Goal: Task Accomplishment & Management: Manage account settings

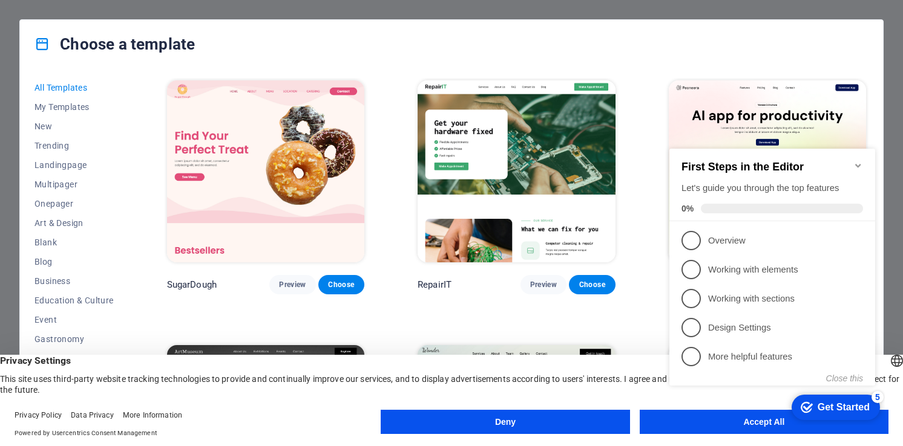
click at [854, 161] on icon "Minimize checklist" at bounding box center [858, 166] width 10 height 10
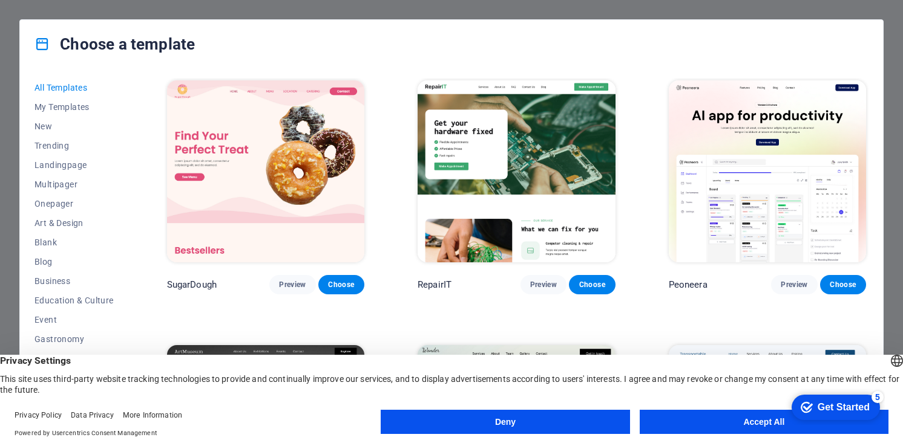
click at [181, 355] on header "English Deutsch Privacy Settings This site uses third-party website tracking te…" at bounding box center [451, 375] width 903 height 41
click at [754, 426] on button "Accept All" at bounding box center [763, 422] width 249 height 24
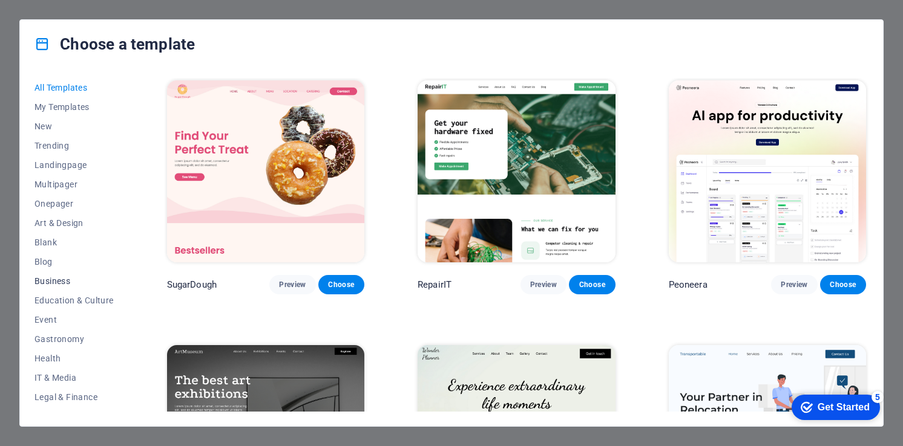
click at [41, 285] on span "Business" at bounding box center [73, 281] width 79 height 10
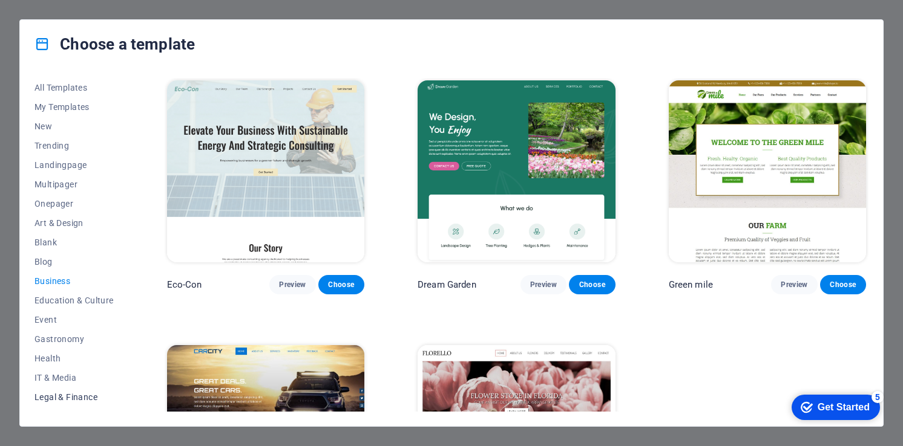
click at [57, 395] on span "Legal & Finance" at bounding box center [73, 398] width 79 height 10
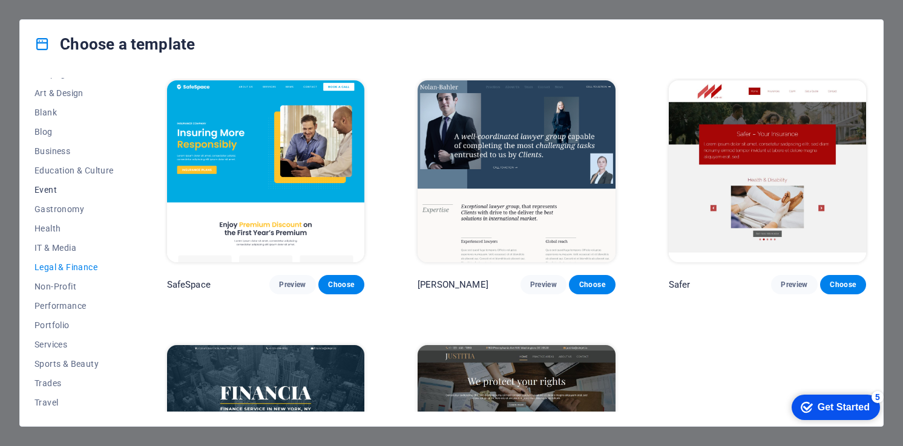
scroll to position [150, 0]
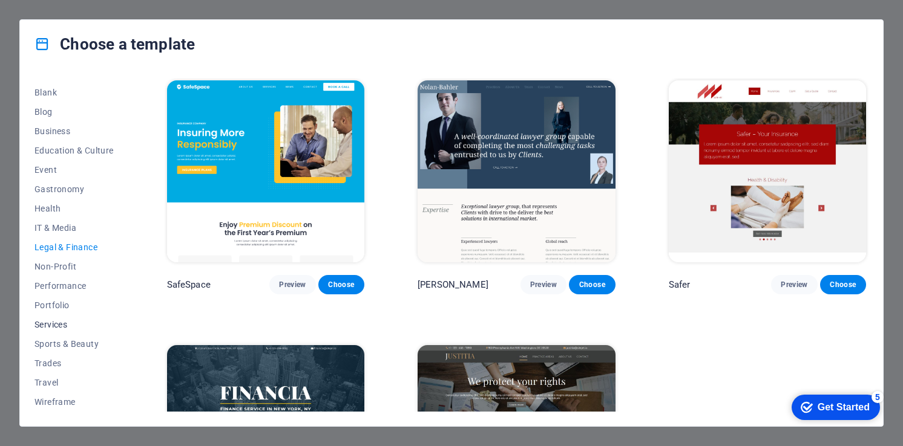
click at [48, 327] on span "Services" at bounding box center [73, 325] width 79 height 10
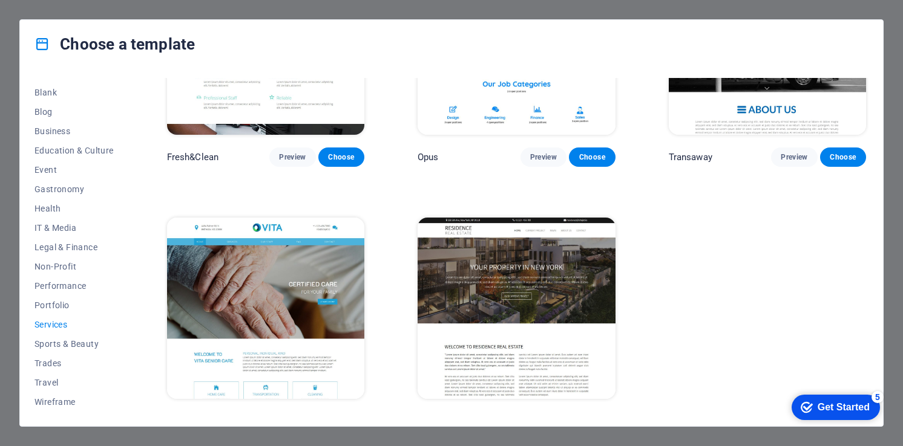
scroll to position [1463, 0]
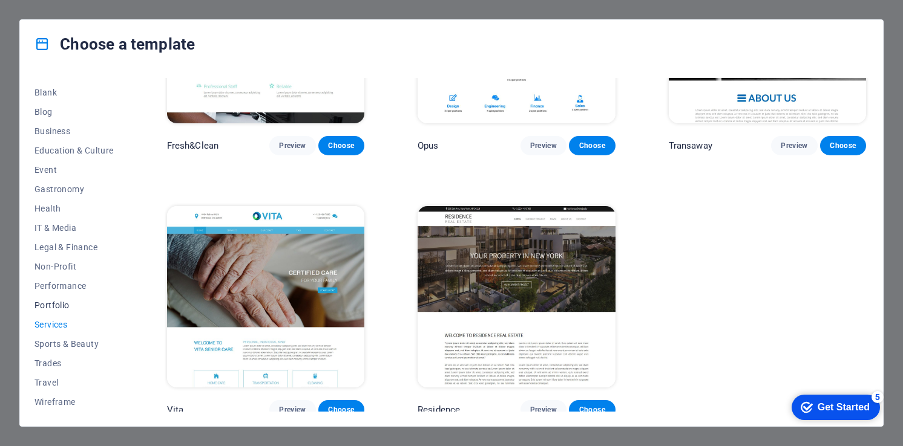
click at [64, 307] on span "Portfolio" at bounding box center [73, 306] width 79 height 10
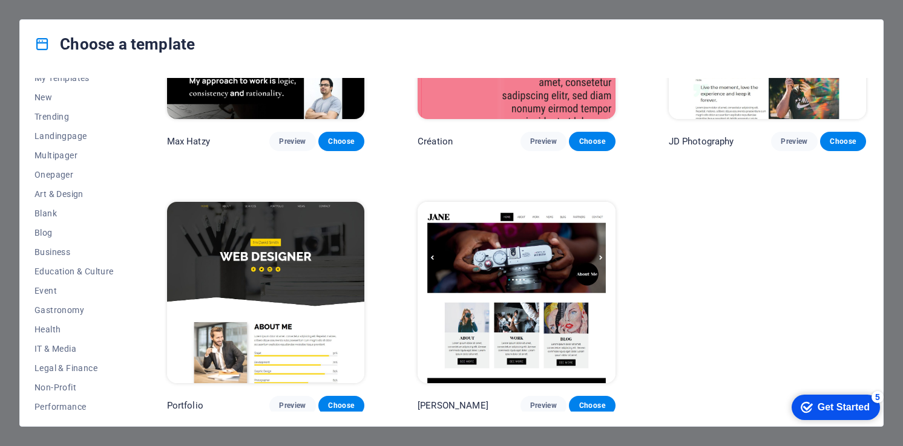
scroll to position [0, 0]
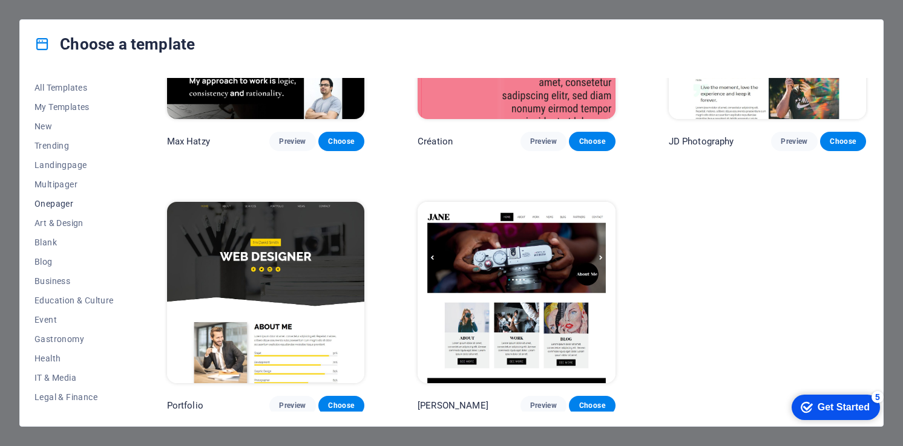
click at [50, 201] on span "Onepager" at bounding box center [73, 204] width 79 height 10
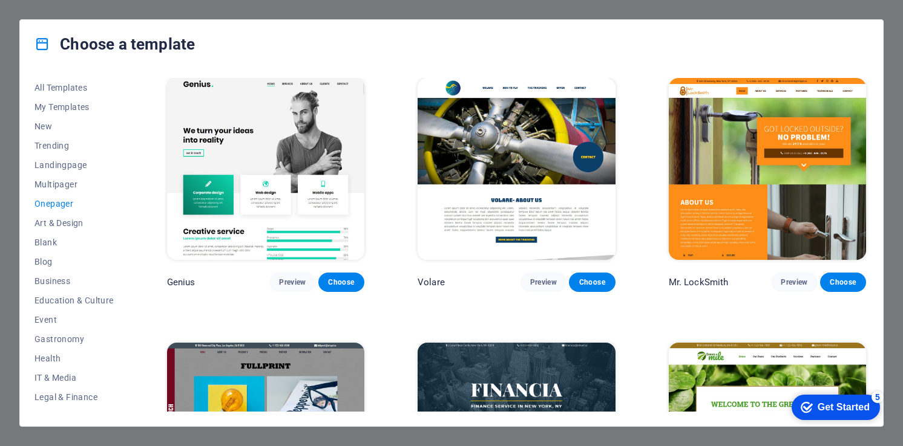
scroll to position [2590, 0]
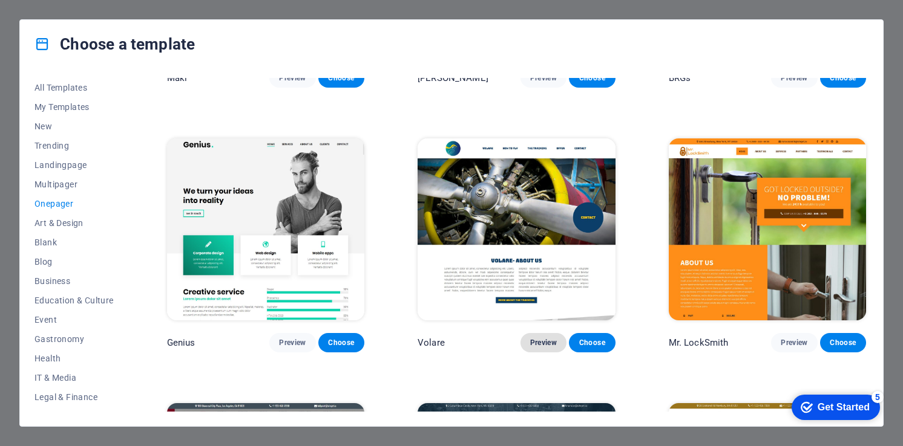
click at [535, 338] on span "Preview" at bounding box center [543, 343] width 27 height 10
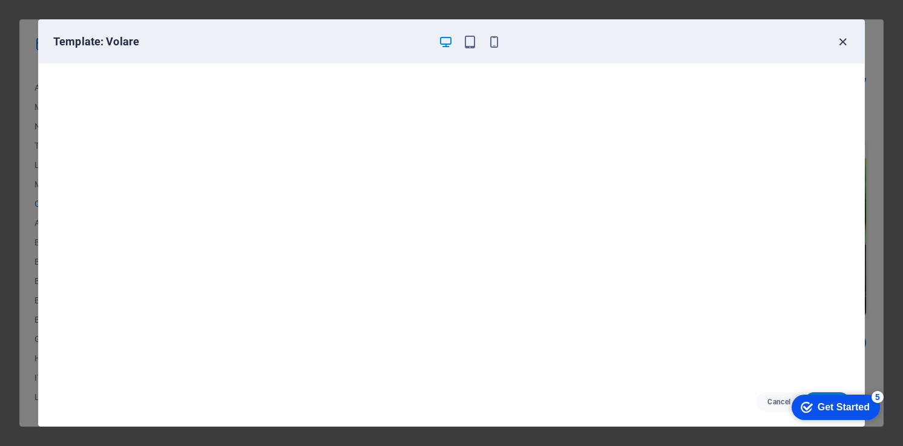
click at [844, 45] on icon "button" at bounding box center [842, 42] width 14 height 14
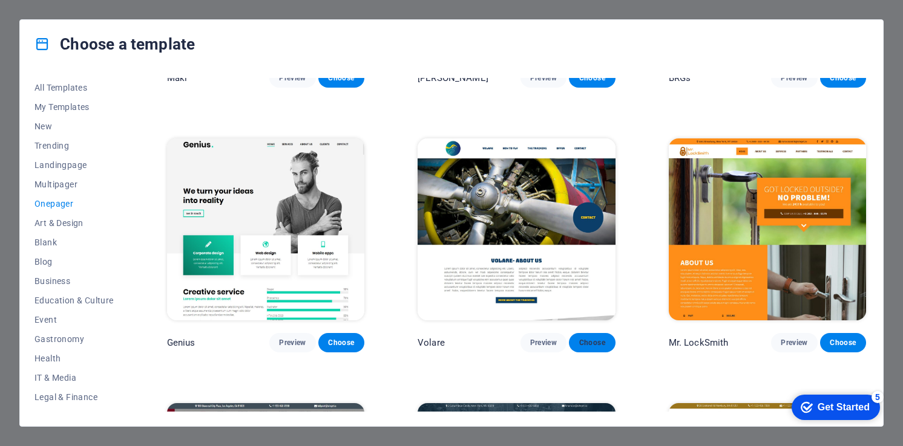
click at [583, 338] on span "Choose" at bounding box center [591, 343] width 27 height 10
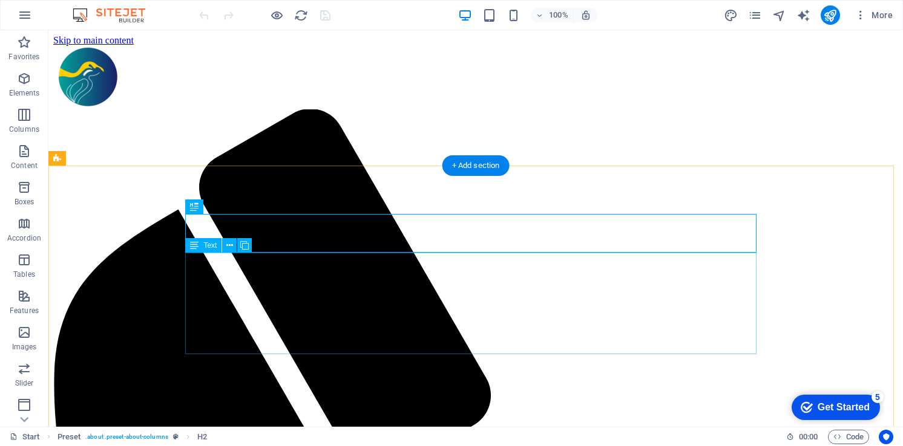
scroll to position [651, 0]
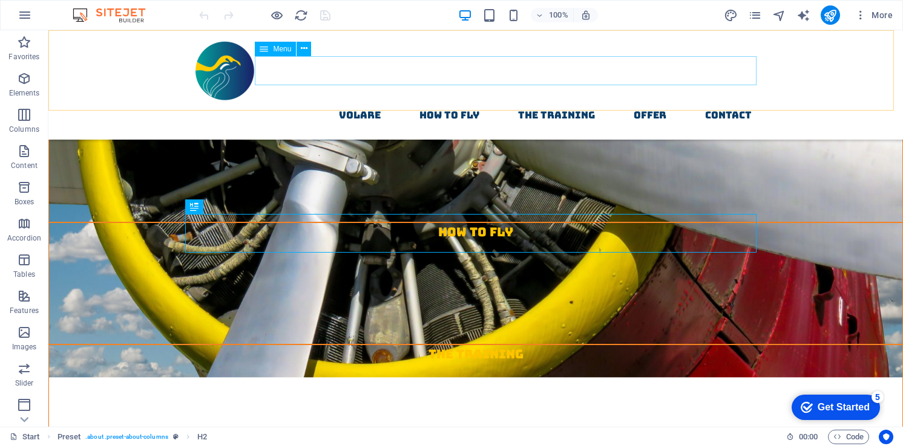
click at [356, 101] on nav "Volare How to fly The Training Offer contact" at bounding box center [475, 115] width 571 height 29
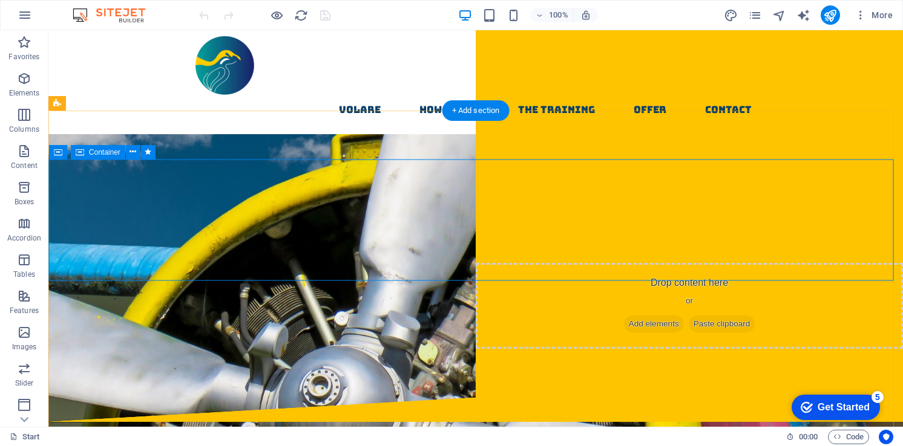
scroll to position [0, 0]
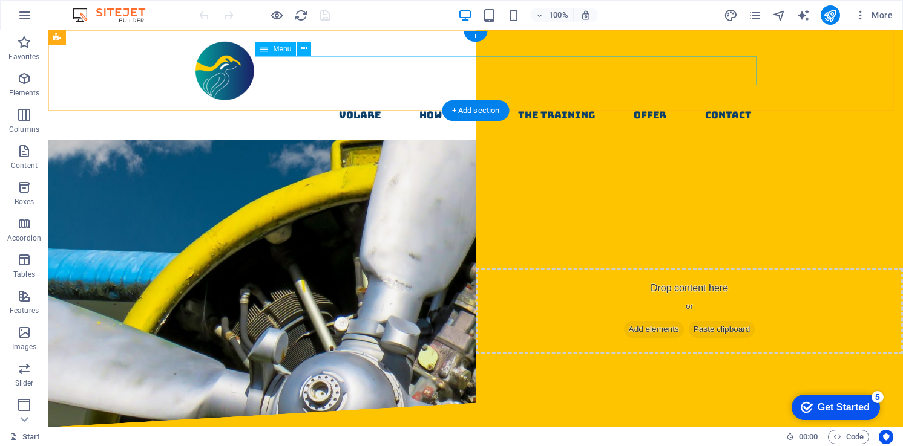
click at [353, 101] on nav "Volare How to fly The Training Offer contact" at bounding box center [475, 115] width 571 height 29
click at [356, 101] on nav "Volare How to fly The Training Offer contact" at bounding box center [475, 115] width 571 height 29
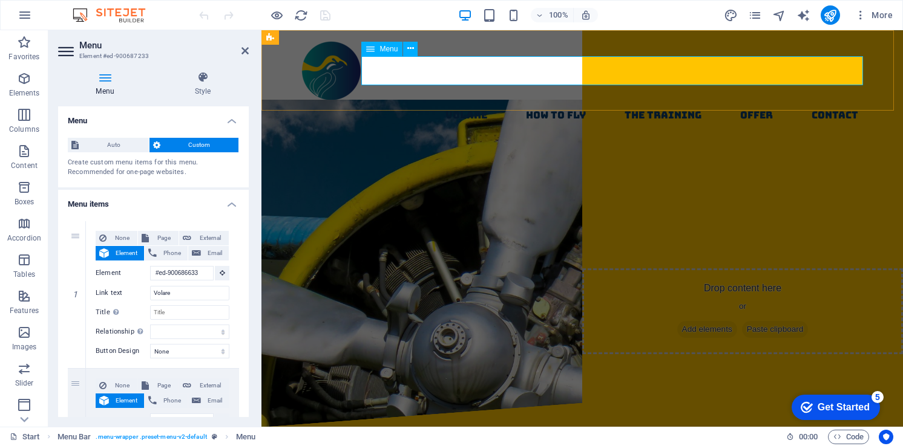
click at [463, 101] on nav "Volare How to fly The Training Offer contact" at bounding box center [581, 115] width 571 height 29
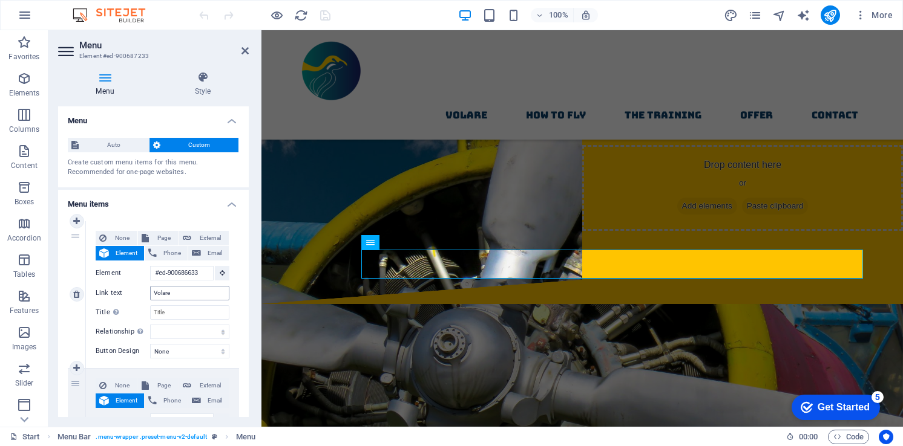
scroll to position [97, 0]
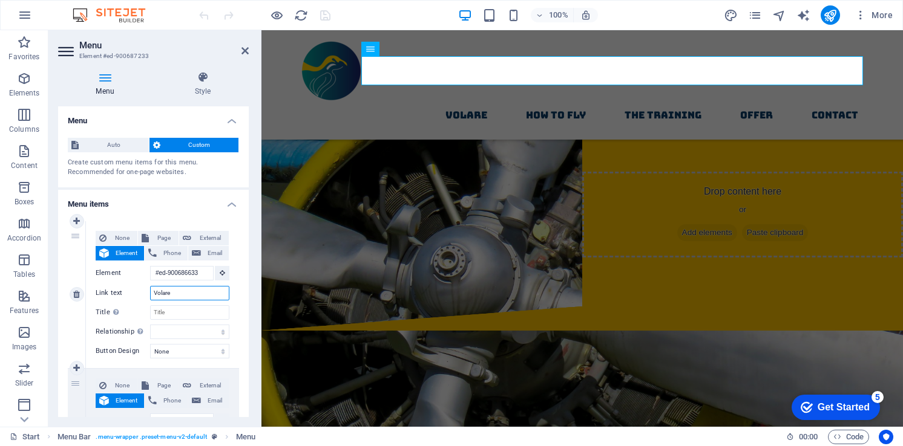
click at [186, 294] on input "Volare" at bounding box center [189, 293] width 79 height 15
drag, startPoint x: 197, startPoint y: 295, endPoint x: 136, endPoint y: 293, distance: 61.1
click at [136, 293] on div "Link text Volare" at bounding box center [163, 293] width 134 height 15
type input "Home"
select select
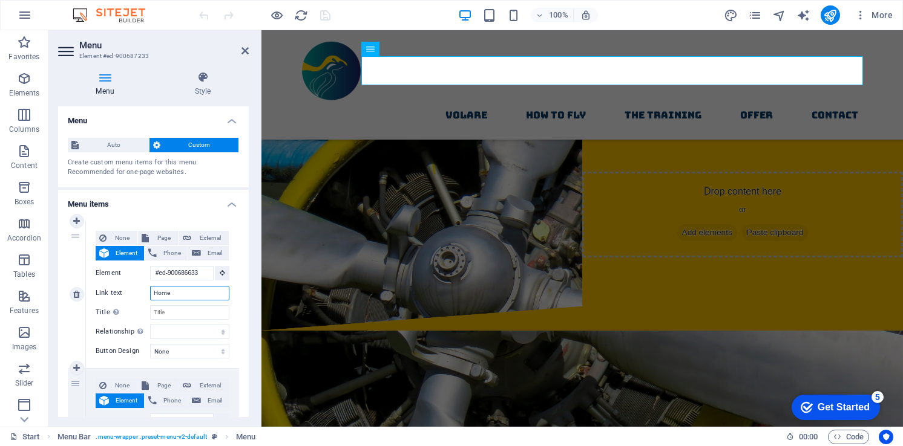
select select
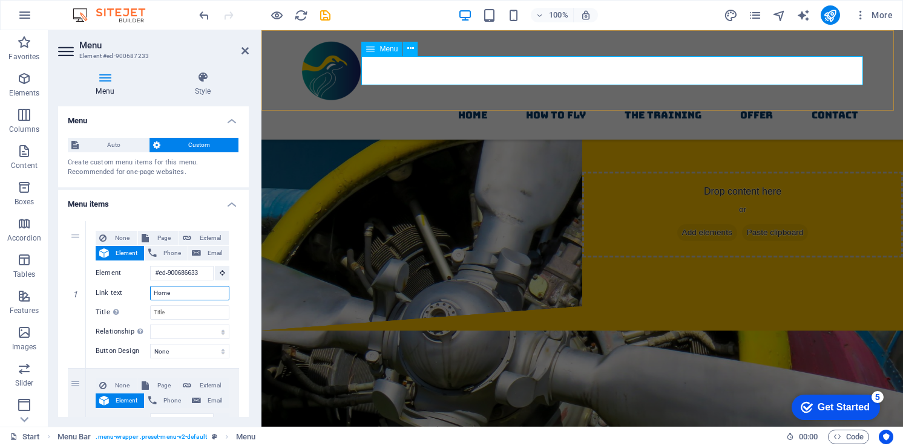
type input "Home"
click at [547, 101] on nav "Home How to fly The Training Offer contact" at bounding box center [581, 115] width 571 height 29
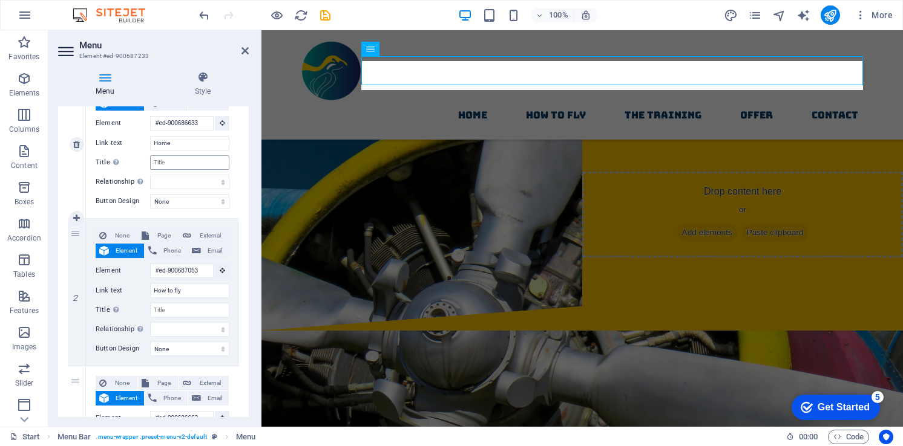
scroll to position [181, 0]
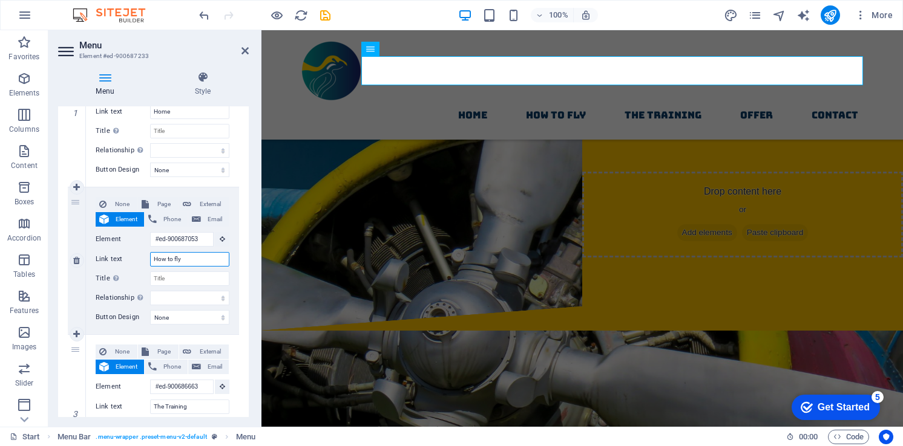
drag, startPoint x: 199, startPoint y: 257, endPoint x: 133, endPoint y: 257, distance: 65.9
click at [133, 257] on div "Link text How to fly" at bounding box center [163, 259] width 134 height 15
type input "Se"
select select
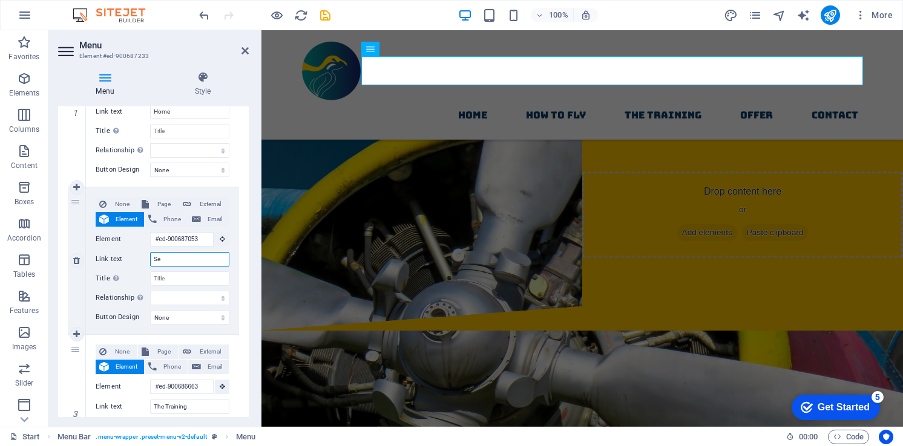
select select
type input "Servu"
select select
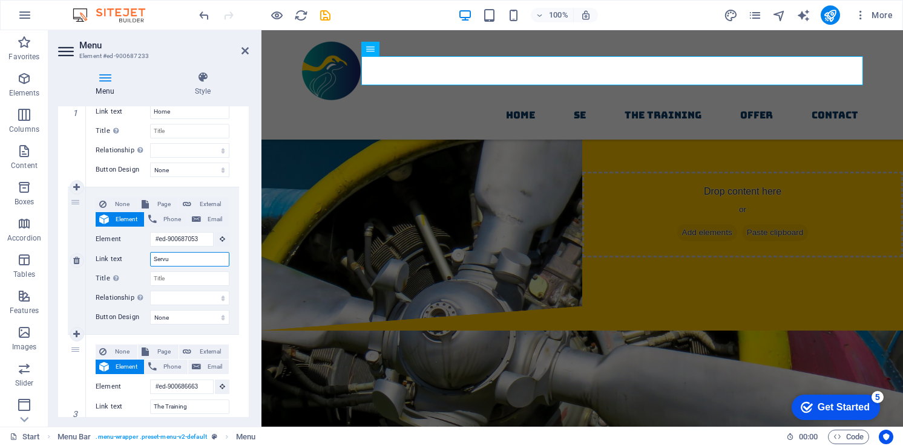
select select
type input "Serv"
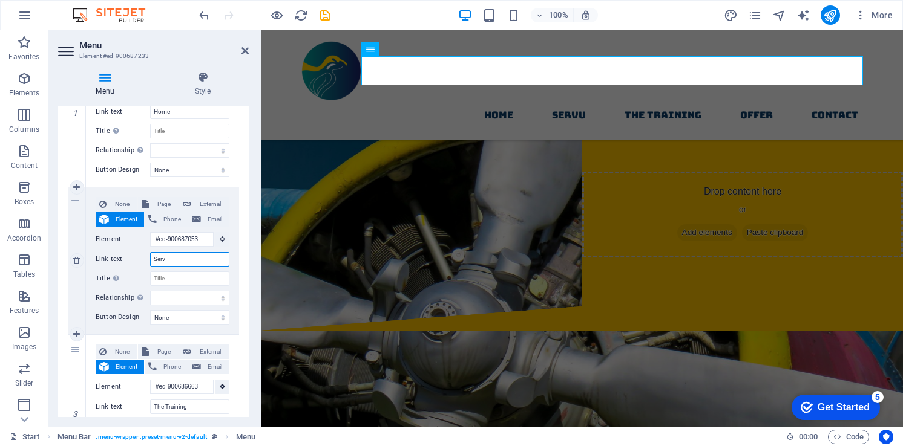
select select
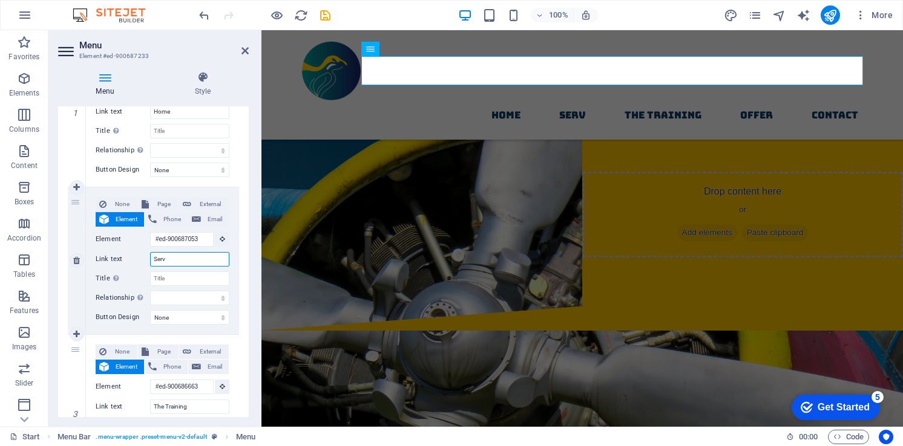
type input "Servi"
select select
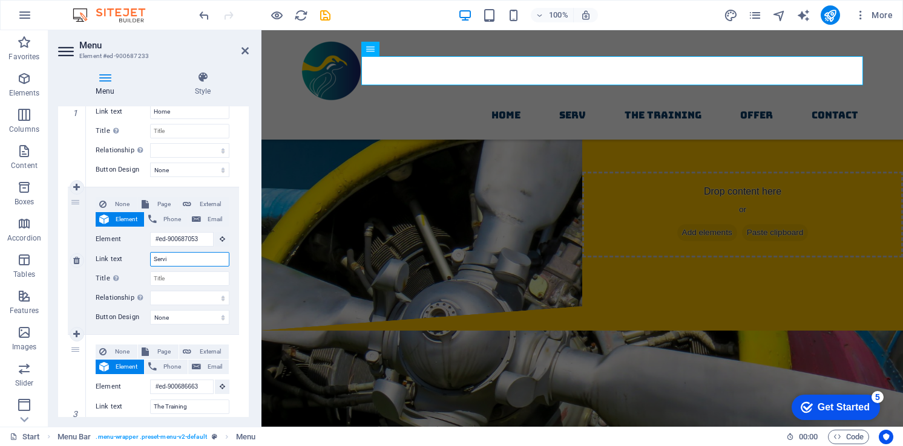
select select
type input "Services"
select select
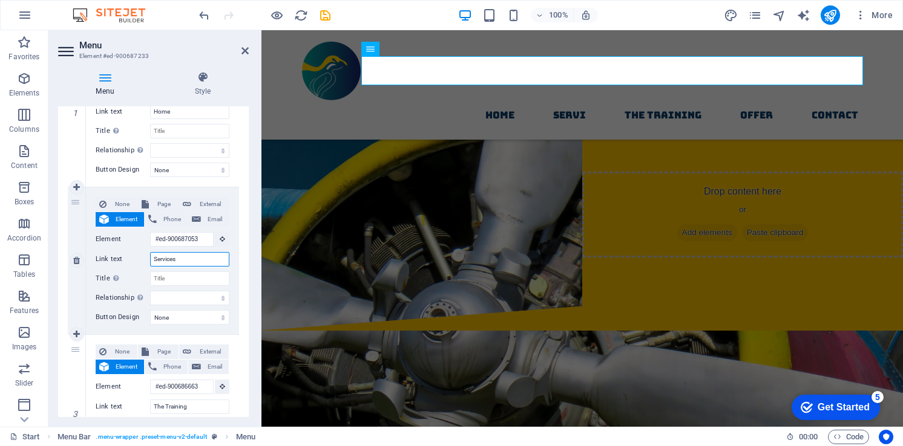
select select
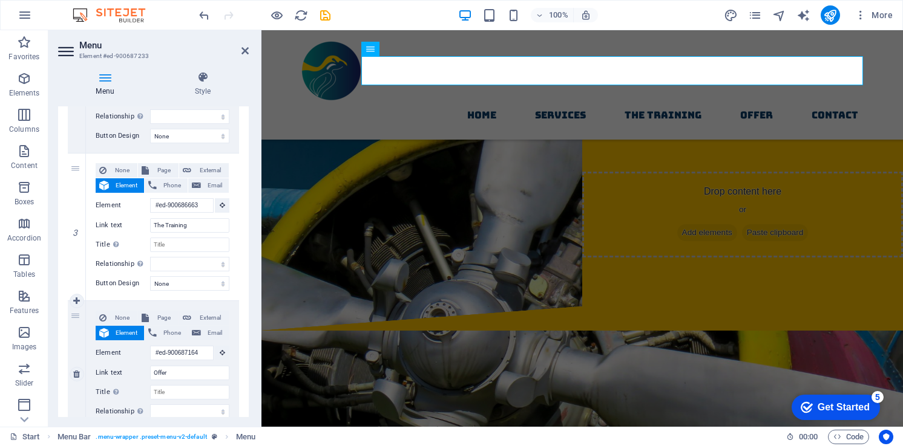
scroll to position [423, 0]
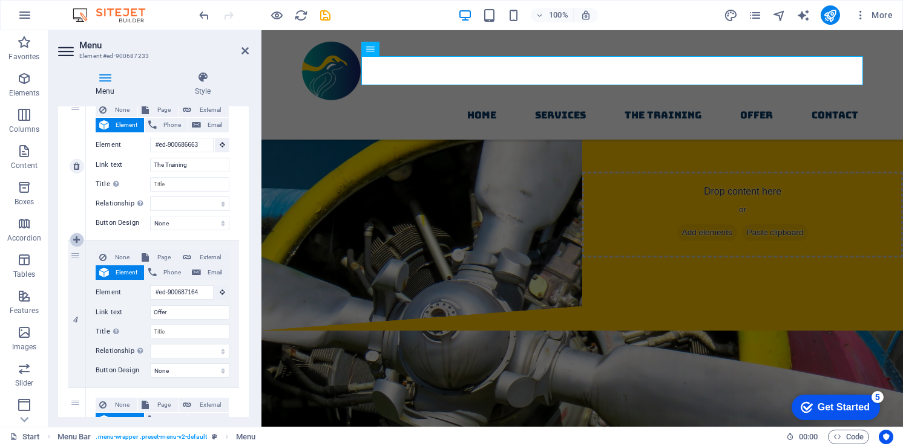
type input "Services"
click at [73, 242] on icon at bounding box center [76, 240] width 7 height 8
select select
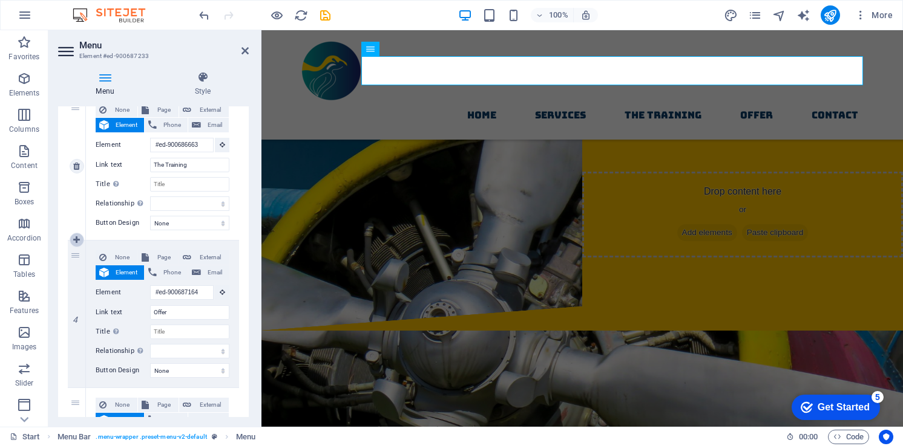
select select
type input "#ed-900687164"
type input "Offer"
select select
click at [77, 316] on icon at bounding box center [76, 314] width 7 height 8
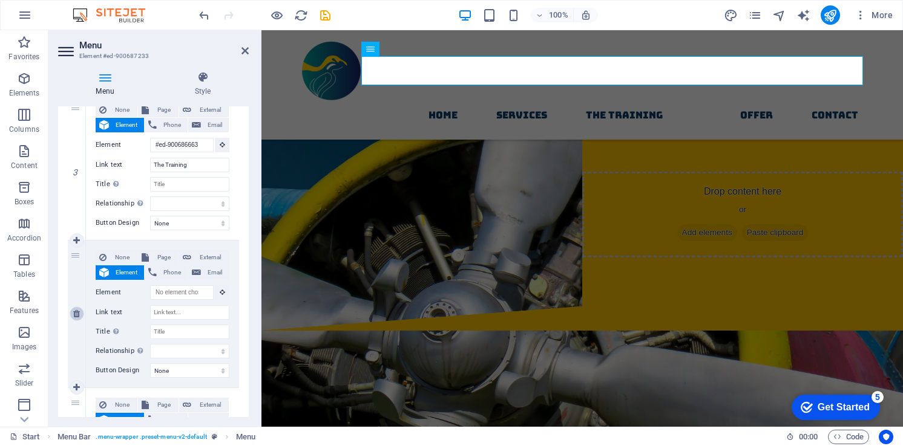
select select
type input "#ed-900687164"
type input "Offer"
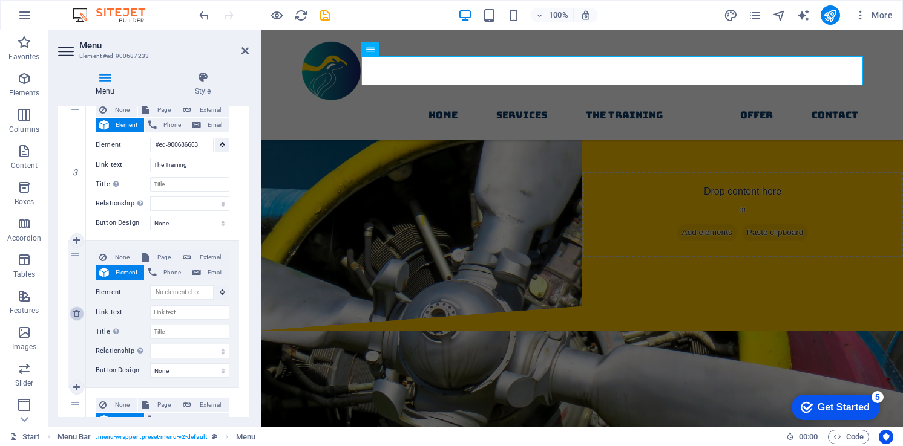
select select
type input "#ed-900686984"
type input "contact"
select select
click at [77, 316] on icon at bounding box center [76, 314] width 7 height 8
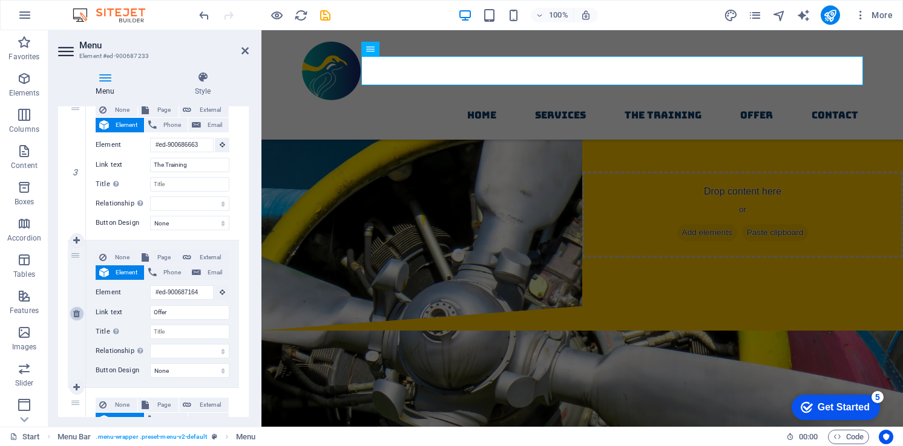
select select
type input "#ed-900686984"
type input "contact"
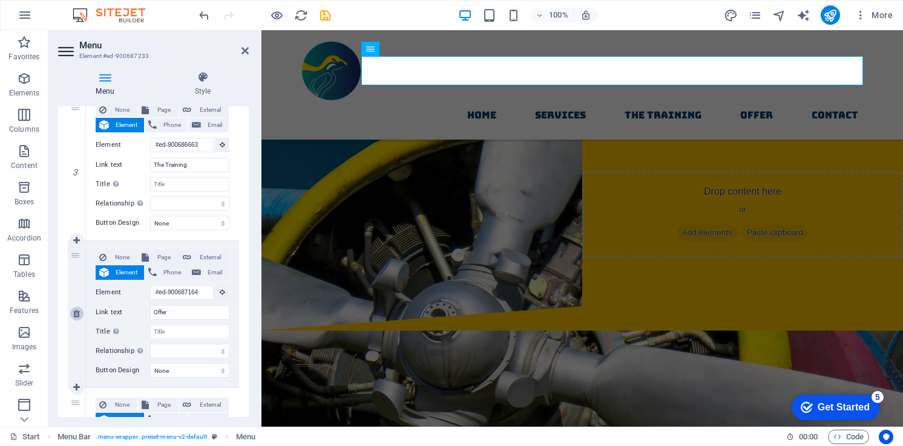
select select
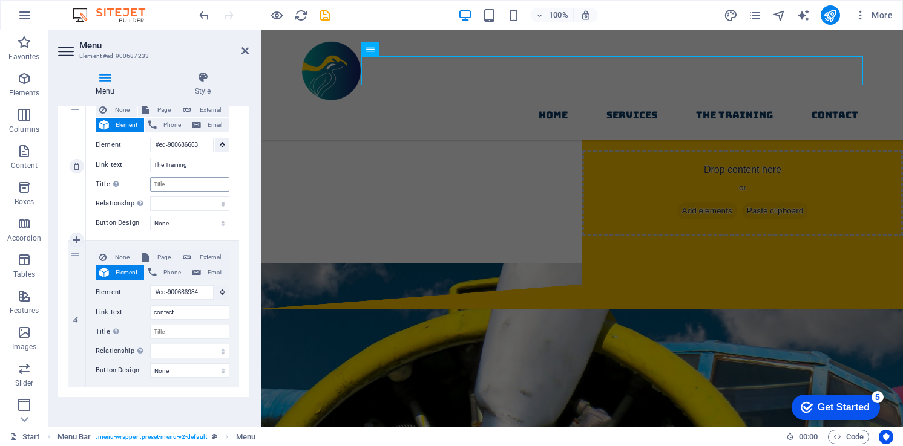
scroll to position [97, 0]
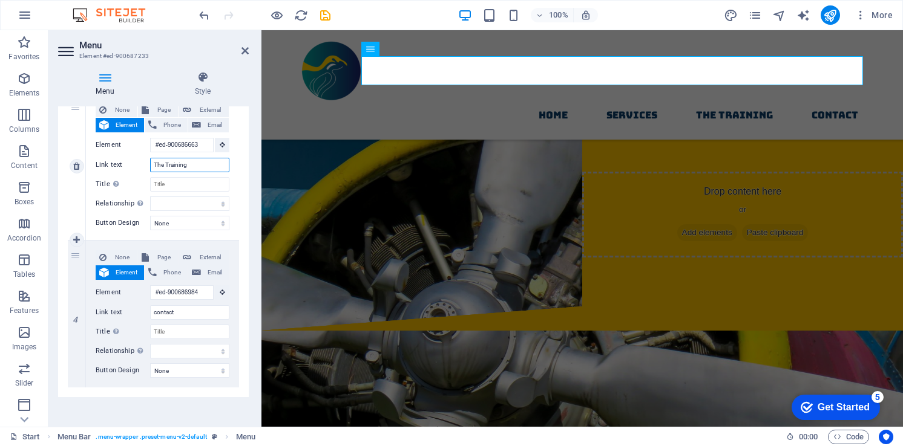
drag, startPoint x: 194, startPoint y: 165, endPoint x: 119, endPoint y: 155, distance: 75.1
click at [119, 155] on div "None Page External Element Phone Email Page Start Subpage Legal Notice Privacy …" at bounding box center [163, 157] width 134 height 108
type input "About us"
select select
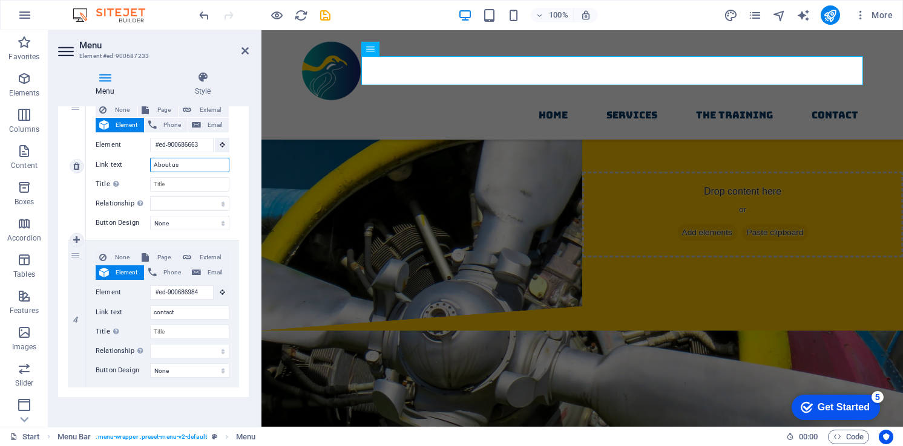
select select
type input "About us"
click at [77, 195] on div "3" at bounding box center [77, 166] width 18 height 147
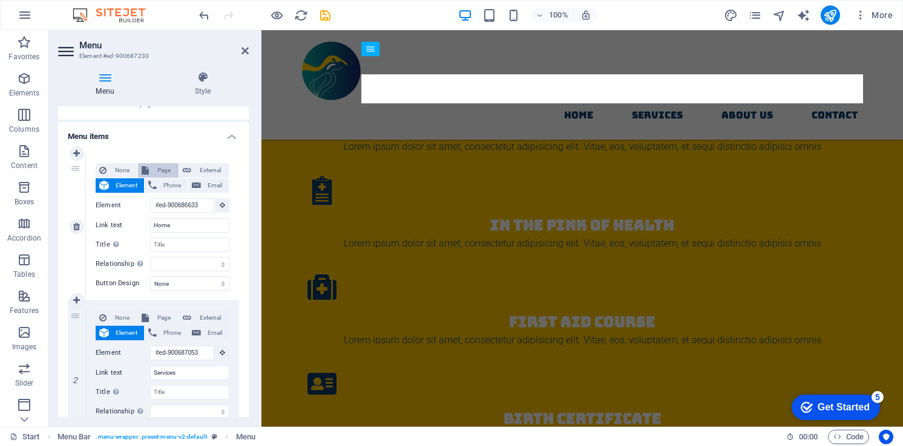
scroll to position [0, 0]
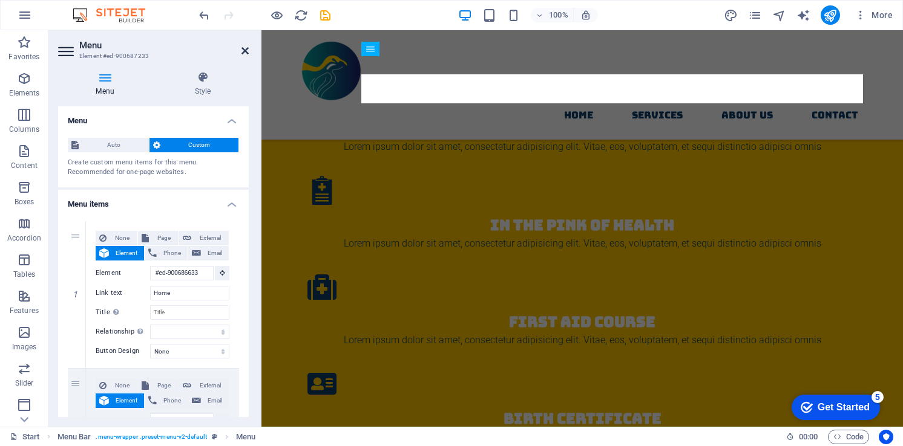
click at [246, 47] on icon at bounding box center [244, 51] width 7 height 10
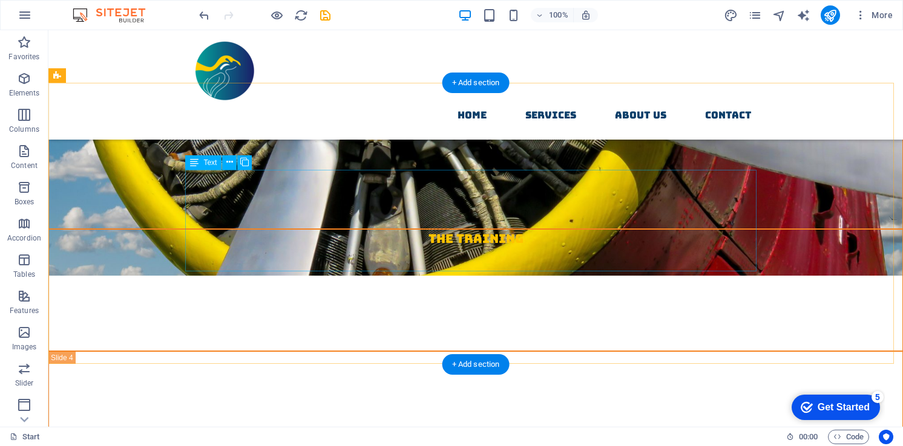
scroll to position [786, 0]
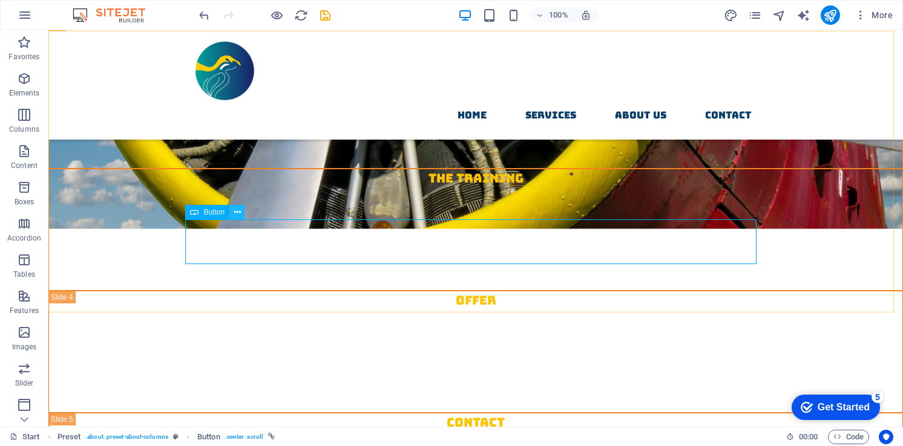
click at [234, 212] on icon at bounding box center [237, 212] width 7 height 13
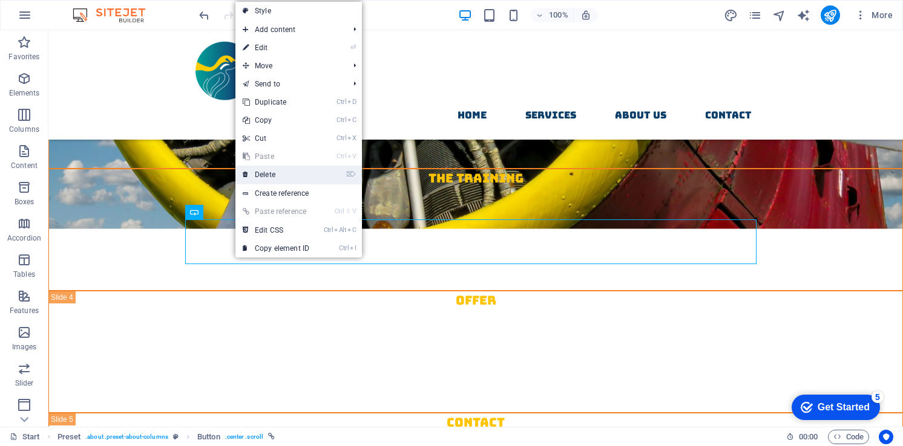
click at [275, 172] on link "⌦ Delete" at bounding box center [275, 175] width 81 height 18
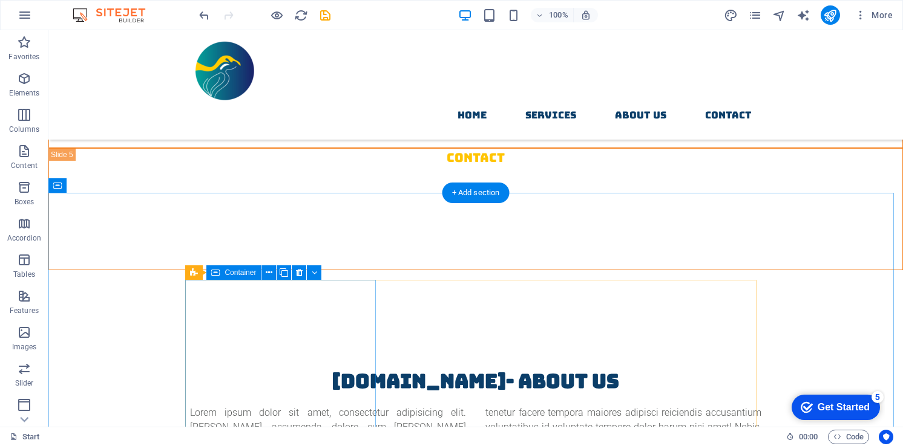
scroll to position [1149, 0]
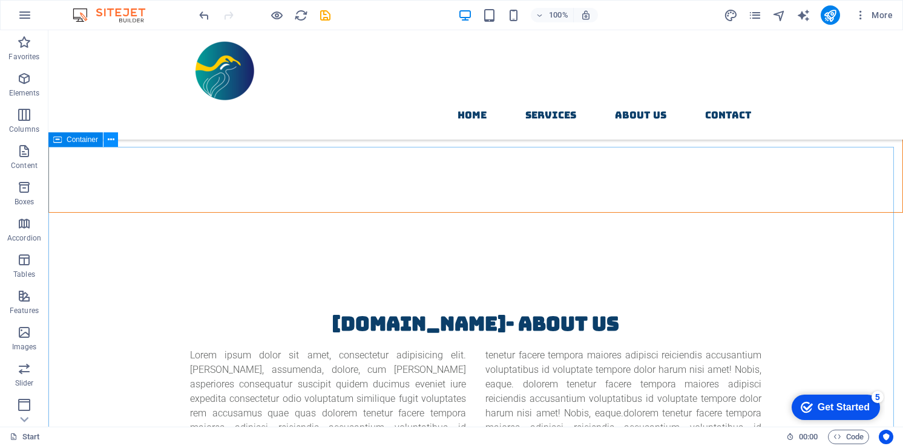
click at [111, 141] on icon at bounding box center [111, 140] width 7 height 13
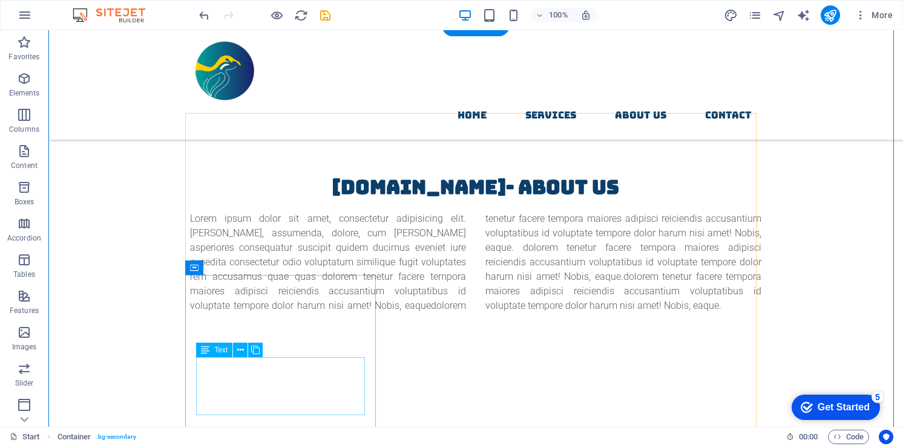
scroll to position [1331, 0]
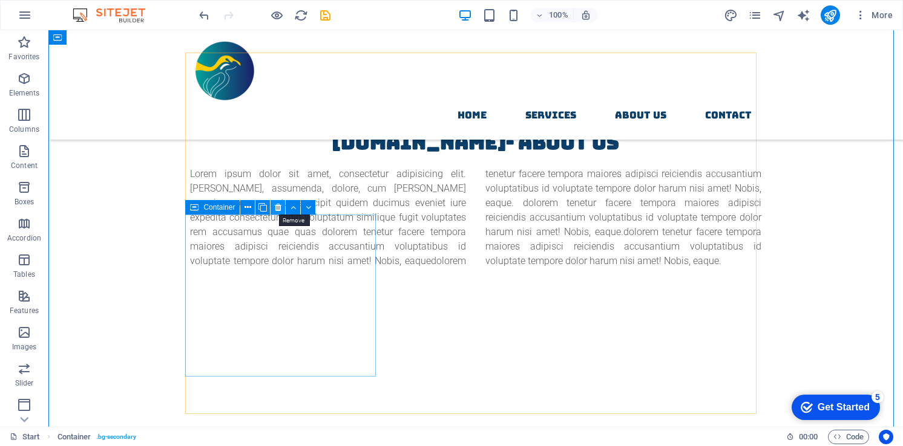
click at [276, 207] on icon at bounding box center [278, 207] width 7 height 13
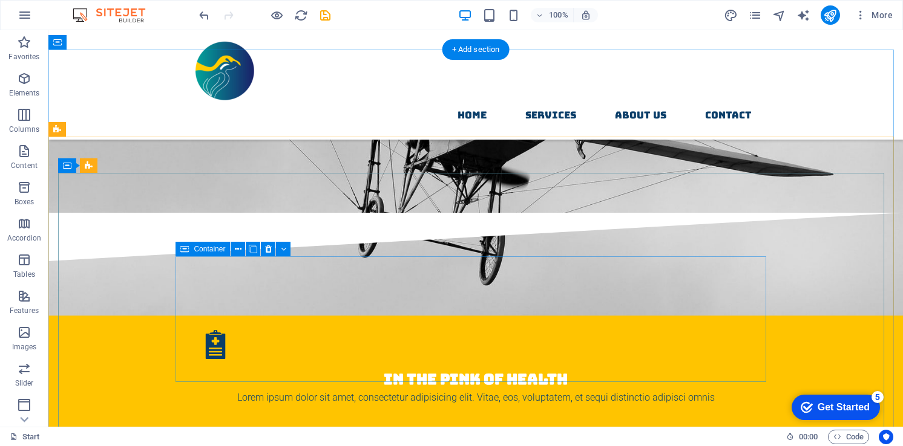
scroll to position [1633, 0]
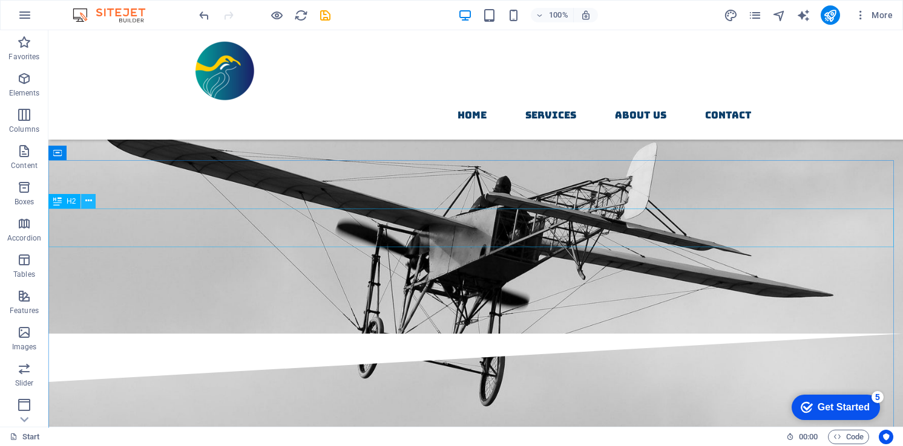
click at [90, 197] on icon at bounding box center [88, 201] width 7 height 13
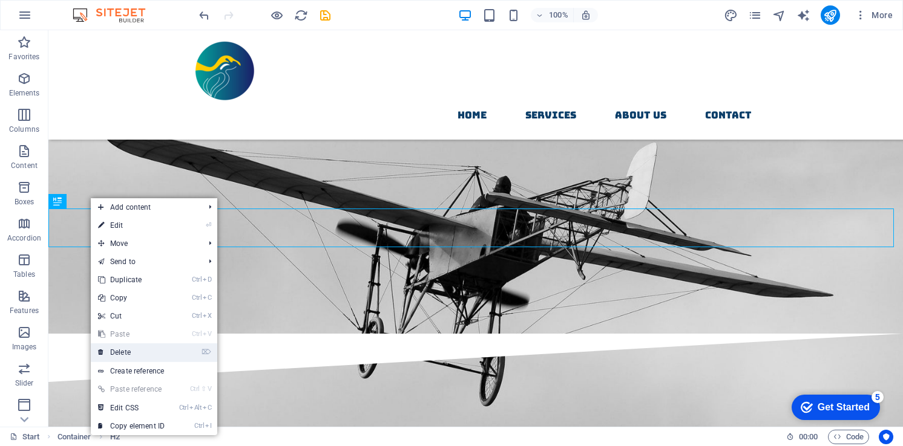
click at [133, 351] on link "⌦ Delete" at bounding box center [131, 353] width 81 height 18
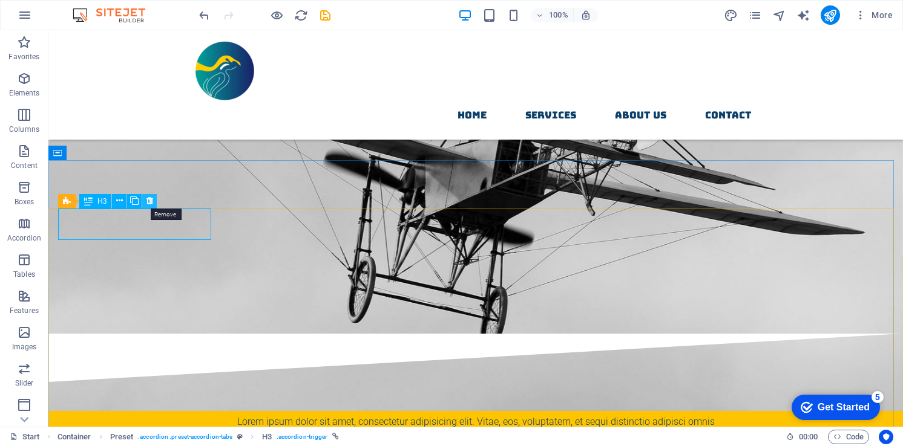
click at [149, 204] on icon at bounding box center [149, 201] width 7 height 13
click at [147, 202] on icon at bounding box center [149, 201] width 7 height 13
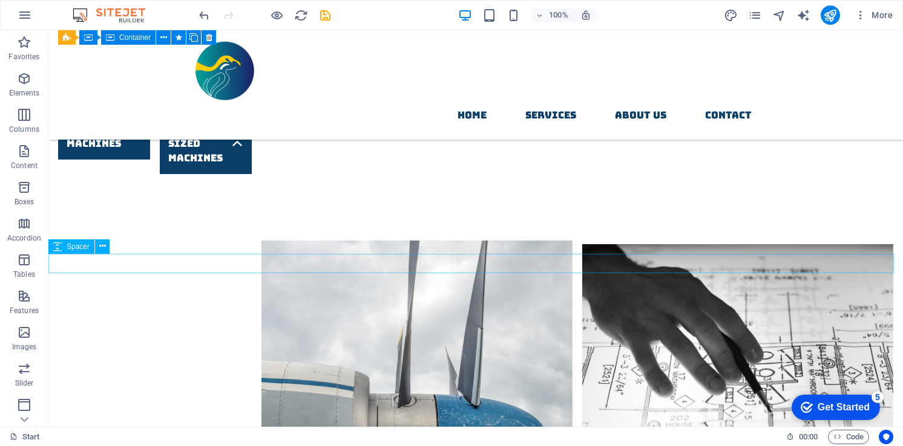
scroll to position [2480, 0]
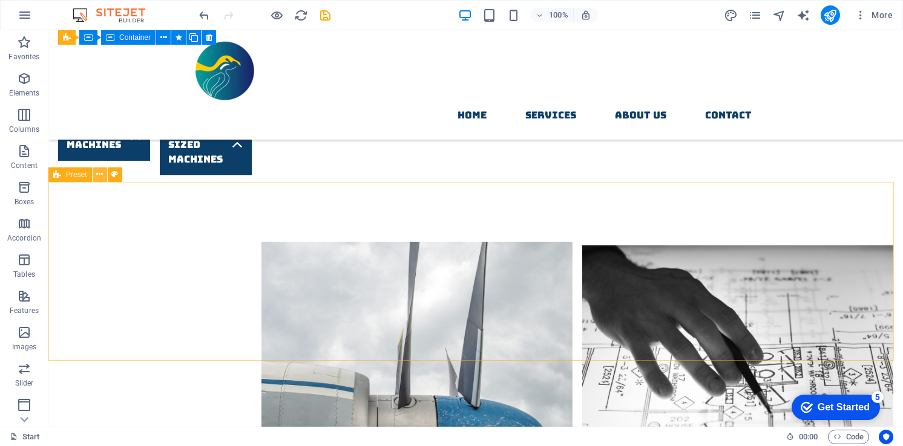
click at [97, 175] on icon at bounding box center [99, 174] width 7 height 13
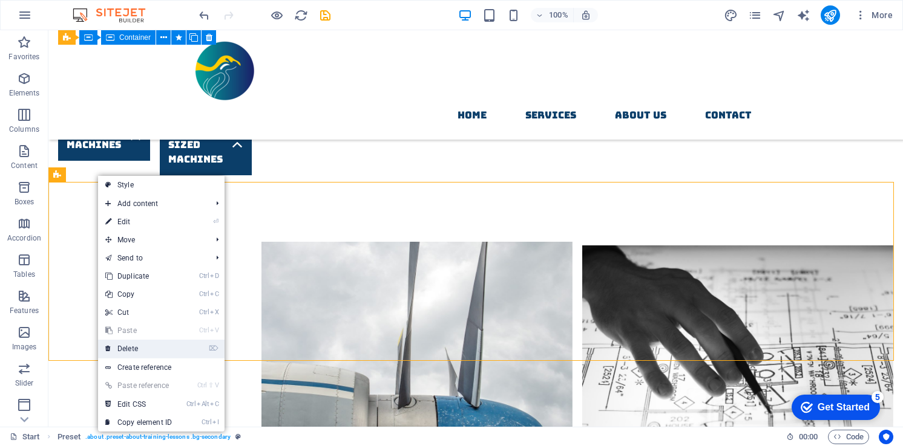
click at [149, 346] on link "⌦ Delete" at bounding box center [138, 349] width 81 height 18
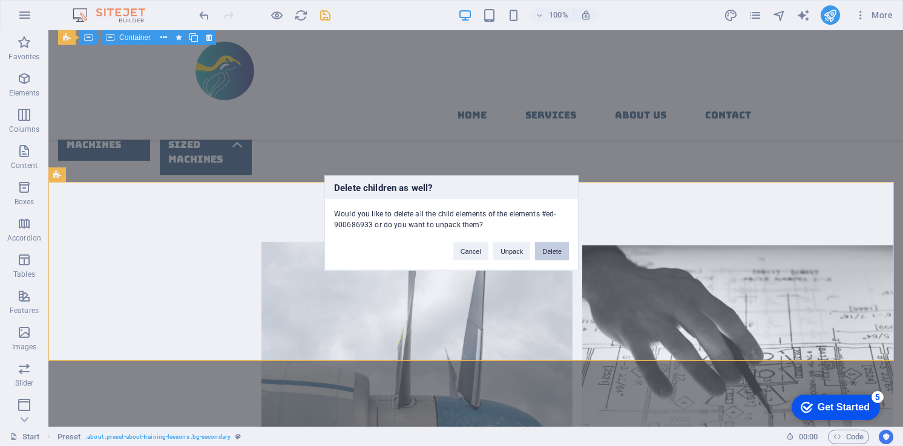
click at [564, 253] on button "Delete" at bounding box center [552, 252] width 34 height 18
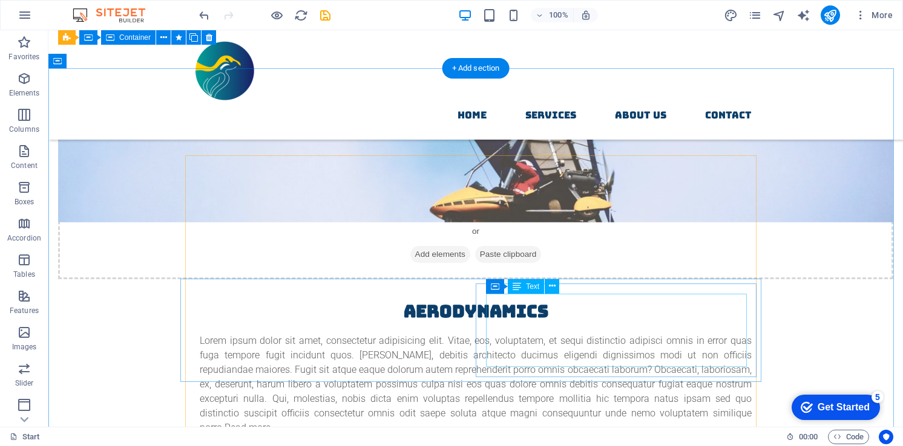
scroll to position [3388, 0]
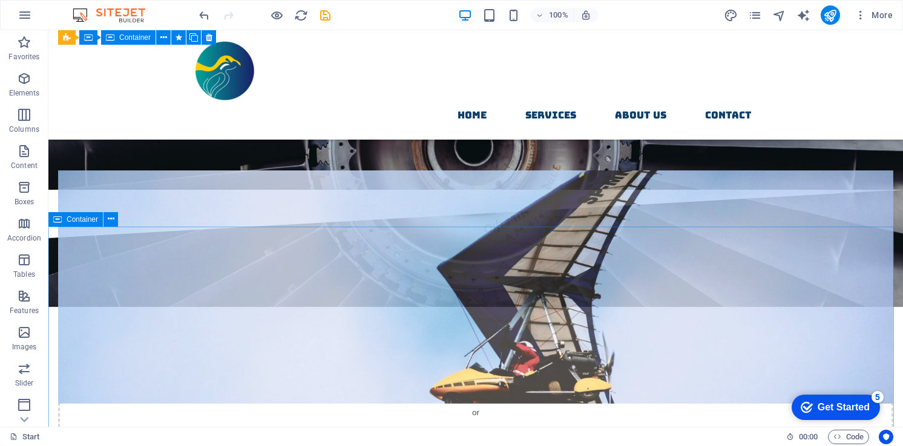
click at [92, 220] on span "Container" at bounding box center [82, 219] width 31 height 7
click at [111, 220] on icon at bounding box center [111, 219] width 7 height 13
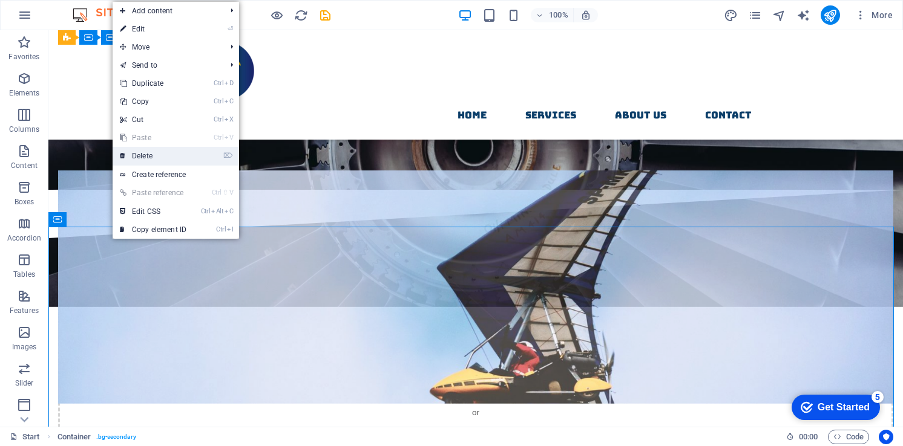
click at [165, 158] on link "⌦ Delete" at bounding box center [153, 156] width 81 height 18
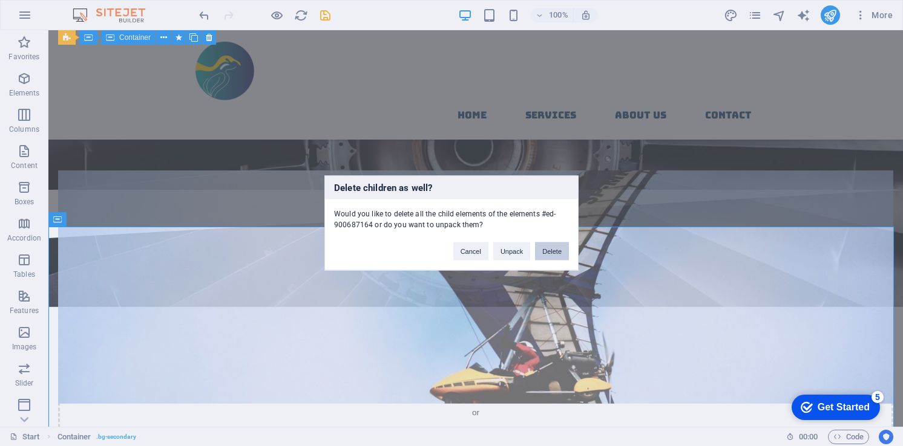
click at [552, 253] on button "Delete" at bounding box center [552, 252] width 34 height 18
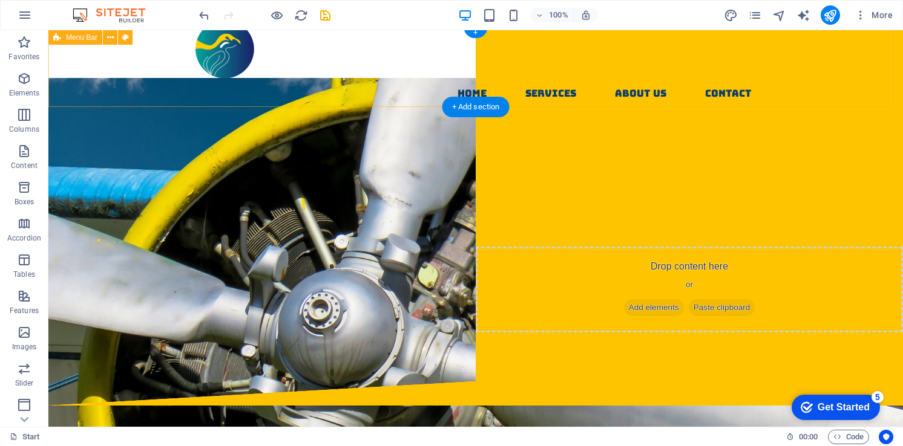
scroll to position [0, 0]
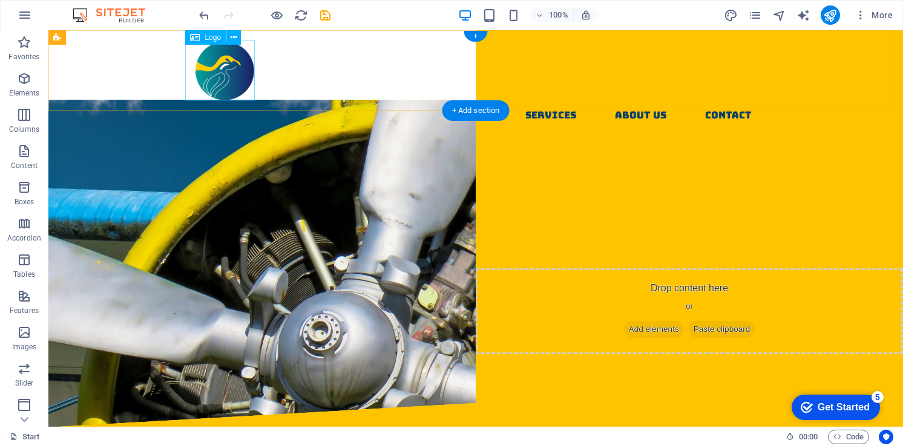
click at [228, 77] on div at bounding box center [475, 70] width 571 height 61
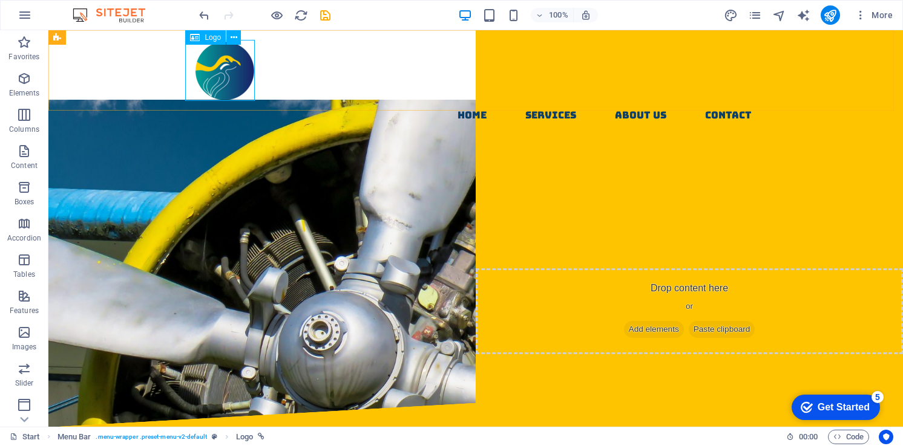
click at [210, 40] on span "Logo" at bounding box center [212, 37] width 16 height 7
click at [233, 41] on icon at bounding box center [233, 37] width 7 height 13
click at [211, 83] on div at bounding box center [475, 70] width 571 height 61
select select "px"
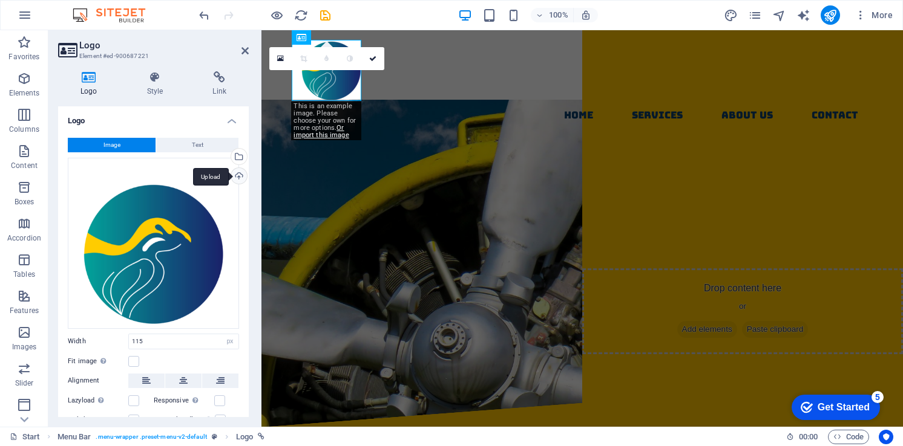
click at [238, 172] on div "Upload" at bounding box center [238, 177] width 18 height 18
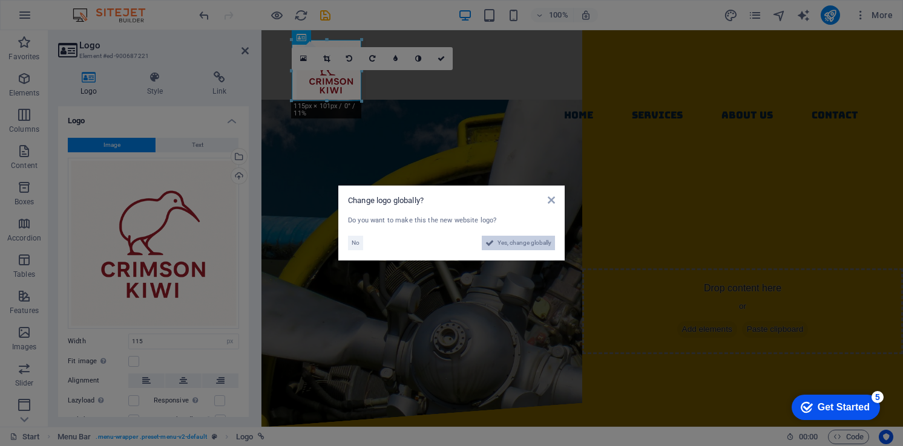
click at [515, 246] on span "Yes, change globally" at bounding box center [524, 243] width 54 height 15
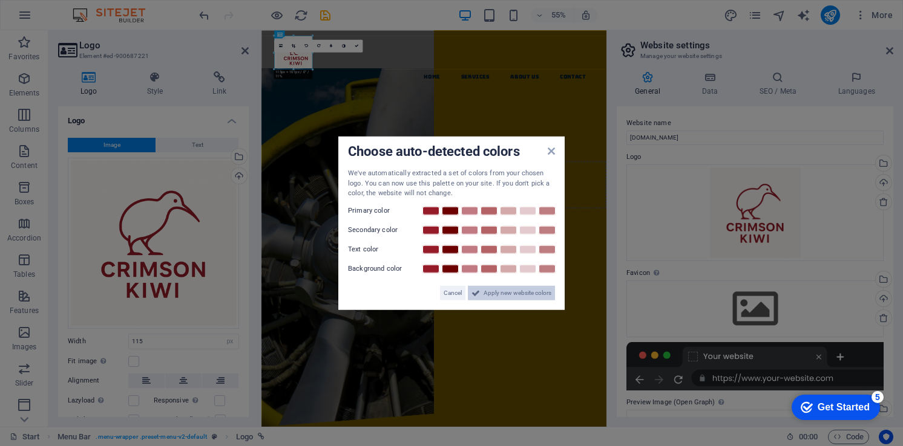
click at [510, 296] on span "Apply new website colors" at bounding box center [517, 293] width 68 height 15
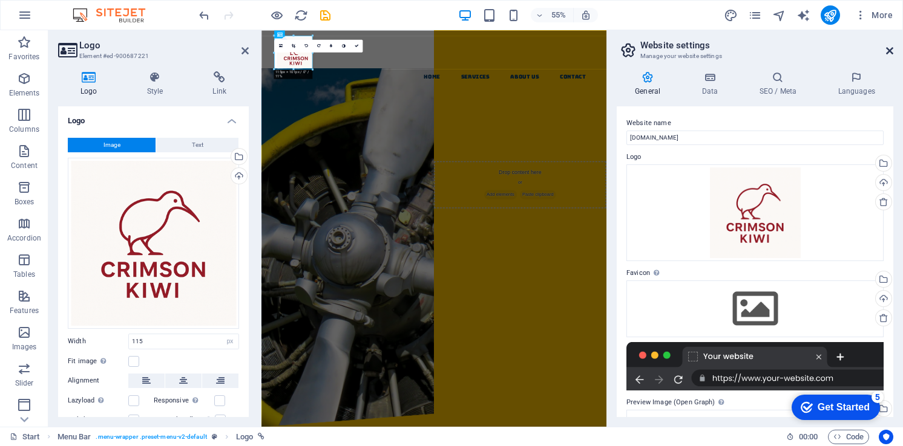
click at [888, 51] on icon at bounding box center [889, 51] width 7 height 10
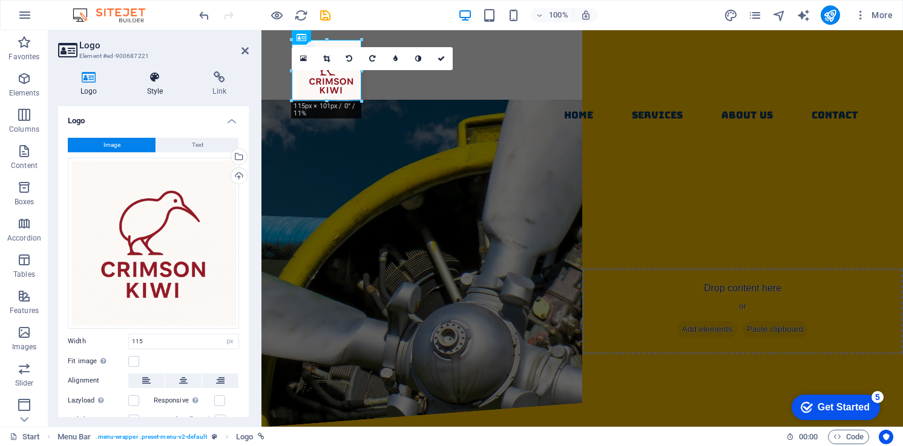
click at [163, 85] on h4 "Style" at bounding box center [158, 83] width 66 height 25
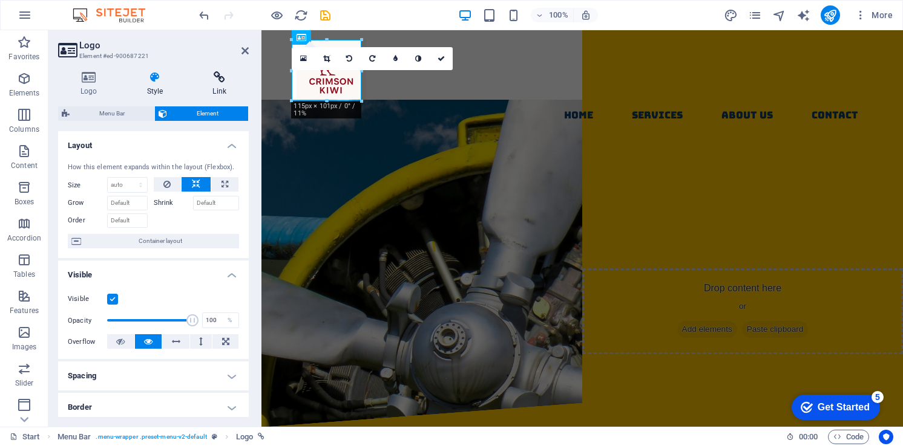
click at [215, 87] on h4 "Link" at bounding box center [219, 83] width 59 height 25
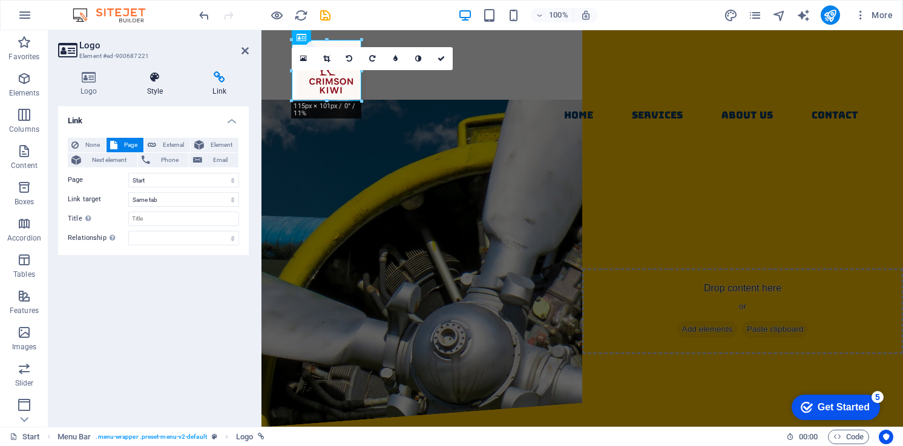
click at [160, 93] on h4 "Style" at bounding box center [158, 83] width 66 height 25
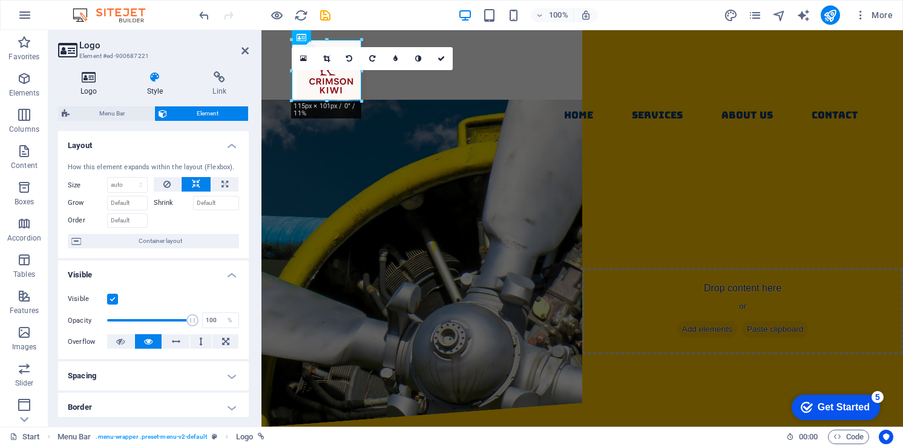
click at [77, 93] on h4 "Logo" at bounding box center [91, 83] width 67 height 25
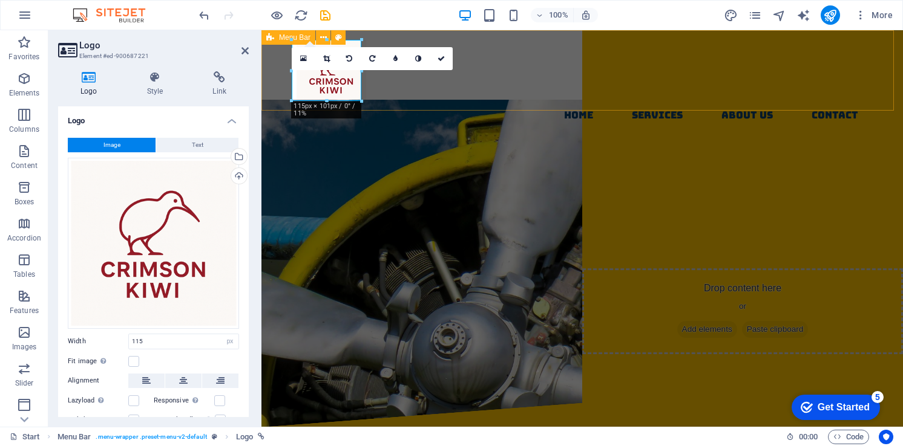
click at [271, 100] on div "Home Services About us contact" at bounding box center [581, 84] width 641 height 109
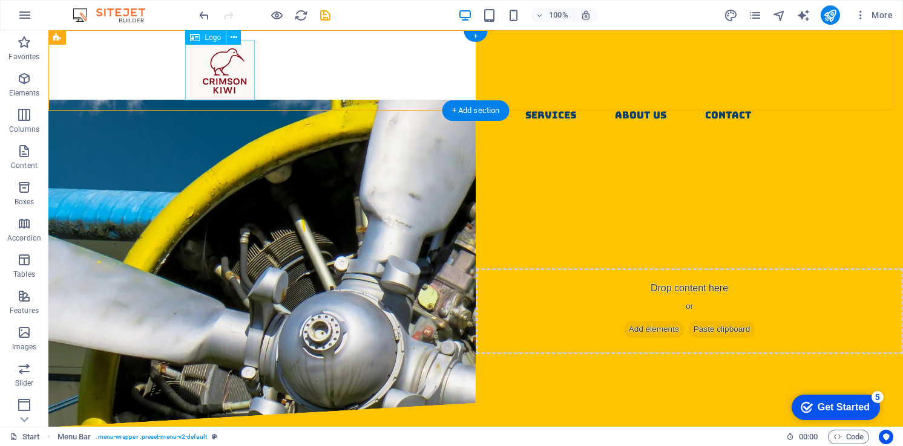
click at [203, 68] on div at bounding box center [475, 70] width 571 height 61
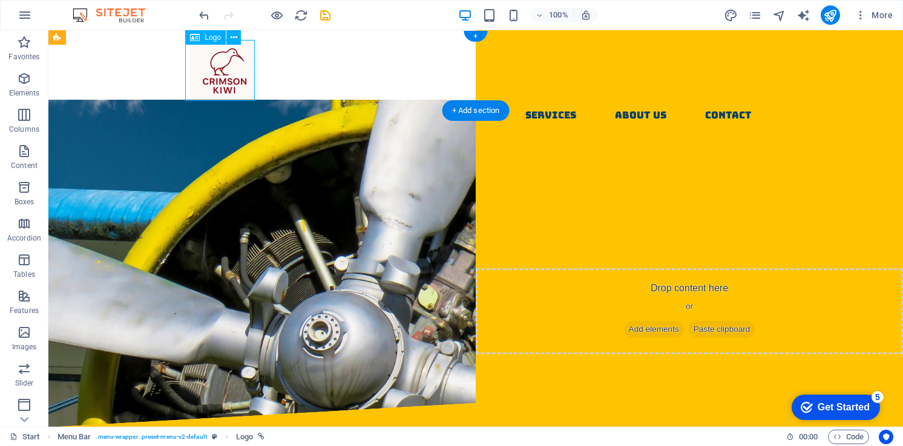
click at [215, 78] on div at bounding box center [475, 70] width 571 height 61
select select "px"
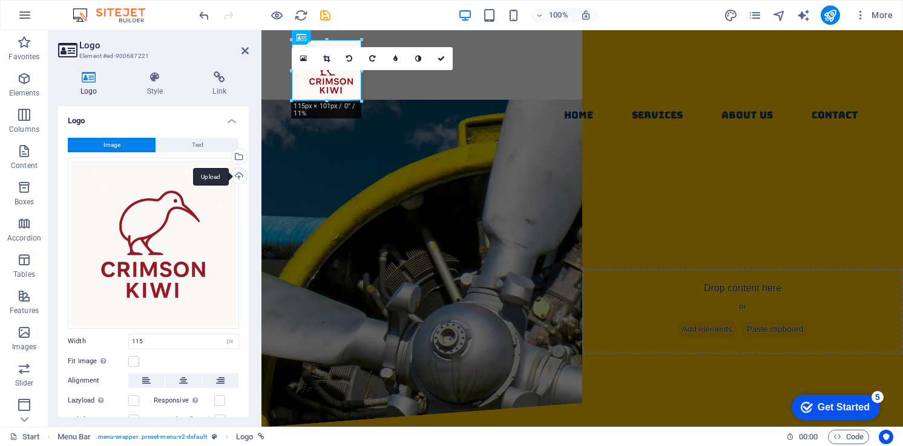
click at [240, 176] on div "Upload" at bounding box center [238, 177] width 18 height 18
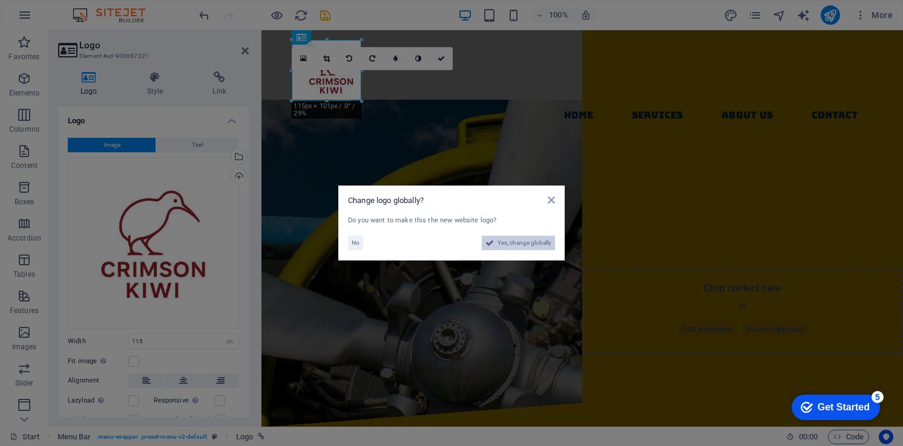
click at [532, 245] on span "Yes, change globally" at bounding box center [524, 243] width 54 height 15
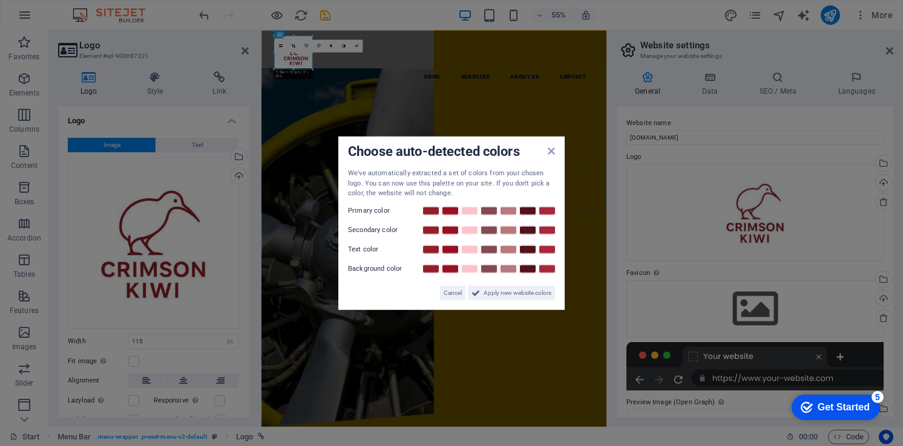
click at [359, 210] on label "Primary color" at bounding box center [384, 210] width 73 height 15
click at [432, 208] on link at bounding box center [431, 211] width 18 height 10
click at [449, 230] on link at bounding box center [450, 230] width 18 height 10
click at [528, 252] on link at bounding box center [527, 249] width 18 height 10
click at [503, 291] on span "Apply new website colors" at bounding box center [517, 293] width 68 height 15
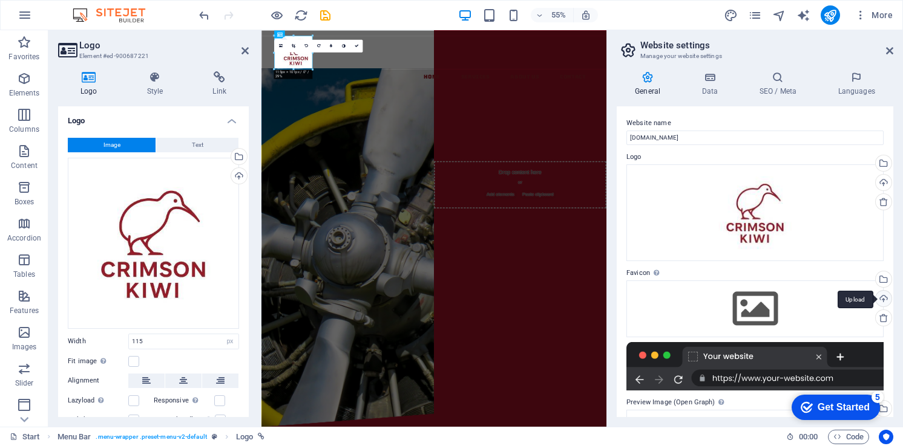
click at [886, 299] on div "Upload" at bounding box center [882, 300] width 18 height 18
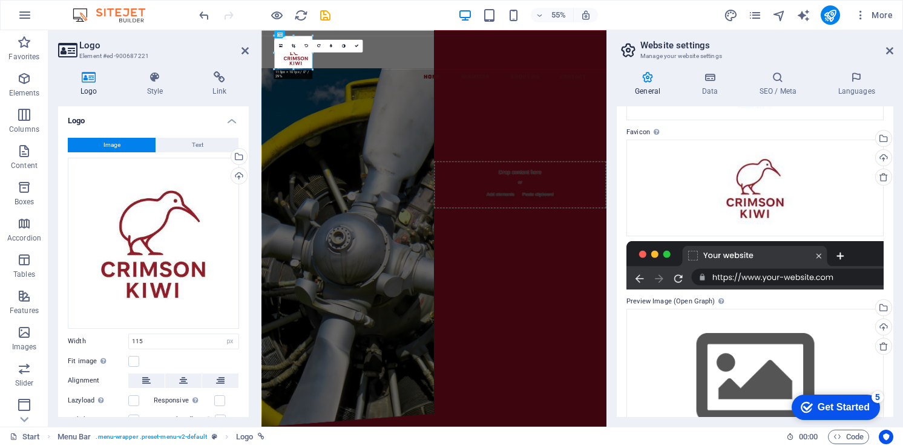
scroll to position [181, 0]
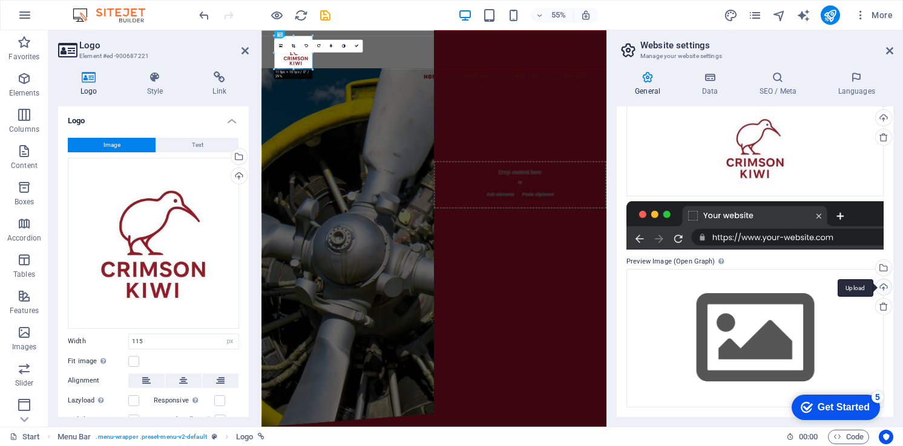
click at [884, 288] on div "Upload" at bounding box center [882, 288] width 18 height 18
click at [883, 272] on div "Select files from the file manager, stock photos, or upload file(s)" at bounding box center [882, 269] width 18 height 18
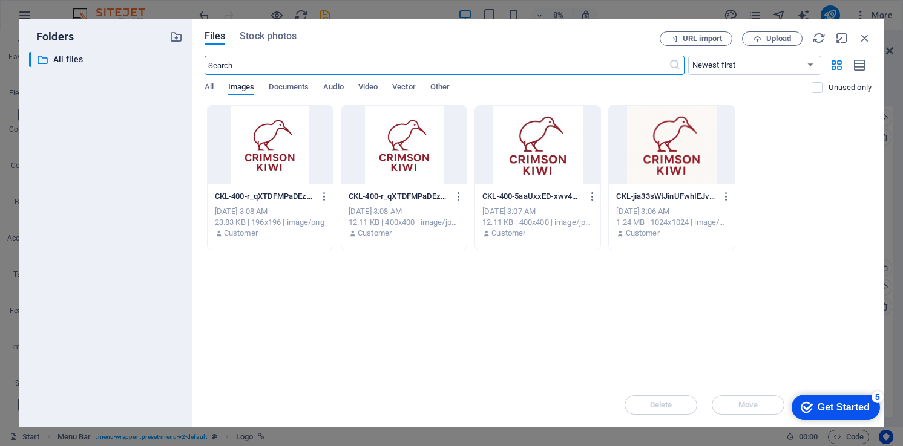
click at [400, 136] on div at bounding box center [403, 145] width 125 height 79
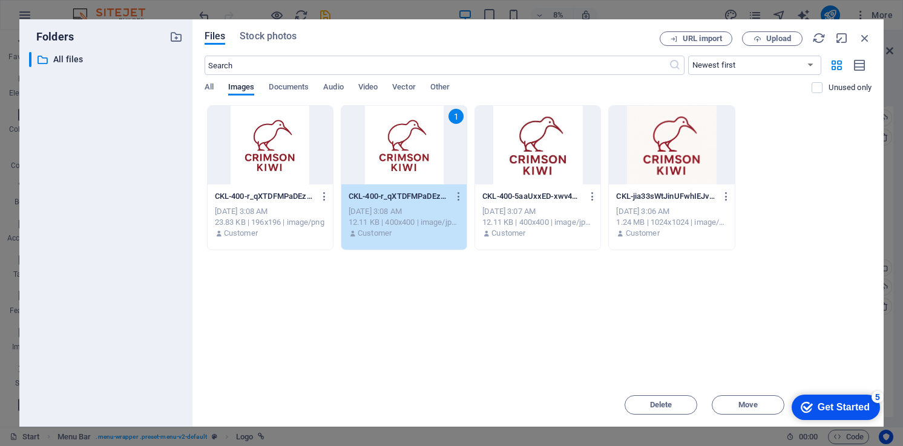
click at [824, 408] on div "Get Started" at bounding box center [843, 407] width 52 height 11
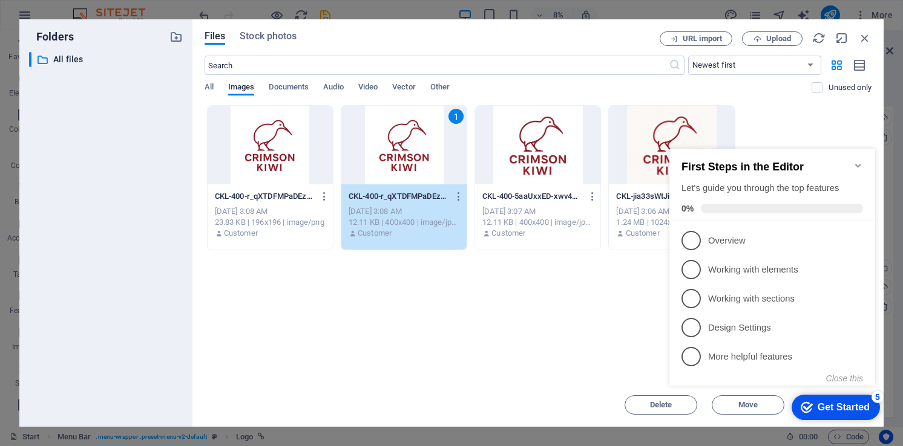
click at [854, 161] on icon "Minimize checklist" at bounding box center [858, 166] width 10 height 10
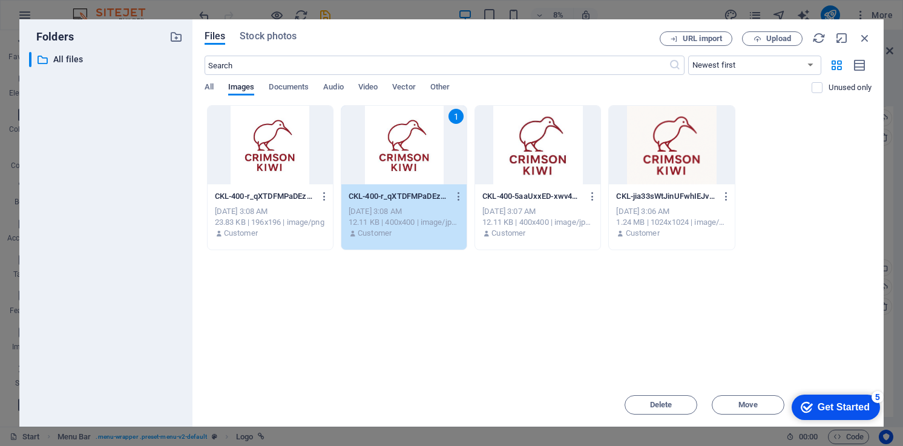
drag, startPoint x: 606, startPoint y: 30, endPoint x: 587, endPoint y: 10, distance: 27.0
click at [587, 10] on div "Folders ​ All files All files Files Stock photos URL import Upload ​ Newest fir…" at bounding box center [451, 223] width 903 height 446
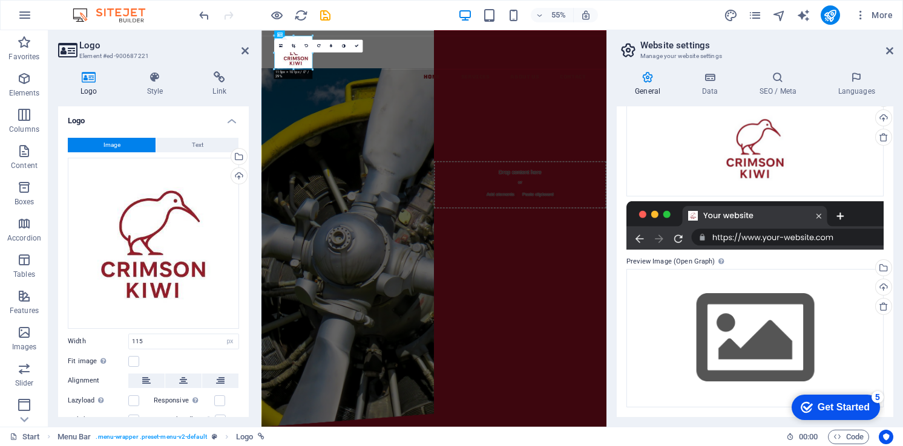
click at [863, 408] on div "Get Started" at bounding box center [843, 407] width 52 height 11
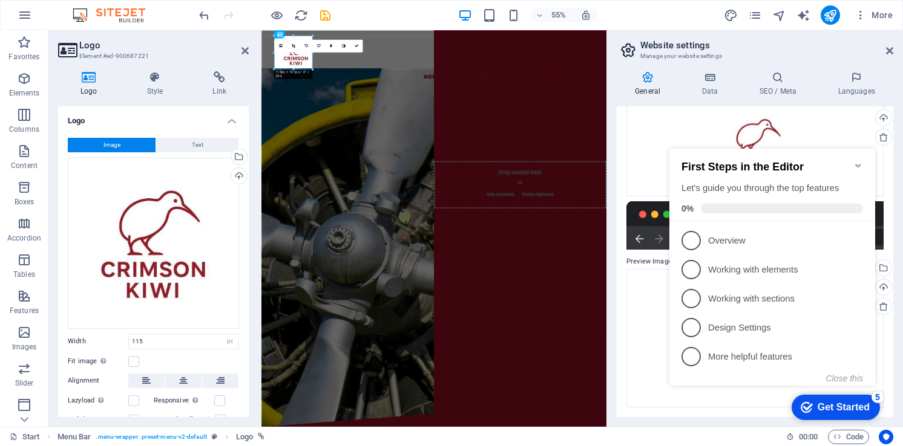
click at [863, 410] on div "Get Started" at bounding box center [843, 407] width 52 height 11
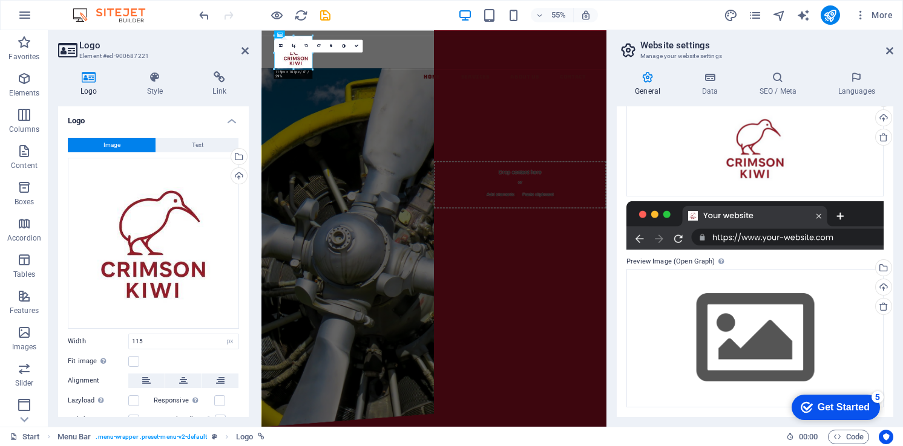
click at [869, 413] on div "Get Started" at bounding box center [843, 407] width 52 height 11
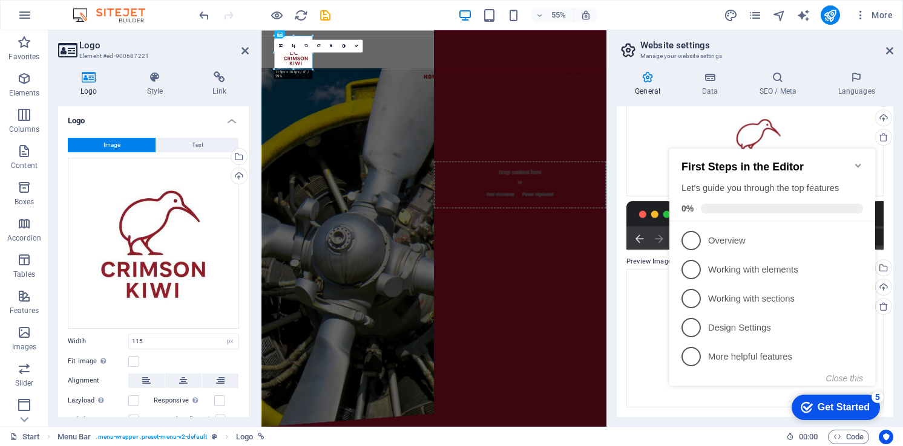
click at [859, 161] on icon "Minimize checklist" at bounding box center [858, 166] width 10 height 10
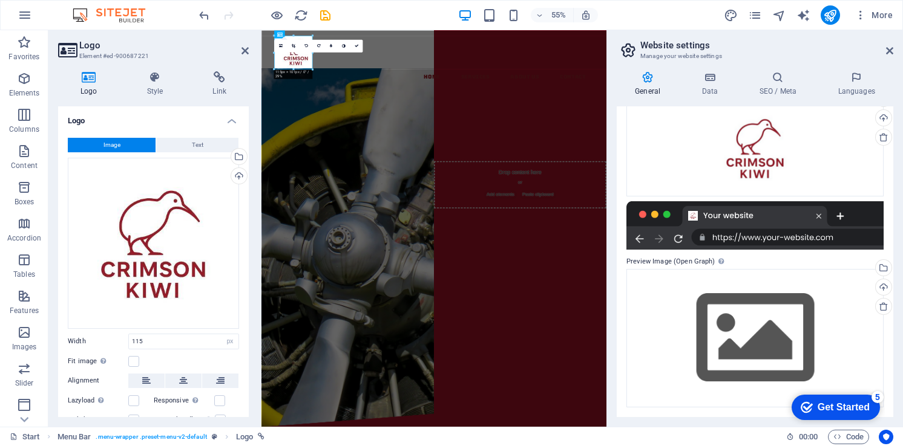
drag, startPoint x: 968, startPoint y: 669, endPoint x: 977, endPoint y: 662, distance: 11.3
click at [860, 404] on div "Get Started" at bounding box center [843, 407] width 52 height 11
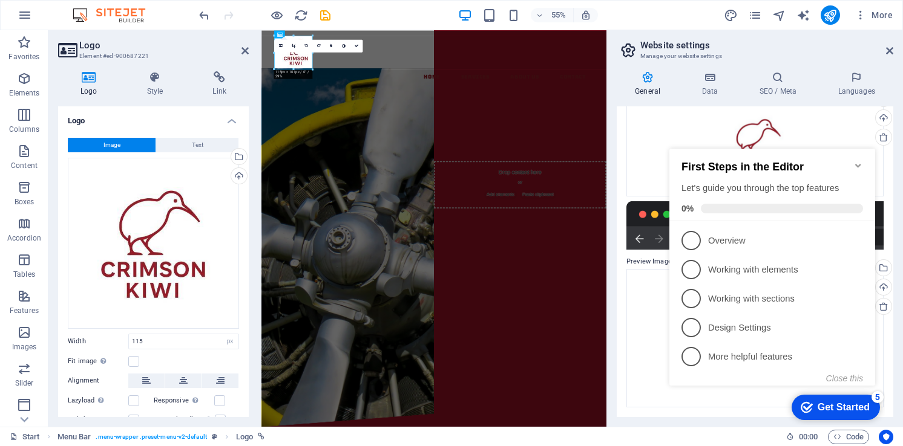
click at [679, 434] on div "Start Menu Bar . menu-wrapper .preset-menu-v2-default Logo" at bounding box center [393, 437] width 766 height 15
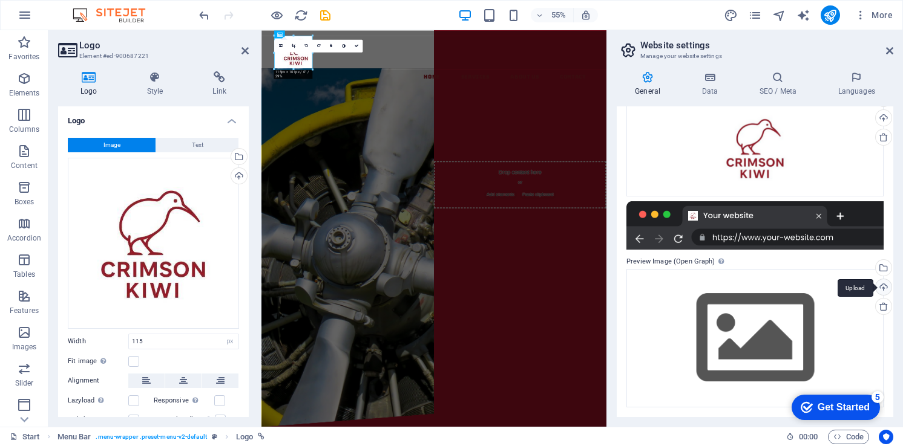
click at [883, 287] on div "Upload" at bounding box center [882, 288] width 18 height 18
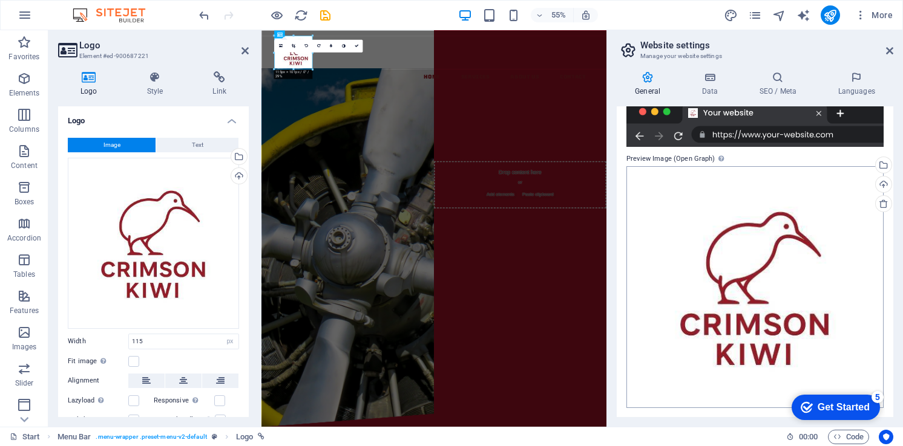
scroll to position [0, 0]
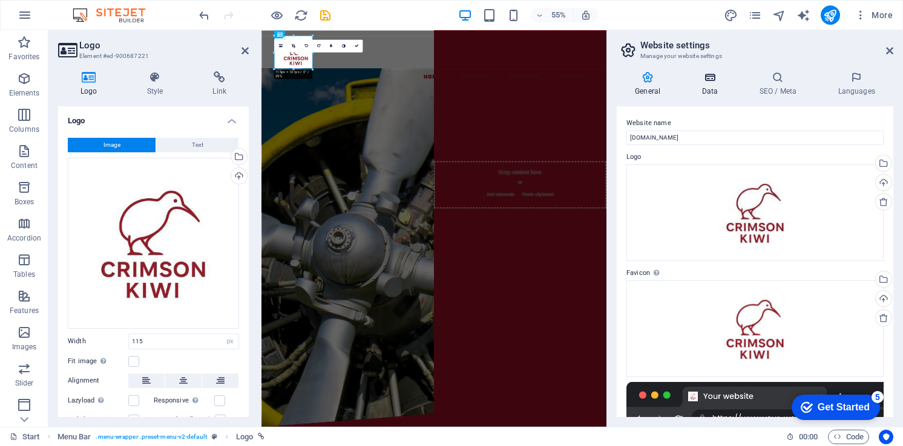
click at [704, 91] on h4 "Data" at bounding box center [711, 83] width 57 height 25
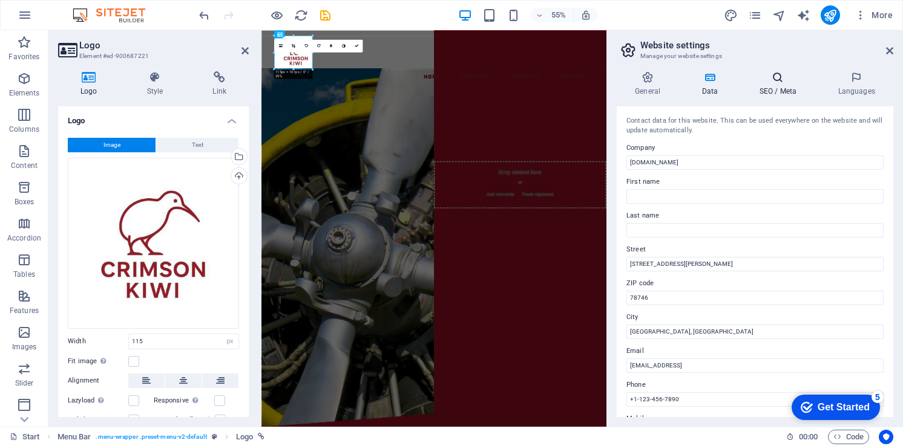
click at [778, 89] on h4 "SEO / Meta" at bounding box center [779, 83] width 79 height 25
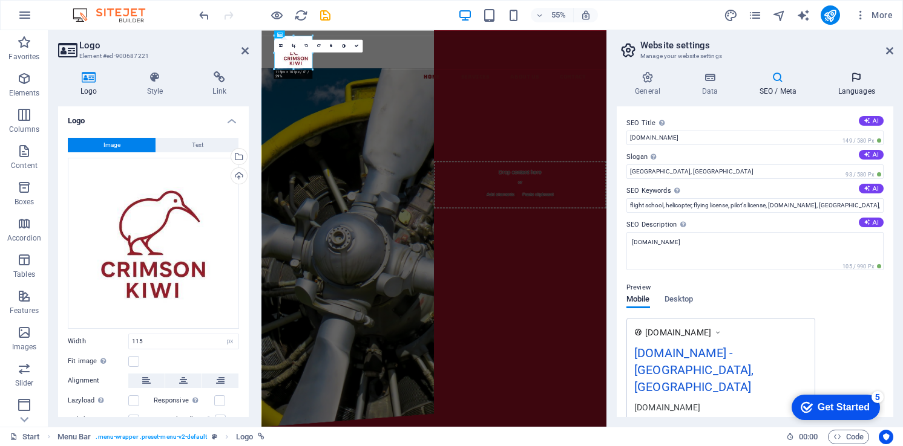
click at [854, 87] on h4 "Languages" at bounding box center [856, 83] width 74 height 25
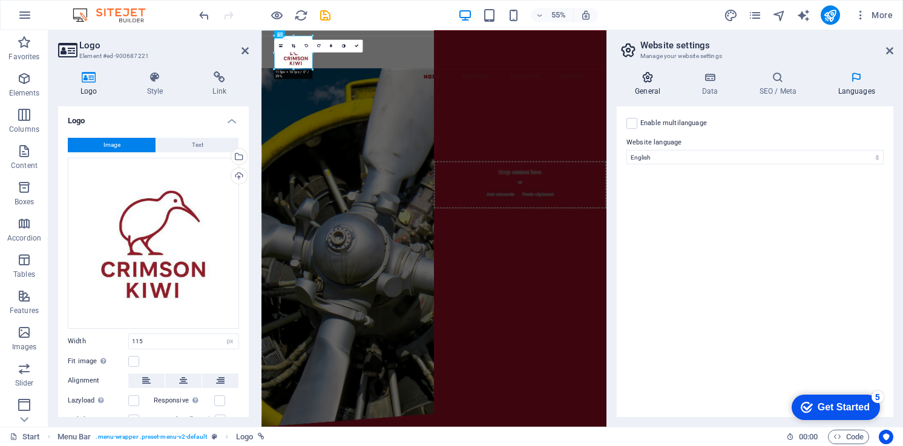
click at [638, 81] on icon at bounding box center [647, 77] width 62 height 12
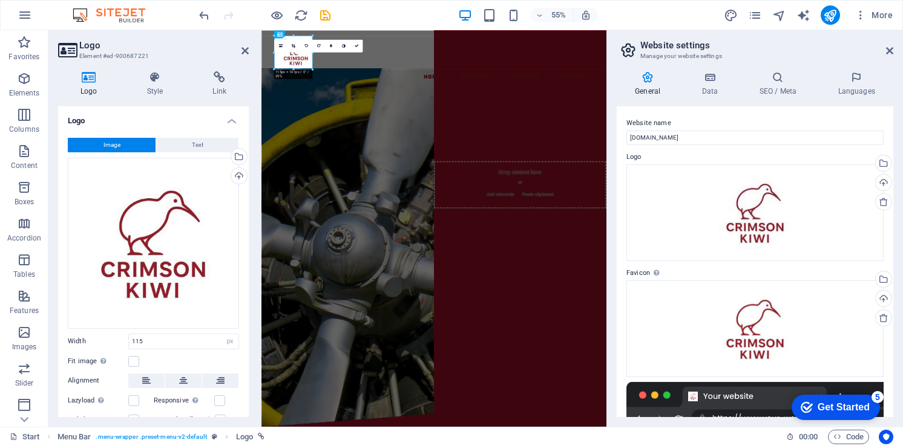
click at [890, 56] on header "Website settings Manage your website settings" at bounding box center [756, 45] width 274 height 31
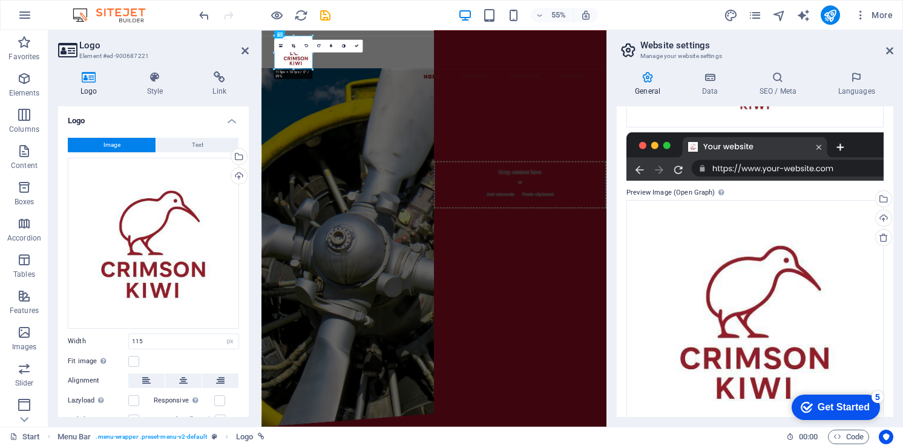
scroll to position [284, 0]
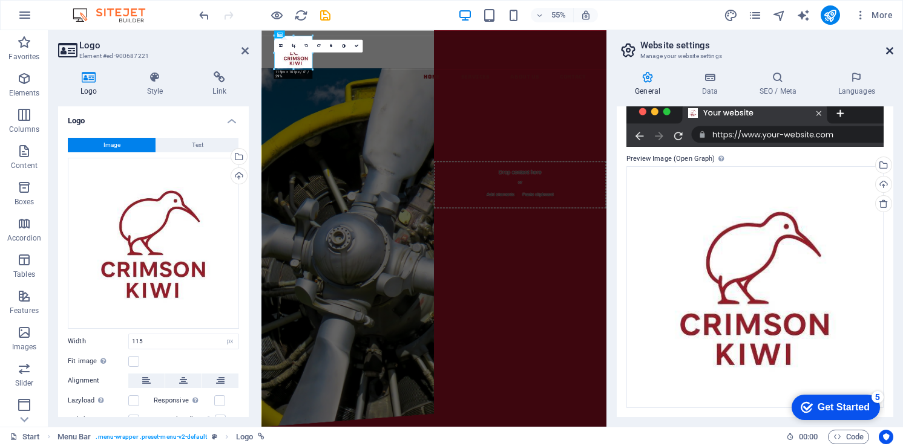
click at [888, 51] on icon at bounding box center [889, 51] width 7 height 10
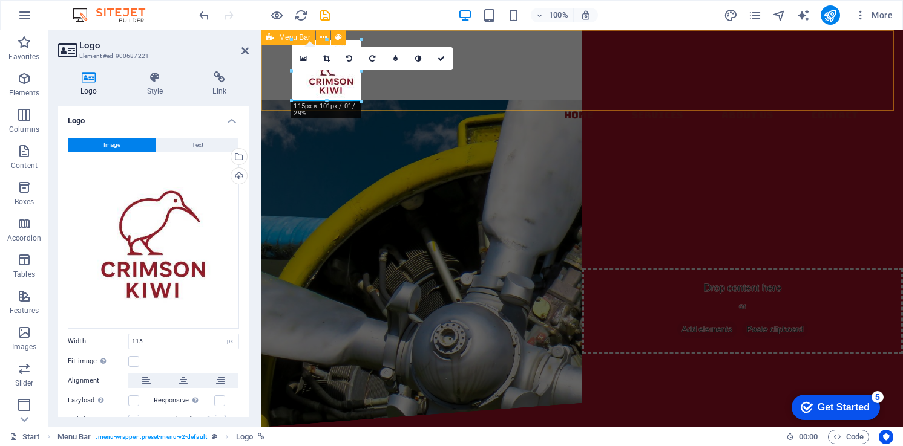
click at [424, 95] on div "Home Services About us contact" at bounding box center [581, 84] width 641 height 109
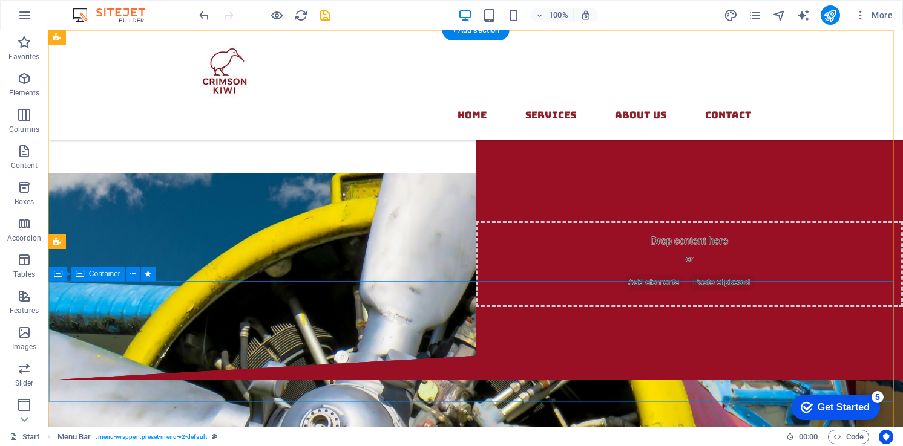
scroll to position [0, 0]
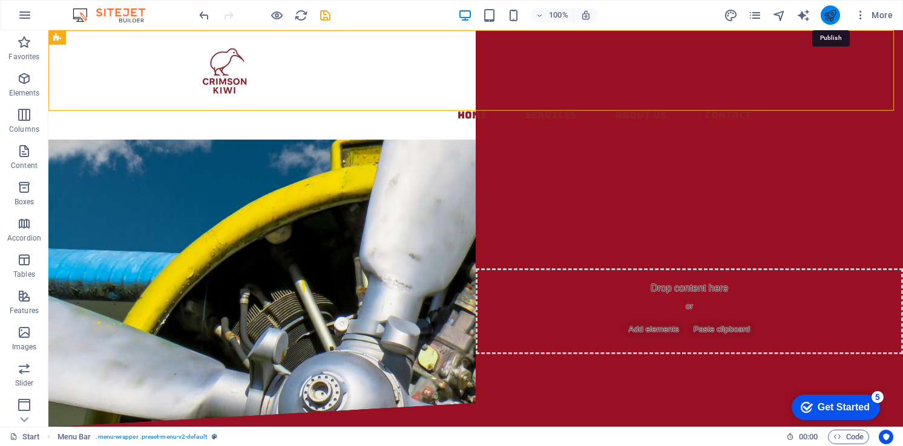
click at [837, 18] on icon "publish" at bounding box center [830, 15] width 14 height 14
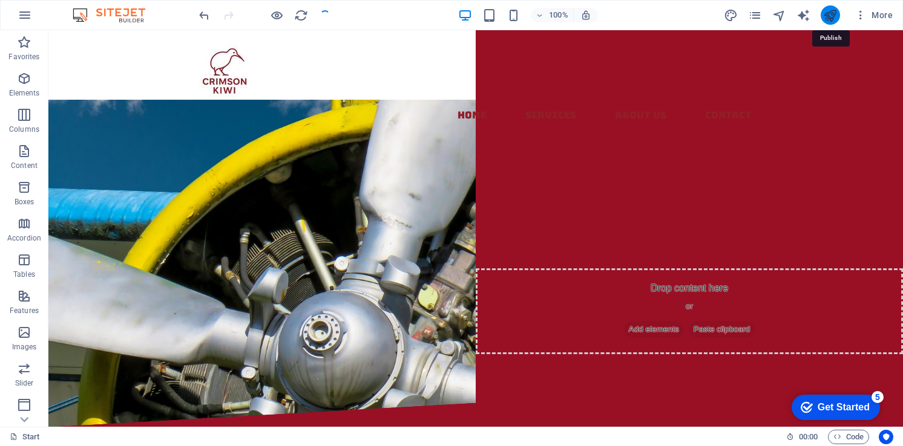
click at [830, 15] on icon "publish" at bounding box center [830, 15] width 14 height 14
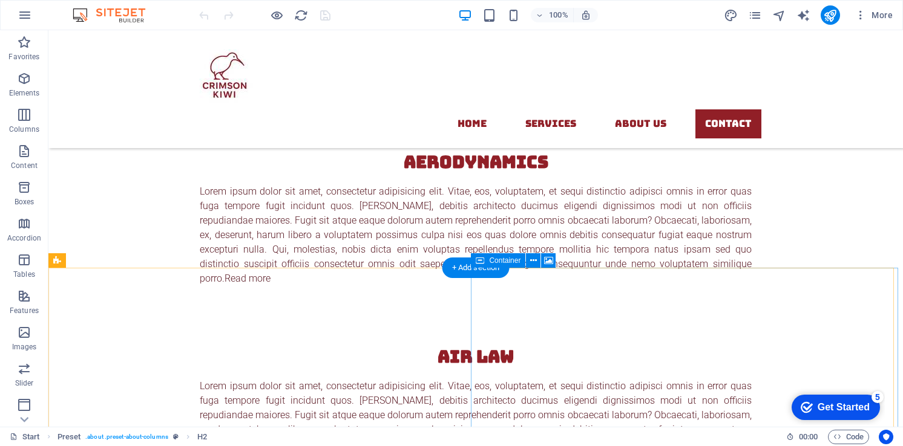
scroll to position [3816, 0]
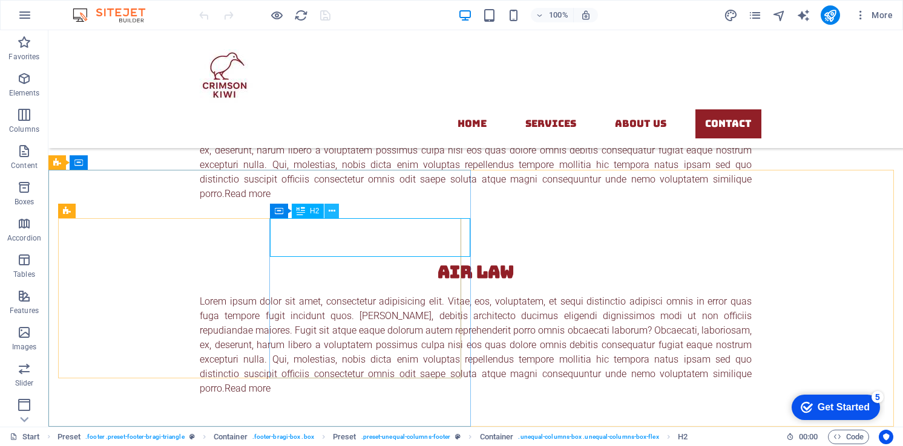
click at [334, 213] on icon at bounding box center [331, 211] width 7 height 13
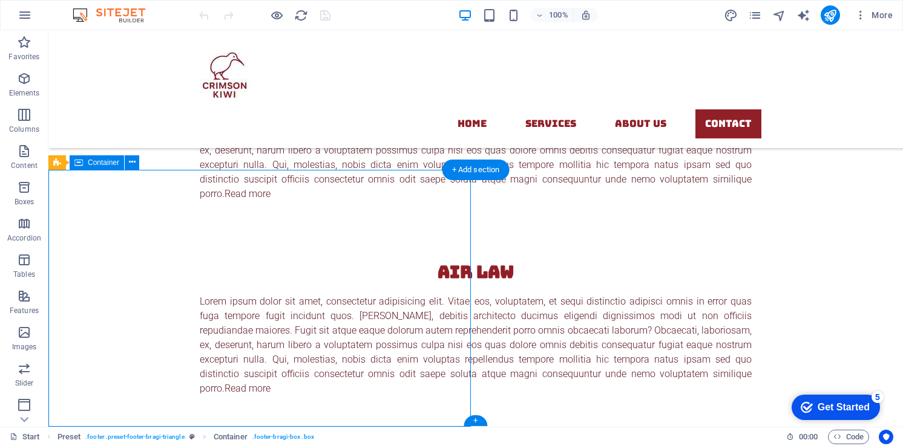
click at [106, 163] on span "Container" at bounding box center [103, 162] width 31 height 7
click at [135, 160] on icon at bounding box center [132, 162] width 7 height 13
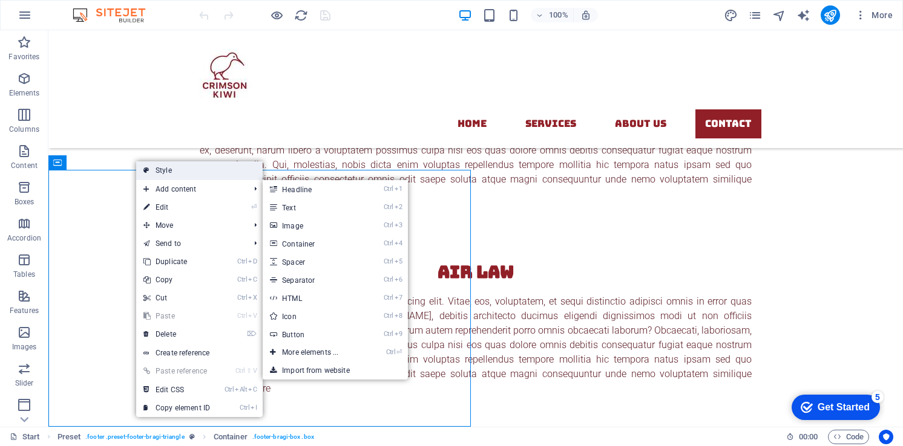
click at [183, 175] on link "Style" at bounding box center [199, 171] width 126 height 18
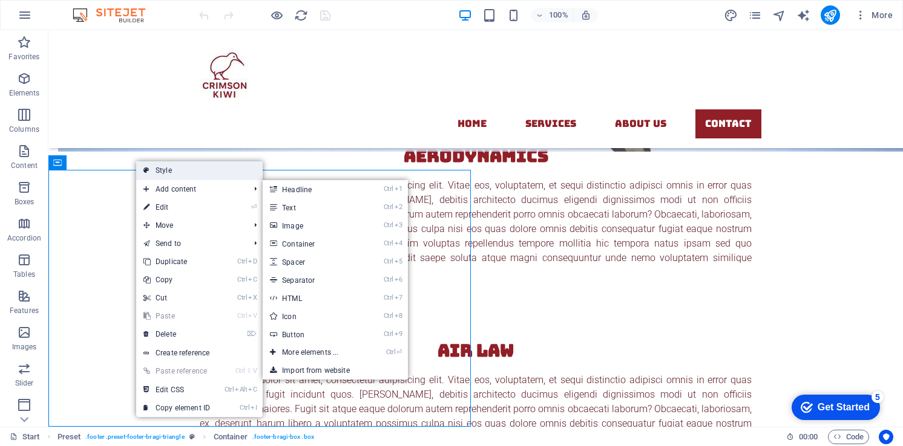
select select "boxed"
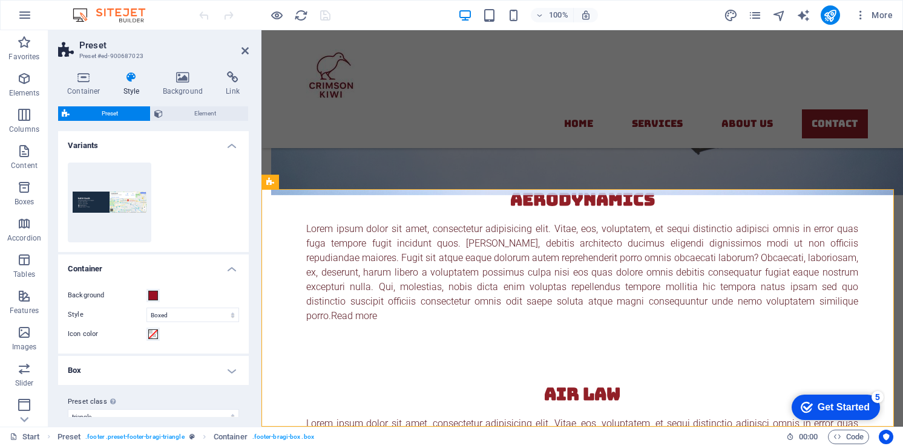
scroll to position [4029, 0]
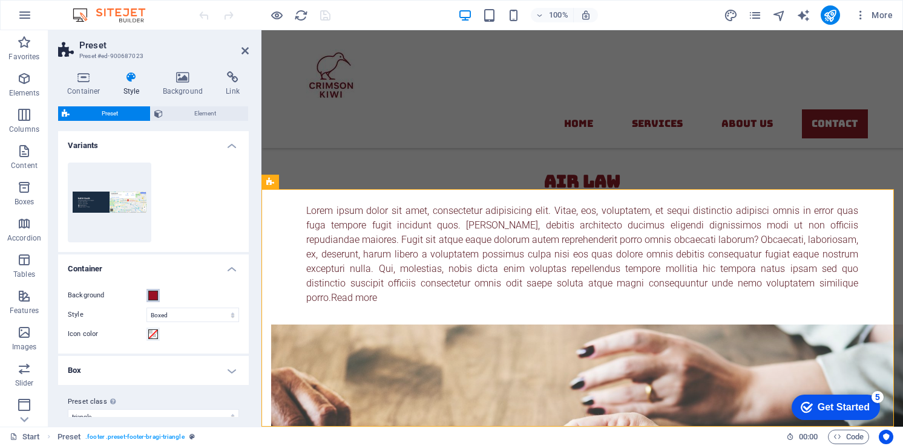
click at [157, 296] on span at bounding box center [153, 296] width 10 height 10
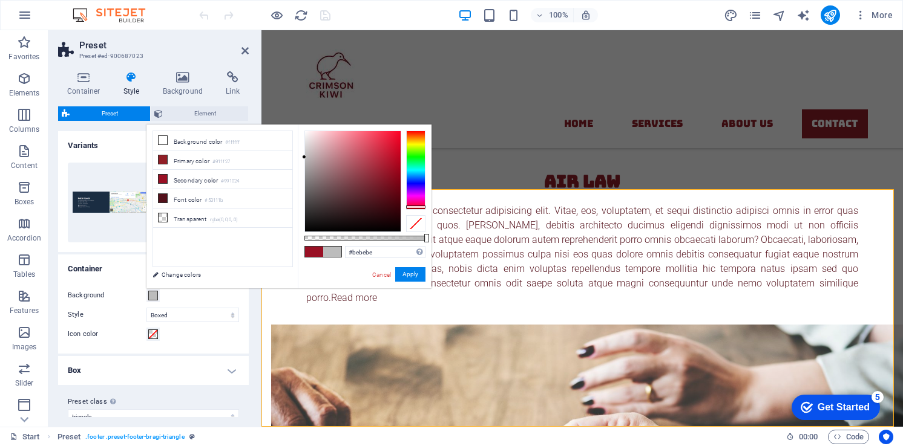
drag, startPoint x: 387, startPoint y: 167, endPoint x: 293, endPoint y: 157, distance: 94.3
click at [293, 157] on div "less Background color #ffffff Primary color #911f27 Secondary color #991024 Fon…" at bounding box center [288, 207] width 285 height 164
type input "#e6e6e6"
drag, startPoint x: 304, startPoint y: 153, endPoint x: 299, endPoint y: 141, distance: 13.0
click at [299, 141] on div "#e6e6e6 Supported formats #0852ed rgb(8, 82, 237) rgba(8, 82, 237, 90%) hsv(221…" at bounding box center [365, 294] width 134 height 339
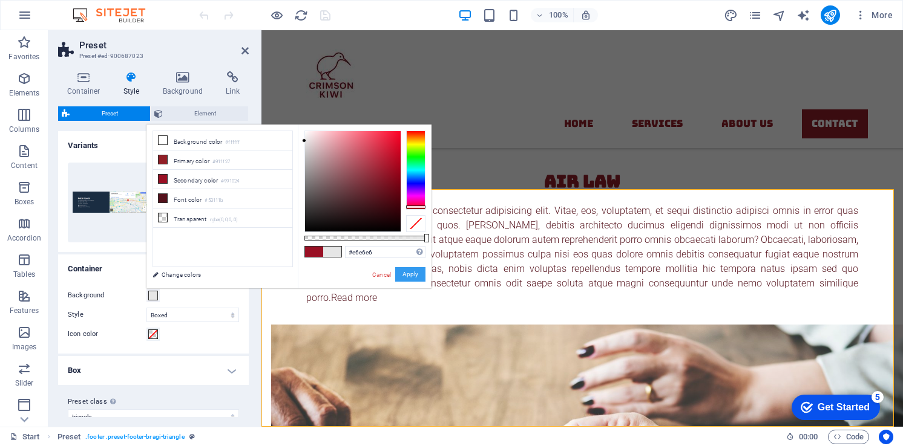
click at [403, 277] on button "Apply" at bounding box center [410, 274] width 30 height 15
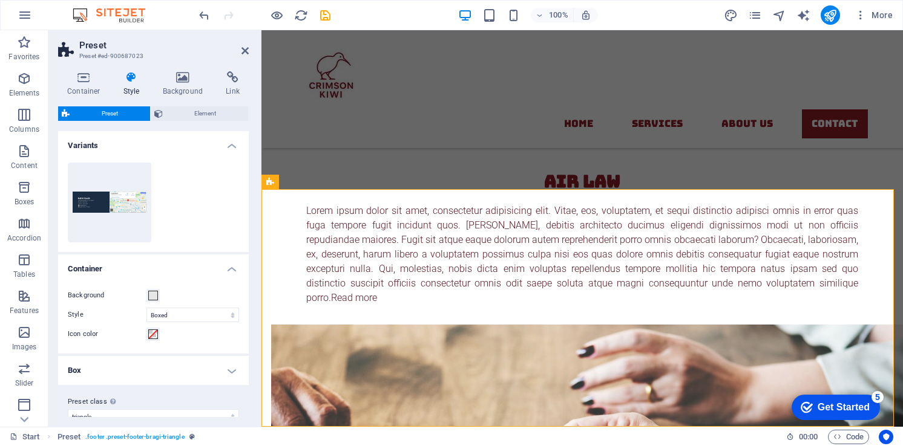
scroll to position [16, 0]
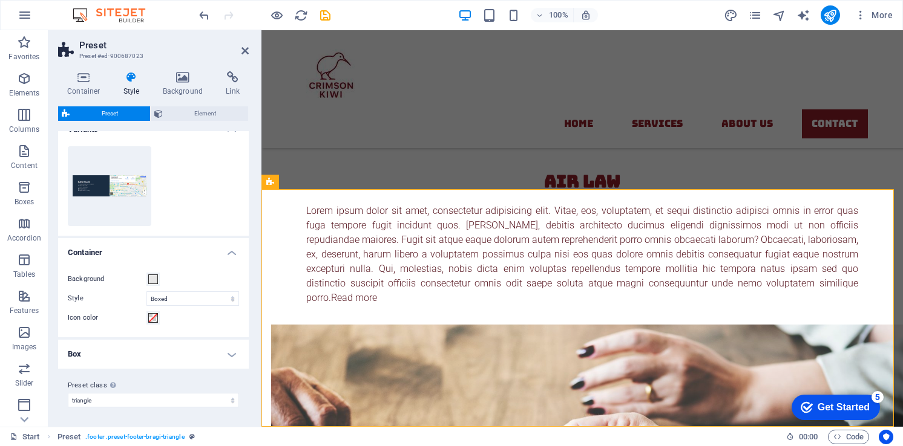
click at [227, 353] on h4 "Box" at bounding box center [153, 354] width 191 height 29
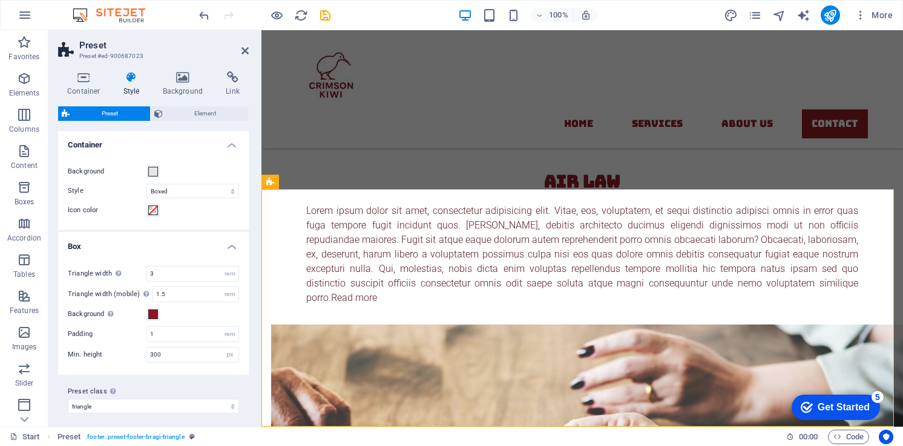
scroll to position [129, 0]
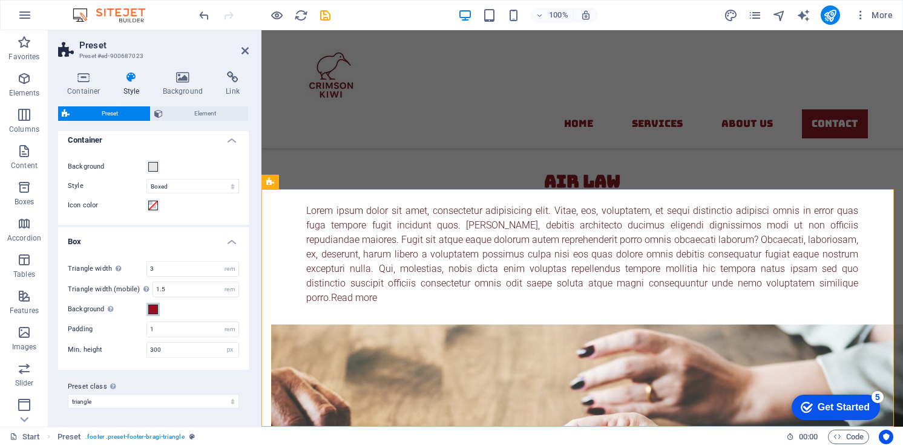
click at [153, 312] on span at bounding box center [153, 310] width 10 height 10
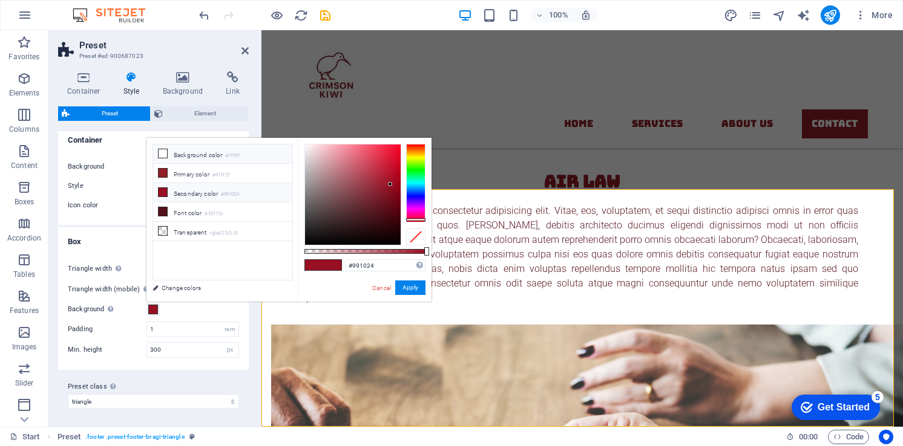
click at [187, 154] on li "Background color #ffffff" at bounding box center [222, 154] width 139 height 19
type input "#ffffff"
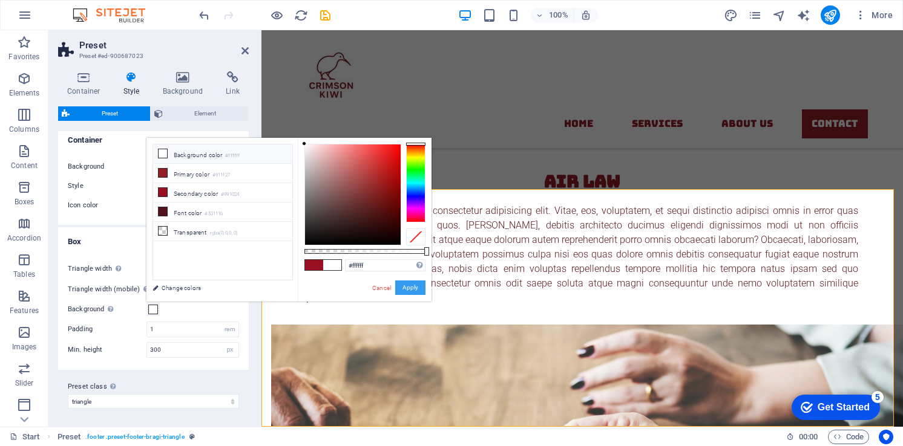
click at [402, 283] on button "Apply" at bounding box center [410, 288] width 30 height 15
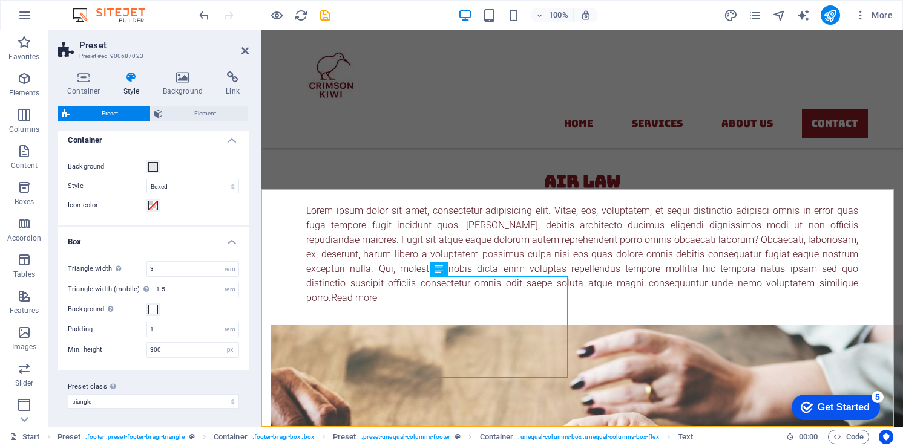
scroll to position [0, 0]
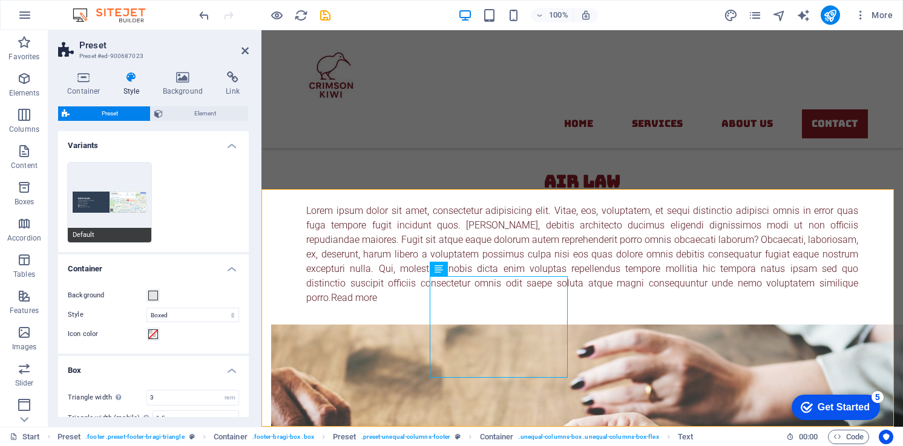
click at [126, 201] on button "Default" at bounding box center [109, 203] width 83 height 80
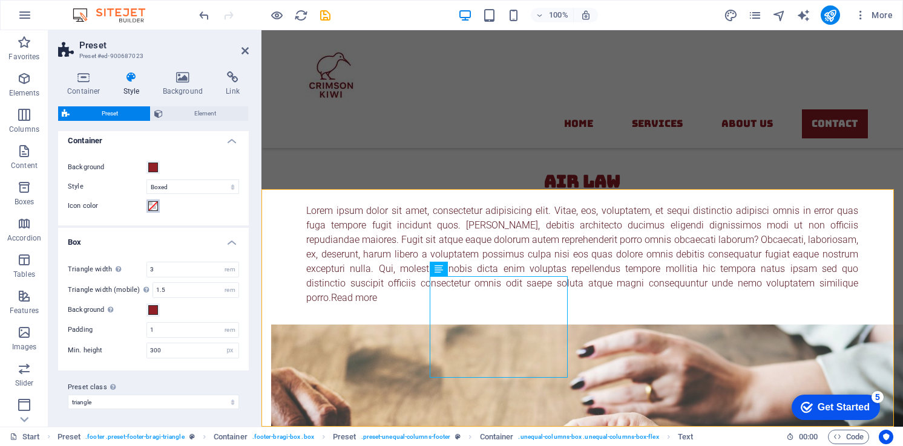
scroll to position [129, 0]
click at [152, 165] on span at bounding box center [153, 167] width 10 height 10
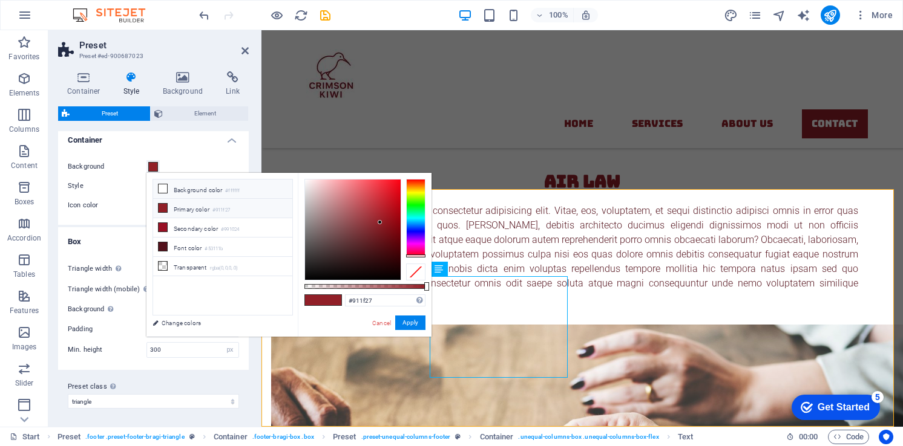
click at [168, 192] on li "Background color #ffffff" at bounding box center [222, 189] width 139 height 19
type input "#ffffff"
click at [413, 322] on button "Apply" at bounding box center [410, 323] width 30 height 15
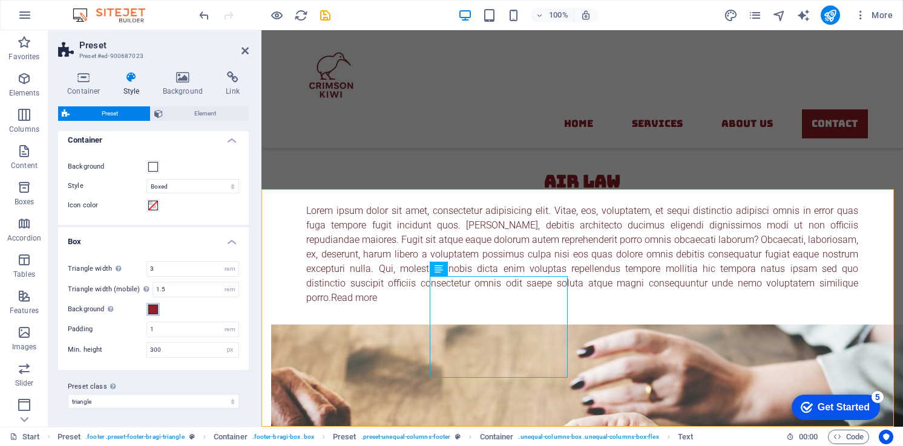
click at [157, 308] on span at bounding box center [153, 310] width 10 height 10
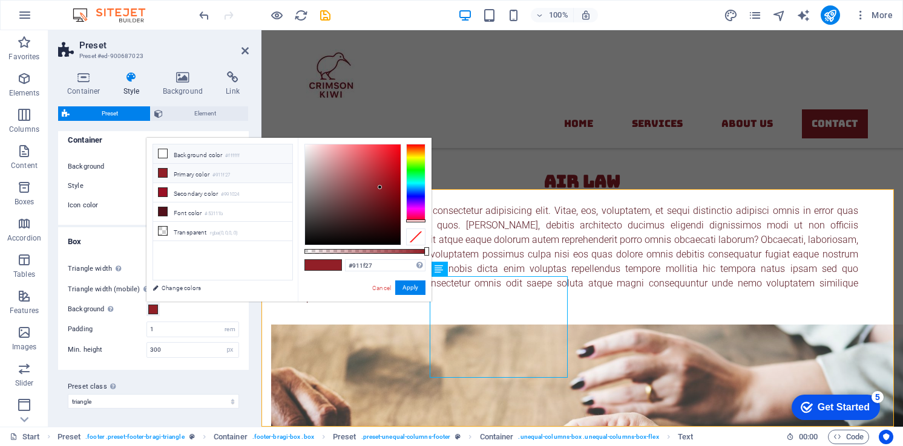
click at [194, 154] on li "Background color #ffffff" at bounding box center [222, 154] width 139 height 19
type input "#ffffff"
click at [416, 286] on button "Apply" at bounding box center [410, 288] width 30 height 15
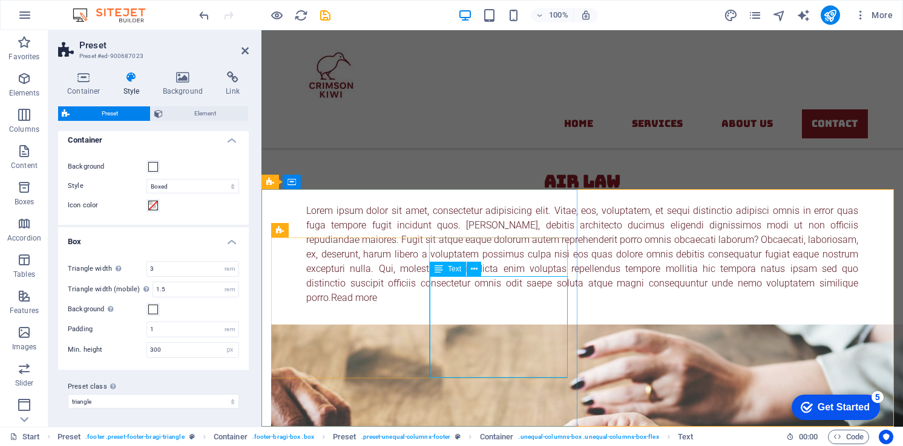
click at [455, 270] on span "Text" at bounding box center [454, 269] width 13 height 7
click at [458, 270] on span "Text" at bounding box center [454, 269] width 13 height 7
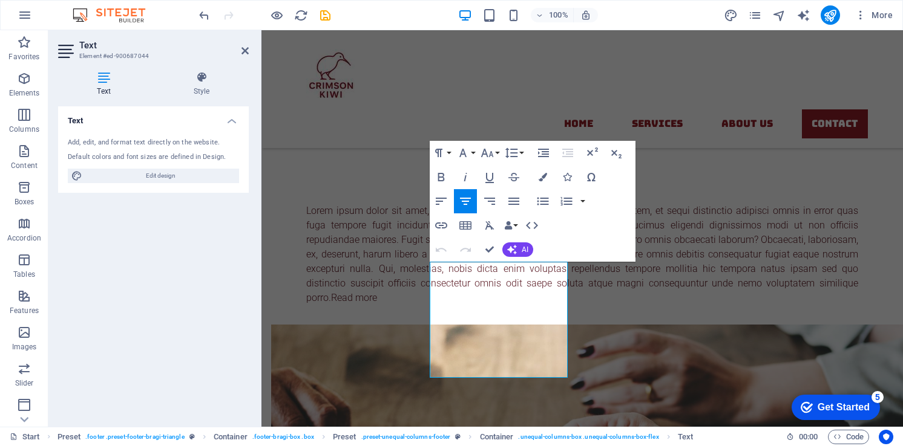
scroll to position [4043, 0]
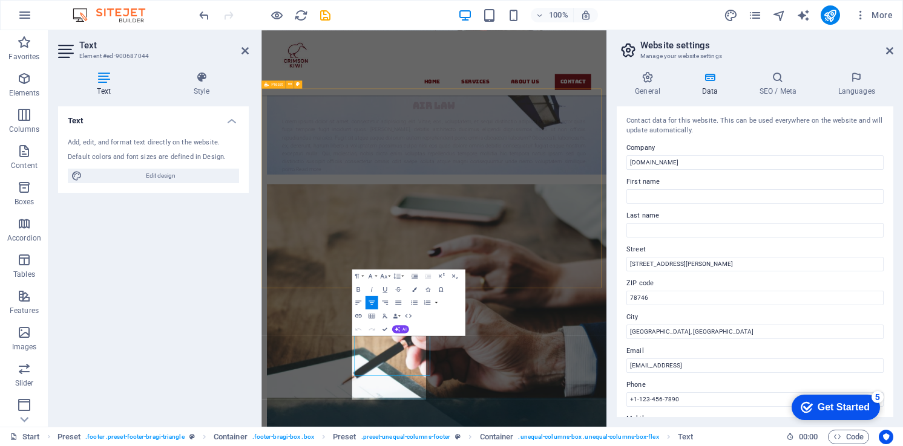
scroll to position [3763, 0]
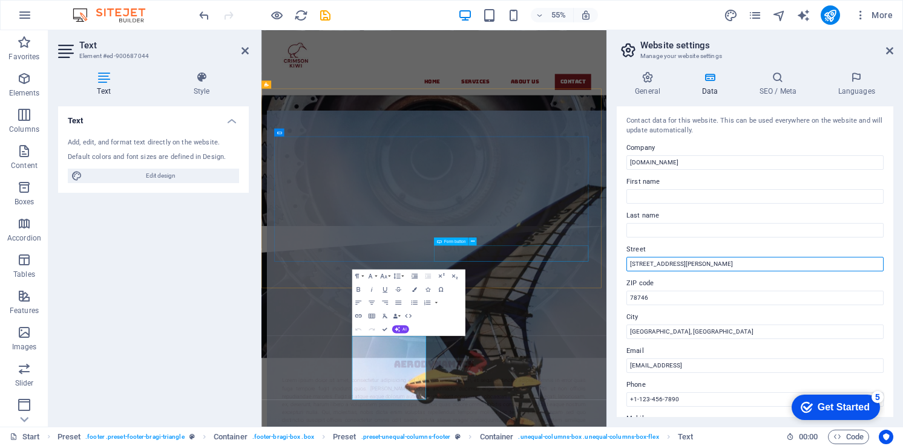
drag, startPoint x: 970, startPoint y: 294, endPoint x: 783, endPoint y: 444, distance: 239.2
click at [705, 261] on input "2131 William Barton Dr" at bounding box center [754, 264] width 257 height 15
type input "[STREET_ADDRESS][PERSON_NAME]"
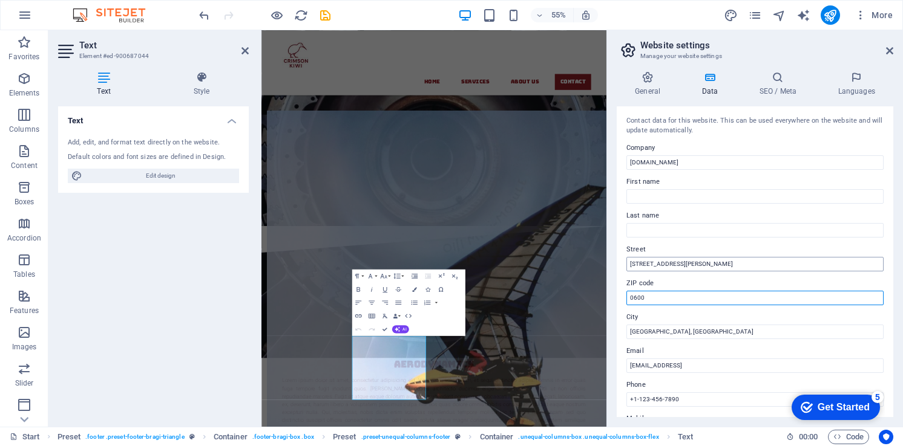
type input "0600"
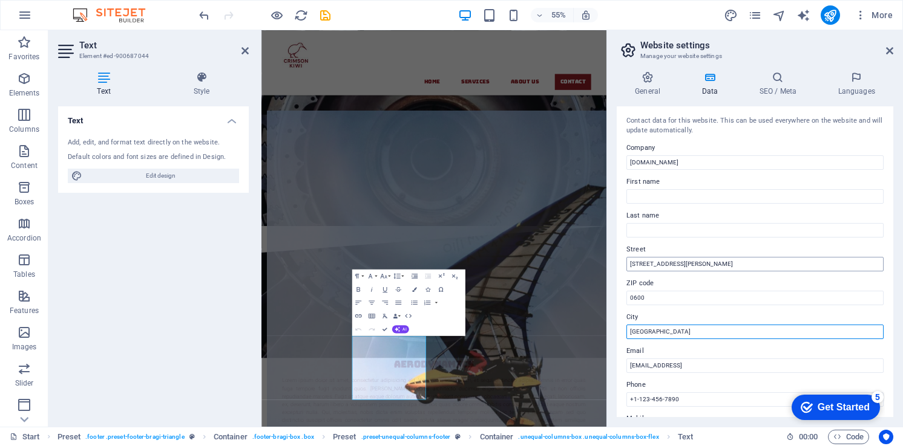
type input "[GEOGRAPHIC_DATA]"
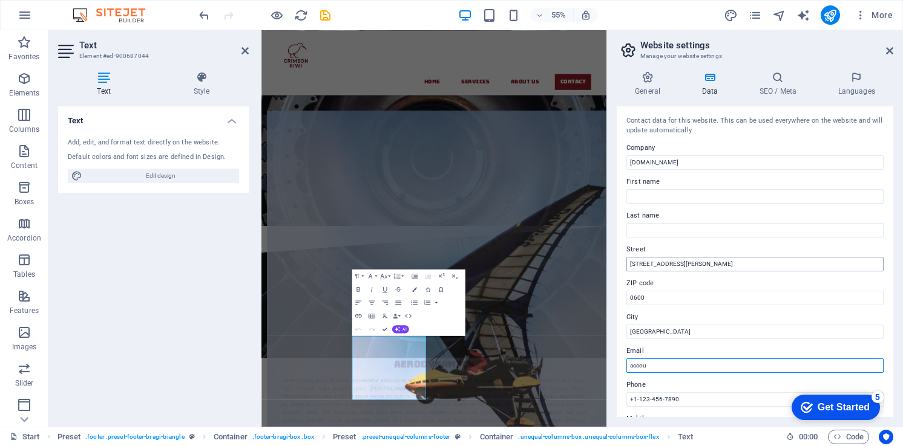
scroll to position [3748, 0]
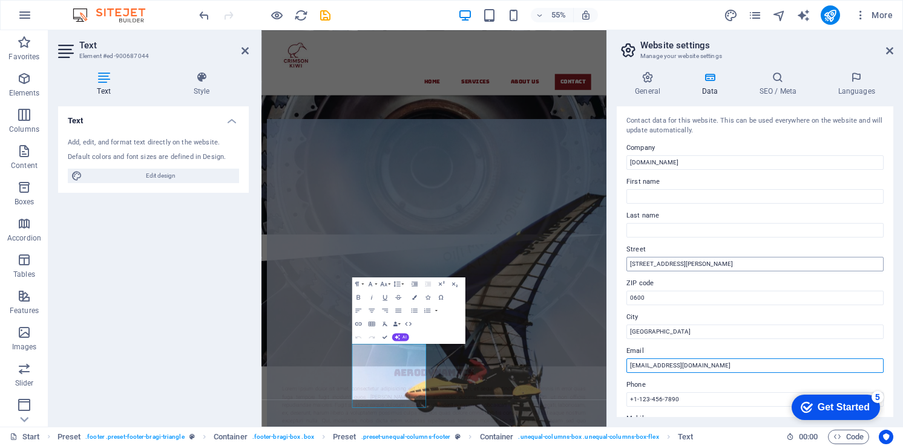
type input "[EMAIL_ADDRESS][DOMAIN_NAME]"
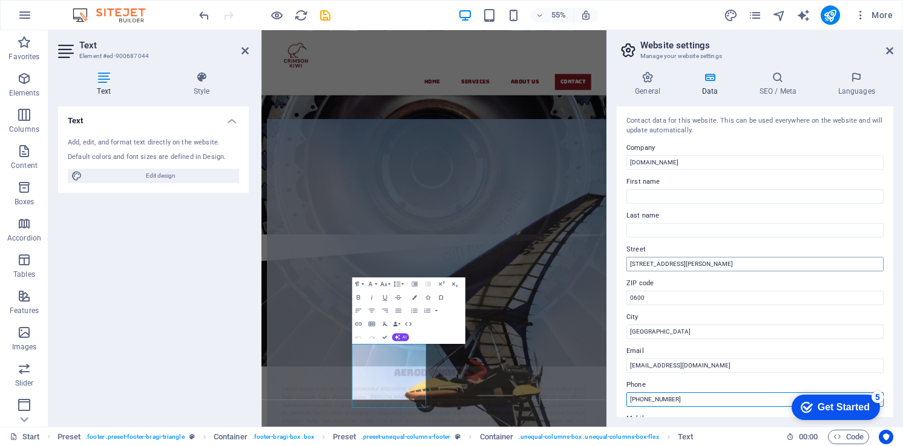
type input "[PHONE_NUMBER]"
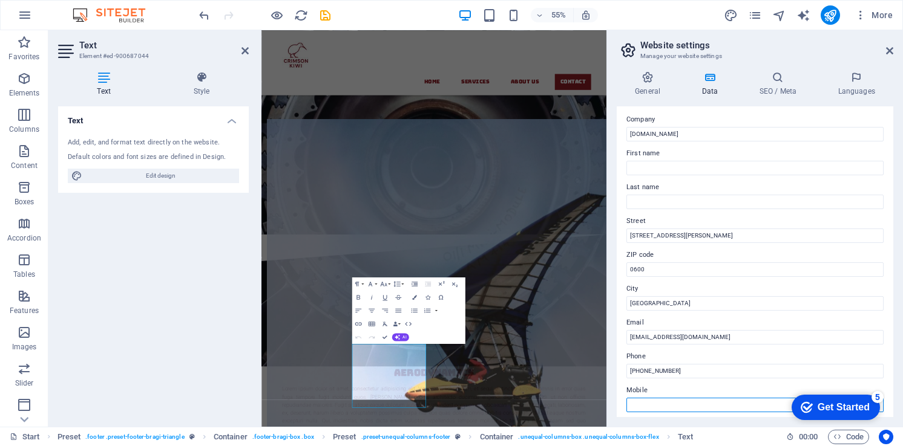
scroll to position [0, 0]
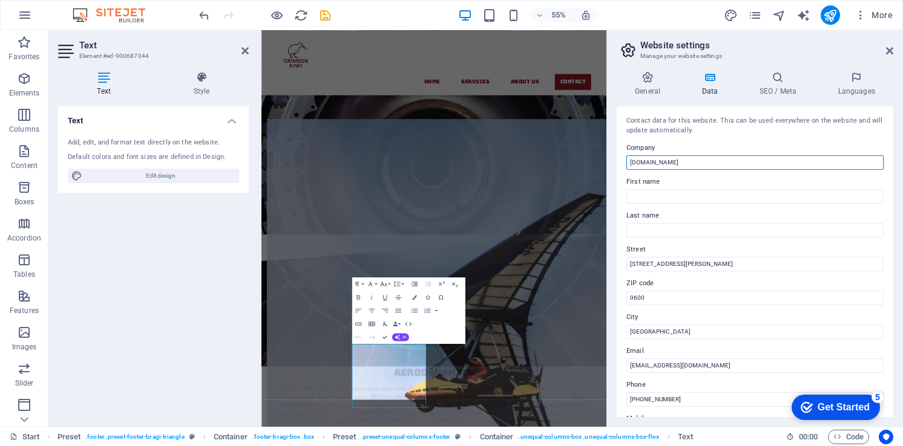
click at [702, 163] on input "[DOMAIN_NAME]" at bounding box center [754, 162] width 257 height 15
click at [653, 160] on input "Crimson kiwi Limited" at bounding box center [754, 162] width 257 height 15
type input "Crimson Kiwi Limited"
click at [890, 50] on icon at bounding box center [889, 51] width 7 height 10
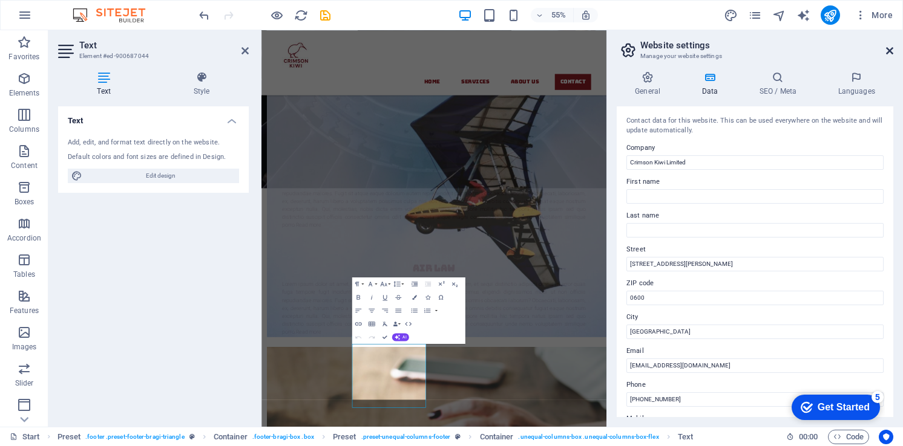
scroll to position [4087, 0]
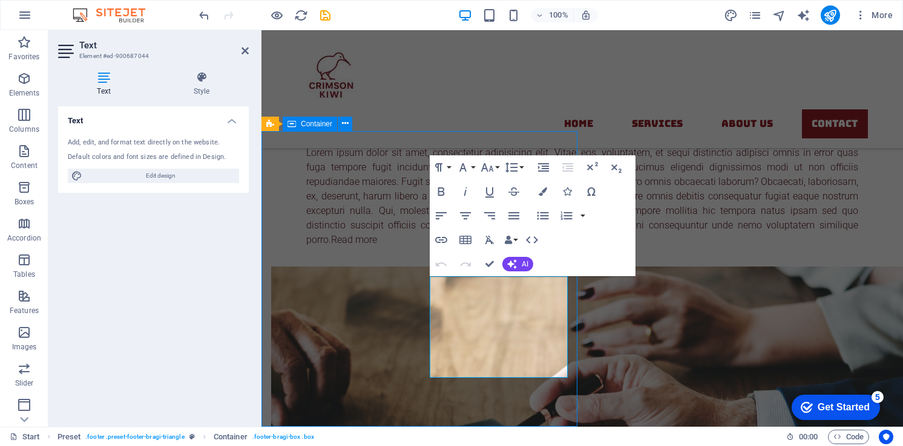
scroll to position [3816, 0]
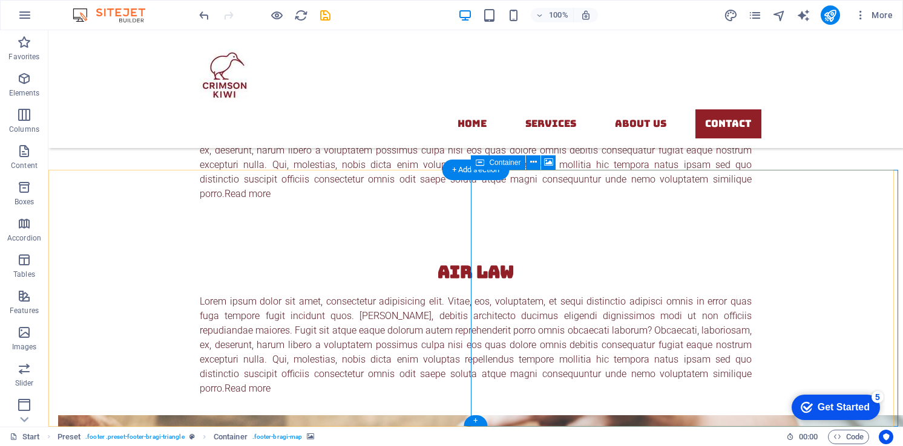
click at [533, 158] on icon at bounding box center [533, 162] width 7 height 13
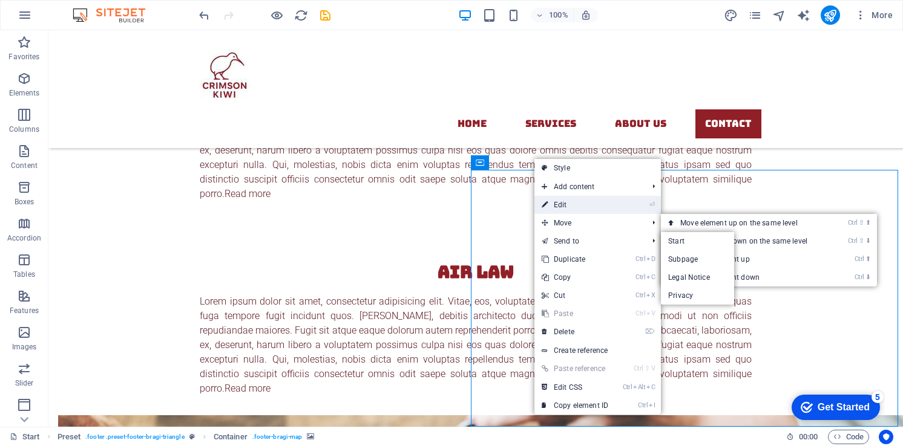
click at [555, 206] on link "⏎ Edit" at bounding box center [574, 205] width 81 height 18
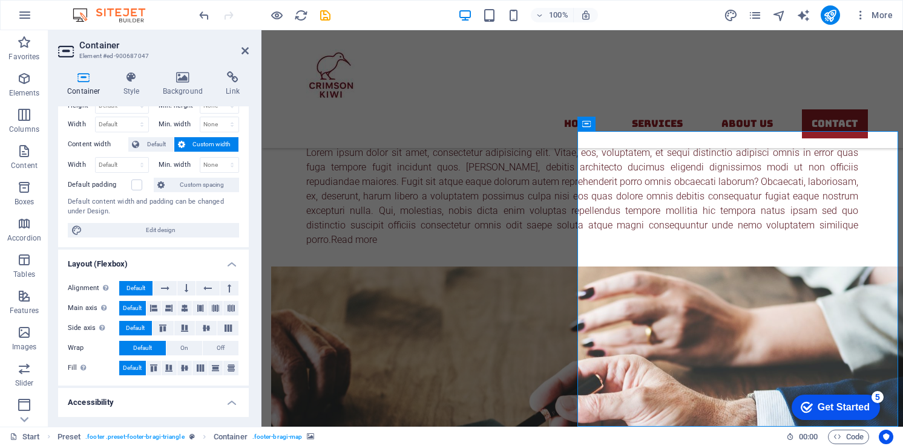
scroll to position [0, 0]
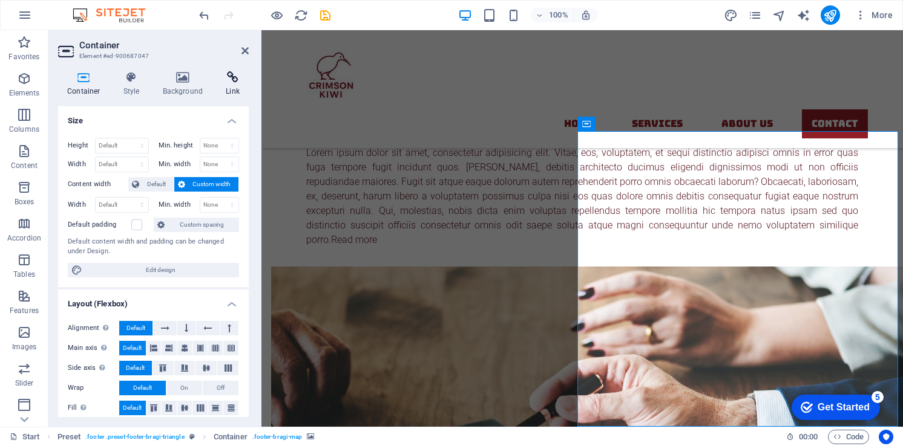
click at [220, 87] on h4 "Link" at bounding box center [233, 83] width 32 height 25
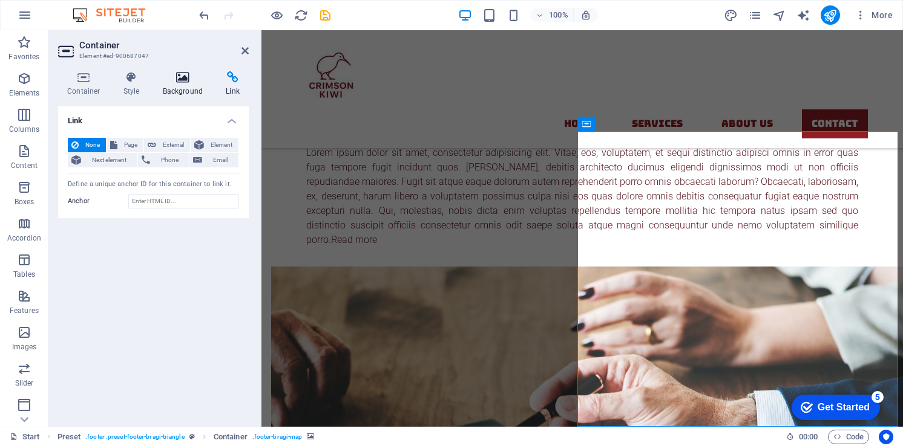
click at [186, 90] on h4 "Background" at bounding box center [186, 83] width 64 height 25
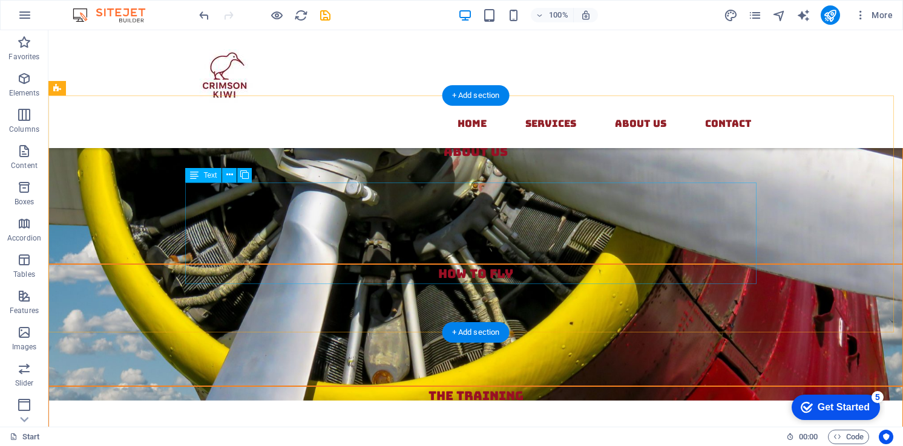
scroll to position [605, 0]
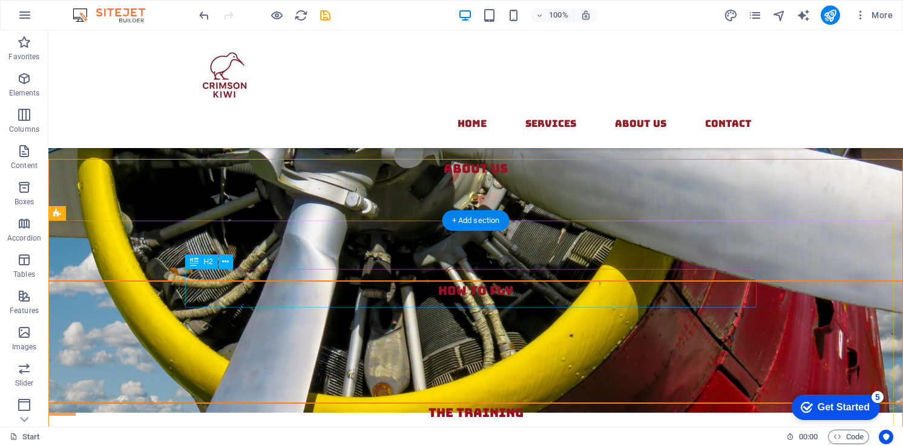
drag, startPoint x: 451, startPoint y: 281, endPoint x: 238, endPoint y: 281, distance: 212.9
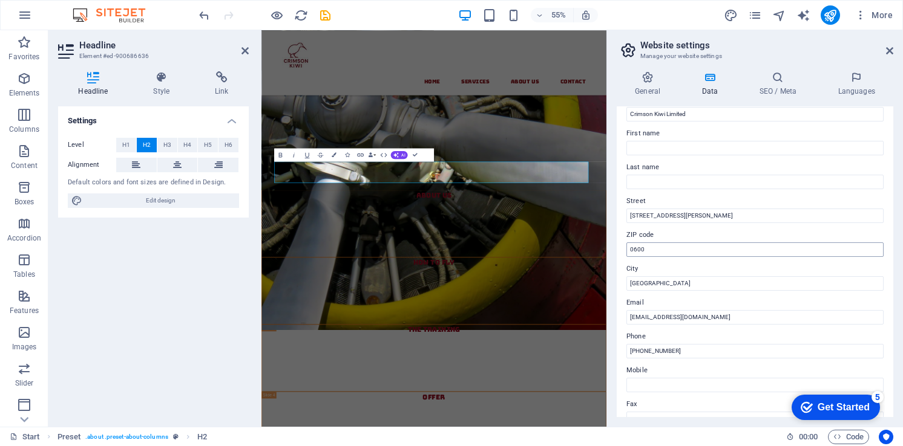
scroll to position [0, 0]
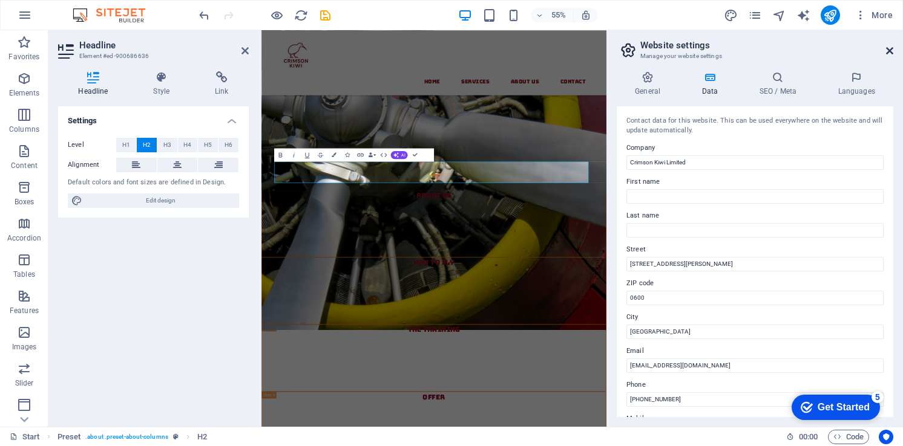
drag, startPoint x: 889, startPoint y: 51, endPoint x: 628, endPoint y: 21, distance: 263.1
click at [889, 51] on icon at bounding box center [889, 51] width 7 height 10
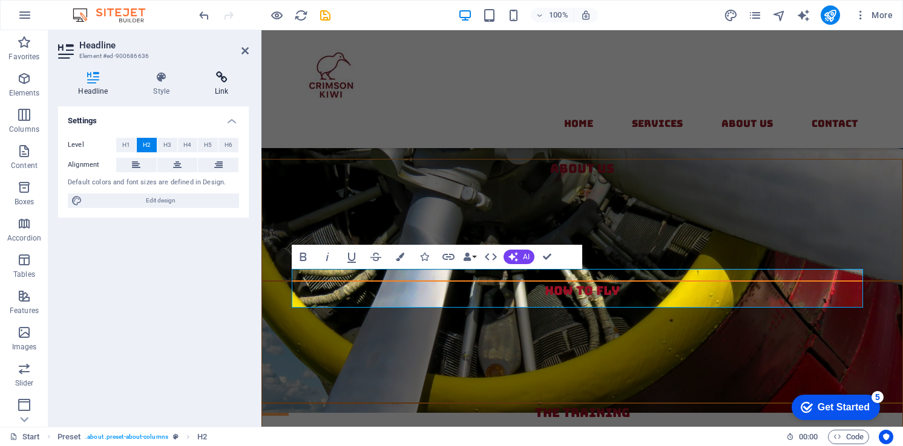
click at [214, 88] on h4 "Link" at bounding box center [222, 83] width 54 height 25
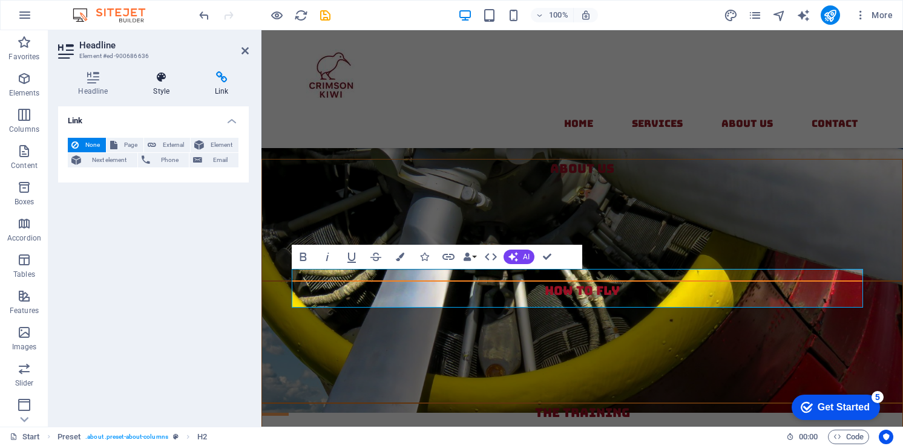
click at [165, 83] on icon at bounding box center [161, 77] width 57 height 12
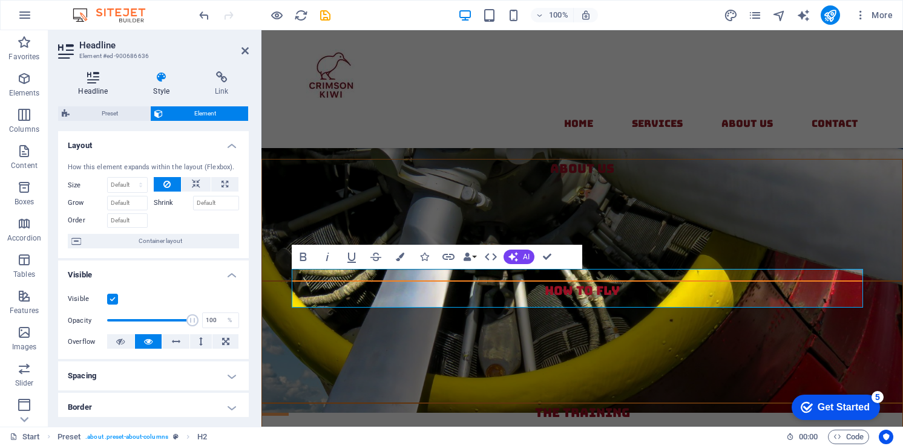
click at [92, 80] on icon at bounding box center [93, 77] width 70 height 12
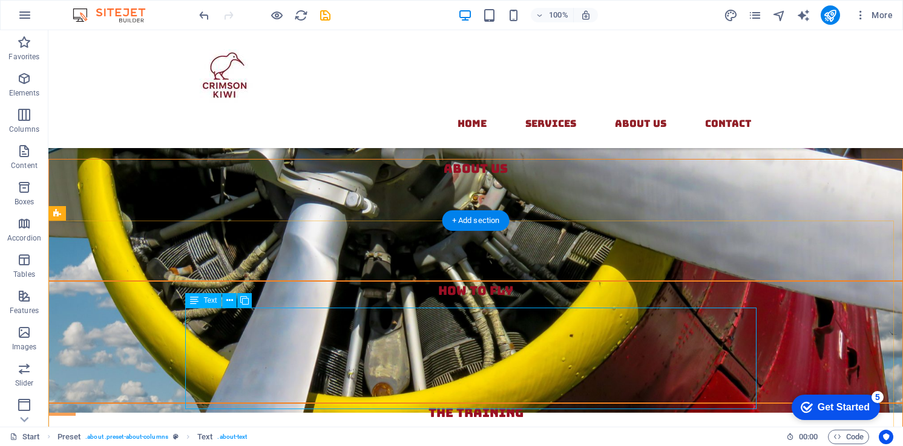
click at [209, 303] on span "Text" at bounding box center [209, 300] width 13 height 7
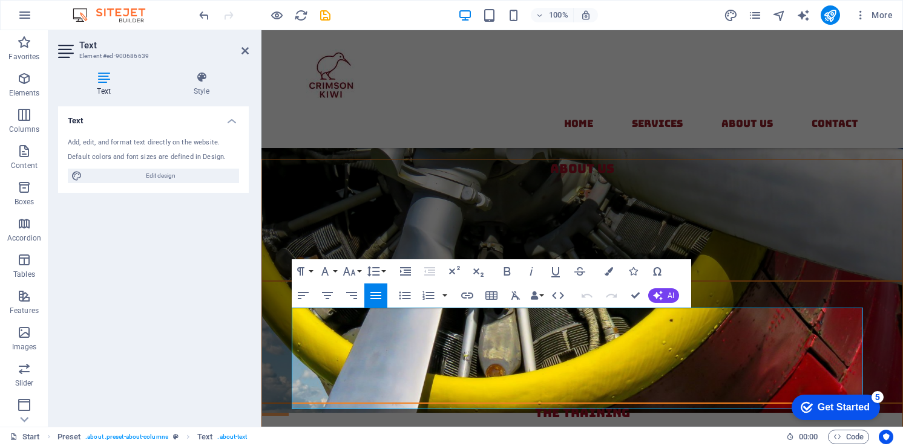
click at [137, 151] on div "Add, edit, and format text directly on the website. Default colors and font siz…" at bounding box center [153, 160] width 191 height 65
drag, startPoint x: 296, startPoint y: 313, endPoint x: 737, endPoint y: 409, distance: 451.8
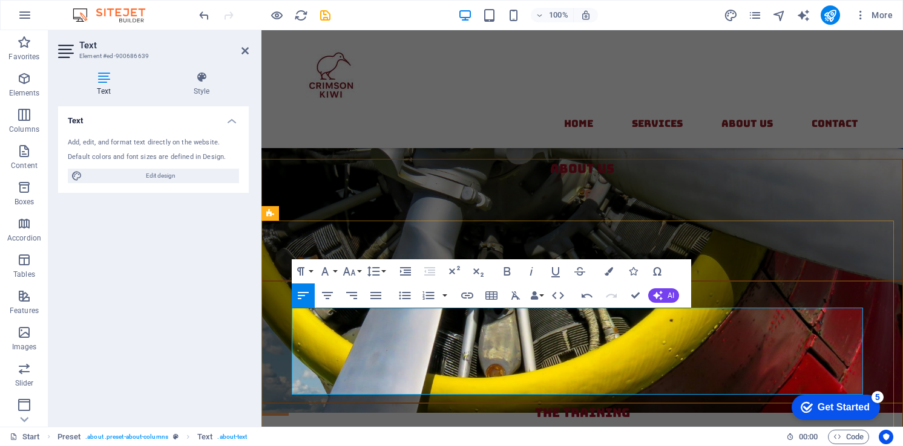
drag, startPoint x: 512, startPoint y: 336, endPoint x: 502, endPoint y: 338, distance: 9.8
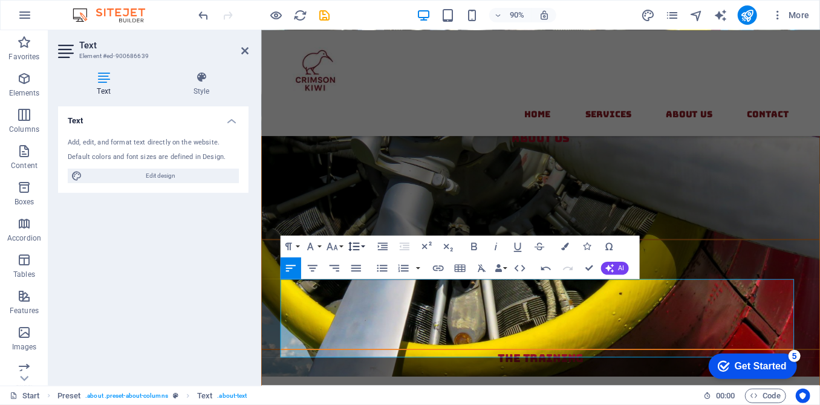
scroll to position [605, 0]
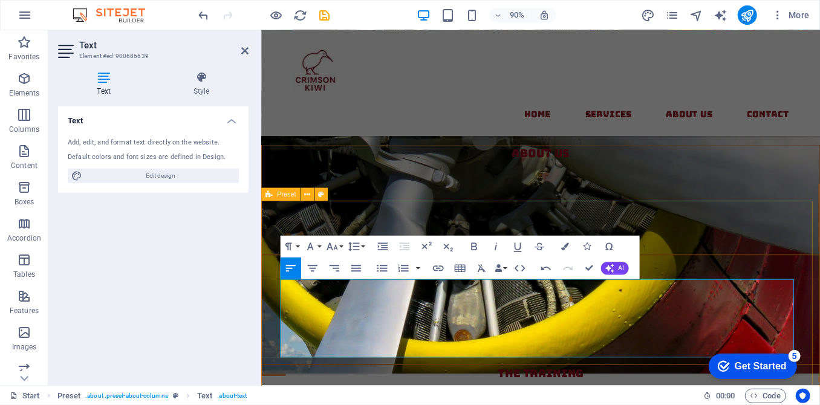
drag, startPoint x: 322, startPoint y: 342, endPoint x: 279, endPoint y: 332, distance: 44.2
click at [473, 246] on icon "button" at bounding box center [474, 247] width 13 height 13
drag, startPoint x: 486, startPoint y: 358, endPoint x: 349, endPoint y: 359, distance: 136.7
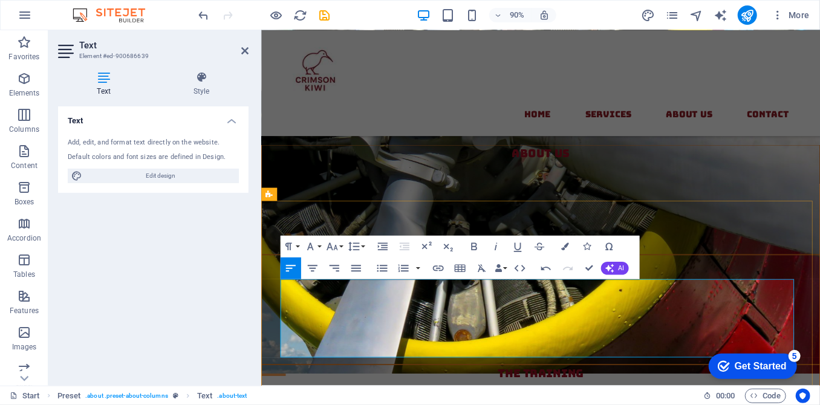
click at [470, 246] on icon "button" at bounding box center [474, 247] width 13 height 13
drag, startPoint x: 753, startPoint y: 356, endPoint x: 641, endPoint y: 356, distance: 111.9
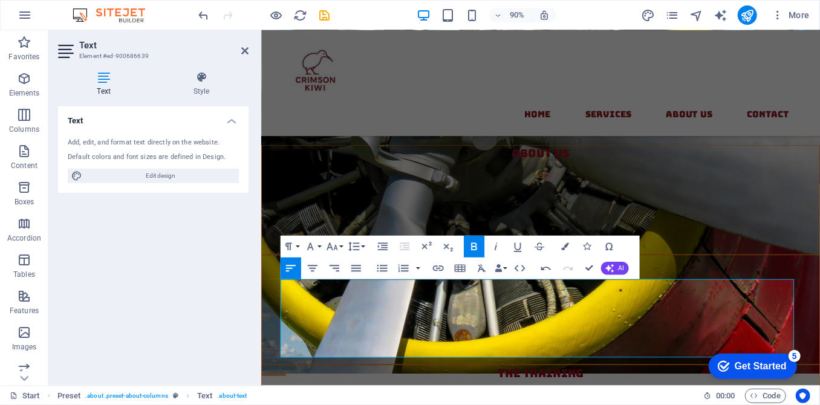
click at [474, 242] on icon "button" at bounding box center [474, 247] width 13 height 13
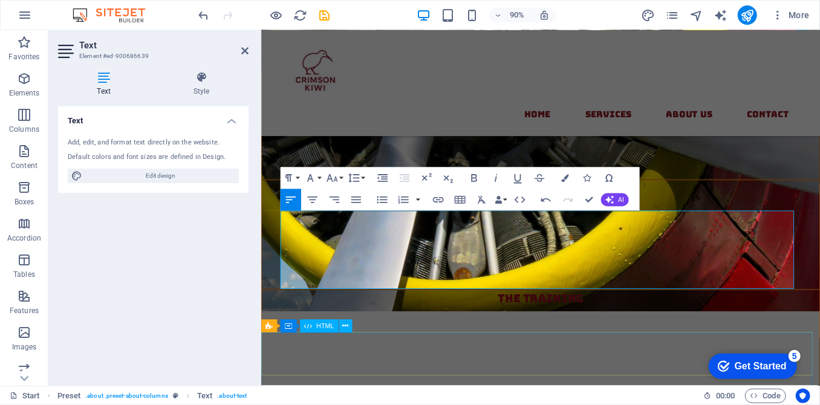
scroll to position [714, 0]
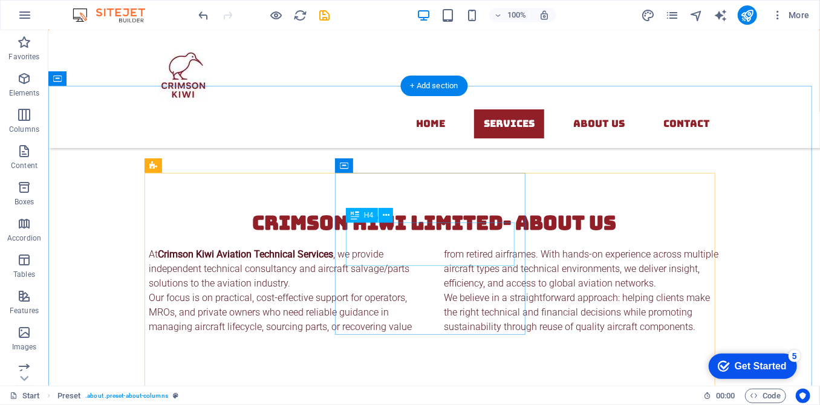
scroll to position [1264, 0]
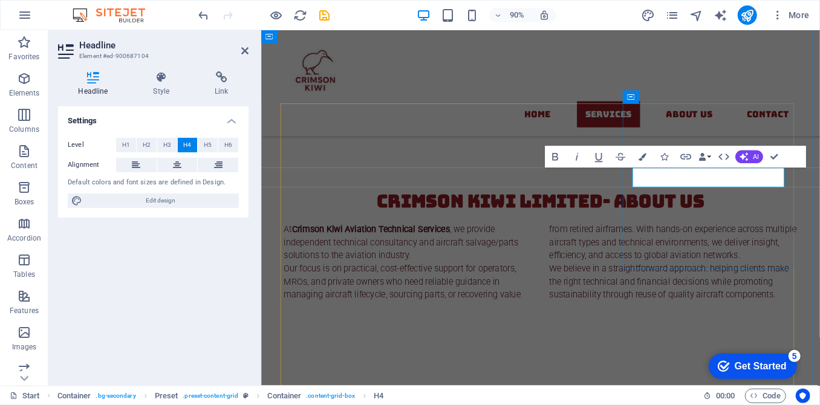
scroll to position [1254, 0]
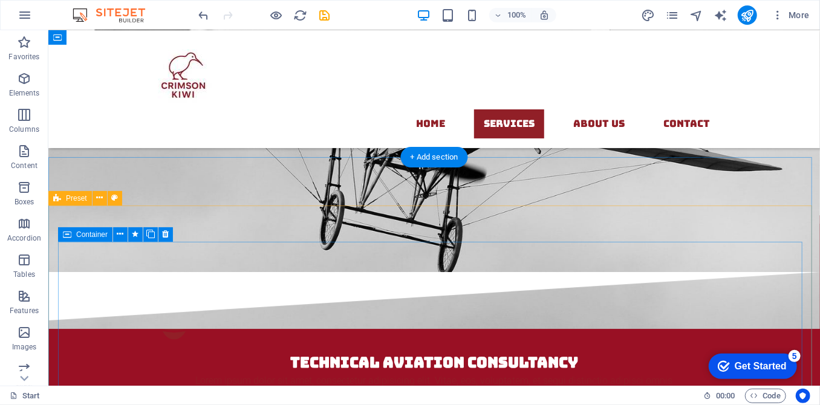
scroll to position [1639, 0]
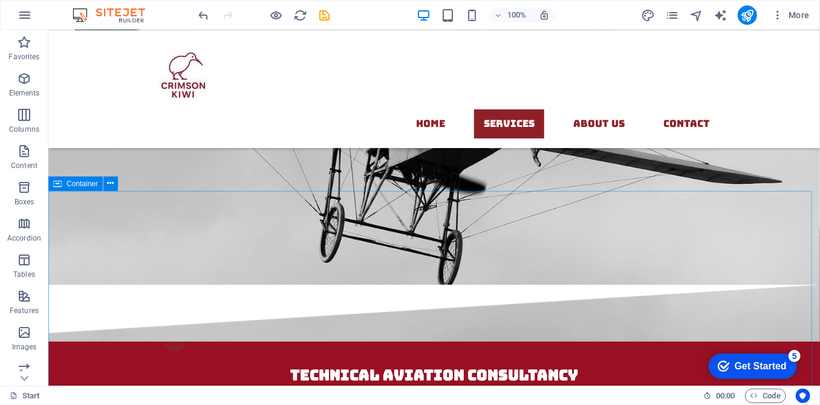
click at [79, 184] on span "Container" at bounding box center [82, 183] width 31 height 7
click at [111, 184] on icon at bounding box center [111, 183] width 7 height 13
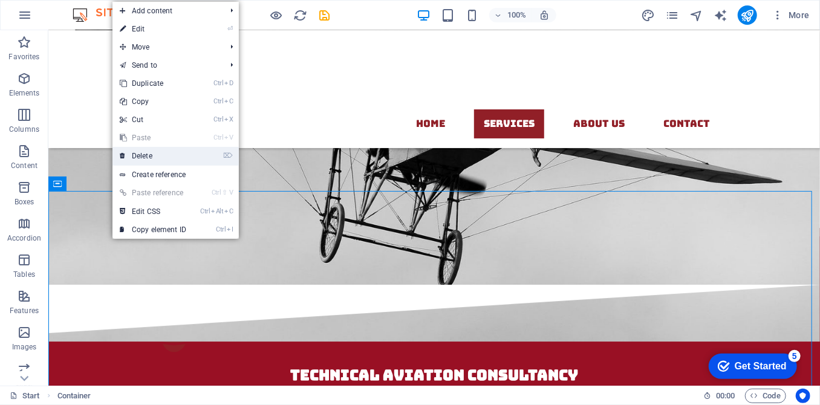
click at [171, 157] on link "⌦ Delete" at bounding box center [153, 156] width 81 height 18
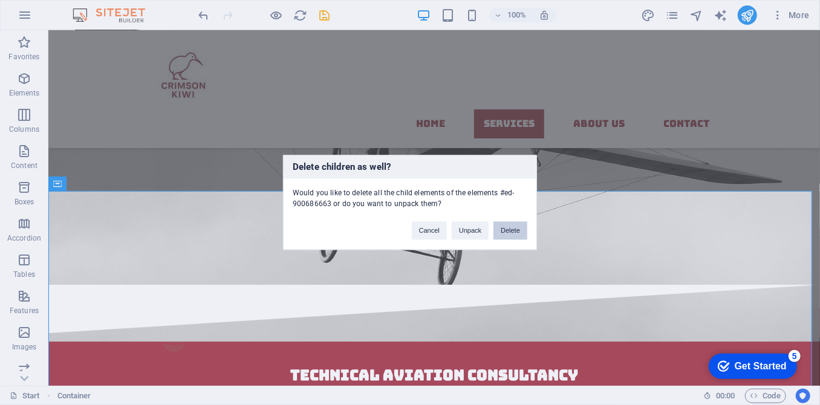
click at [508, 231] on button "Delete" at bounding box center [511, 231] width 34 height 18
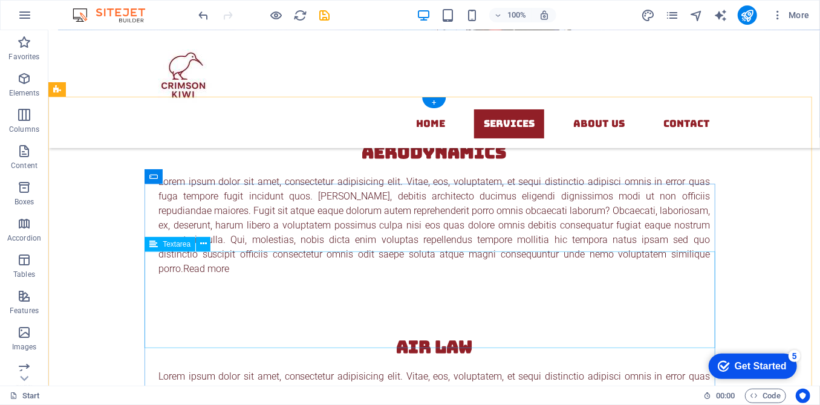
scroll to position [3015, 0]
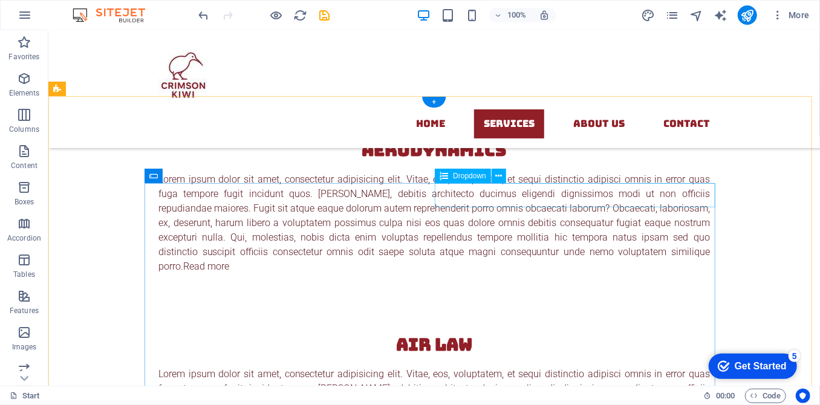
click div "request Basic Training Advanced Training Small Machines Medium Sized Machines S…"
click at [485, 177] on span "Dropdown" at bounding box center [469, 175] width 33 height 7
click at [470, 179] on span "Dropdown" at bounding box center [469, 175] width 33 height 7
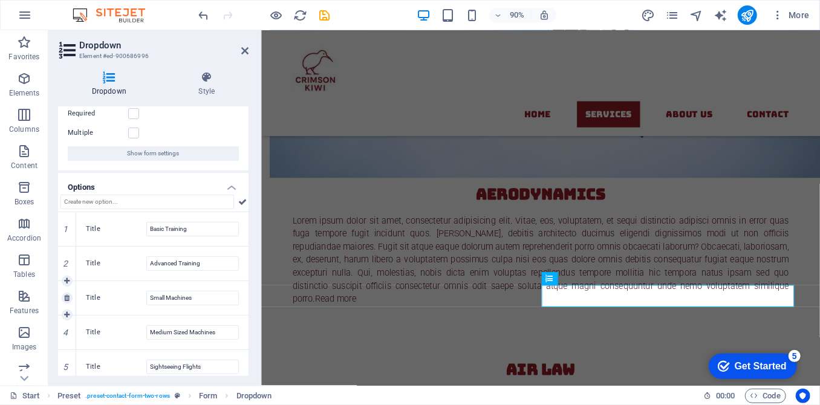
scroll to position [125, 0]
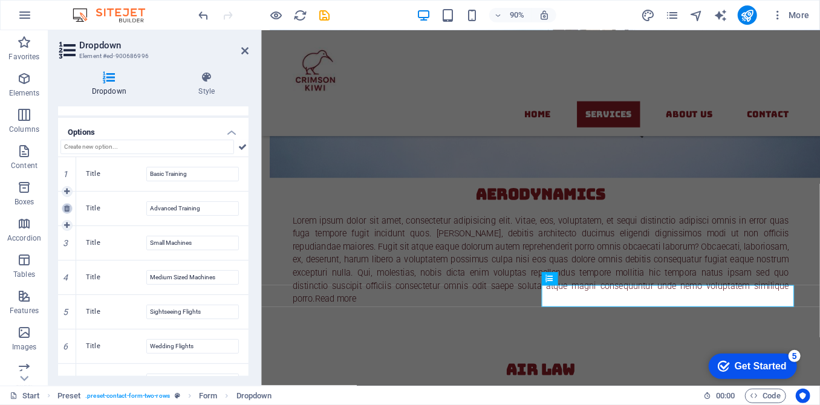
click at [66, 208] on icon at bounding box center [66, 208] width 5 height 7
type input "Small Machines"
type input "Medium Sized Machines"
type input "Sightseeing Flights"
type input "Wedding Flights"
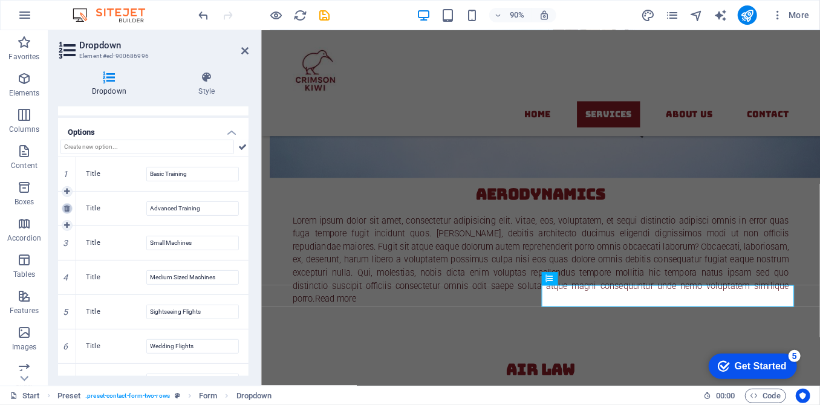
type input "Drone Admissions"
type input "other"
click at [66, 208] on icon at bounding box center [66, 208] width 5 height 7
type input "Medium Sized Machines"
type input "Sightseeing Flights"
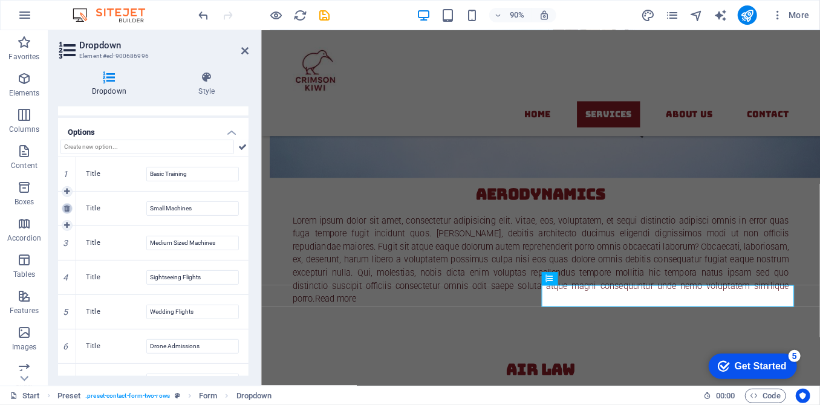
type input "Wedding Flights"
type input "Drone Admissions"
type input "other"
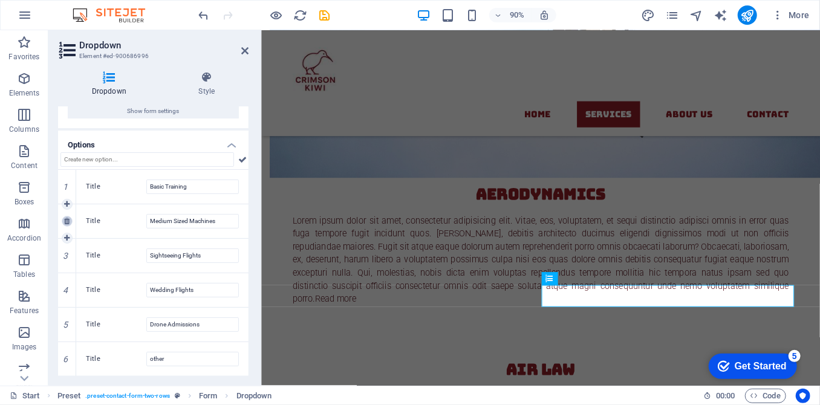
scroll to position [111, 0]
click at [66, 223] on icon at bounding box center [66, 223] width 5 height 7
type input "Sightseeing Flights"
type input "Wedding Flights"
type input "Drone Admissions"
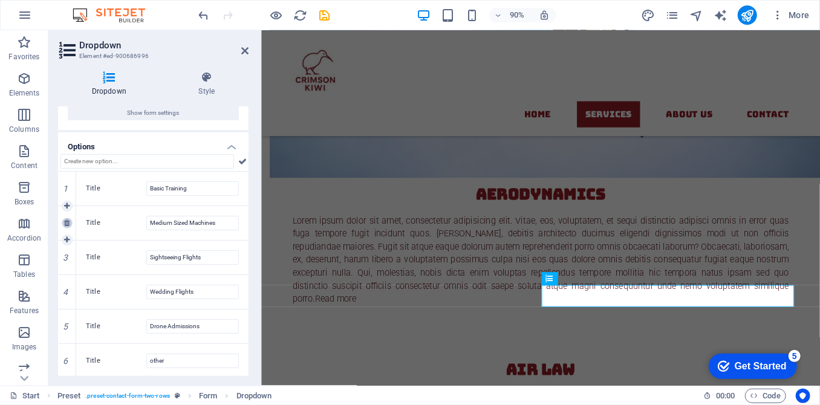
type input "other"
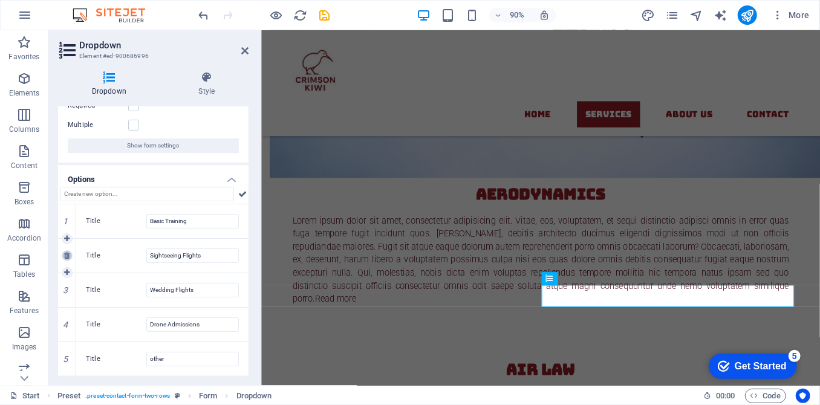
scroll to position [76, 0]
click at [69, 255] on icon at bounding box center [66, 257] width 5 height 7
type input "Wedding Flights"
type input "Drone Admissions"
type input "other"
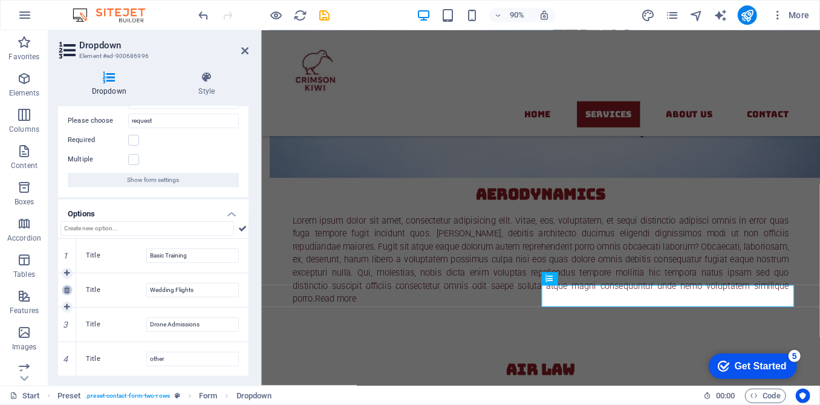
scroll to position [42, 0]
drag, startPoint x: 207, startPoint y: 258, endPoint x: 139, endPoint y: 255, distance: 69.0
click at [139, 255] on div "Title Basic Training" at bounding box center [162, 257] width 153 height 15
type input "Inquiry"
click at [68, 290] on icon at bounding box center [66, 292] width 5 height 7
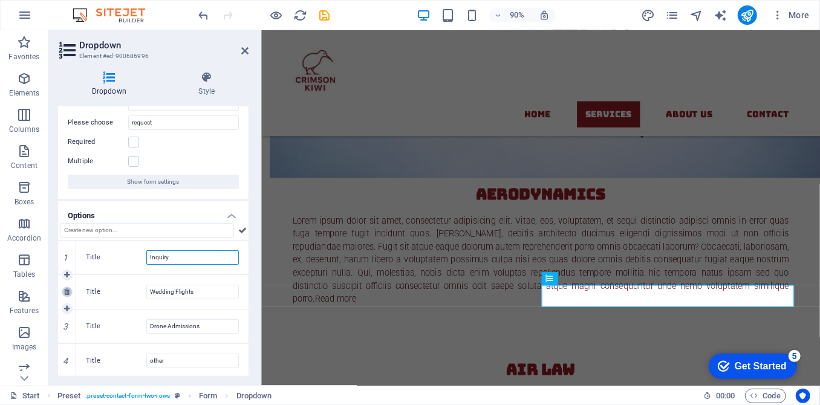
type input "Drone Admissions"
type input "other"
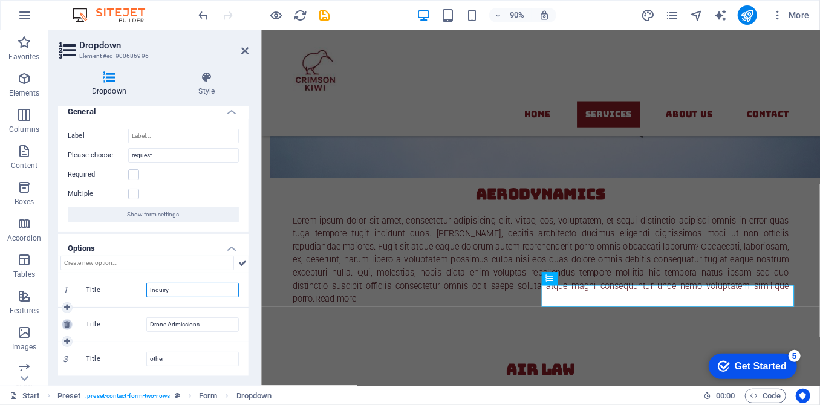
scroll to position [8, 0]
type input "Inquiry"
drag, startPoint x: 210, startPoint y: 322, endPoint x: 124, endPoint y: 316, distance: 86.1
click at [124, 316] on div "Title Drone Admissions" at bounding box center [162, 326] width 172 height 34
type input "r"
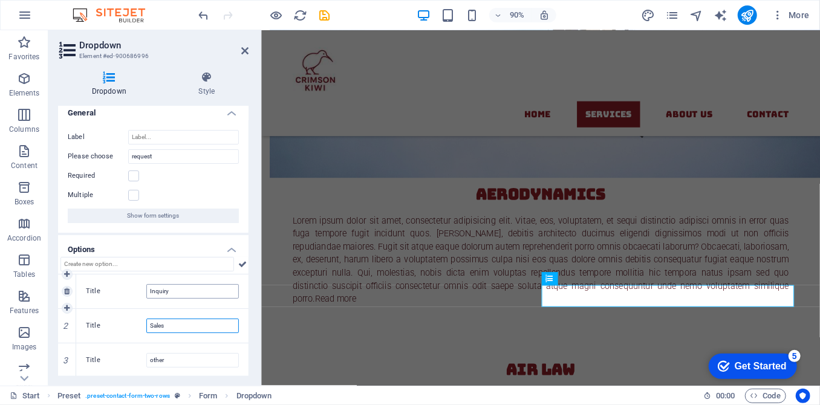
type input "Sales"
drag, startPoint x: 177, startPoint y: 291, endPoint x: 130, endPoint y: 282, distance: 47.3
click at [130, 282] on div "Title Inquiry" at bounding box center [162, 292] width 172 height 34
type input "Sales"
click at [159, 322] on input "Acccounts" at bounding box center [192, 326] width 93 height 15
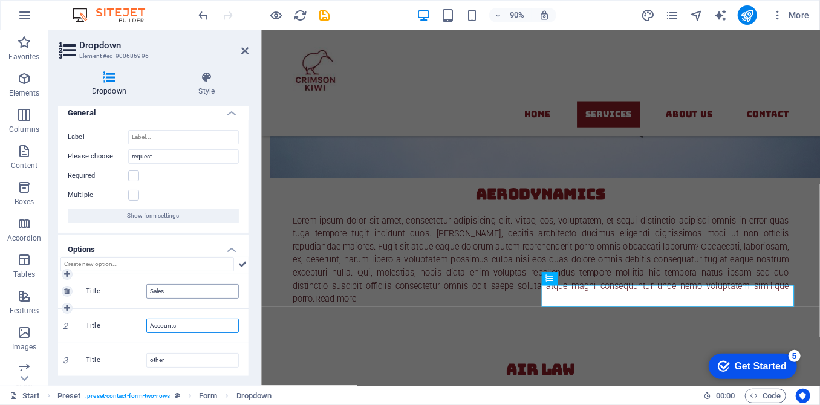
type input "Accounts"
click at [183, 287] on input "Sales" at bounding box center [192, 291] width 93 height 15
type input "Sales D"
click at [152, 149] on input "request" at bounding box center [183, 156] width 111 height 15
drag, startPoint x: 163, startPoint y: 156, endPoint x: 127, endPoint y: 154, distance: 35.7
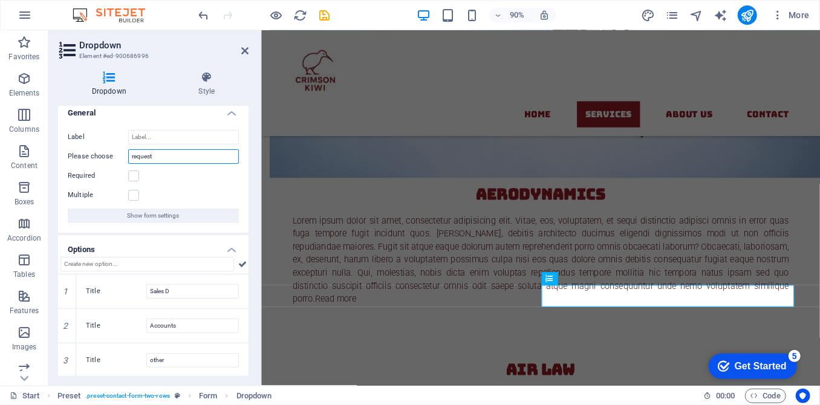
click at [127, 154] on div "Please choose request" at bounding box center [153, 156] width 171 height 15
type input "Department"
click at [178, 293] on input "Sales D" at bounding box center [192, 291] width 93 height 15
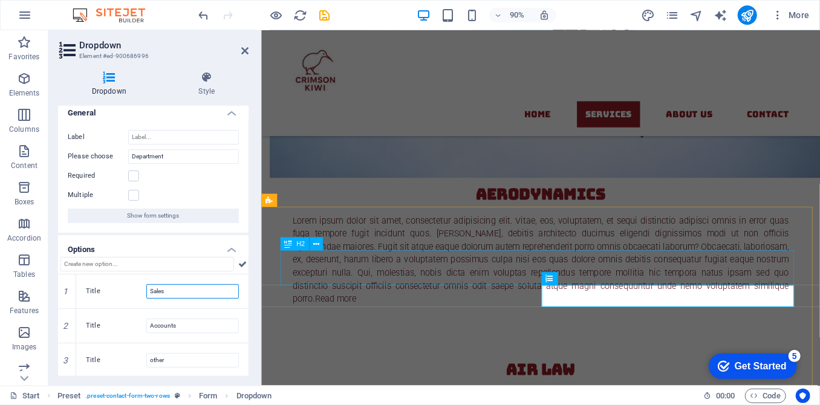
type input "Sales"
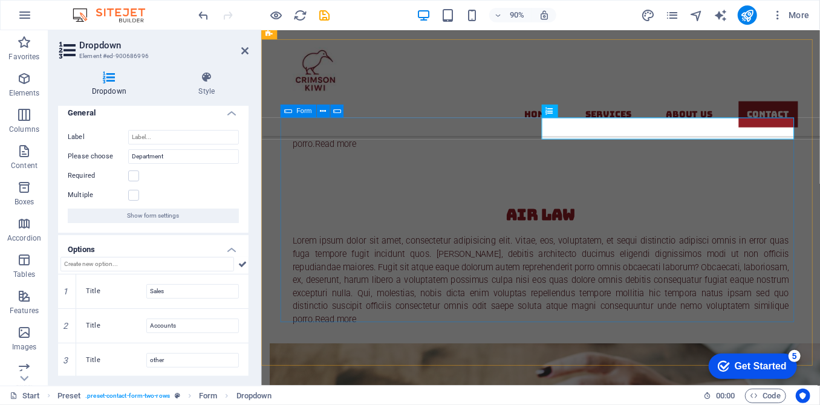
scroll to position [3180, 0]
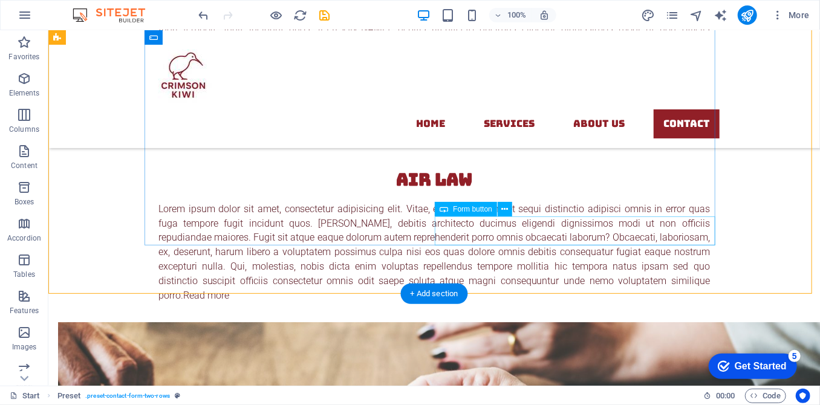
click div "Send"
click at [483, 211] on span "Form button" at bounding box center [472, 209] width 39 height 7
click div "Send"
click at [505, 211] on icon at bounding box center [504, 209] width 7 height 13
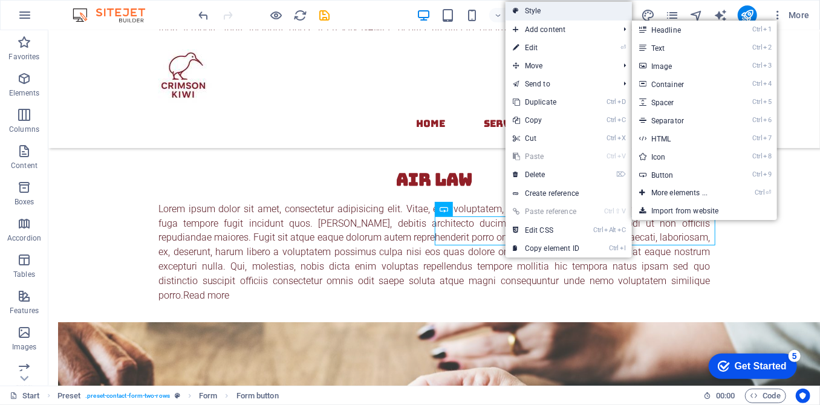
drag, startPoint x: 545, startPoint y: 16, endPoint x: 289, endPoint y: 62, distance: 259.9
click at [545, 16] on link "Style" at bounding box center [569, 11] width 126 height 18
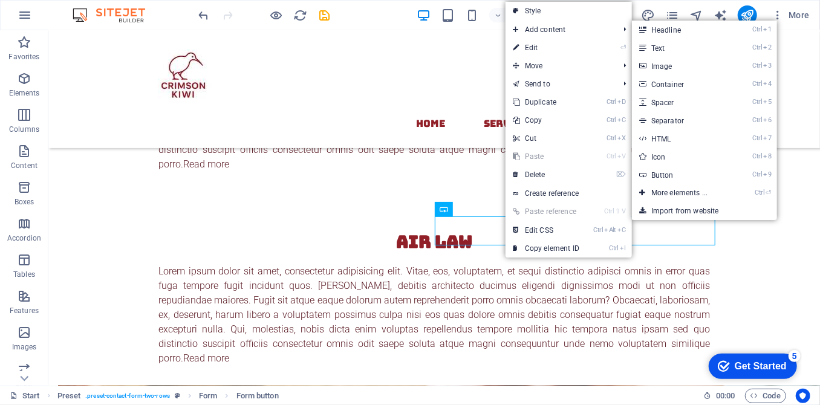
select select "px"
select select "rem"
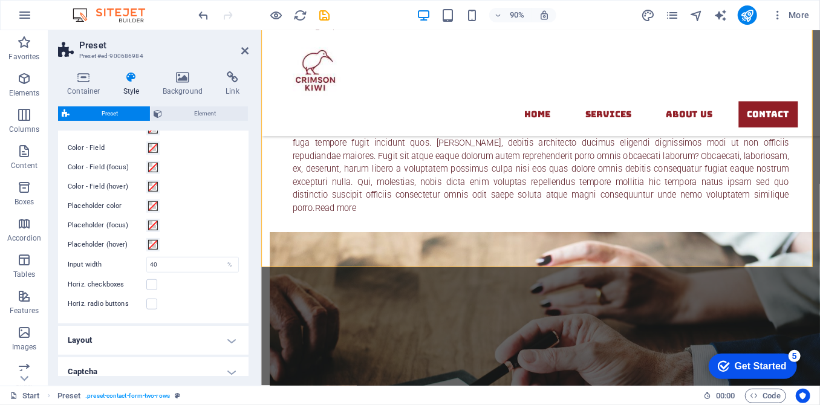
scroll to position [371, 0]
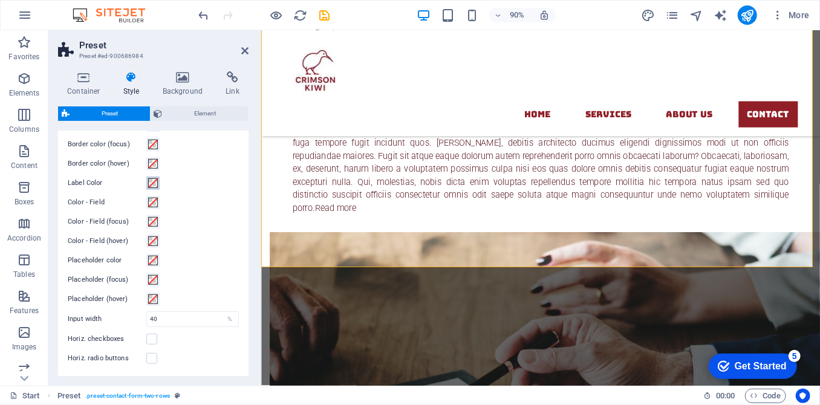
click at [154, 180] on span at bounding box center [153, 183] width 10 height 10
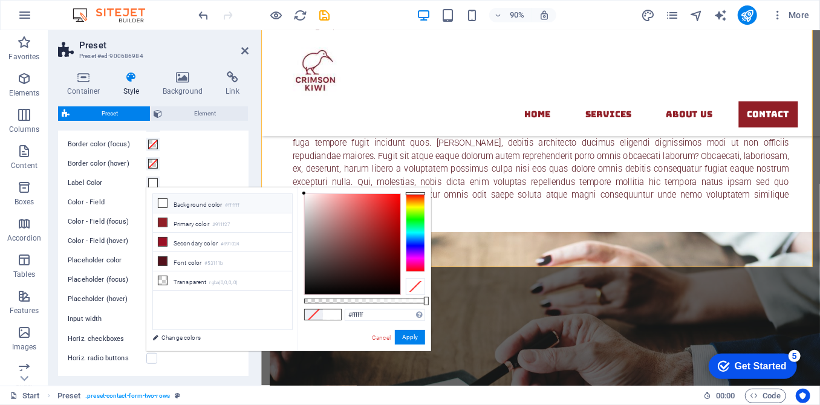
drag, startPoint x: 314, startPoint y: 205, endPoint x: 288, endPoint y: 179, distance: 36.8
click at [288, 179] on body "crimsonkiwi.com Start Favorites Elements Columns Content Boxes Accordion Tables…" at bounding box center [410, 202] width 820 height 405
click at [407, 337] on button "Apply" at bounding box center [410, 337] width 30 height 15
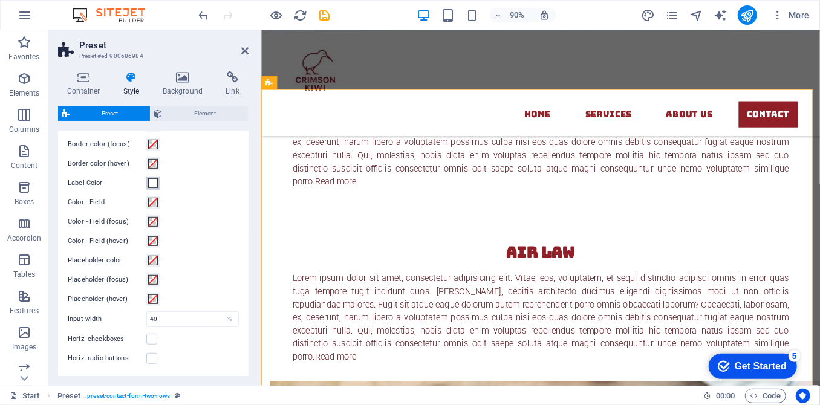
click at [152, 179] on span at bounding box center [153, 183] width 10 height 10
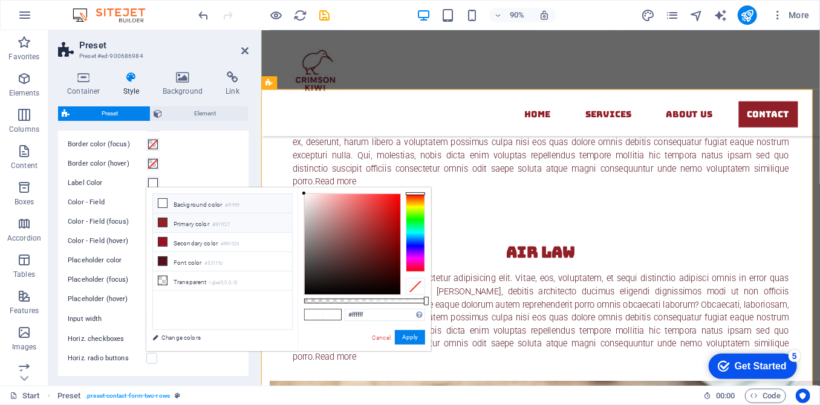
click at [179, 219] on li "Primary color #911f27" at bounding box center [222, 223] width 139 height 19
type input "#911f27"
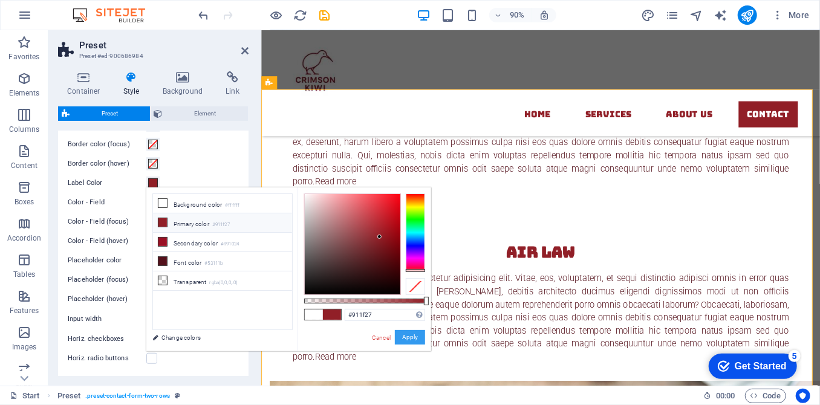
click at [415, 335] on button "Apply" at bounding box center [410, 337] width 30 height 15
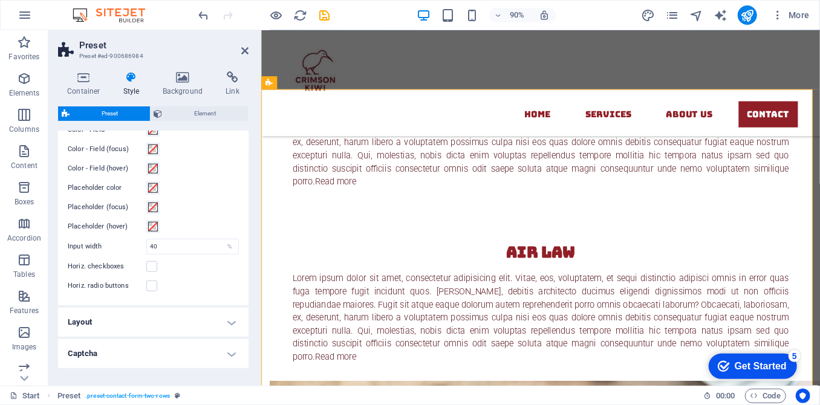
scroll to position [426, 0]
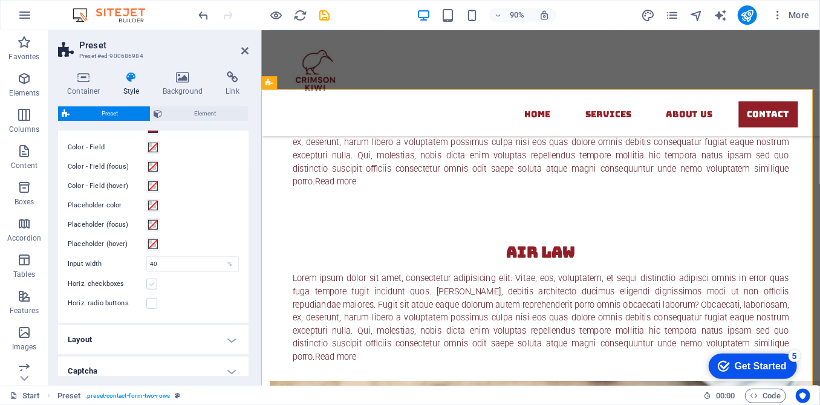
click at [154, 281] on label at bounding box center [151, 284] width 11 height 11
click at [0, 0] on input "Horiz. checkboxes" at bounding box center [0, 0] width 0 height 0
click at [154, 281] on label at bounding box center [151, 284] width 11 height 11
click at [0, 0] on input "Horiz. checkboxes" at bounding box center [0, 0] width 0 height 0
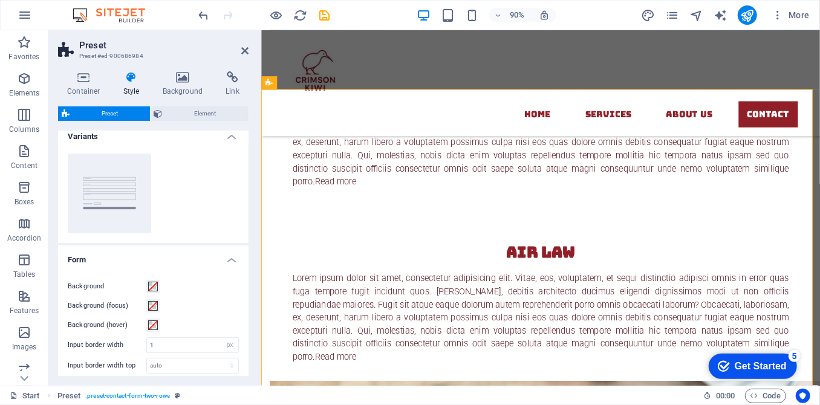
scroll to position [0, 0]
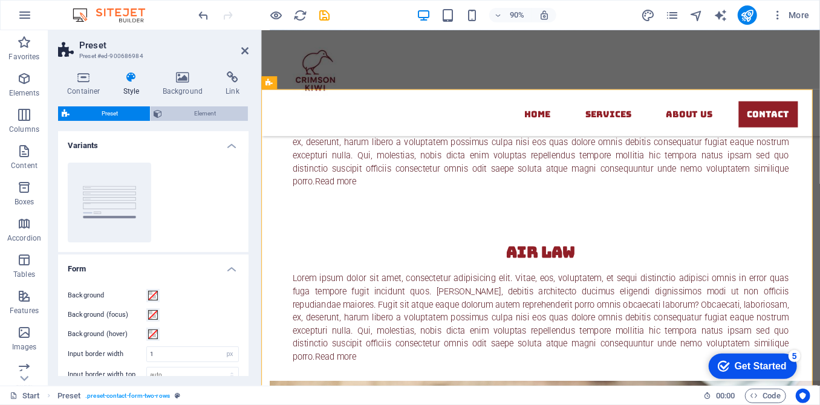
click at [201, 114] on span "Element" at bounding box center [205, 113] width 79 height 15
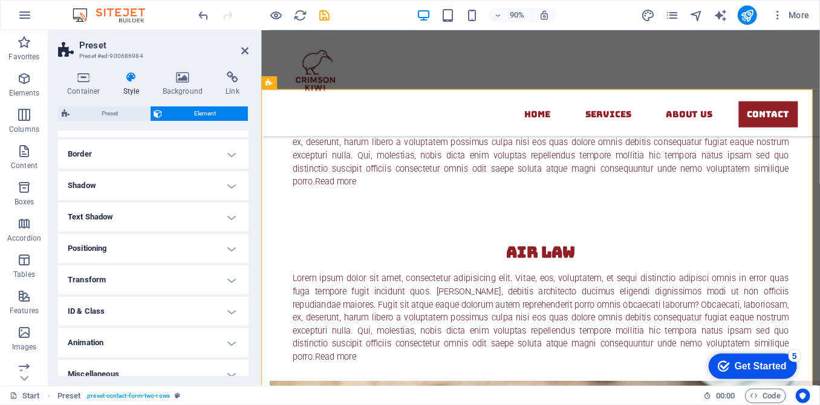
scroll to position [136, 0]
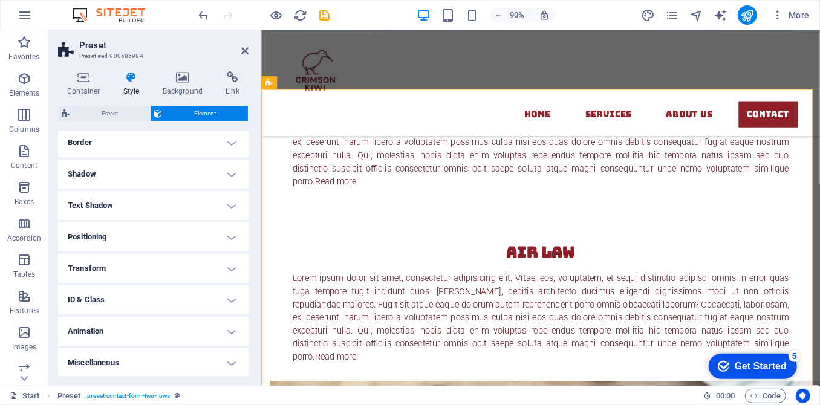
click at [152, 364] on h4 "Miscellaneous" at bounding box center [153, 362] width 191 height 29
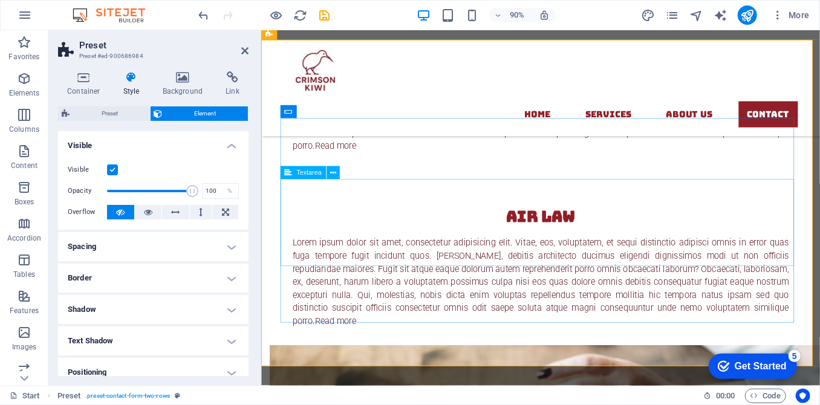
scroll to position [3201, 0]
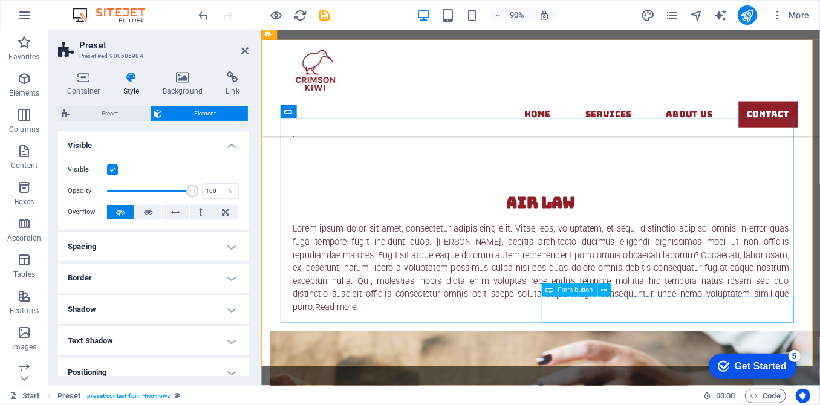
click div "Send"
click at [587, 286] on div "Form button" at bounding box center [569, 290] width 56 height 13
click at [578, 293] on span "Form button" at bounding box center [575, 290] width 35 height 7
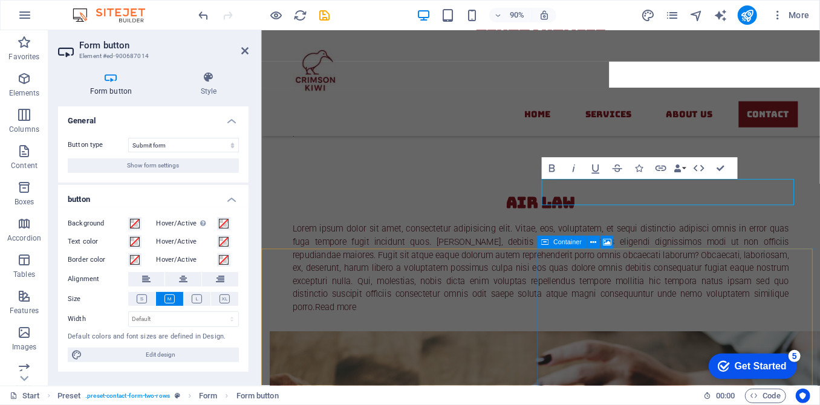
scroll to position [3331, 0]
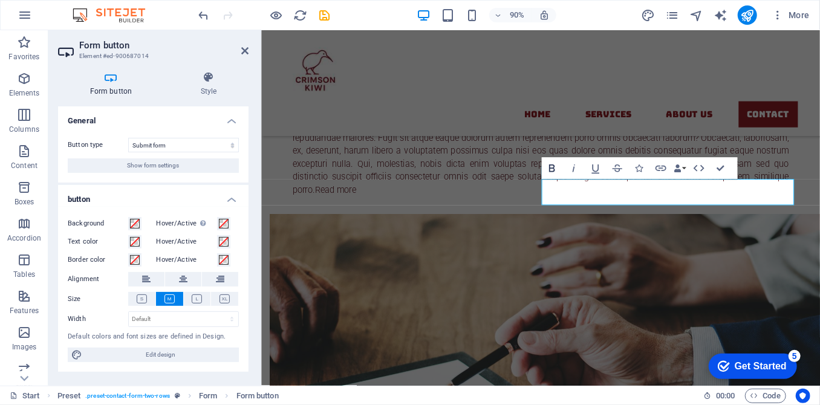
click at [550, 166] on icon "button" at bounding box center [551, 168] width 13 height 13
click div "I have read and understand the privacy policy."
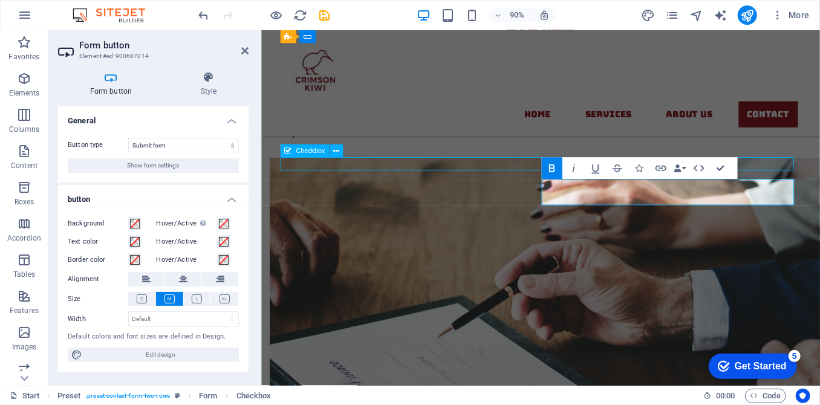
scroll to position [3201, 0]
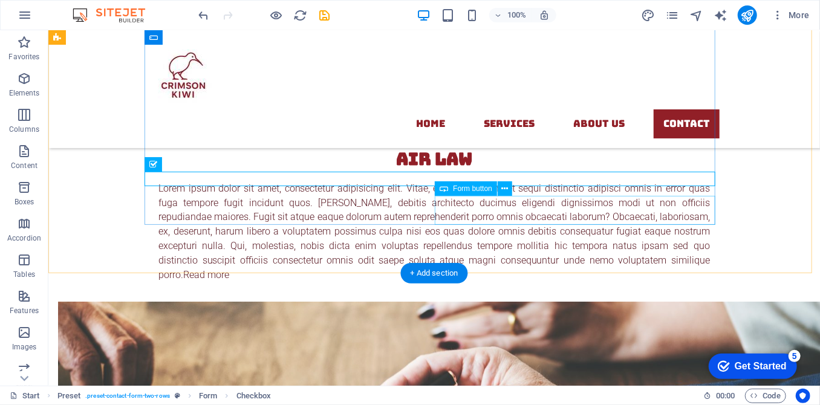
click div "Send"
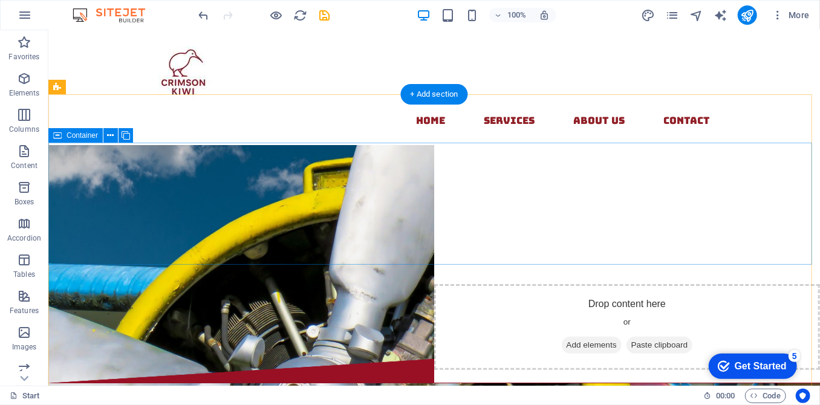
scroll to position [0, 0]
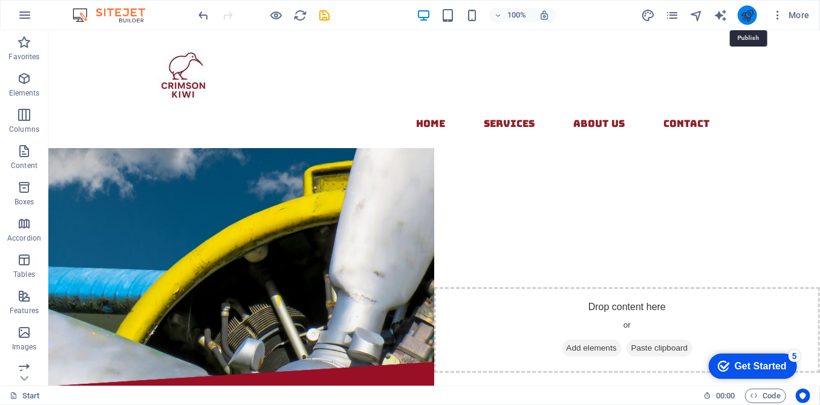
click at [750, 15] on icon "publish" at bounding box center [747, 15] width 14 height 14
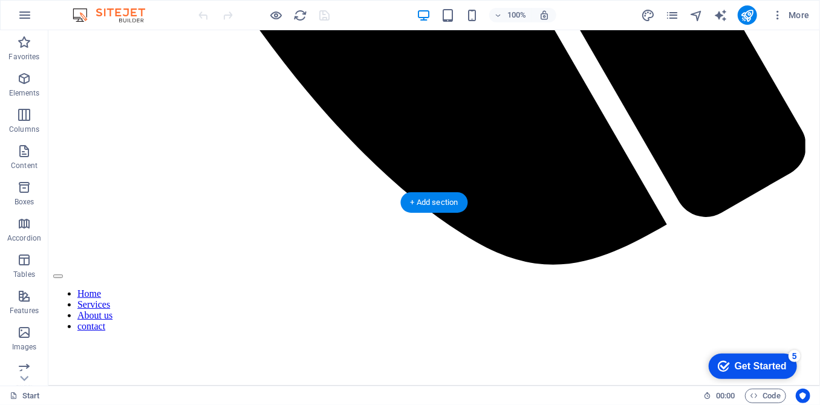
scroll to position [845, 0]
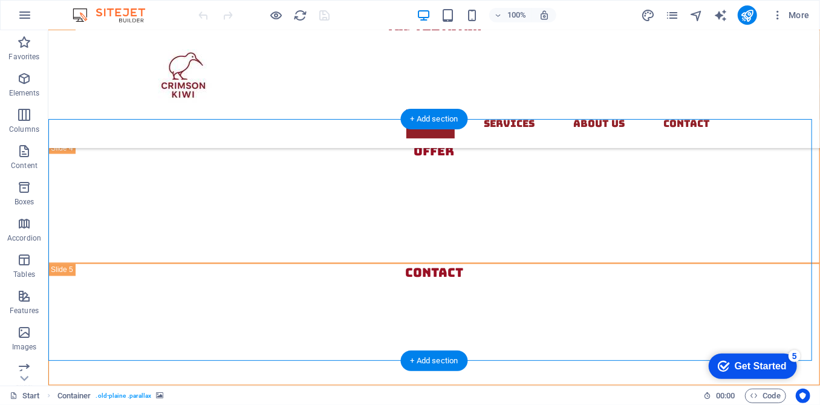
scroll to position [1010, 0]
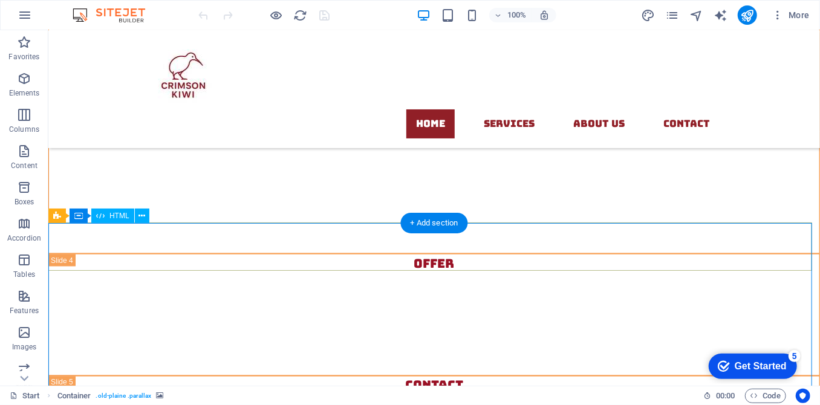
scroll to position [790, 0]
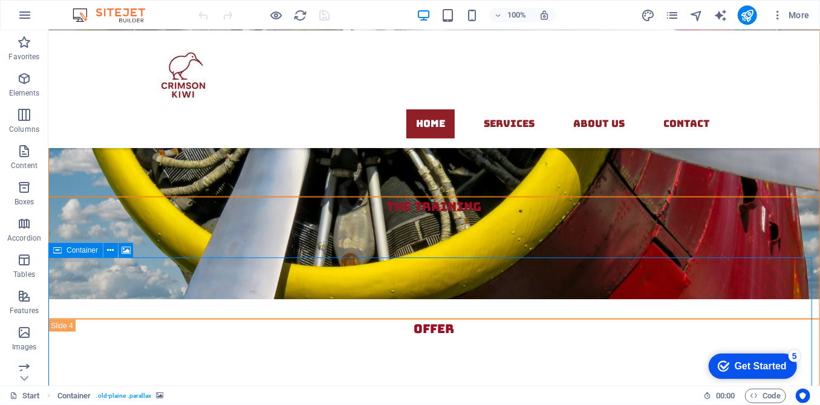
click at [75, 252] on span "Container" at bounding box center [82, 250] width 31 height 7
click at [85, 253] on span "Container" at bounding box center [82, 250] width 31 height 7
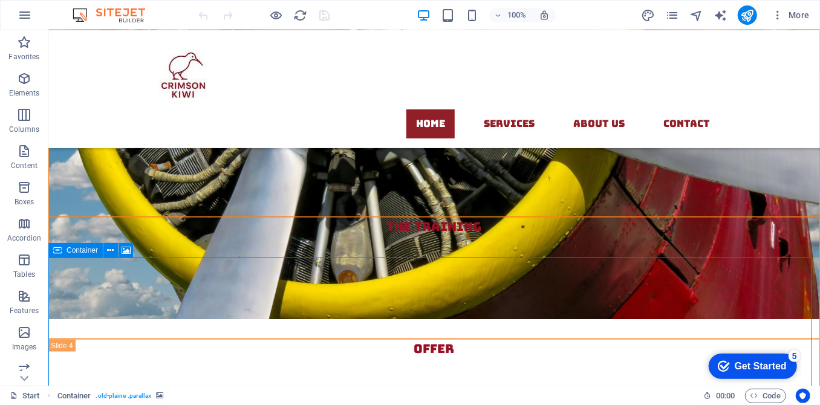
select select "px"
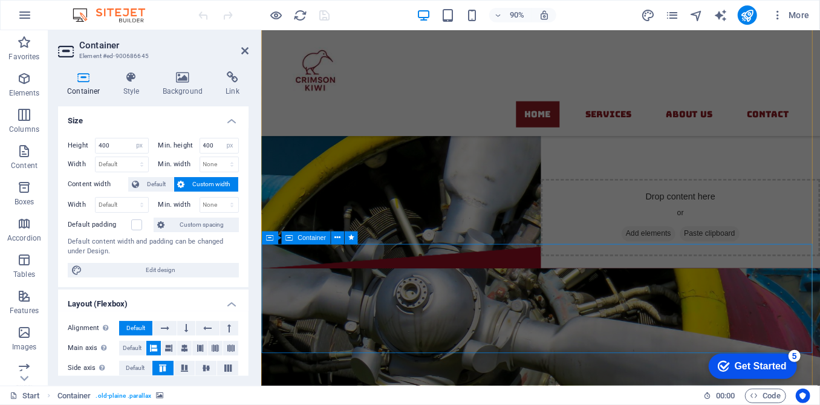
scroll to position [185, 0]
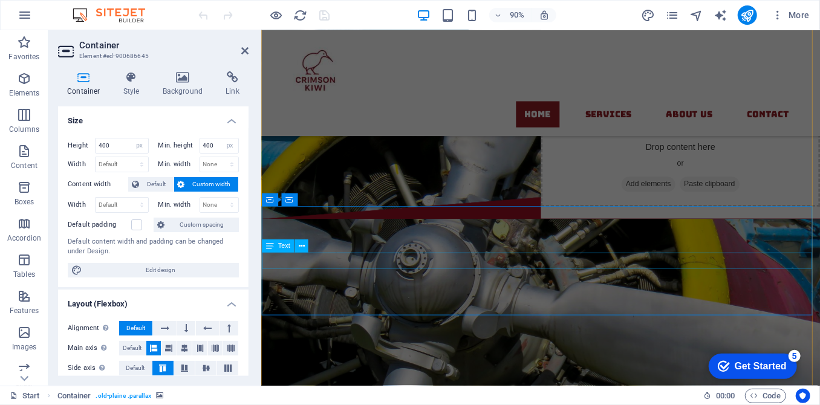
click at [279, 246] on span "Text" at bounding box center [284, 246] width 12 height 7
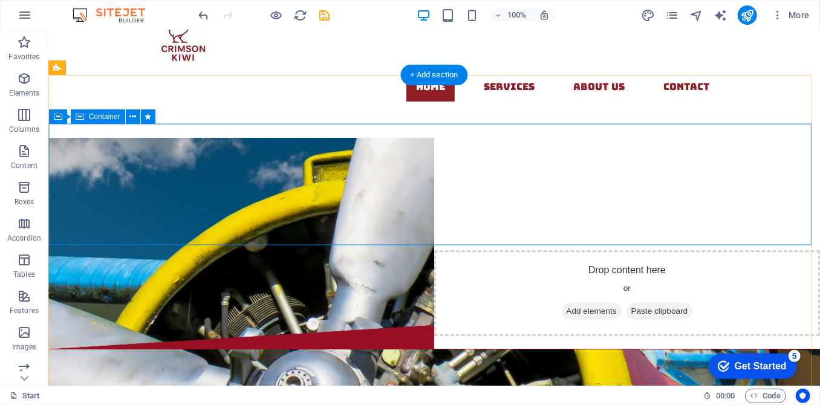
scroll to position [54, 0]
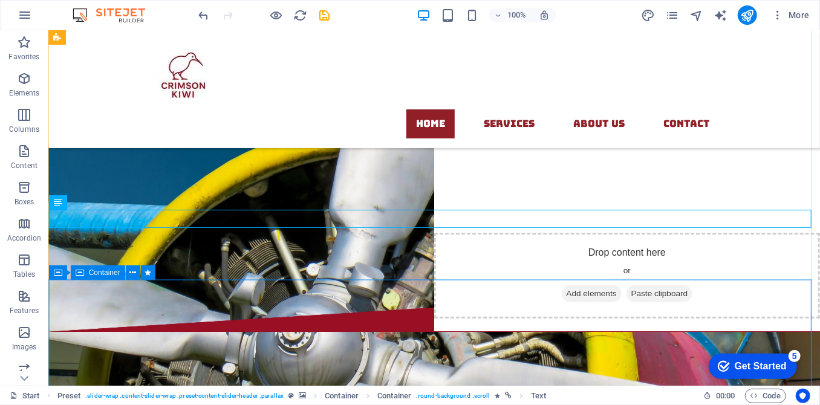
scroll to position [122, 0]
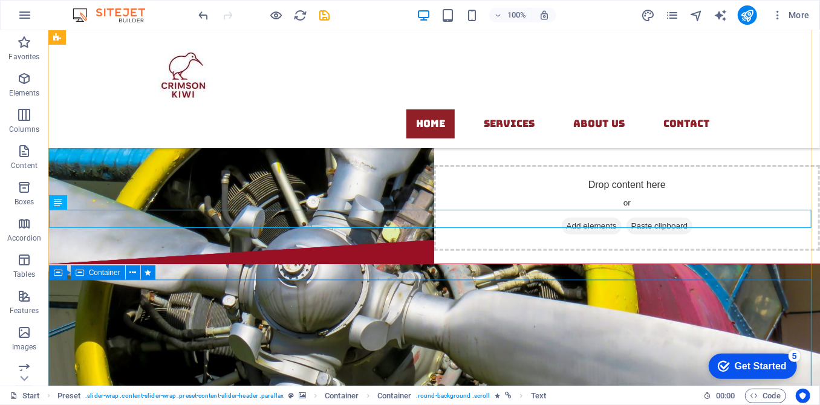
select select "vh"
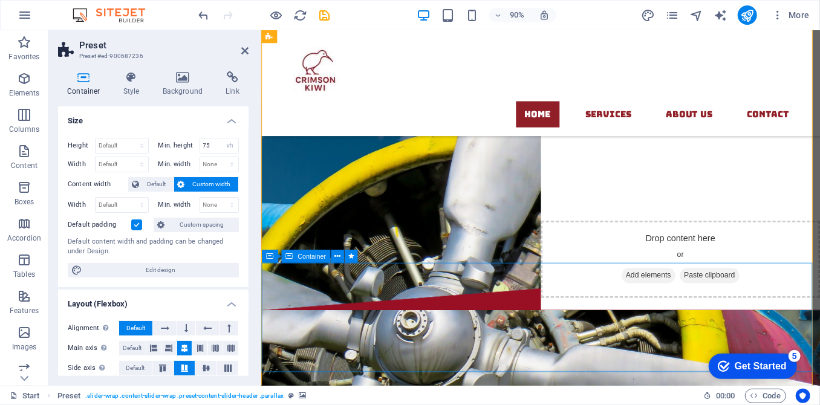
scroll to position [67, 0]
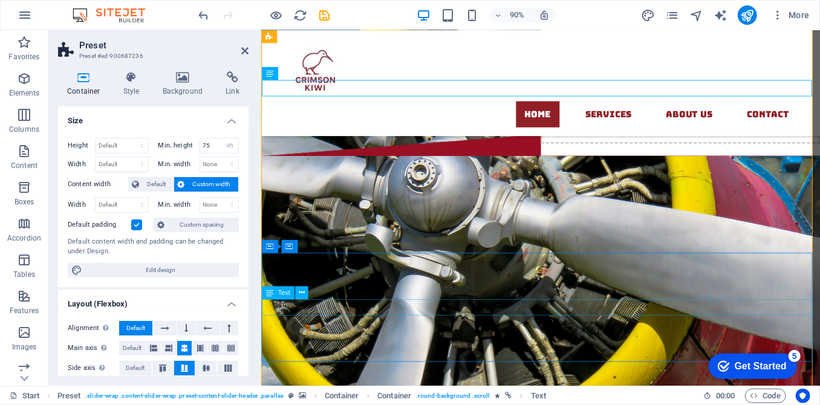
scroll to position [275, 0]
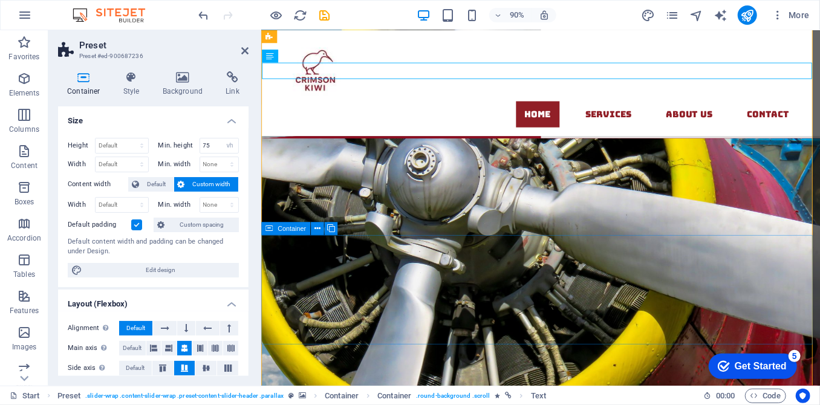
click at [290, 231] on span "Container" at bounding box center [292, 229] width 28 height 7
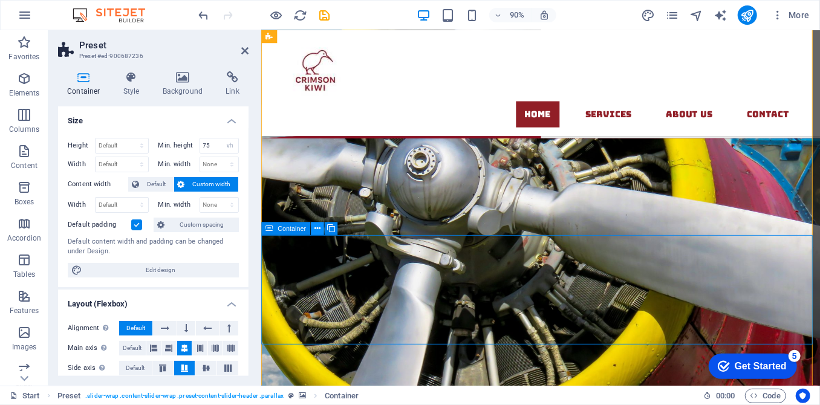
click at [316, 230] on icon at bounding box center [318, 228] width 6 height 11
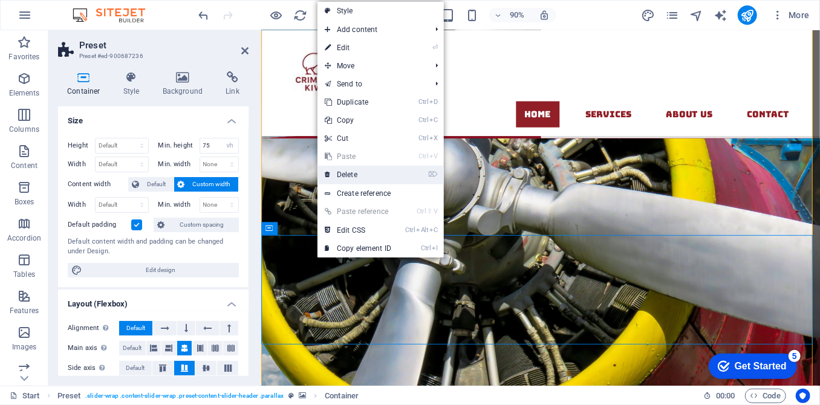
click at [360, 173] on link "⌦ Delete" at bounding box center [358, 175] width 81 height 18
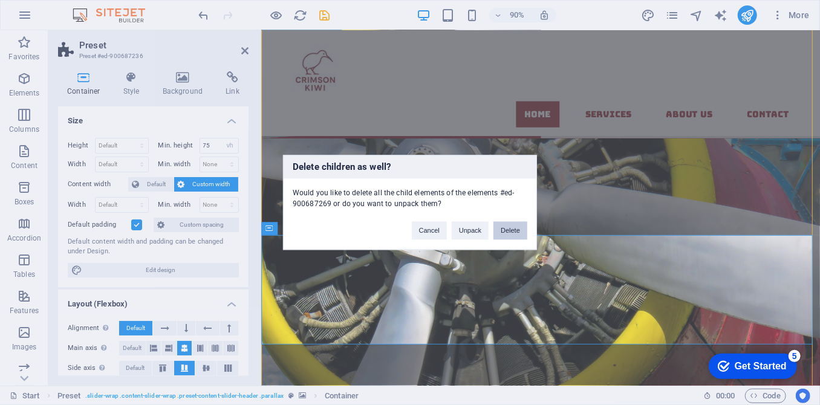
click at [515, 227] on button "Delete" at bounding box center [511, 231] width 34 height 18
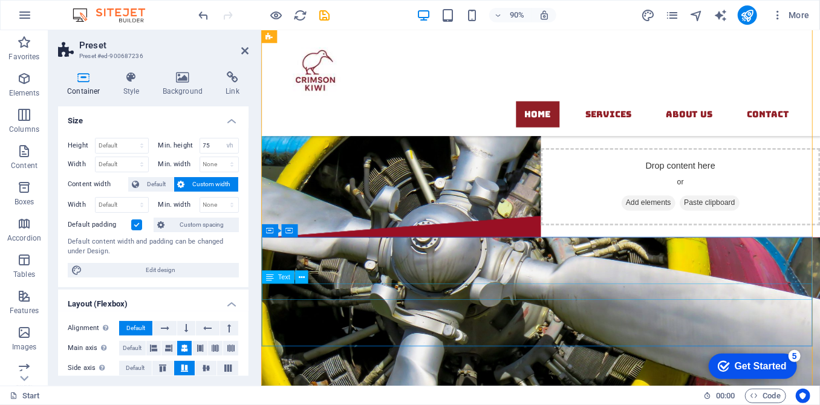
scroll to position [109, 0]
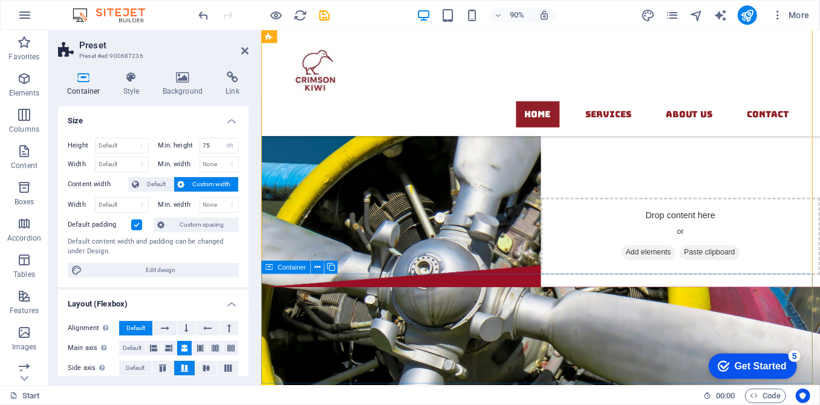
click at [282, 268] on span "Container" at bounding box center [292, 267] width 28 height 7
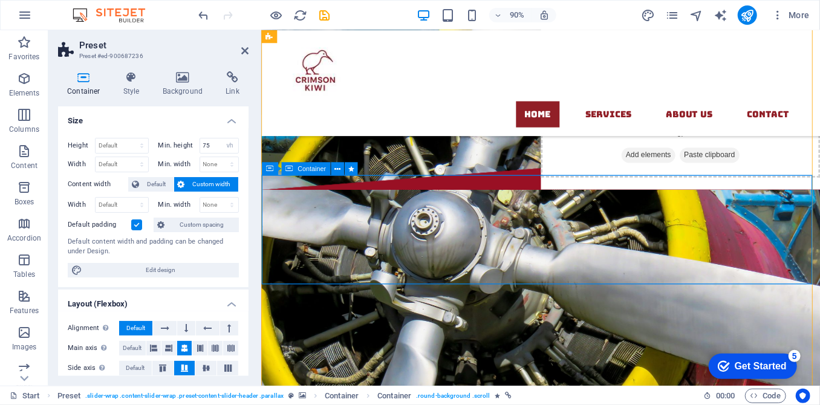
scroll to position [220, 0]
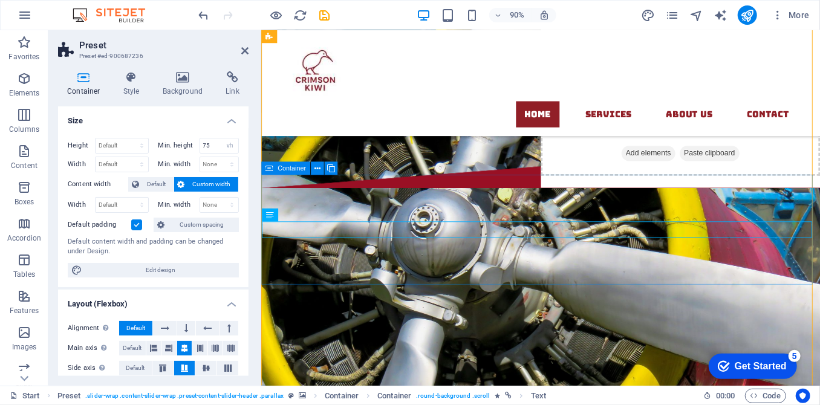
click at [273, 171] on div "Container" at bounding box center [285, 168] width 49 height 13
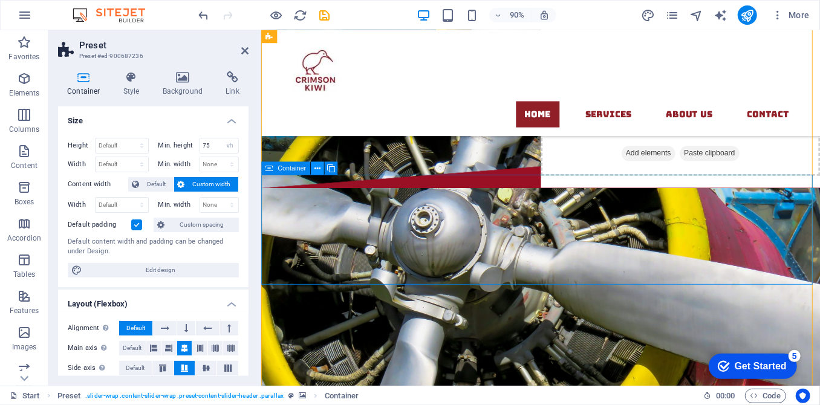
click at [319, 172] on icon at bounding box center [318, 168] width 6 height 11
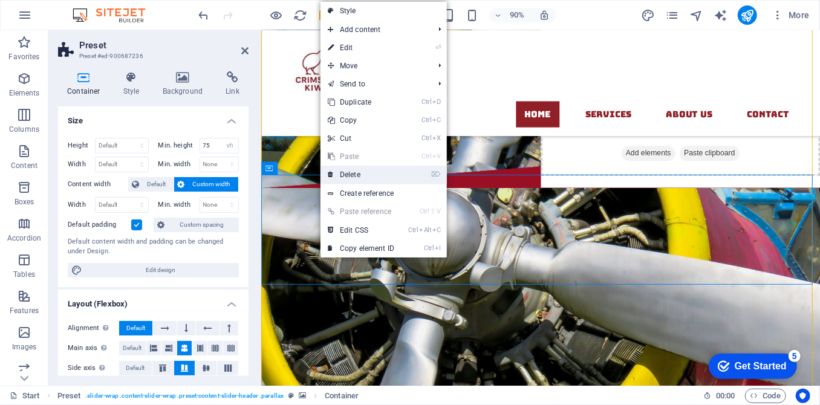
click at [369, 174] on link "⌦ Delete" at bounding box center [361, 175] width 81 height 18
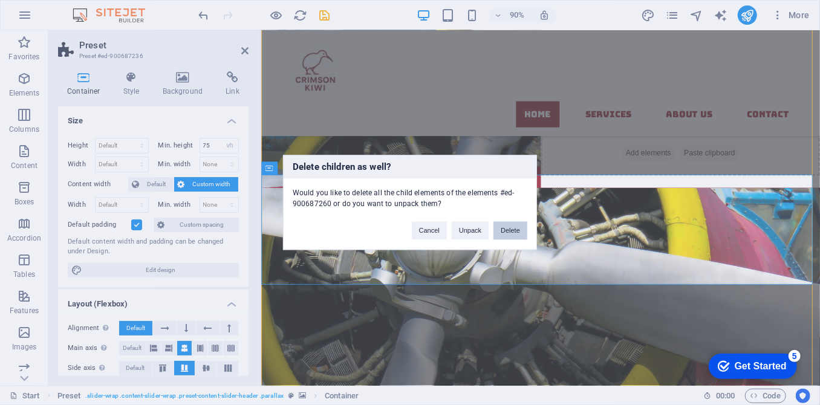
click at [508, 230] on button "Delete" at bounding box center [511, 231] width 34 height 18
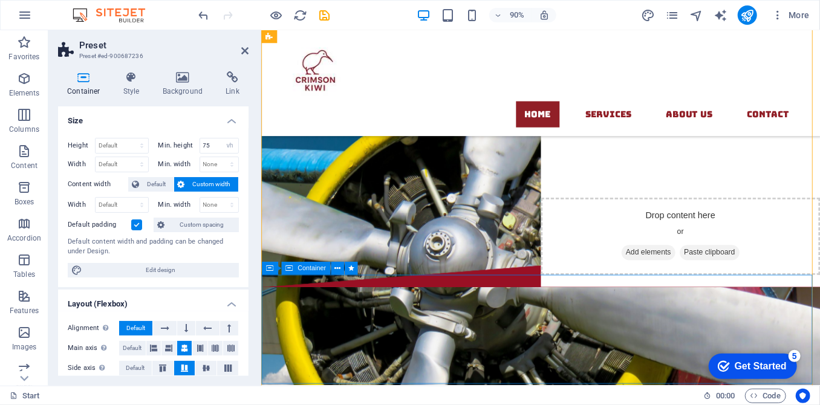
scroll to position [54, 0]
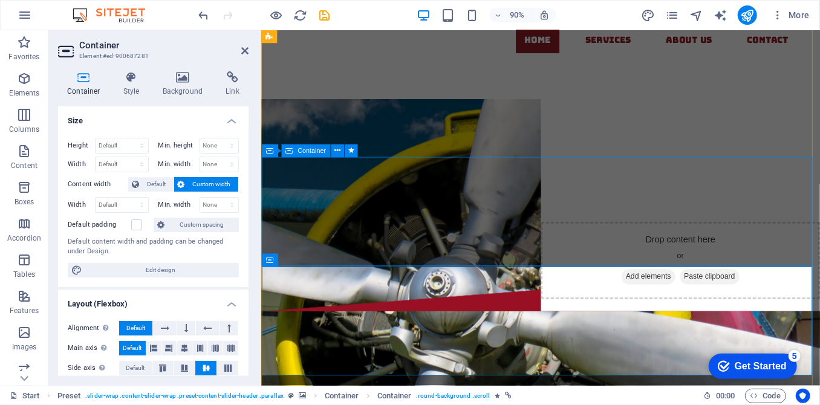
scroll to position [0, 0]
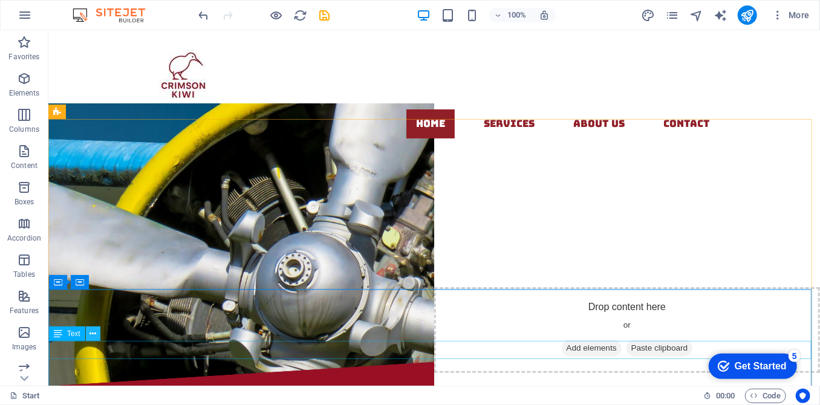
click at [91, 335] on icon at bounding box center [93, 334] width 7 height 13
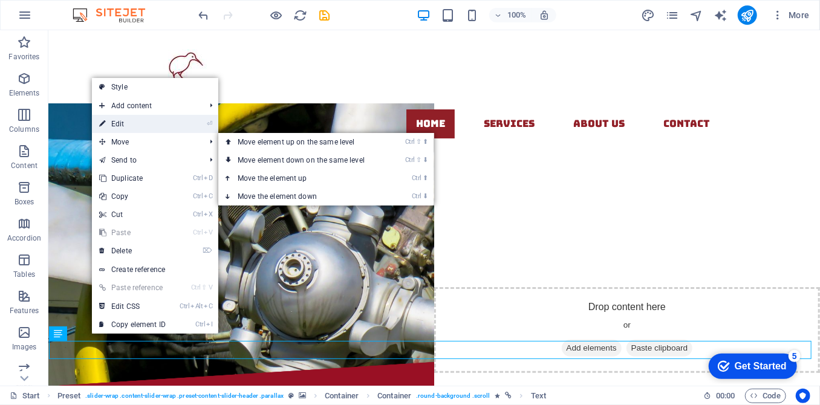
click at [140, 128] on link "⏎ Edit" at bounding box center [132, 124] width 81 height 18
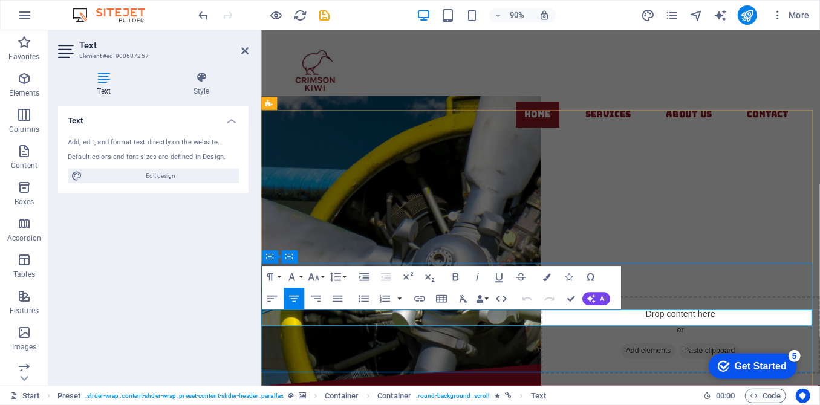
click at [295, 302] on icon "button" at bounding box center [294, 299] width 10 height 7
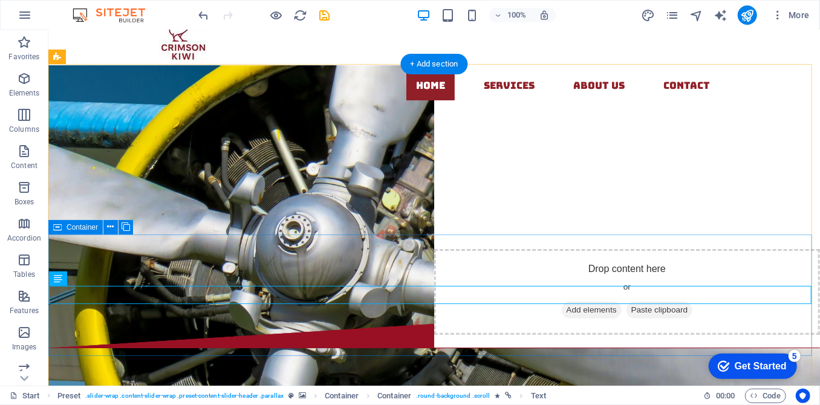
scroll to position [54, 0]
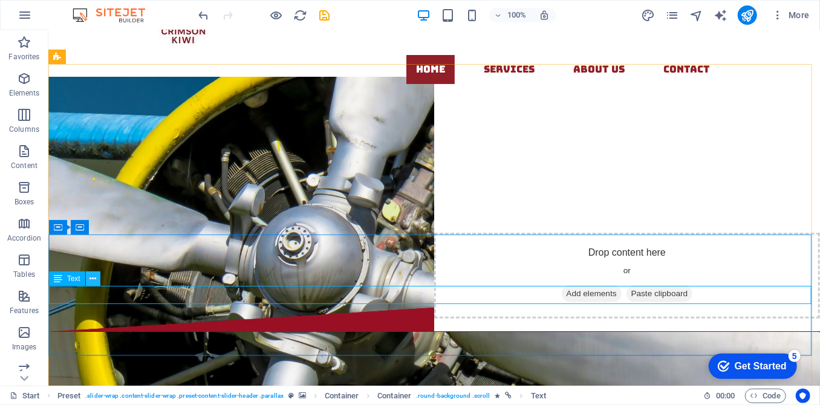
click at [97, 276] on button at bounding box center [93, 279] width 15 height 15
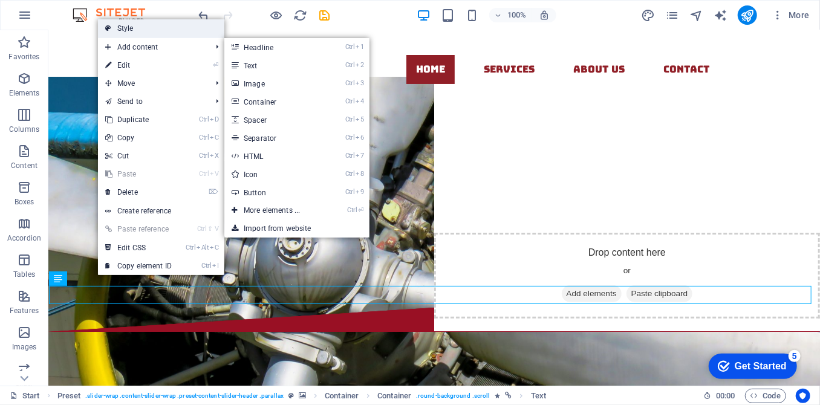
click at [139, 30] on link "Style" at bounding box center [161, 28] width 126 height 18
select select "px"
select select "rem"
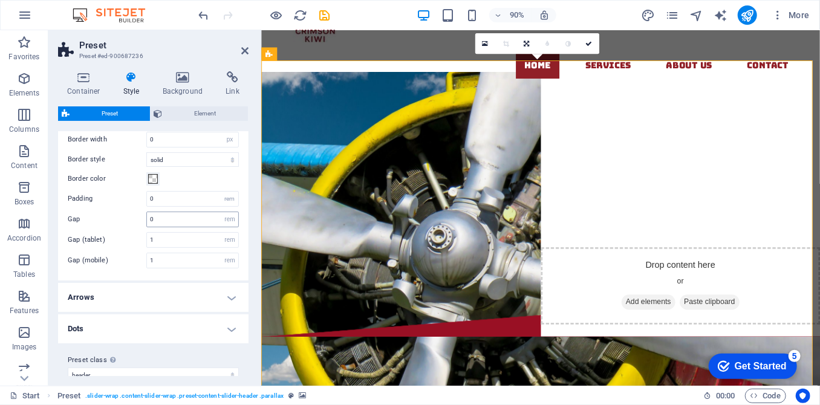
scroll to position [85, 0]
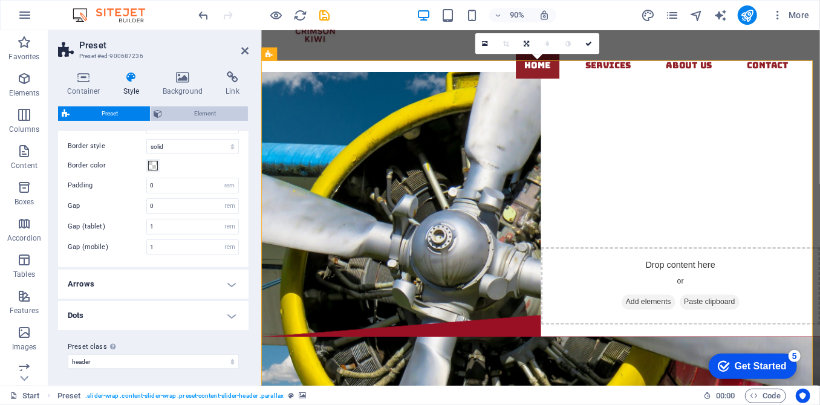
click at [206, 120] on span "Element" at bounding box center [205, 113] width 79 height 15
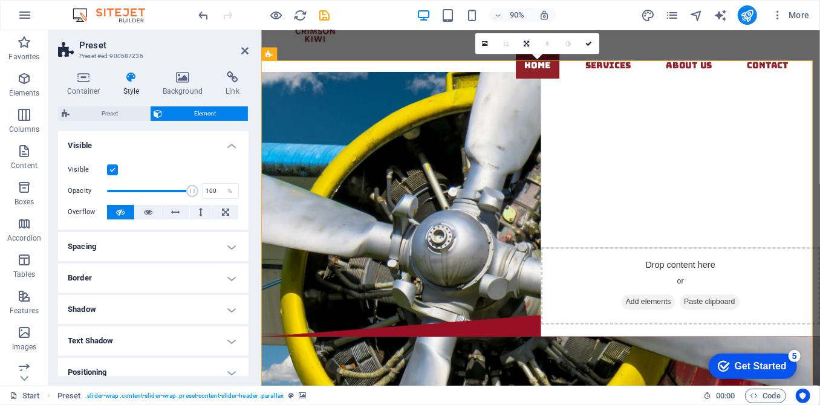
click at [230, 247] on h4 "Spacing" at bounding box center [153, 246] width 191 height 29
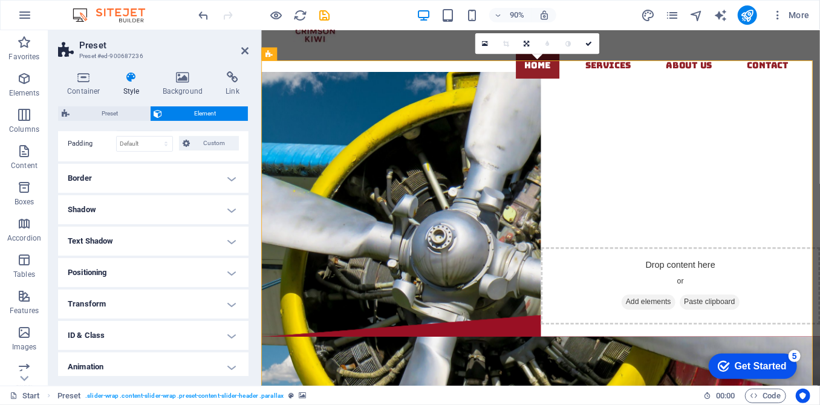
scroll to position [165, 0]
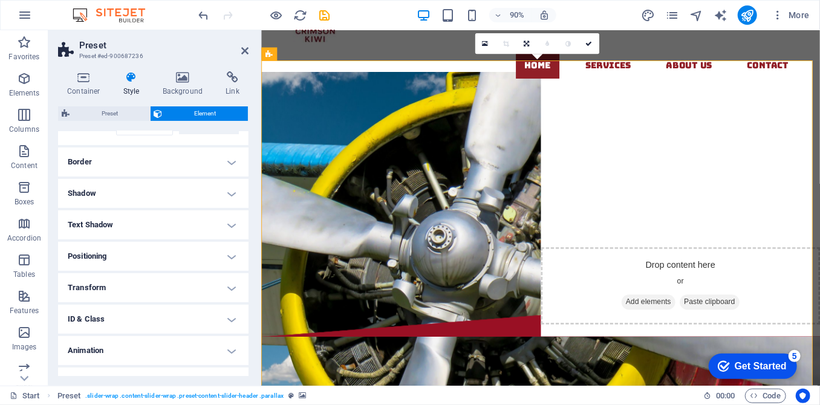
click at [222, 153] on h4 "Border" at bounding box center [153, 162] width 191 height 29
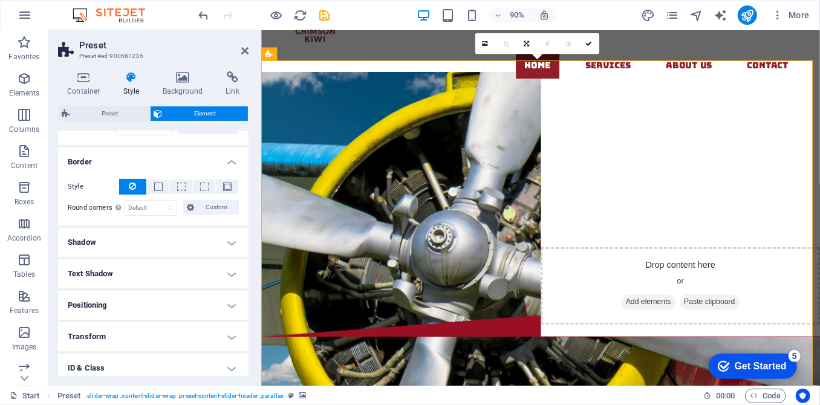
click at [232, 237] on h4 "Shadow" at bounding box center [153, 242] width 191 height 29
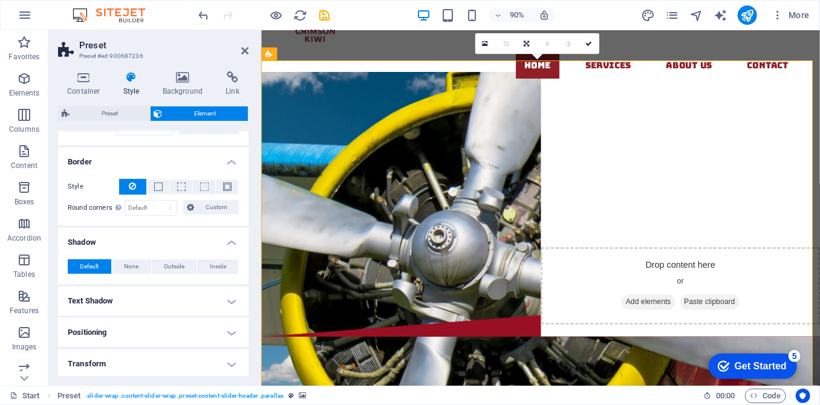
scroll to position [260, 0]
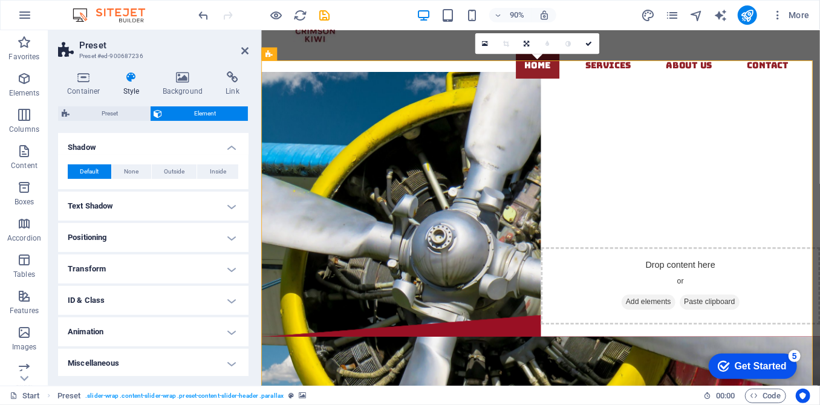
click at [227, 200] on h4 "Text Shadow" at bounding box center [153, 206] width 191 height 29
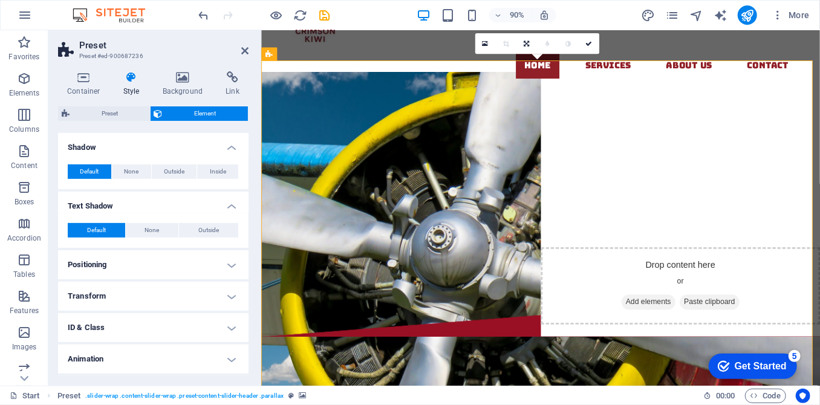
click at [233, 260] on h4 "Positioning" at bounding box center [153, 264] width 191 height 29
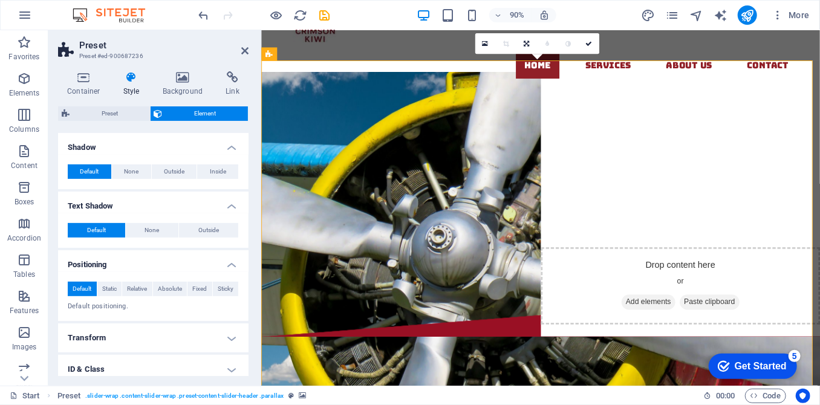
scroll to position [328, 0]
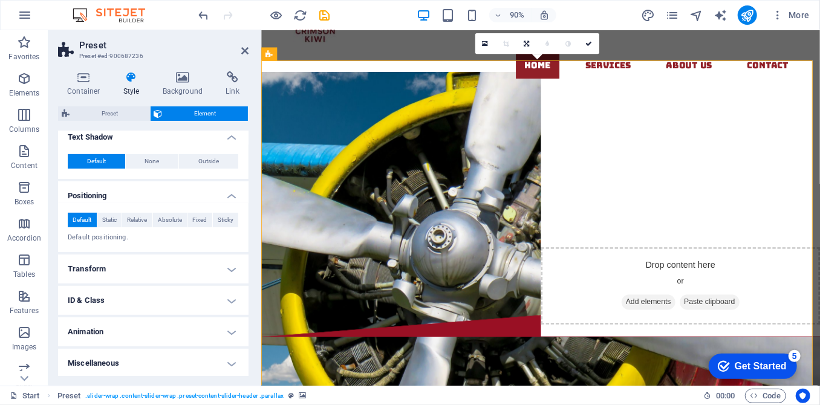
click at [230, 275] on h4 "Transform" at bounding box center [153, 269] width 191 height 29
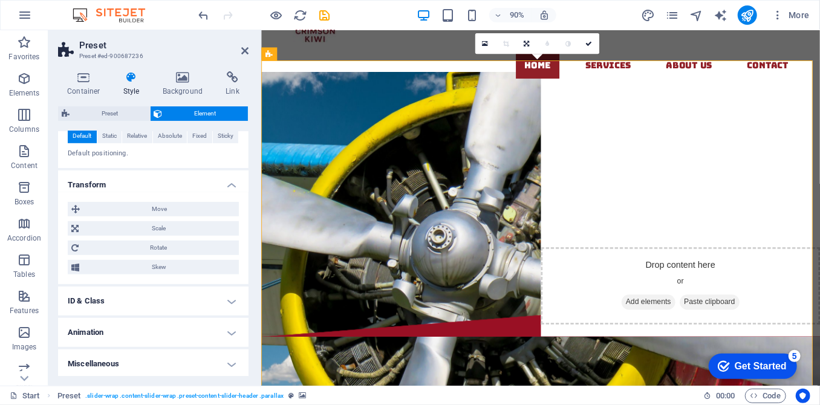
scroll to position [413, 0]
click at [230, 298] on h4 "ID & Class" at bounding box center [153, 300] width 191 height 29
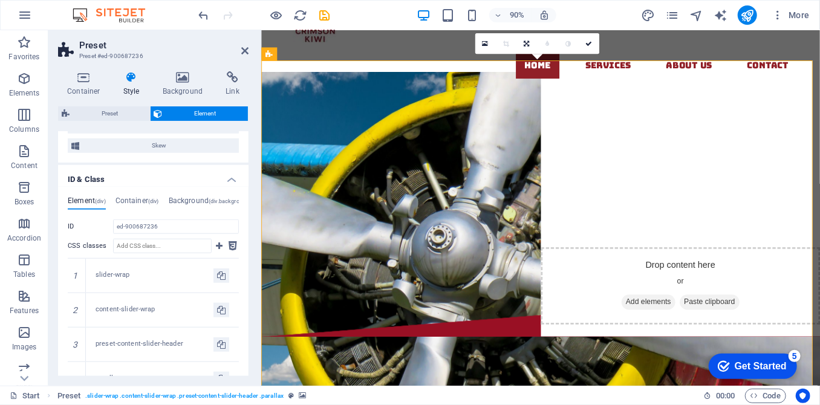
scroll to position [658, 0]
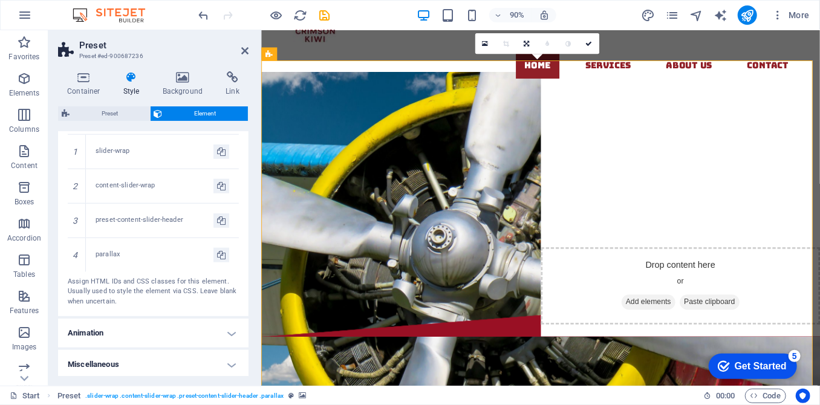
click at [232, 331] on h4 "Animation" at bounding box center [153, 333] width 191 height 29
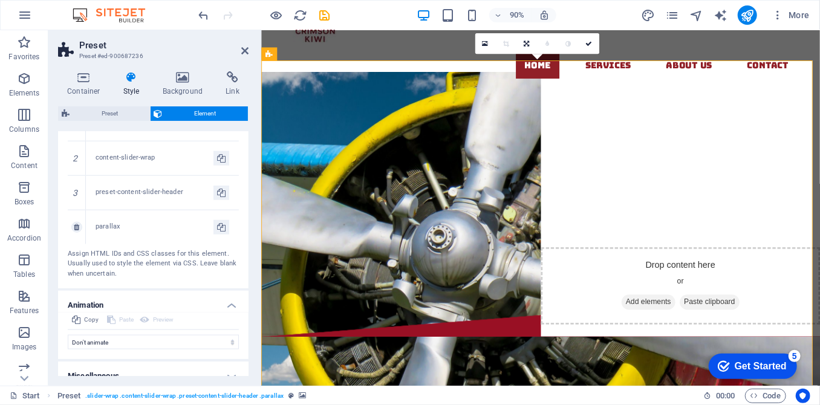
scroll to position [697, 0]
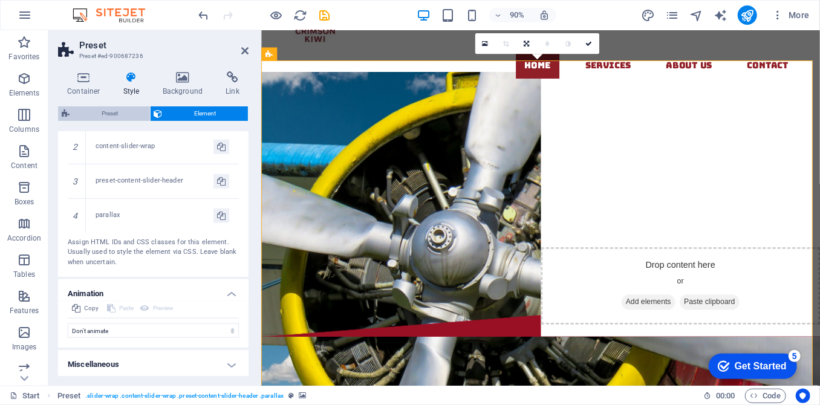
click at [113, 115] on span "Preset" at bounding box center [109, 113] width 73 height 15
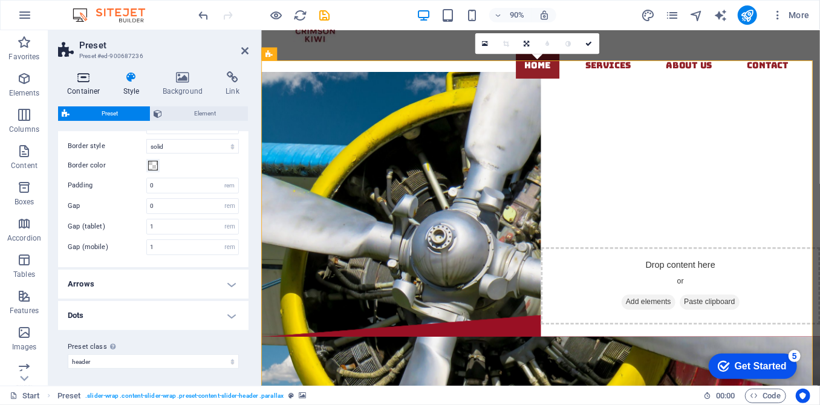
click at [85, 71] on icon at bounding box center [83, 77] width 51 height 12
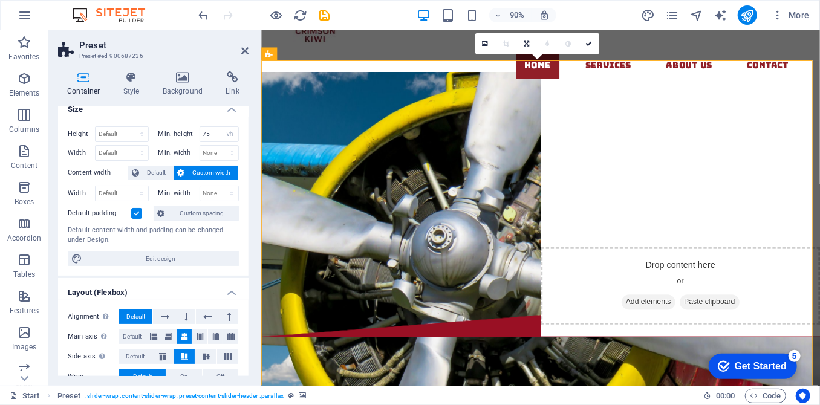
scroll to position [0, 0]
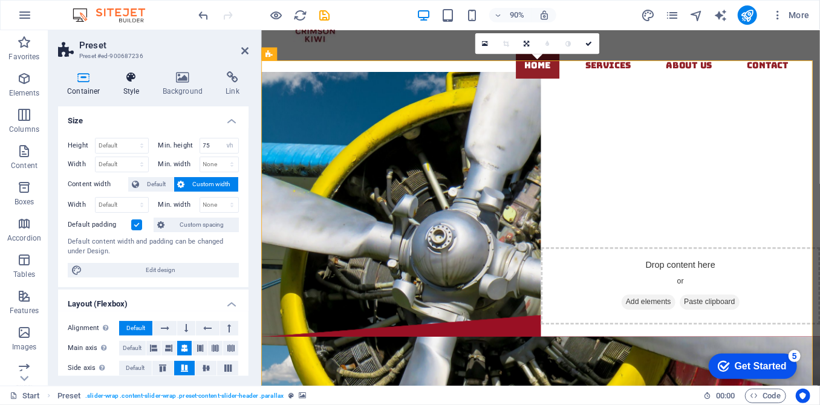
click at [126, 82] on icon at bounding box center [131, 77] width 34 height 12
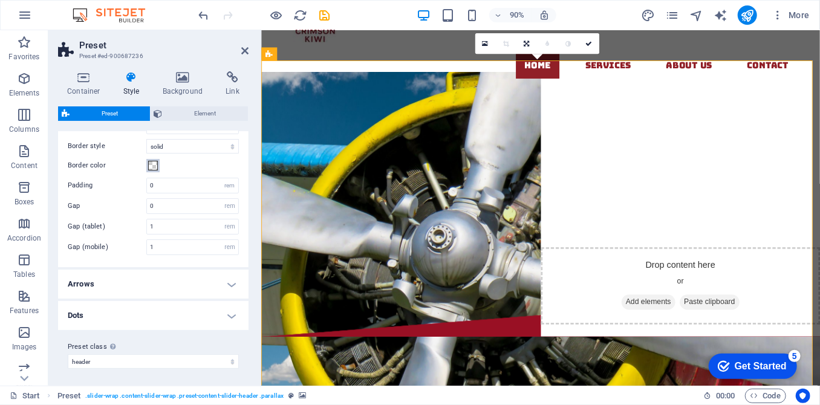
click at [154, 165] on span at bounding box center [153, 166] width 10 height 10
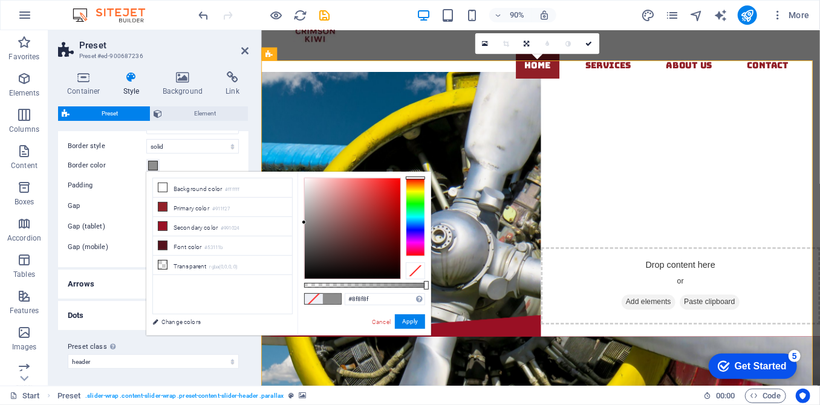
drag, startPoint x: 332, startPoint y: 218, endPoint x: 302, endPoint y: 222, distance: 30.5
click at [305, 222] on div at bounding box center [353, 228] width 96 height 100
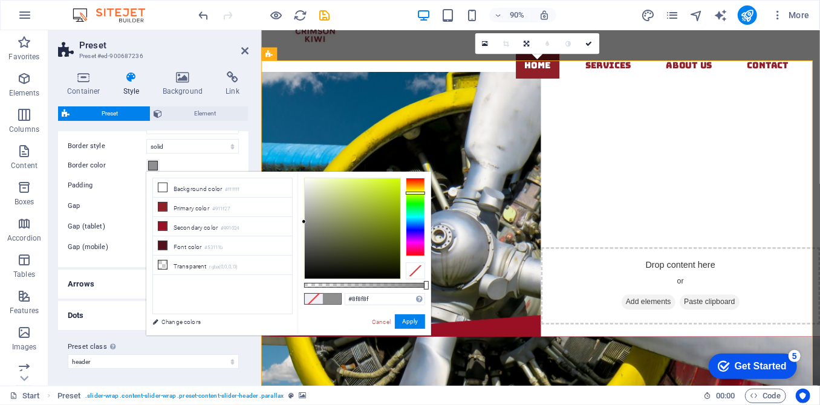
click at [416, 193] on div at bounding box center [415, 217] width 19 height 79
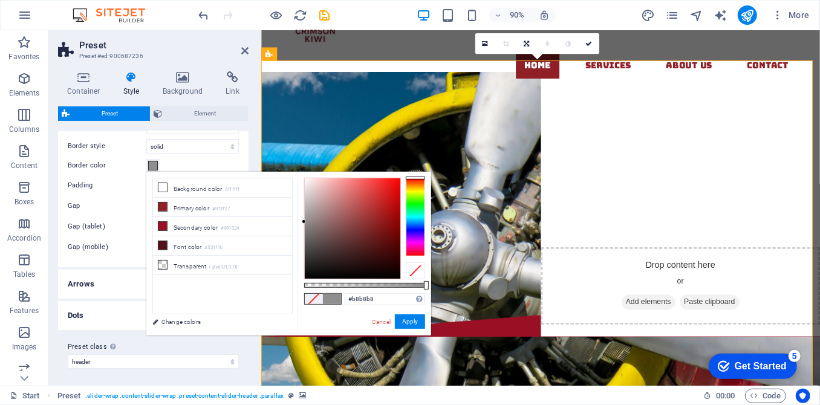
drag, startPoint x: 318, startPoint y: 217, endPoint x: 301, endPoint y: 206, distance: 20.0
click at [305, 206] on div at bounding box center [353, 228] width 96 height 100
click at [312, 205] on div at bounding box center [353, 228] width 96 height 100
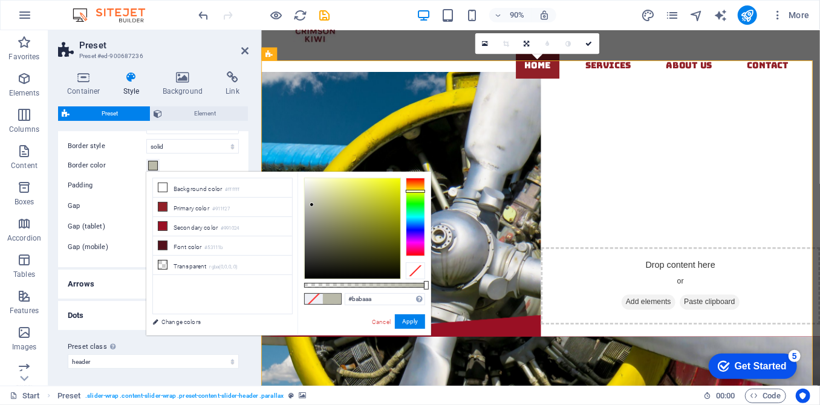
click at [414, 191] on div at bounding box center [415, 217] width 19 height 79
drag, startPoint x: 340, startPoint y: 198, endPoint x: 373, endPoint y: 178, distance: 38.8
click at [373, 178] on div at bounding box center [353, 228] width 96 height 100
click at [410, 319] on button "Apply" at bounding box center [410, 322] width 30 height 15
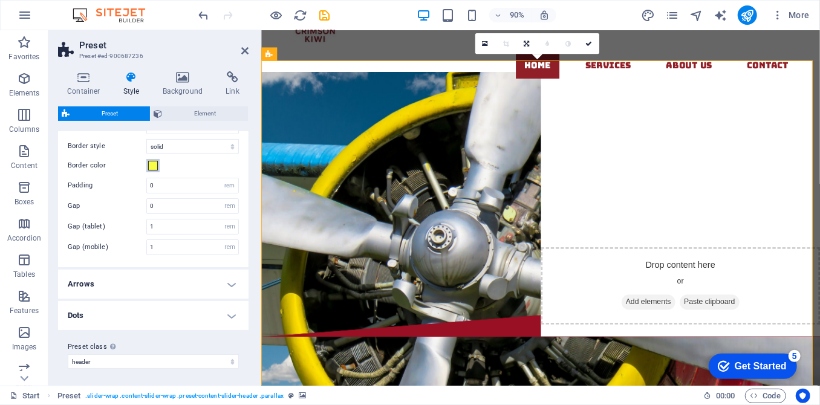
click at [153, 162] on span at bounding box center [153, 166] width 10 height 10
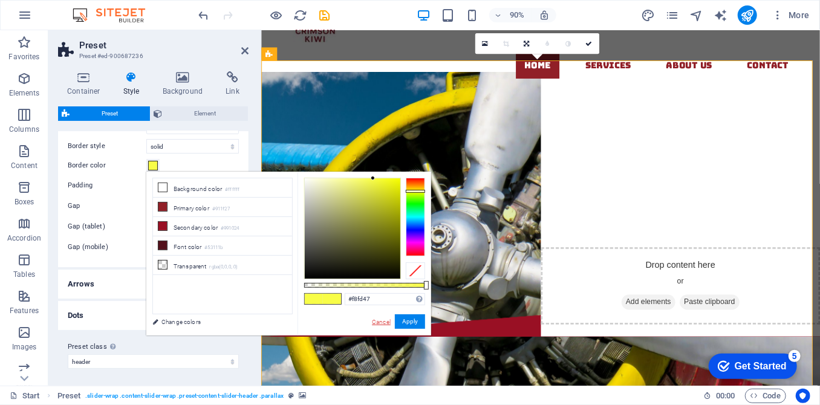
click at [380, 324] on link "Cancel" at bounding box center [381, 322] width 21 height 9
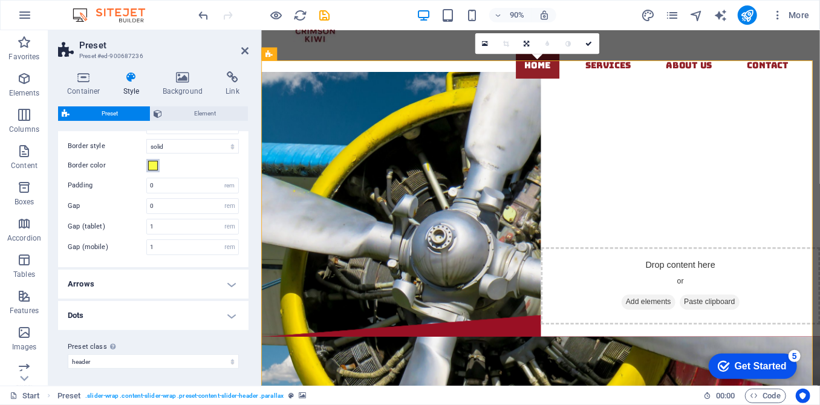
click at [150, 161] on span at bounding box center [153, 166] width 10 height 10
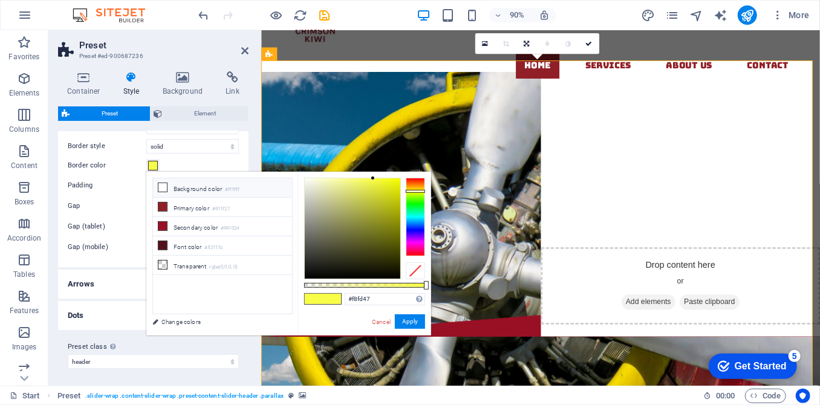
click at [198, 183] on li "Background color #ffffff" at bounding box center [222, 187] width 139 height 19
type input "#ffffff"
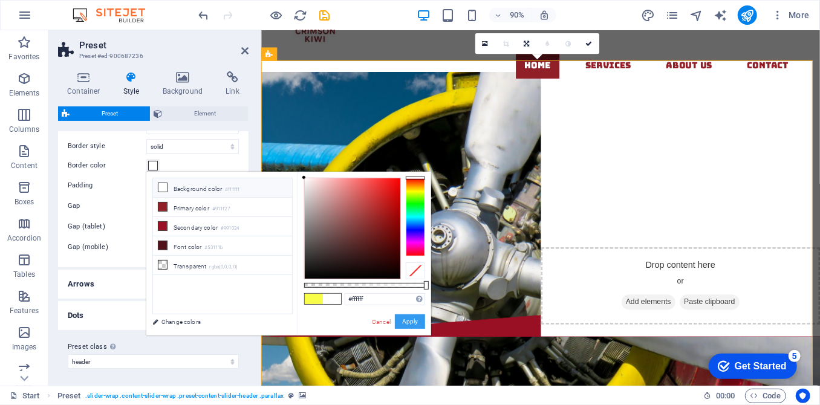
click at [416, 323] on button "Apply" at bounding box center [410, 322] width 30 height 15
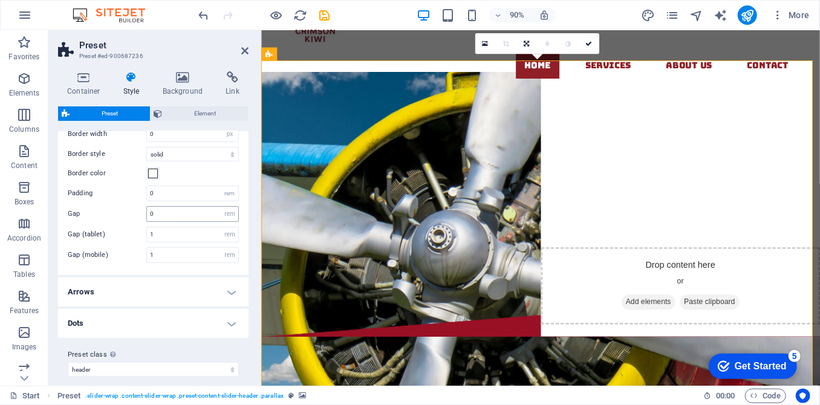
scroll to position [85, 0]
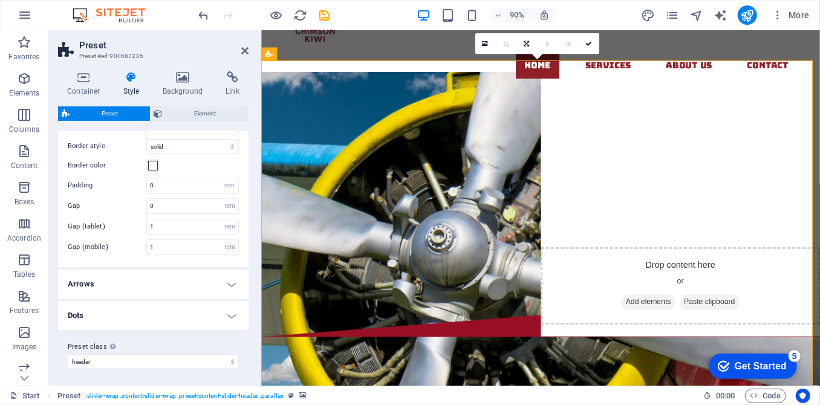
click at [235, 278] on h4 "Arrows" at bounding box center [153, 284] width 191 height 29
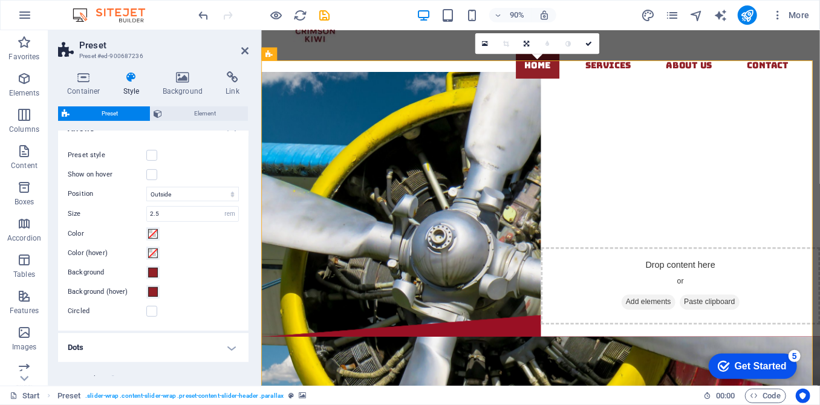
scroll to position [250, 0]
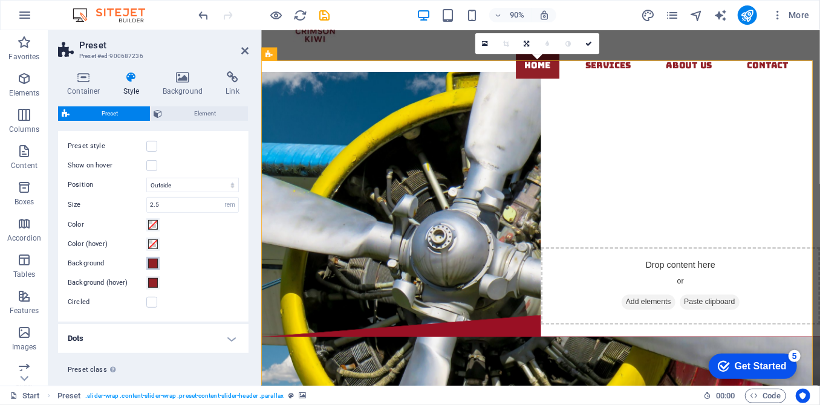
click at [155, 259] on span at bounding box center [153, 264] width 10 height 10
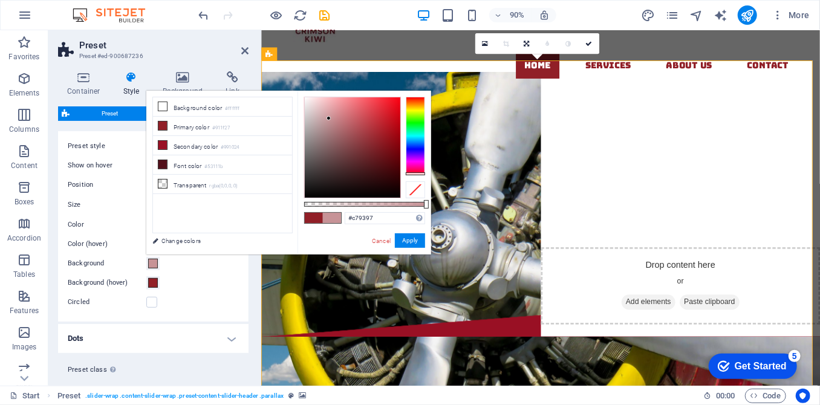
type input "#c99598"
click at [329, 118] on div at bounding box center [353, 147] width 96 height 100
click at [413, 243] on button "Apply" at bounding box center [410, 240] width 30 height 15
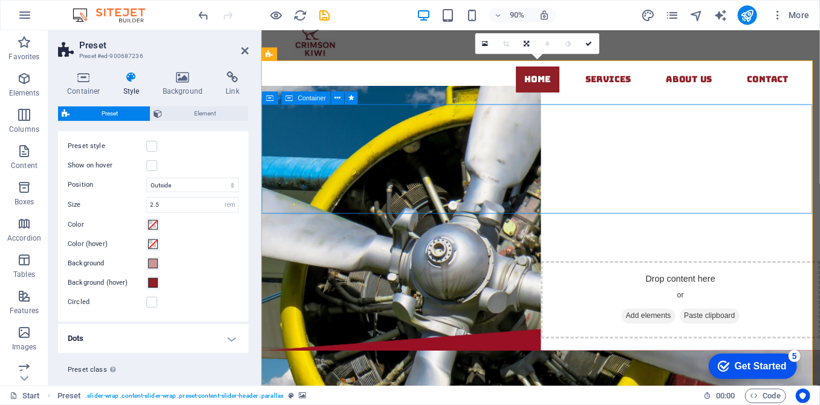
scroll to position [0, 0]
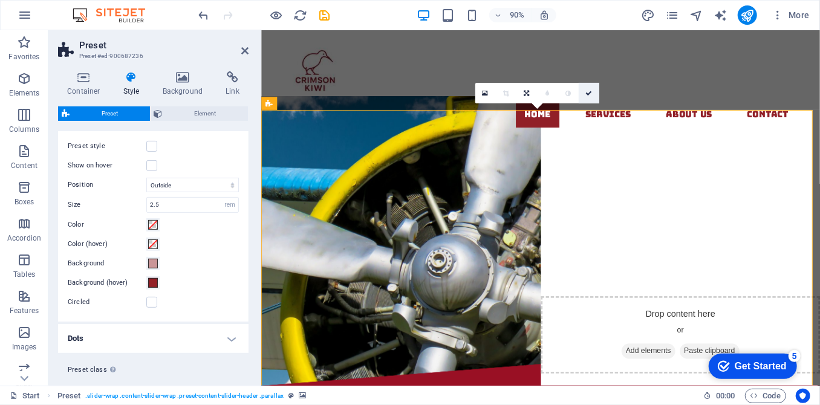
click at [588, 95] on icon at bounding box center [589, 93] width 7 height 7
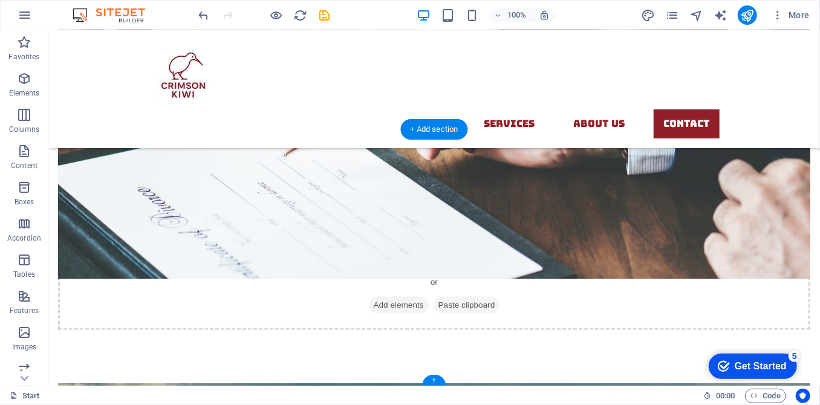
scroll to position [3101, 0]
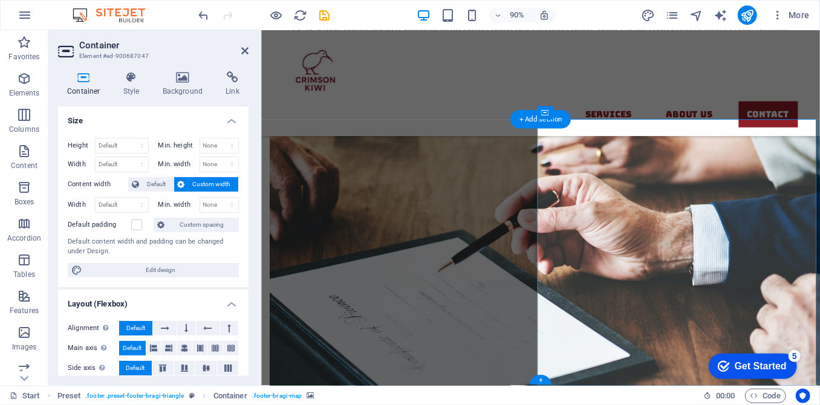
scroll to position [3231, 0]
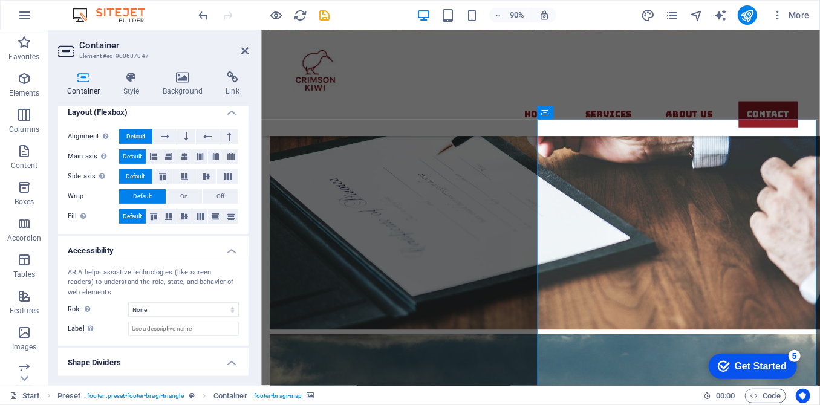
scroll to position [218, 0]
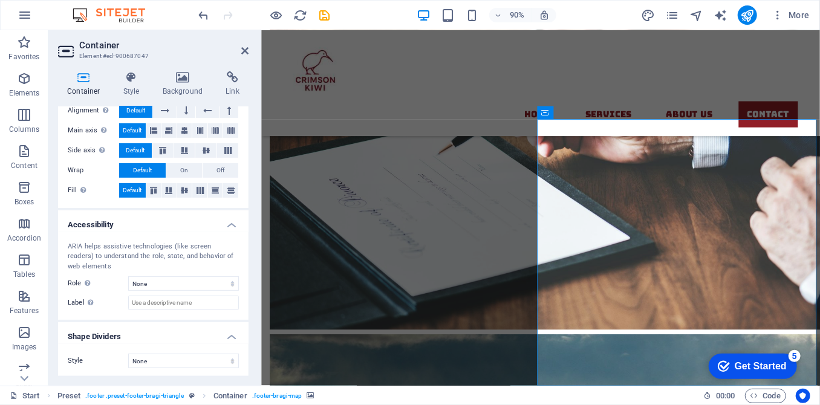
click at [591, 114] on icon at bounding box center [593, 113] width 6 height 11
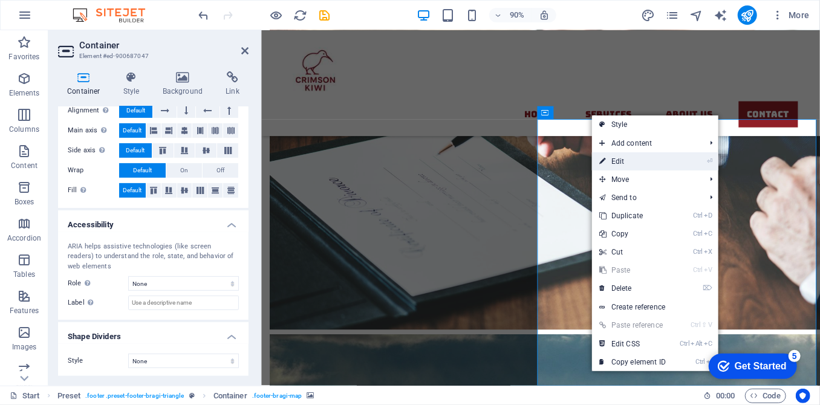
click at [633, 162] on link "⏎ Edit" at bounding box center [632, 161] width 81 height 18
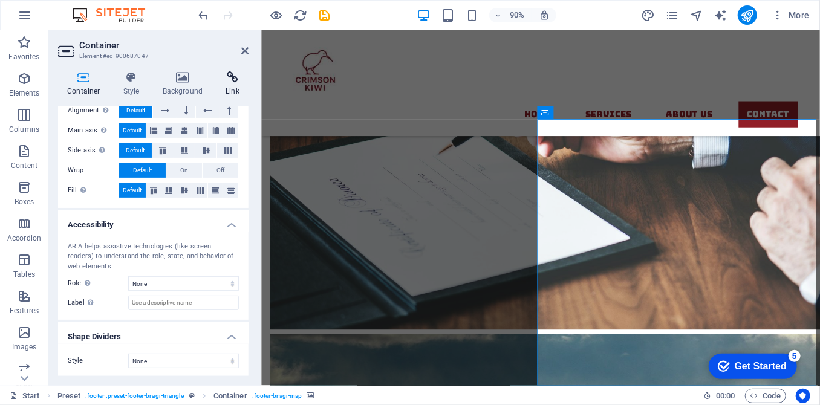
click at [227, 76] on icon at bounding box center [233, 77] width 32 height 12
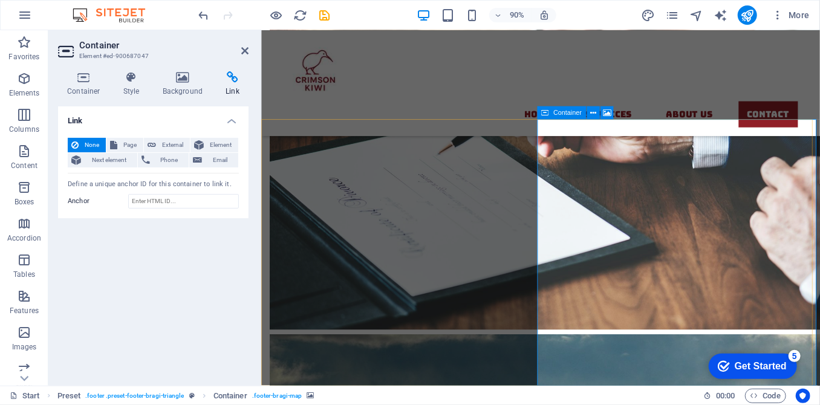
click at [590, 116] on icon at bounding box center [593, 113] width 6 height 11
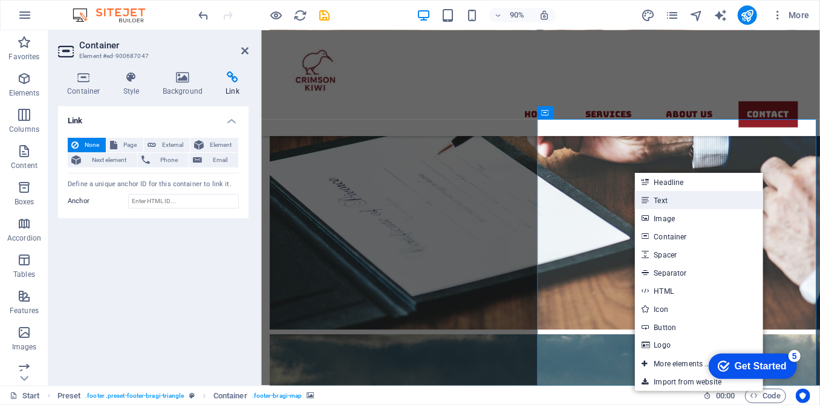
click at [671, 202] on link "Text" at bounding box center [699, 200] width 128 height 18
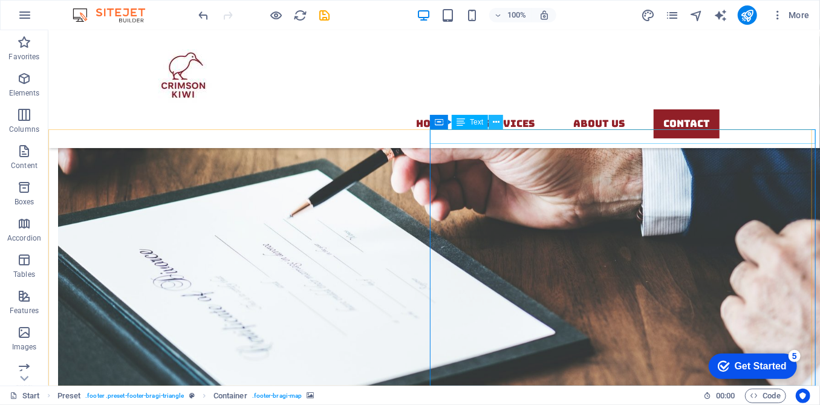
click at [494, 123] on icon at bounding box center [496, 122] width 7 height 13
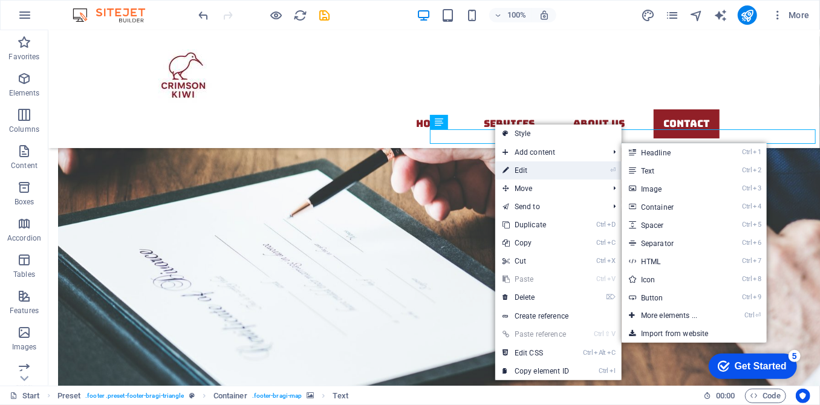
click at [532, 163] on link "⏎ Edit" at bounding box center [535, 171] width 81 height 18
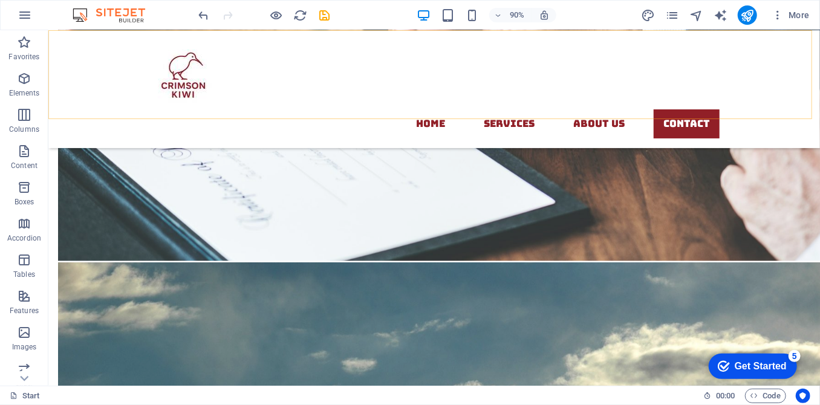
scroll to position [3101, 0]
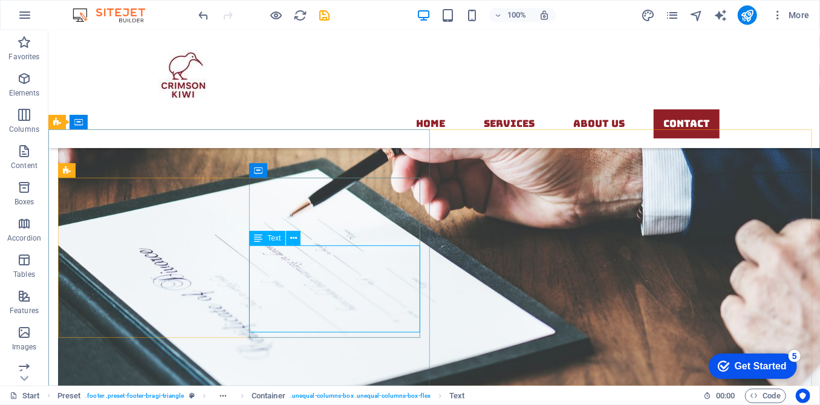
click at [274, 238] on span "Text" at bounding box center [273, 238] width 13 height 7
click at [273, 238] on span "Text" at bounding box center [273, 238] width 13 height 7
click at [273, 237] on span "Text" at bounding box center [273, 238] width 13 height 7
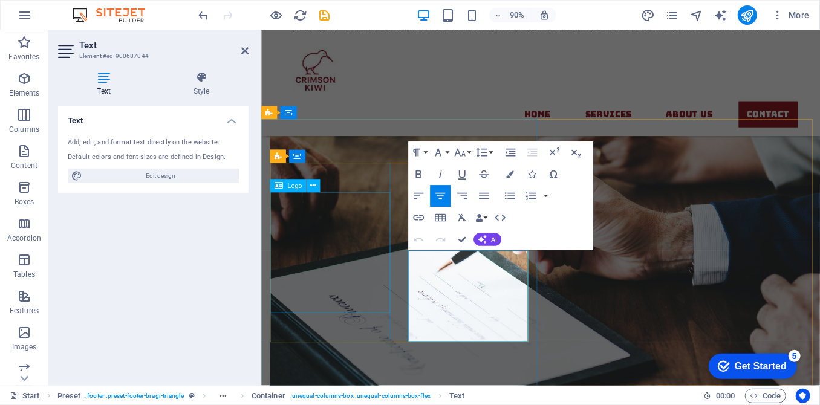
scroll to position [3231, 0]
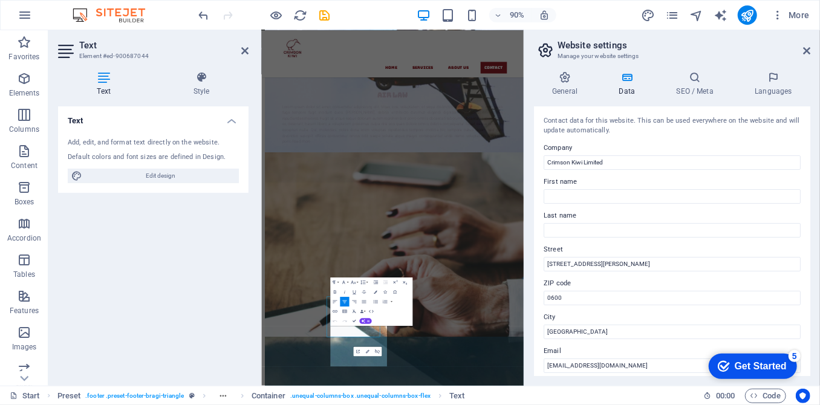
scroll to position [2810, 0]
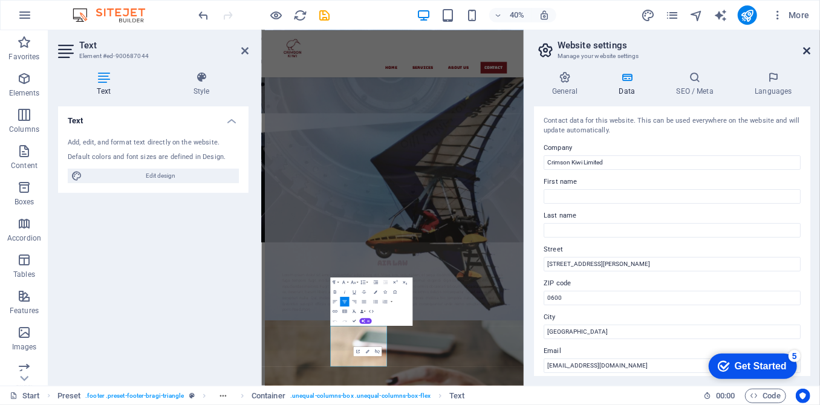
click at [808, 50] on icon at bounding box center [806, 51] width 7 height 10
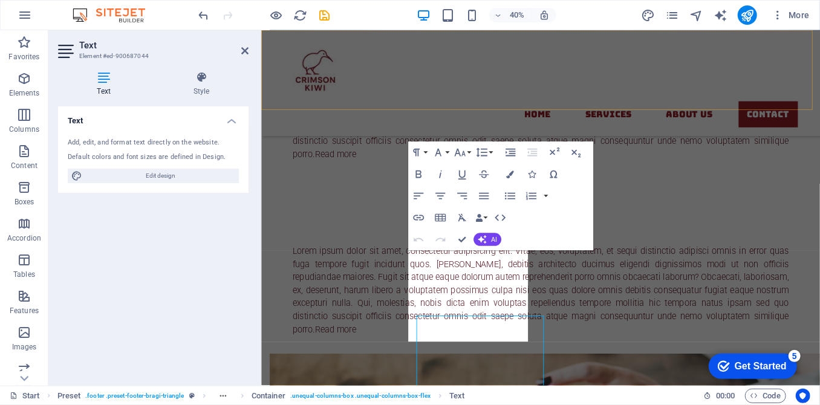
scroll to position [3231, 0]
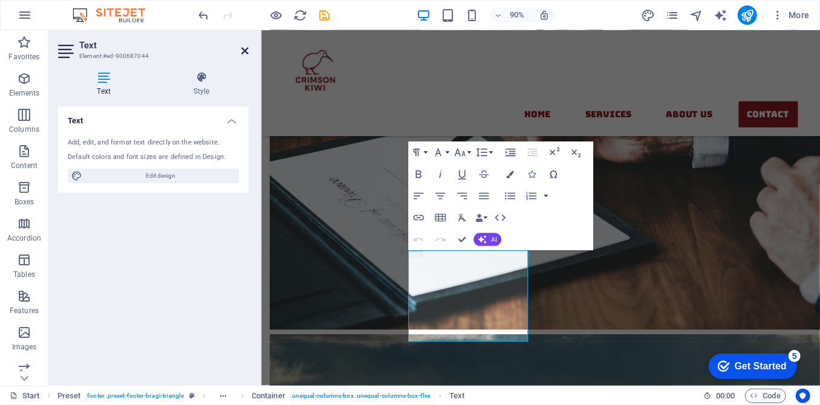
drag, startPoint x: 247, startPoint y: 51, endPoint x: 198, endPoint y: 21, distance: 57.1
click at [247, 51] on icon at bounding box center [244, 51] width 7 height 10
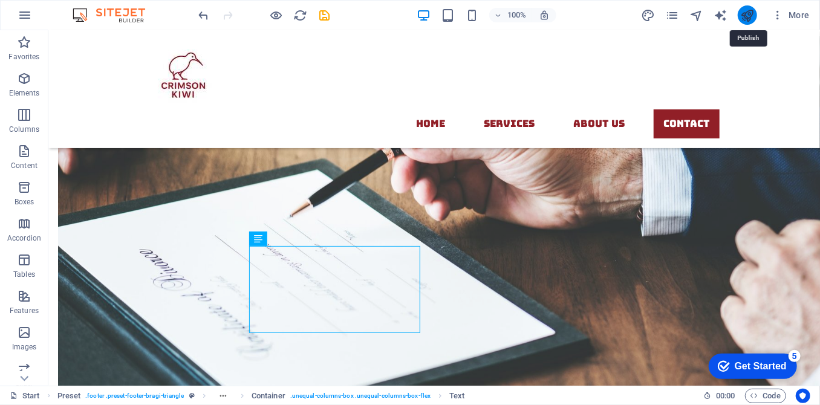
click at [747, 15] on icon "publish" at bounding box center [747, 15] width 14 height 14
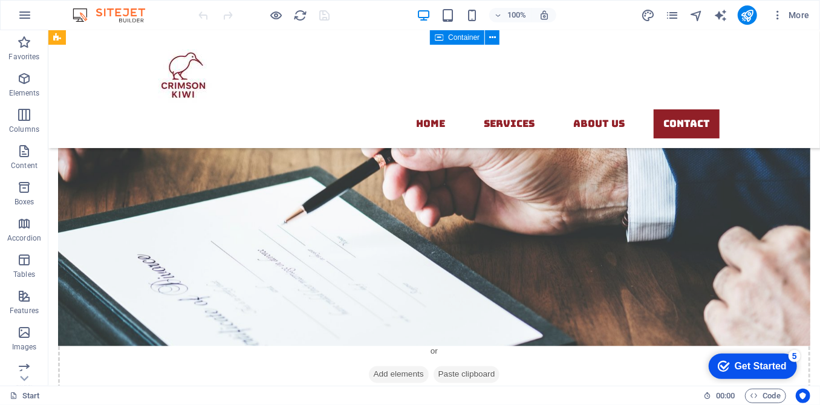
scroll to position [3101, 0]
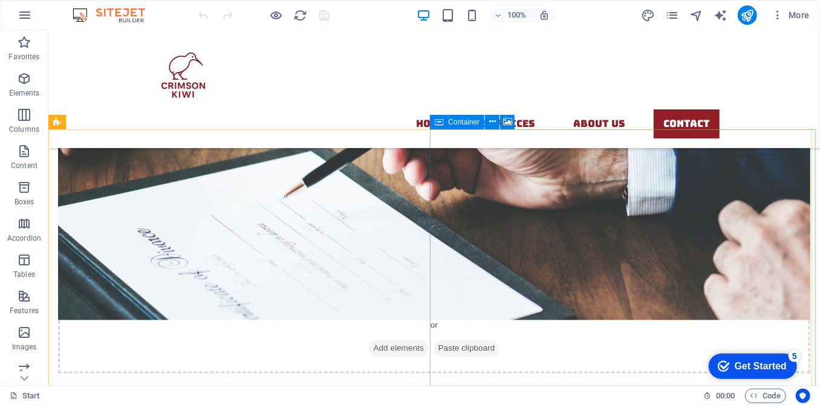
click at [476, 120] on span "Container" at bounding box center [463, 122] width 31 height 7
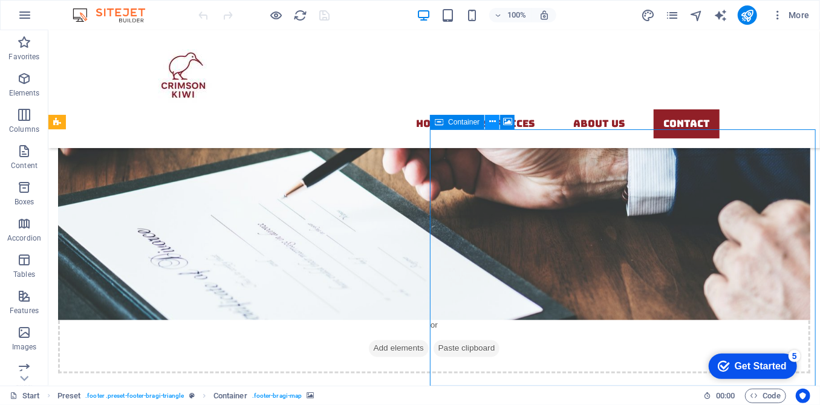
click at [492, 123] on icon at bounding box center [492, 122] width 7 height 13
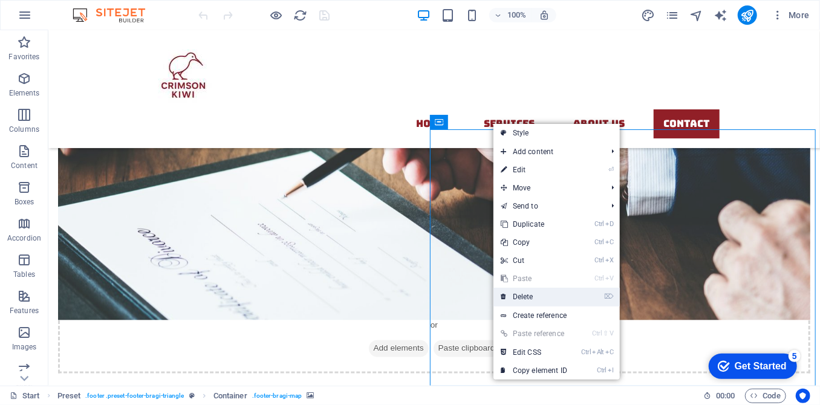
click at [548, 301] on link "⌦ Delete" at bounding box center [534, 297] width 81 height 18
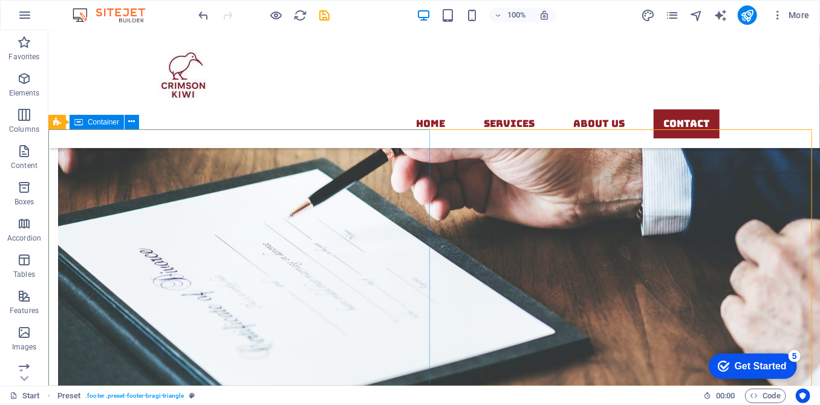
click at [85, 119] on div "Container" at bounding box center [97, 122] width 54 height 15
click at [129, 125] on icon at bounding box center [132, 122] width 7 height 13
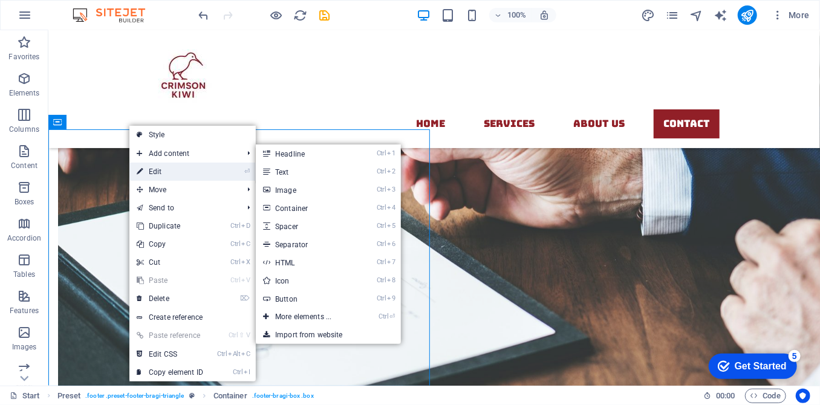
click at [163, 174] on link "⏎ Edit" at bounding box center [169, 172] width 81 height 18
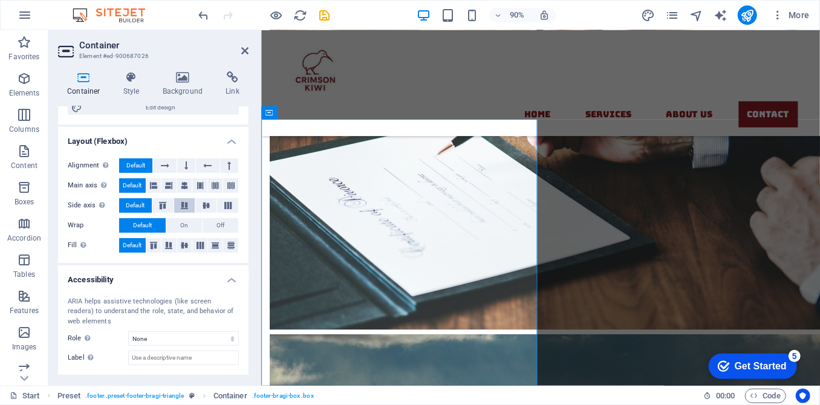
scroll to position [0, 0]
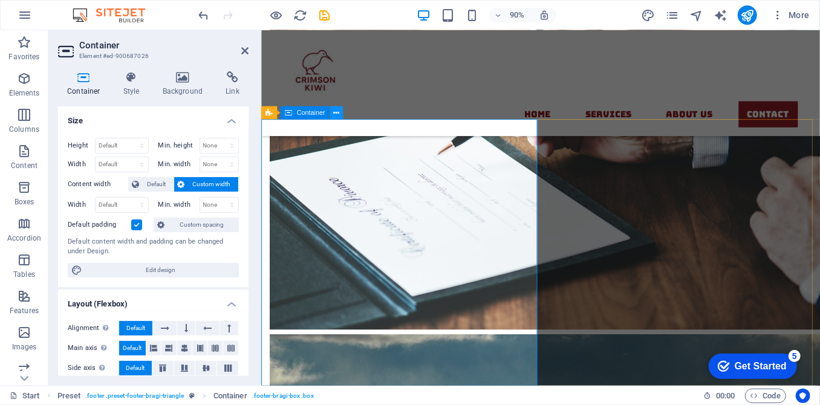
click at [337, 113] on icon at bounding box center [336, 113] width 6 height 11
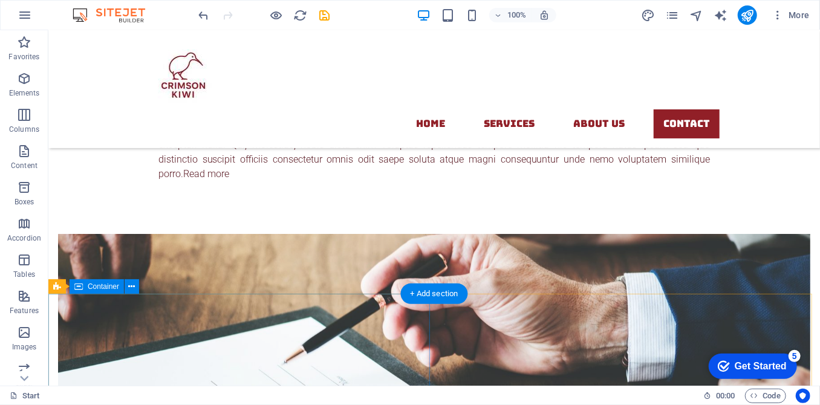
scroll to position [3101, 0]
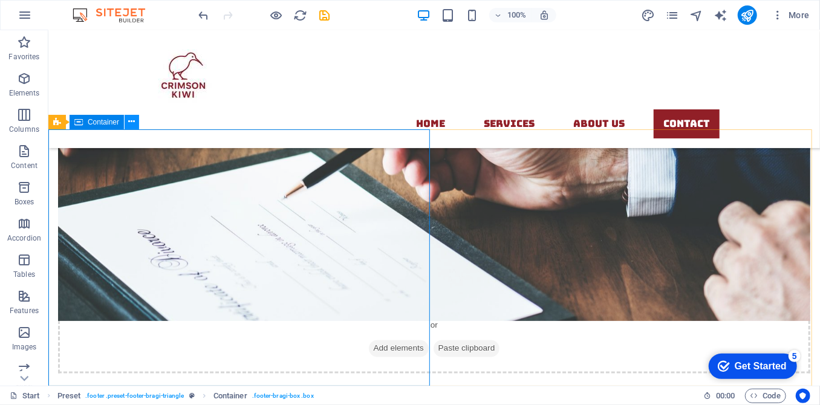
click at [131, 116] on icon at bounding box center [132, 122] width 7 height 13
click at [136, 125] on button at bounding box center [132, 122] width 15 height 15
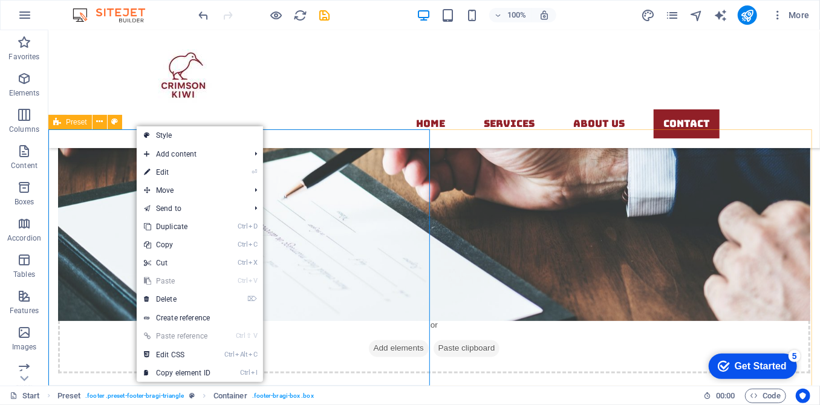
click at [59, 123] on icon at bounding box center [57, 122] width 8 height 15
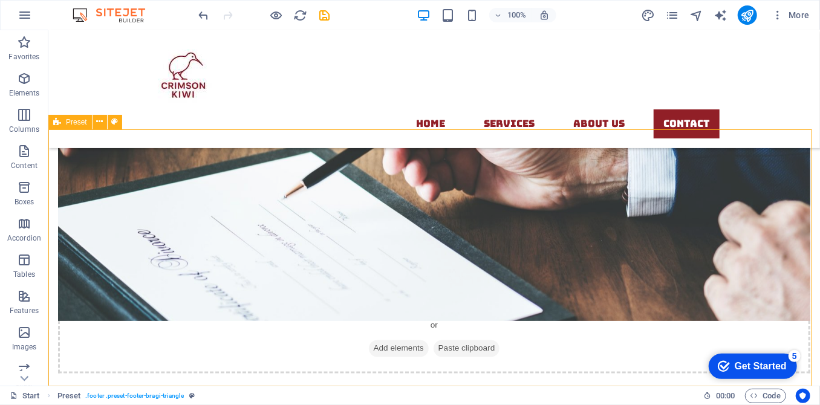
click at [62, 123] on div "Preset" at bounding box center [70, 122] width 44 height 15
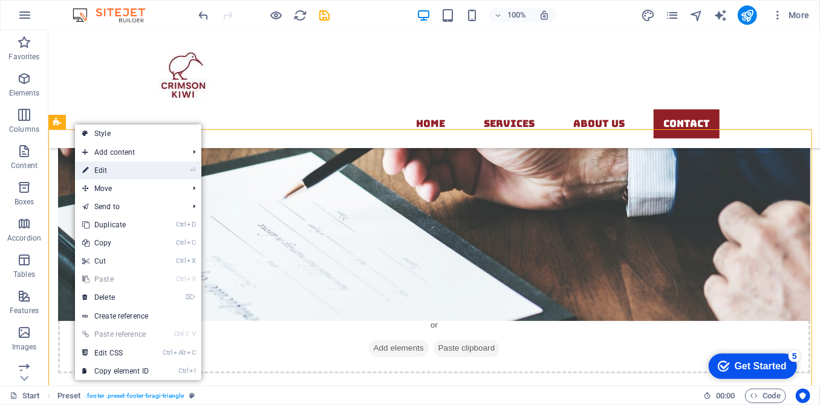
click at [109, 168] on link "⏎ Edit" at bounding box center [115, 171] width 81 height 18
select select "footer"
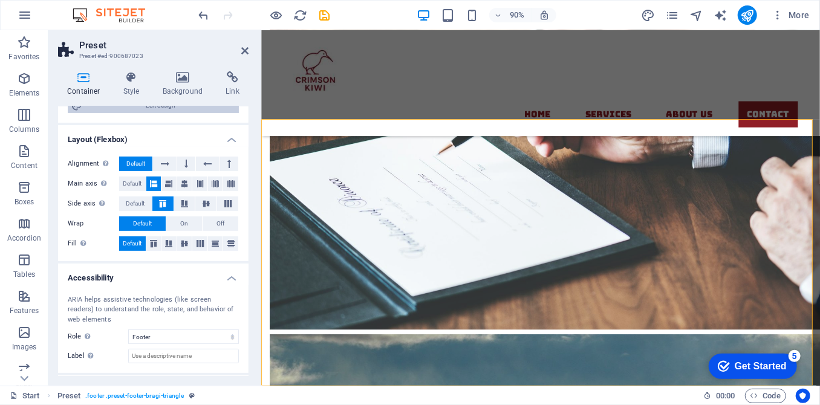
scroll to position [0, 0]
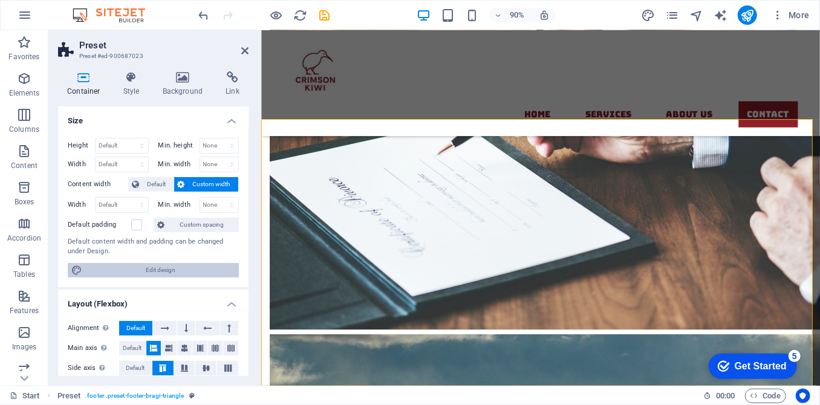
click at [203, 267] on span "Edit design" at bounding box center [160, 270] width 149 height 15
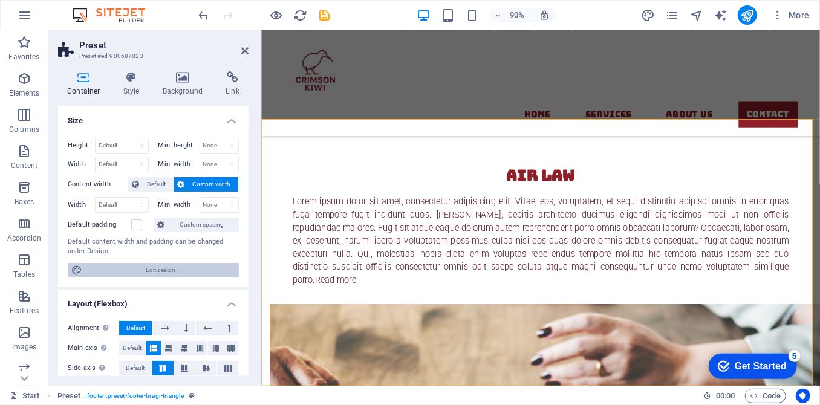
select select "px"
select select "300"
select select "px"
select select "rem"
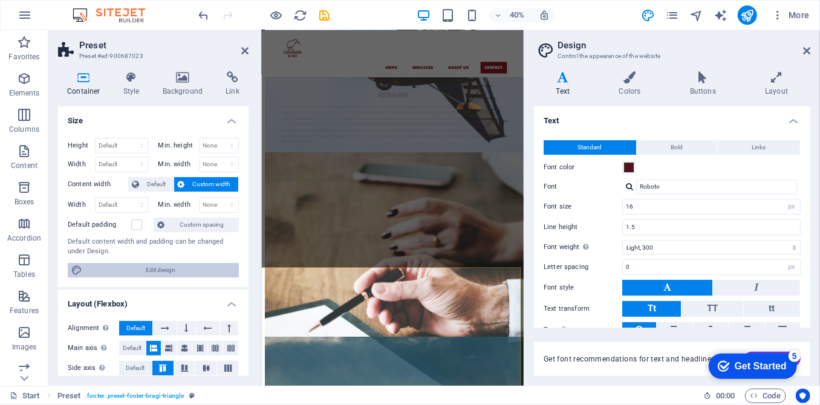
scroll to position [2810, 0]
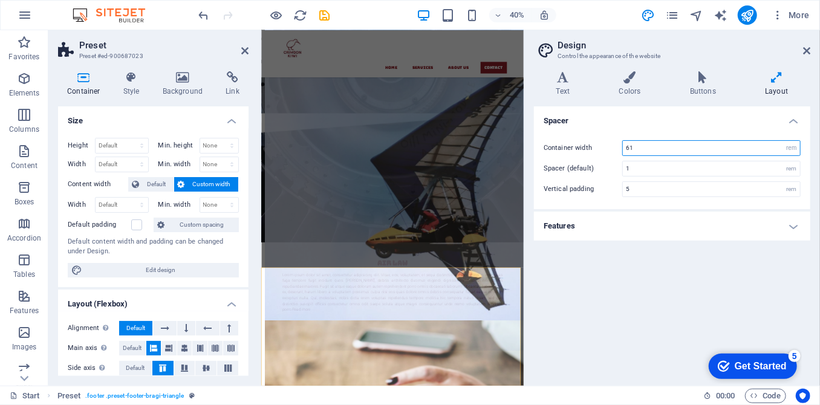
drag, startPoint x: 654, startPoint y: 146, endPoint x: 602, endPoint y: 147, distance: 52.0
click at [602, 147] on div "Container width 61 rem px" at bounding box center [672, 148] width 257 height 16
type input "80"
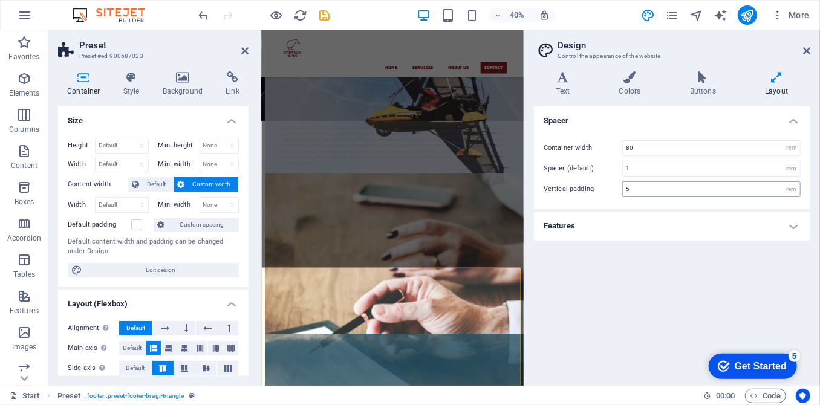
scroll to position [3231, 0]
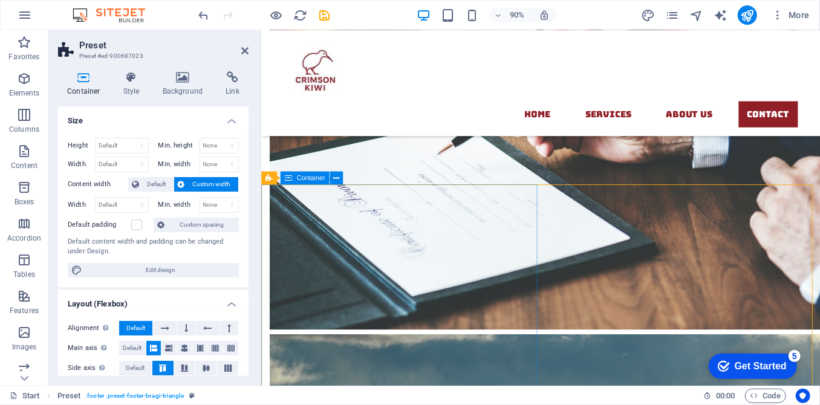
scroll to position [3159, 0]
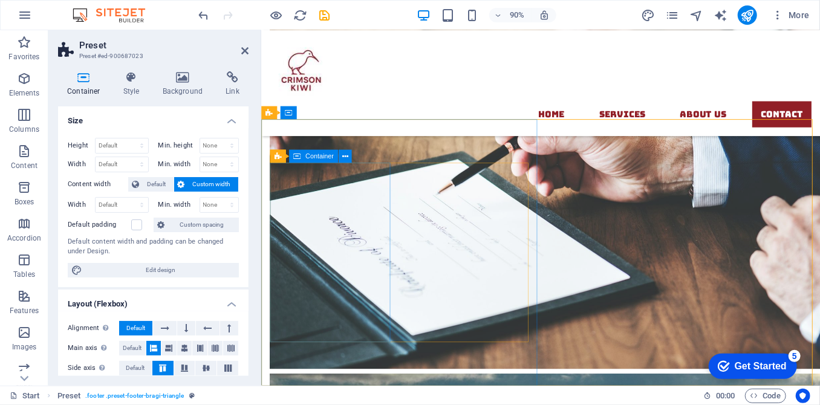
click at [315, 158] on span "Container" at bounding box center [319, 157] width 28 height 7
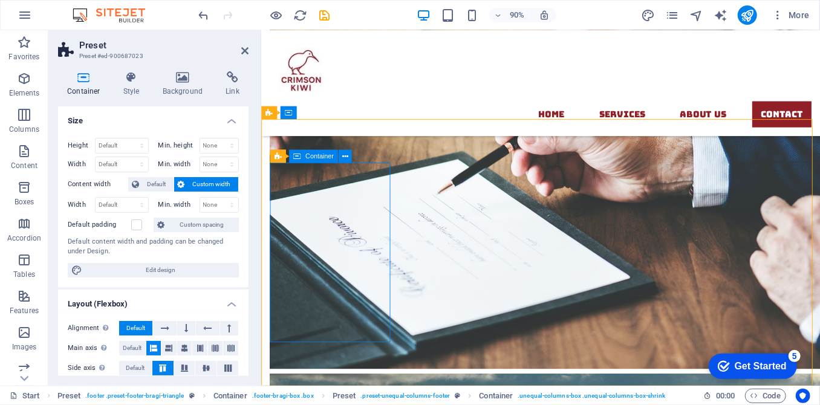
scroll to position [3014, 0]
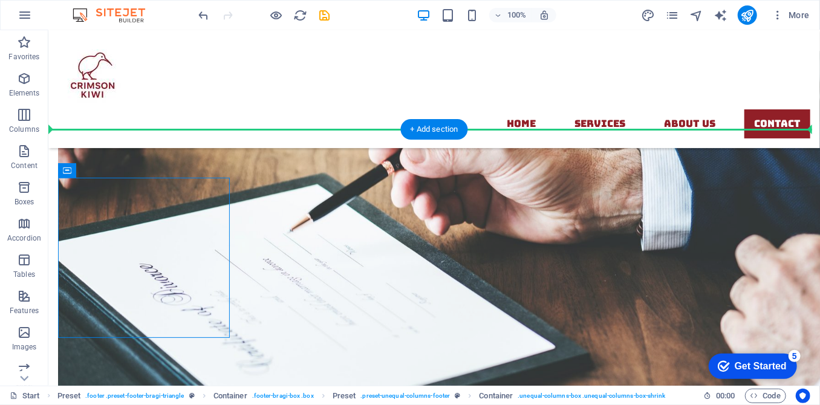
drag, startPoint x: 356, startPoint y: 188, endPoint x: 317, endPoint y: 122, distance: 77.3
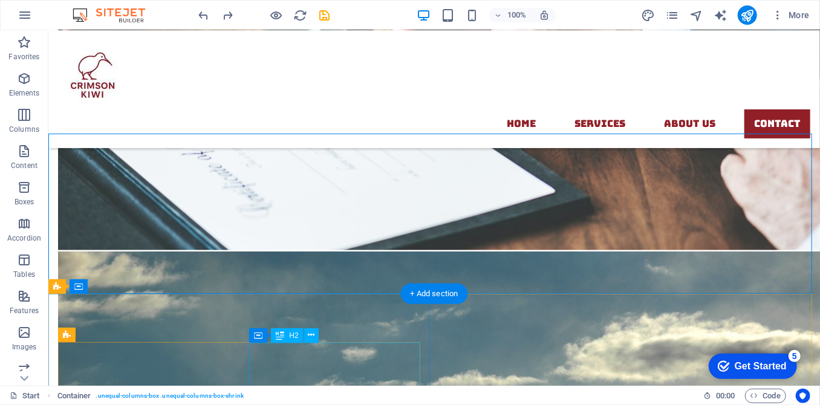
scroll to position [3010, 0]
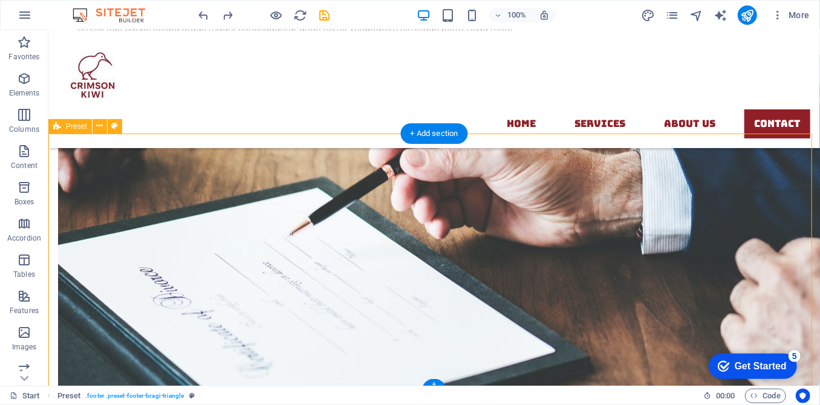
scroll to position [3014, 0]
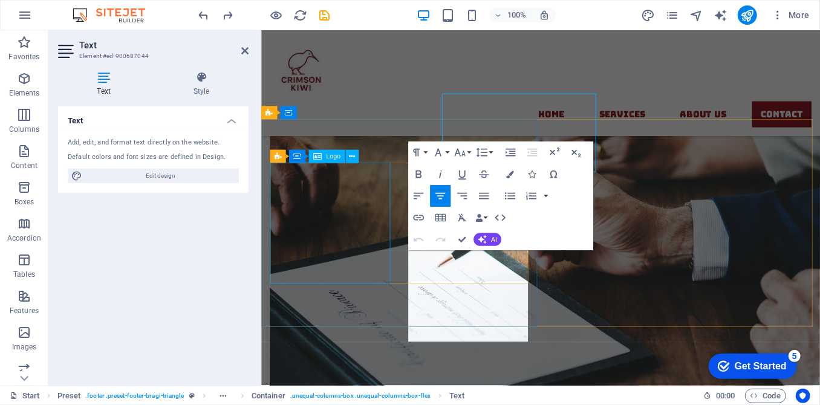
scroll to position [3159, 0]
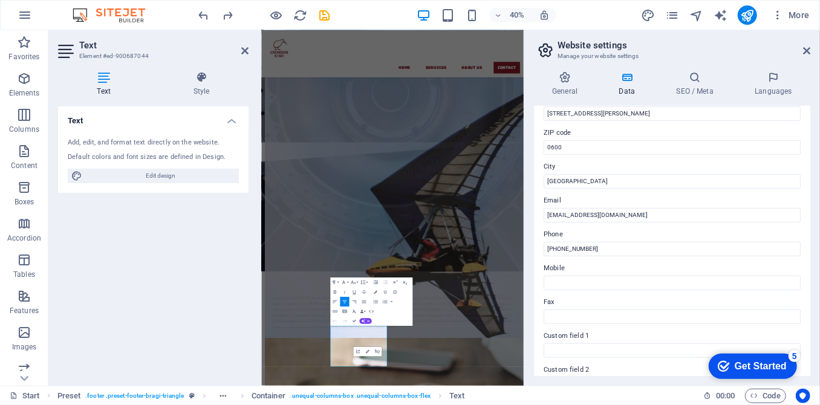
scroll to position [165, 0]
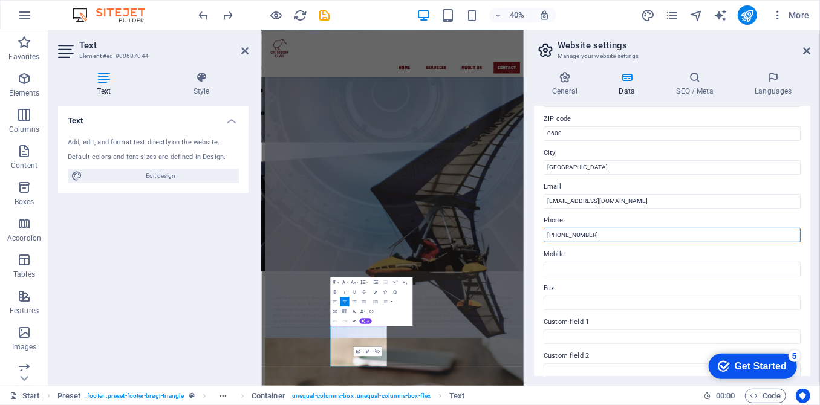
click at [556, 234] on input "[PHONE_NUMBER]" at bounding box center [672, 235] width 257 height 15
click at [566, 232] on input "[PHONE_NUMBER]" at bounding box center [672, 235] width 257 height 15
click at [576, 234] on input "[PHONE_NUMBER]" at bounding box center [672, 235] width 257 height 15
click at [589, 234] on input "[PHONE_NUMBER]" at bounding box center [672, 235] width 257 height 15
click at [581, 232] on input "[PHONE_NUMBER]" at bounding box center [672, 235] width 257 height 15
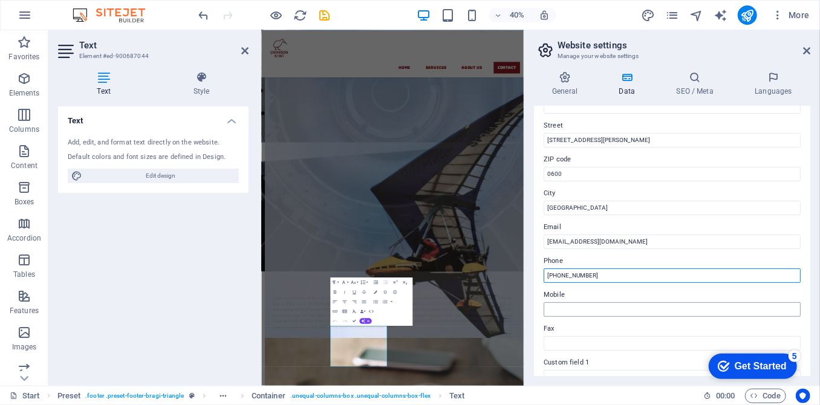
scroll to position [109, 0]
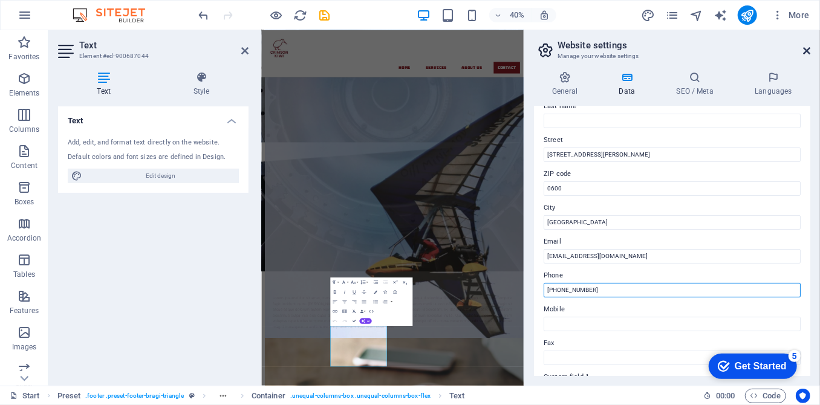
type input "[PHONE_NUMBER]"
click at [805, 52] on icon at bounding box center [806, 51] width 7 height 10
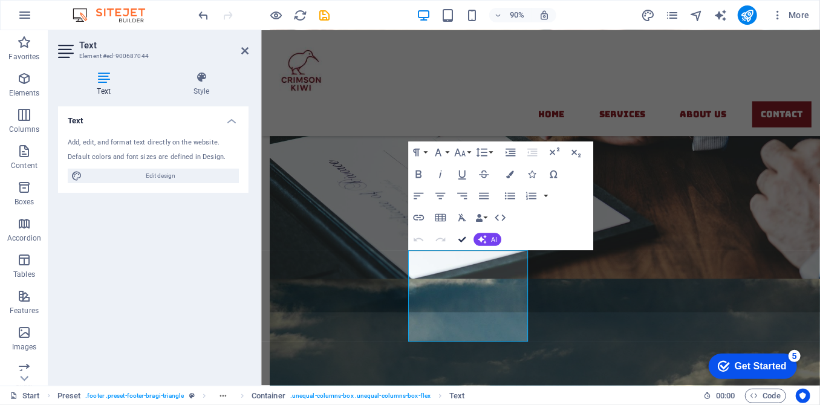
scroll to position [3014, 0]
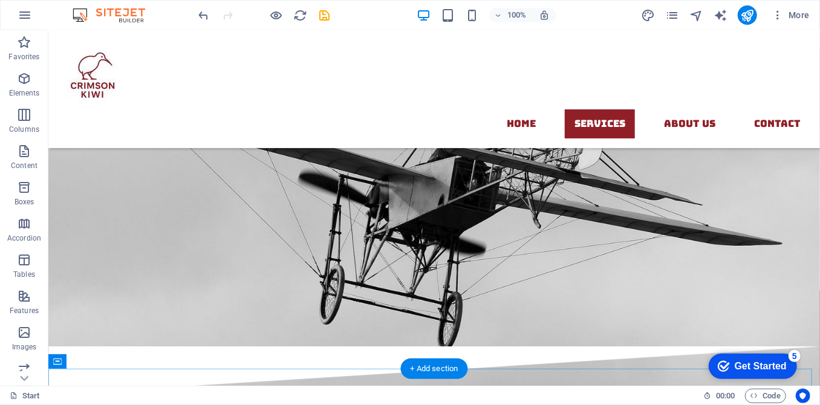
scroll to position [1199, 0]
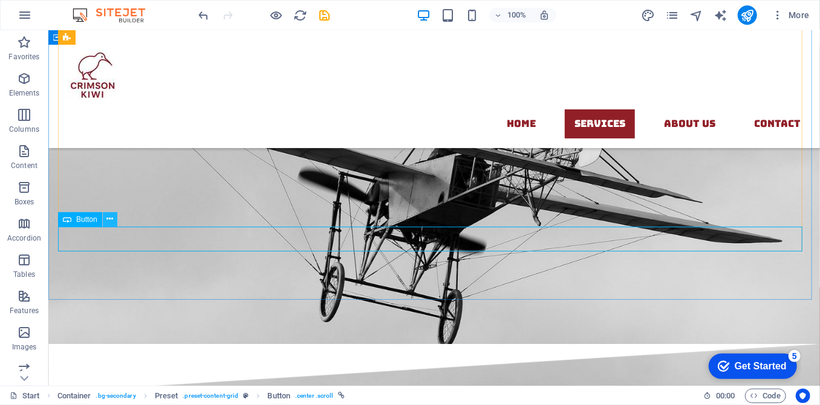
click at [108, 223] on icon at bounding box center [109, 219] width 7 height 13
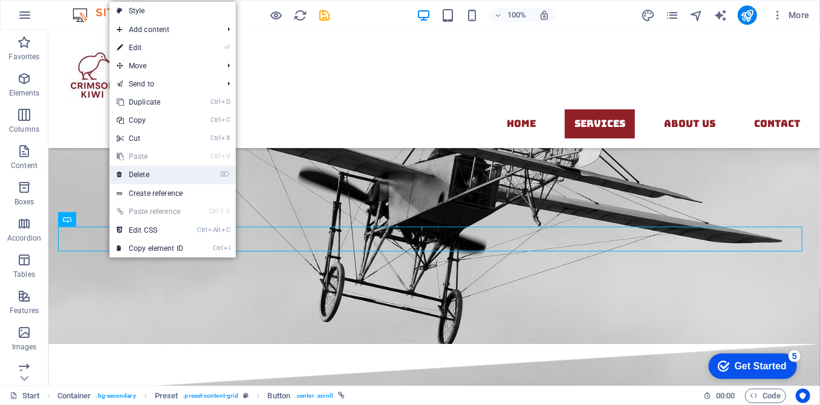
click at [169, 175] on link "⌦ Delete" at bounding box center [149, 175] width 81 height 18
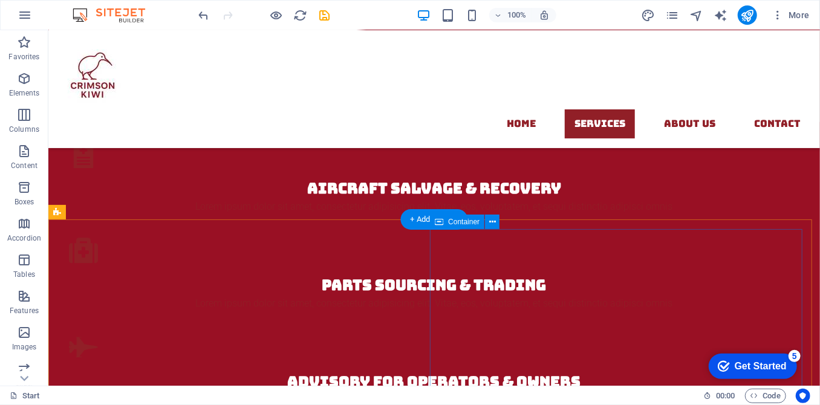
scroll to position [1584, 0]
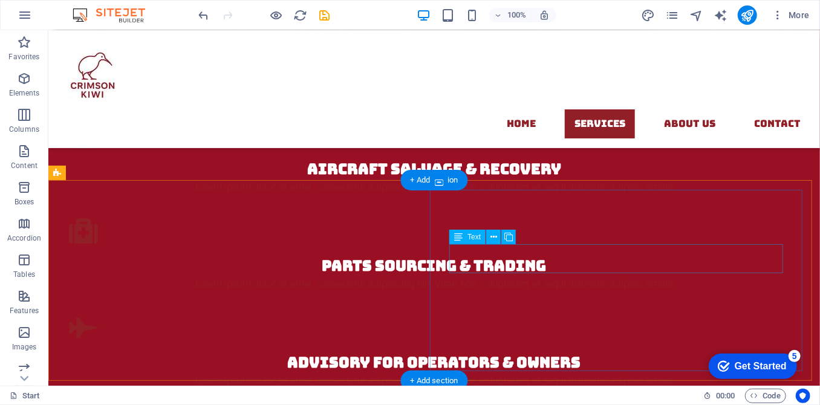
scroll to position [1555, 0]
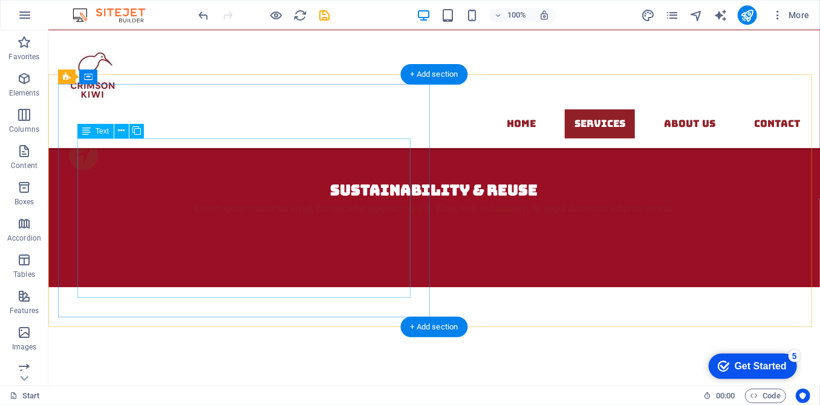
scroll to position [1815, 0]
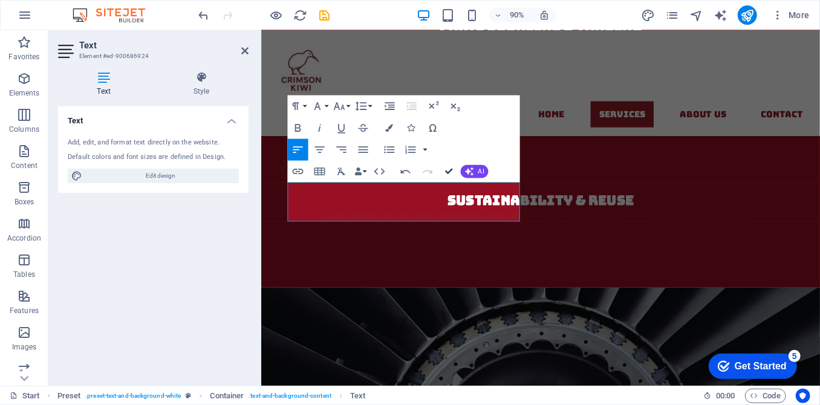
scroll to position [1801, 0]
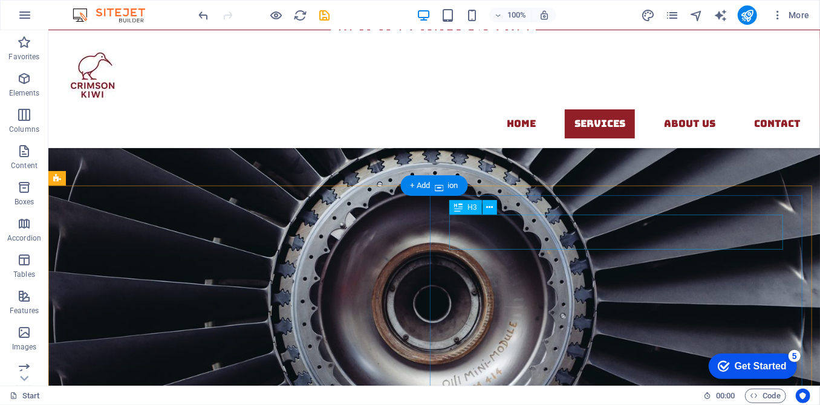
scroll to position [2007, 0]
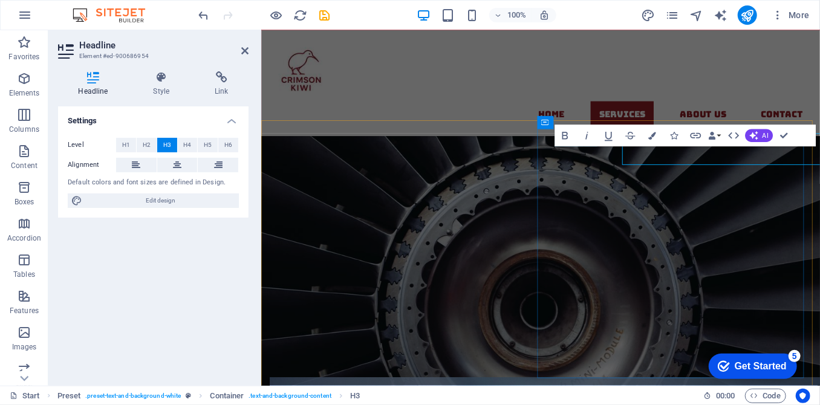
scroll to position [2021, 0]
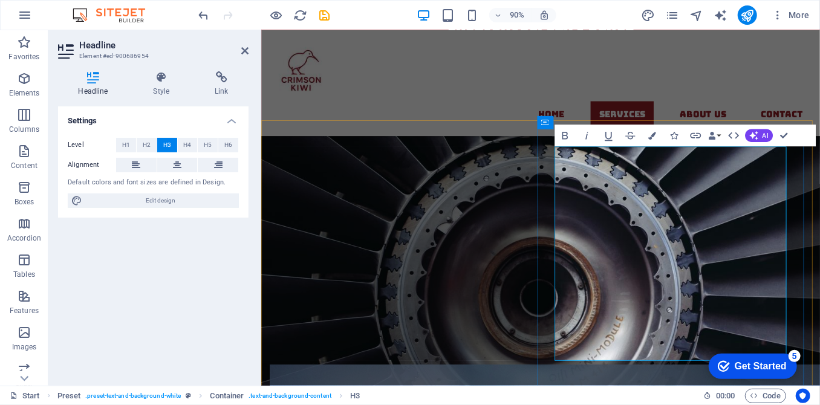
drag, startPoint x: 772, startPoint y: 199, endPoint x: 821, endPoint y: 393, distance: 199.7
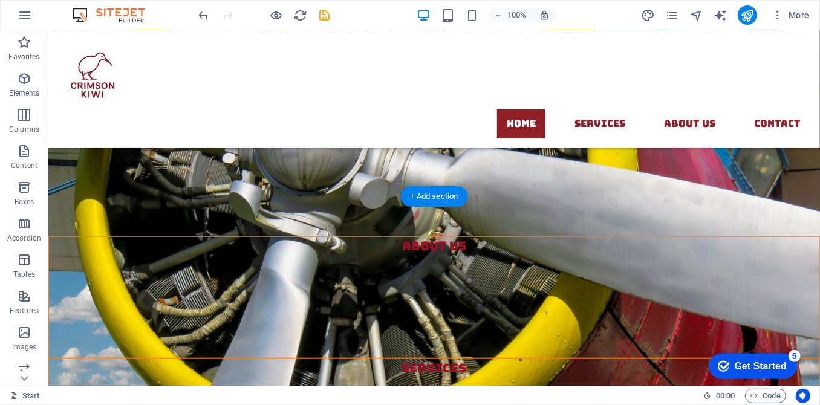
scroll to position [440, 0]
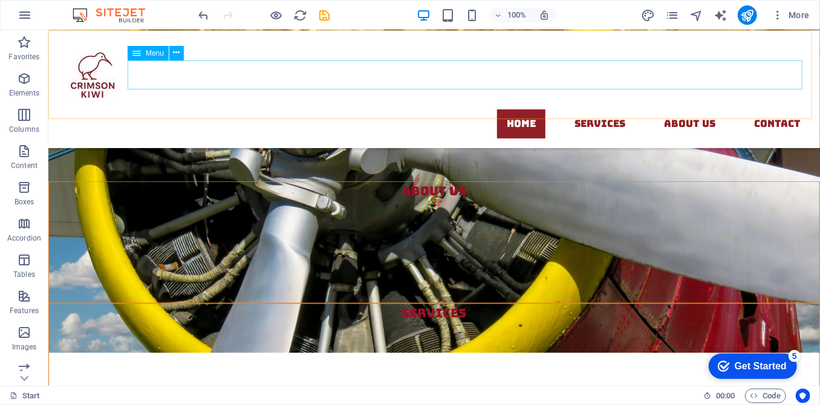
click at [685, 109] on nav "Home Services About us contact" at bounding box center [433, 123] width 753 height 29
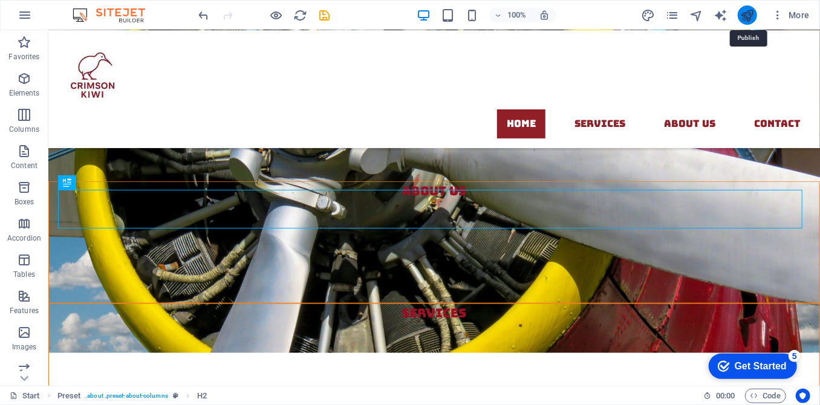
click at [749, 18] on icon "publish" at bounding box center [747, 15] width 14 height 14
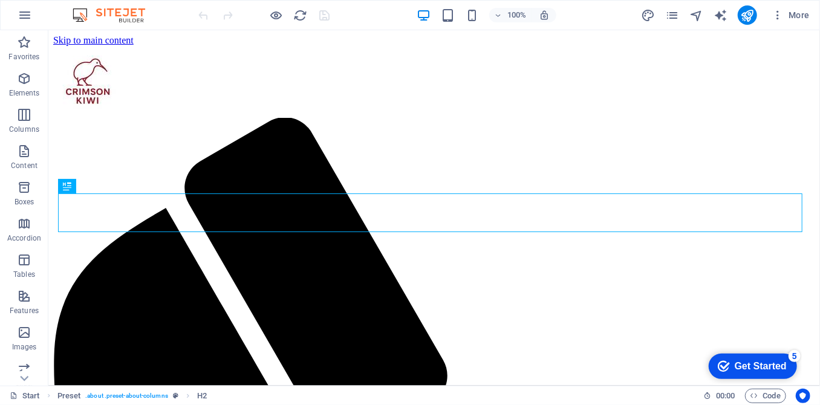
scroll to position [436, 0]
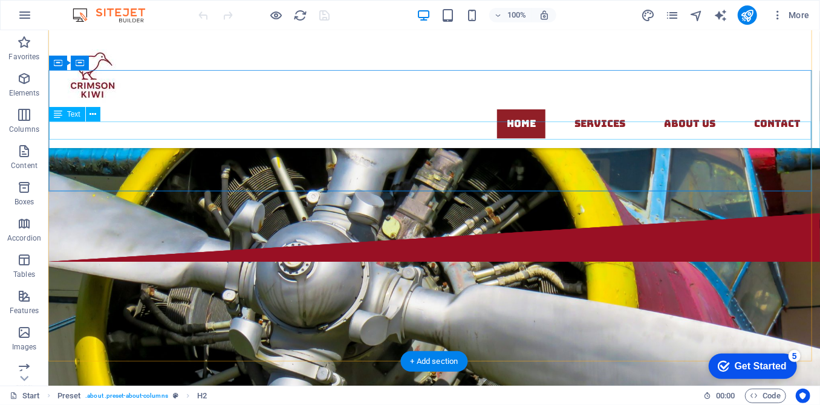
scroll to position [106, 0]
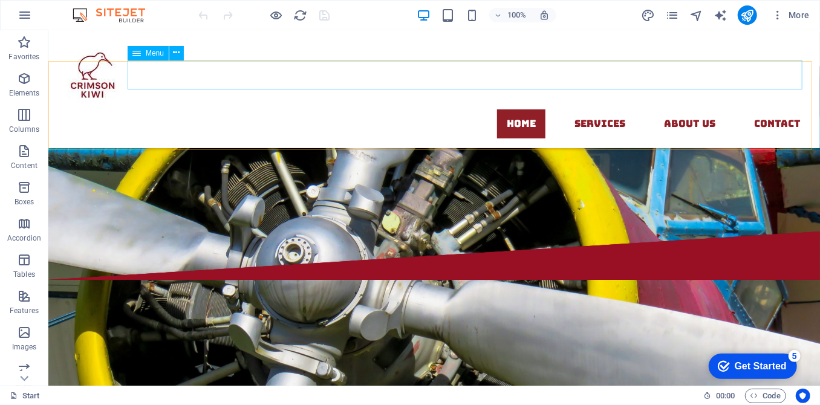
click at [684, 109] on nav "Home Services About us contact" at bounding box center [433, 123] width 753 height 29
click at [142, 55] on div "Menu" at bounding box center [148, 53] width 41 height 15
click at [158, 54] on span "Menu" at bounding box center [155, 53] width 18 height 7
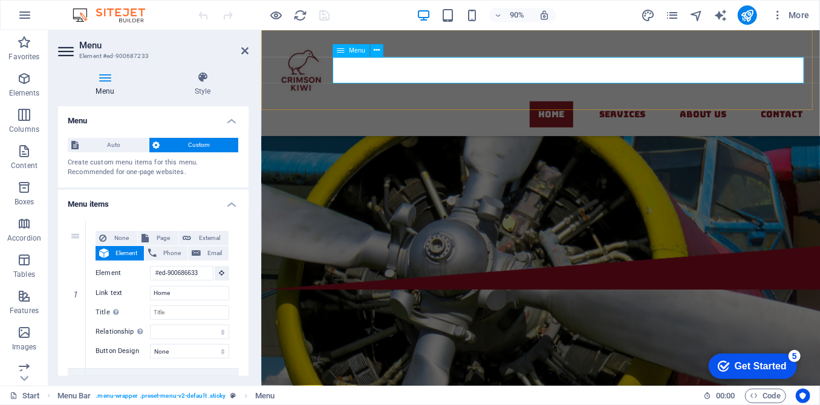
click at [753, 109] on nav "Home Services About us contact" at bounding box center [571, 123] width 602 height 29
click at [751, 109] on nav "Home Services About us contact" at bounding box center [571, 123] width 602 height 29
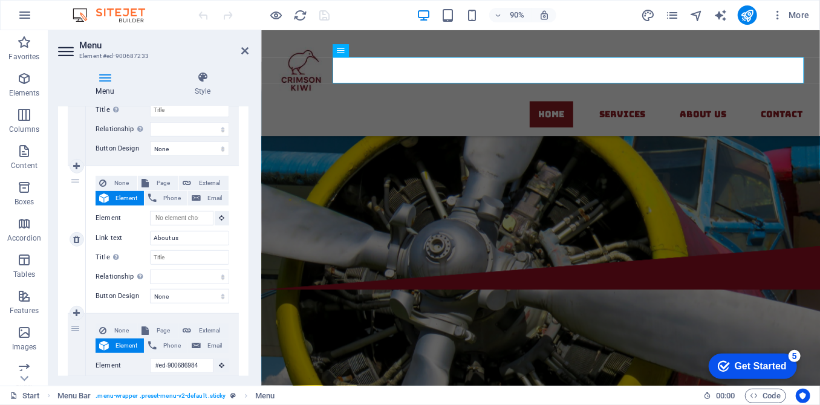
scroll to position [385, 0]
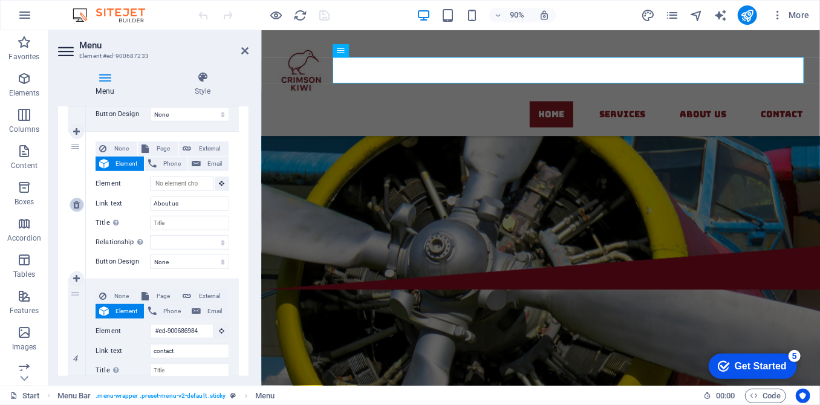
click at [75, 207] on icon at bounding box center [76, 205] width 7 height 8
select select
type input "#ed-900686984"
type input "contact"
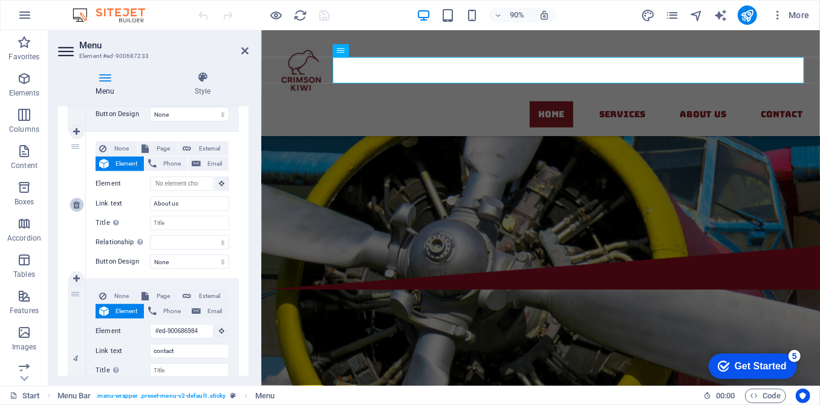
select select
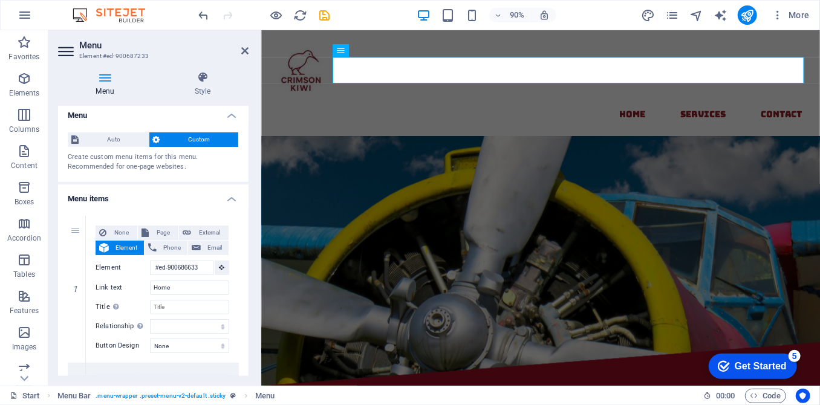
scroll to position [0, 0]
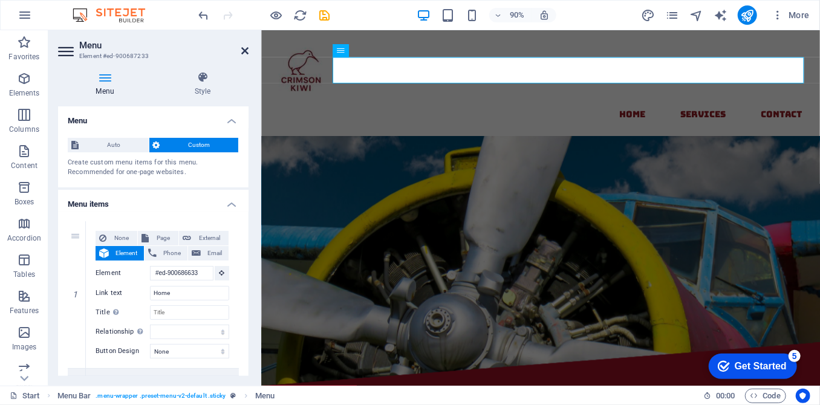
click at [246, 52] on icon at bounding box center [244, 51] width 7 height 10
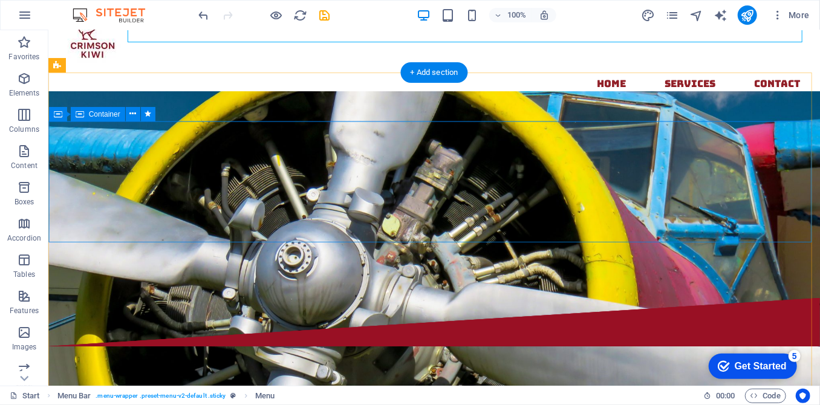
scroll to position [54, 0]
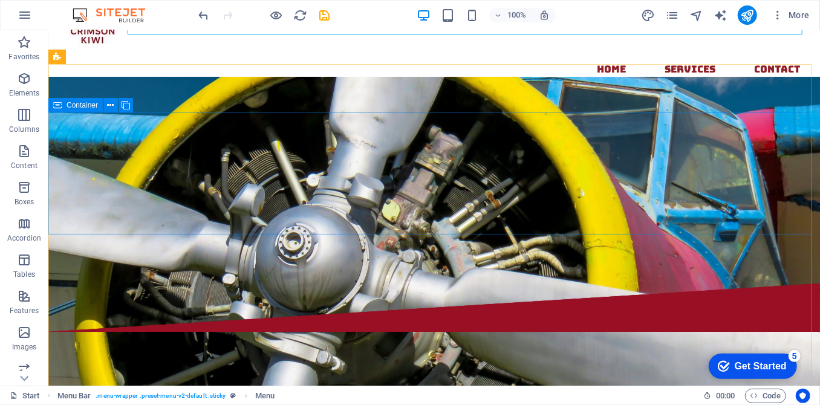
click at [79, 105] on span "Container" at bounding box center [82, 105] width 31 height 7
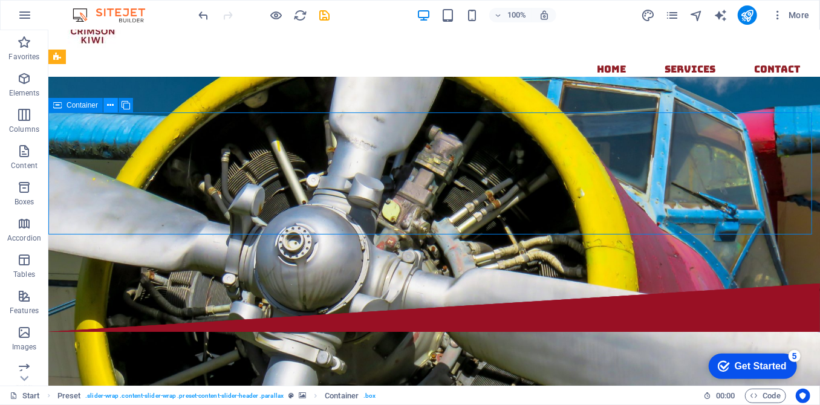
click at [111, 105] on icon at bounding box center [111, 105] width 7 height 13
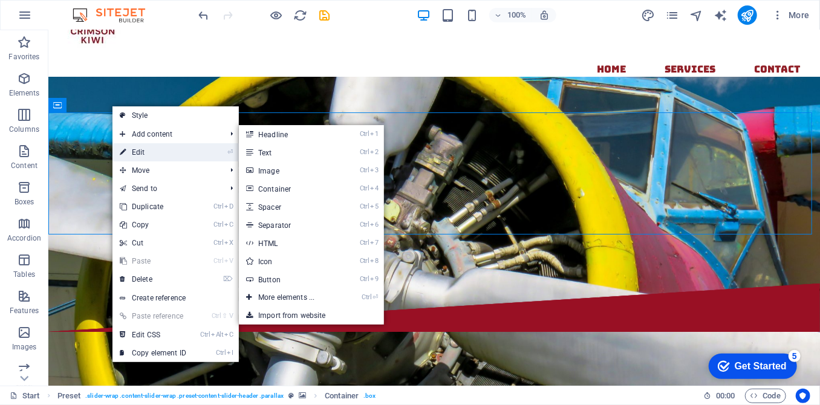
click at [148, 150] on link "⏎ Edit" at bounding box center [153, 152] width 81 height 18
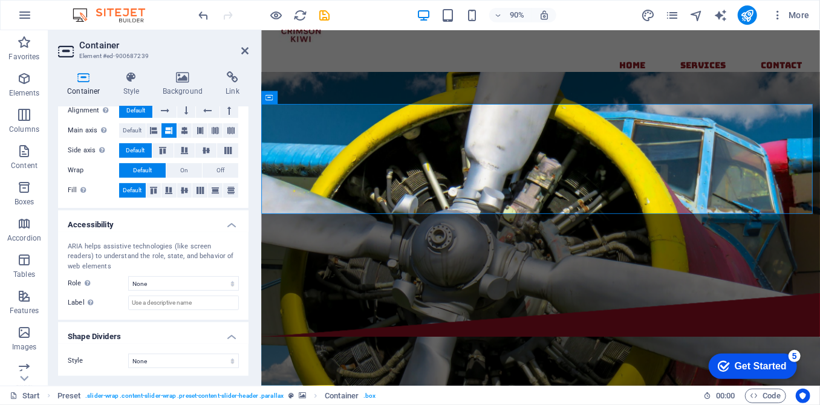
scroll to position [0, 0]
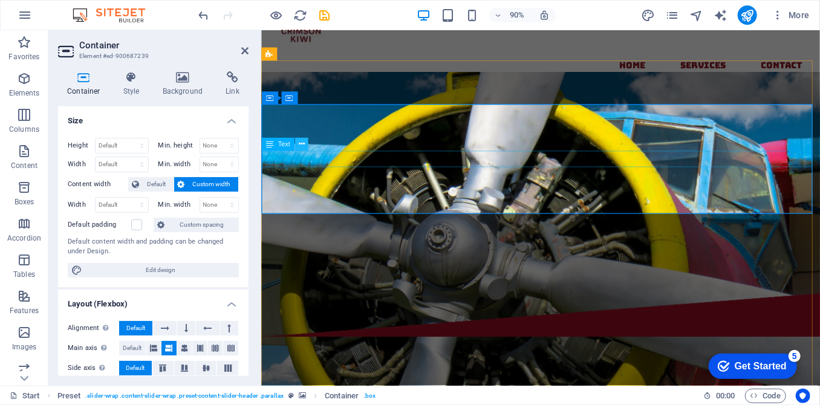
click at [298, 144] on icon at bounding box center [301, 144] width 6 height 11
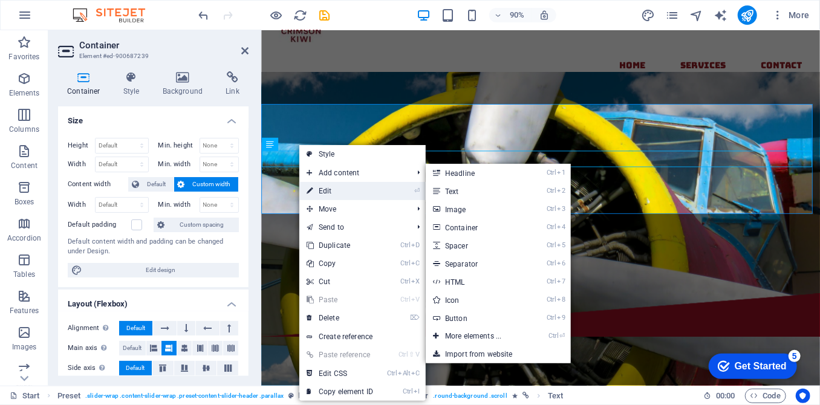
click at [337, 197] on link "⏎ Edit" at bounding box center [339, 191] width 81 height 18
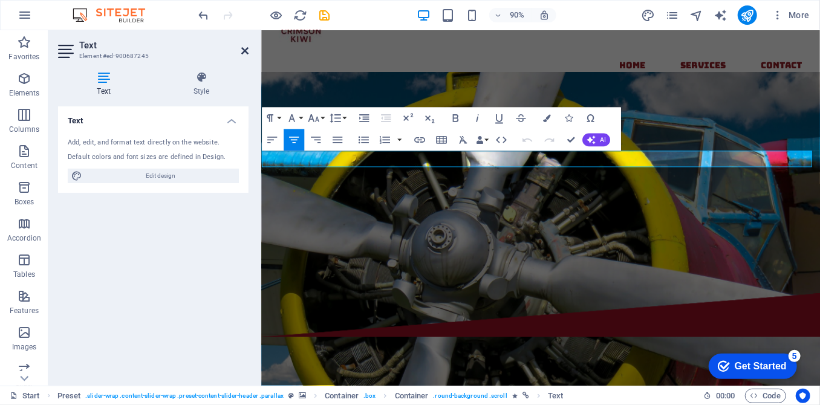
click at [243, 50] on icon at bounding box center [244, 51] width 7 height 10
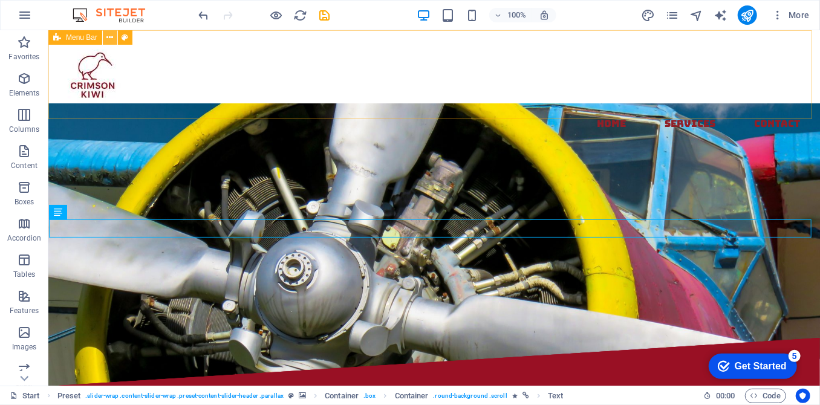
click at [113, 39] on icon at bounding box center [110, 37] width 7 height 13
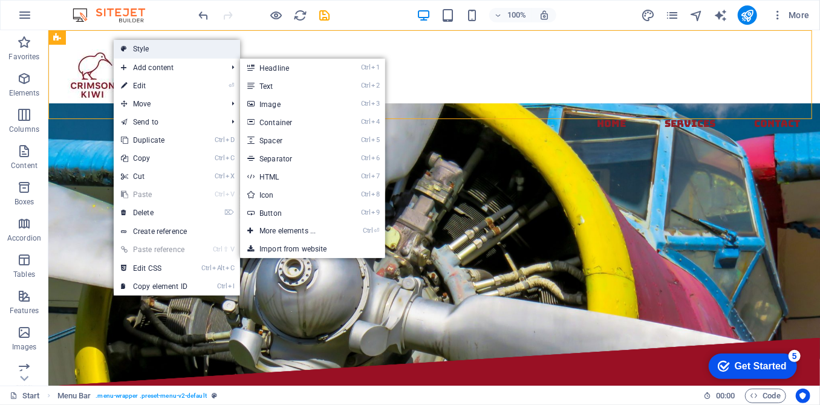
click at [143, 51] on link "Style" at bounding box center [177, 49] width 126 height 18
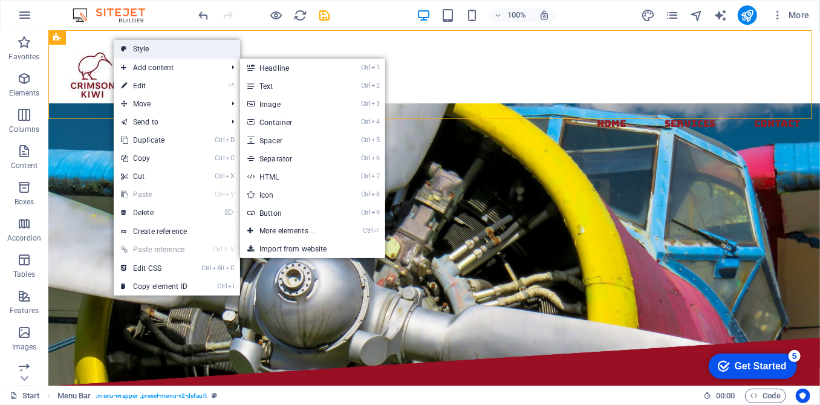
select select "rem"
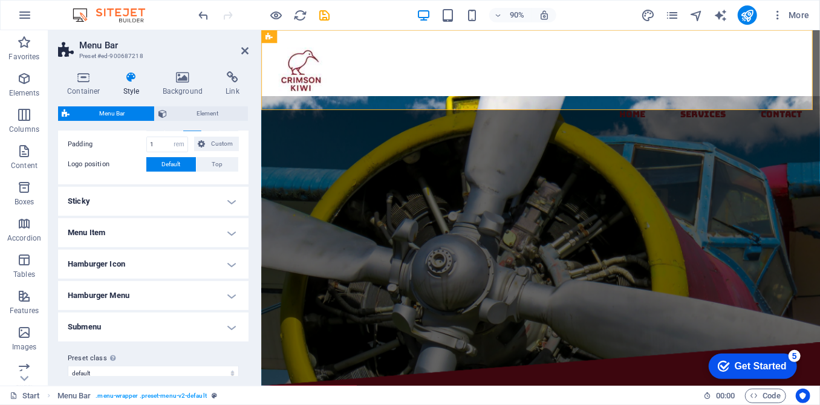
scroll to position [287, 0]
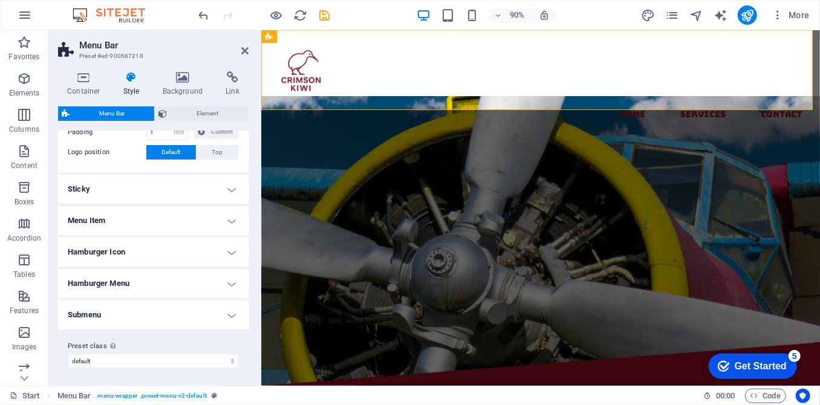
click at [232, 186] on h4 "Sticky" at bounding box center [153, 189] width 191 height 29
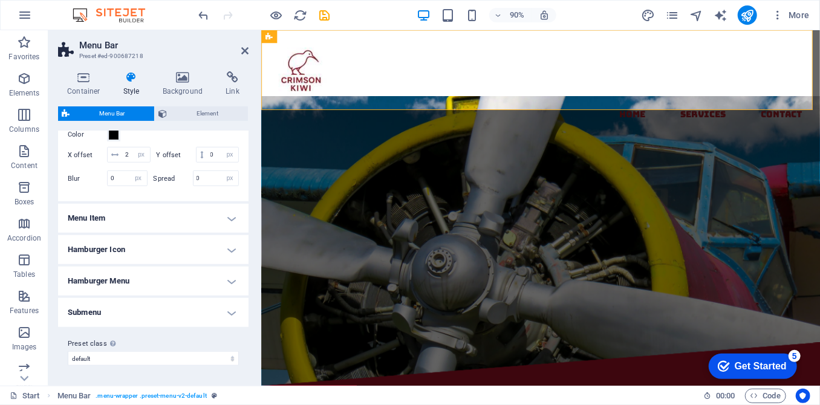
scroll to position [494, 0]
click at [229, 217] on h4 "Menu Item" at bounding box center [153, 218] width 191 height 29
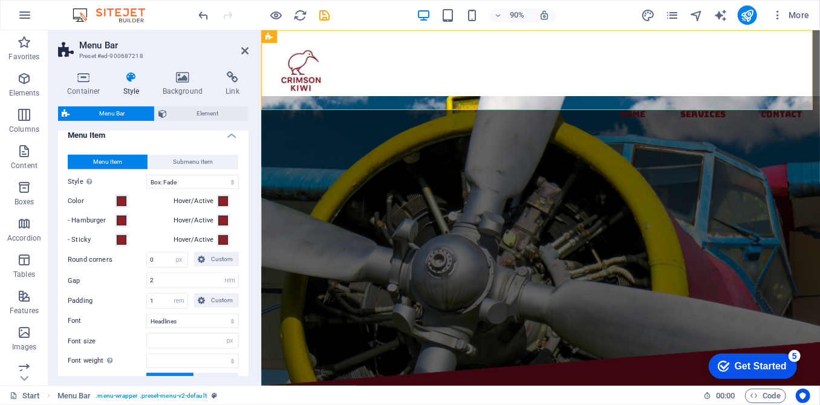
scroll to position [548, 0]
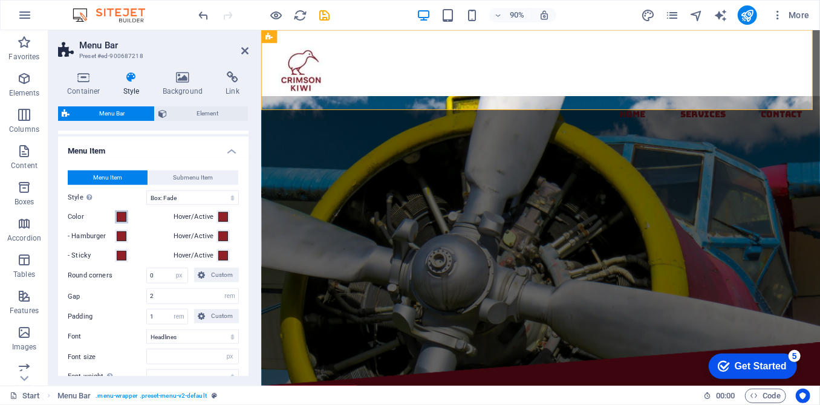
click at [122, 222] on span at bounding box center [122, 217] width 10 height 10
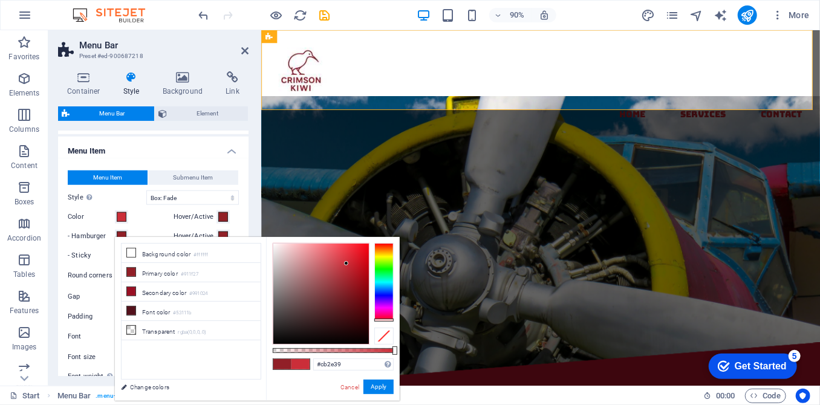
type input "#cc2f3a"
drag, startPoint x: 346, startPoint y: 273, endPoint x: 347, endPoint y: 263, distance: 10.3
click at [347, 263] on div at bounding box center [321, 294] width 96 height 100
click at [374, 388] on button "Apply" at bounding box center [379, 387] width 30 height 15
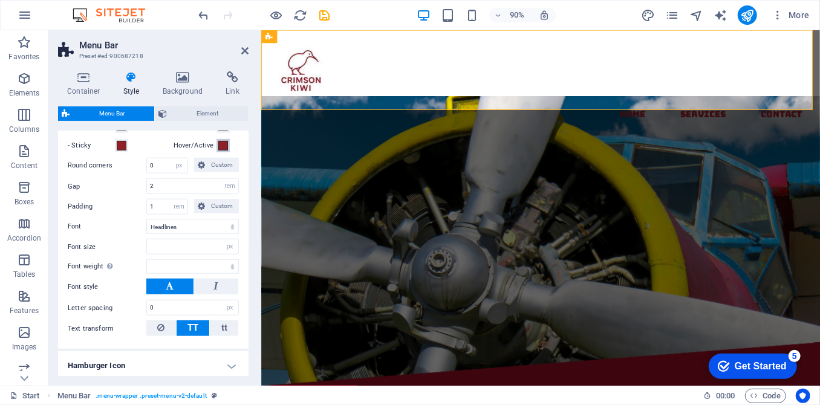
scroll to position [603, 0]
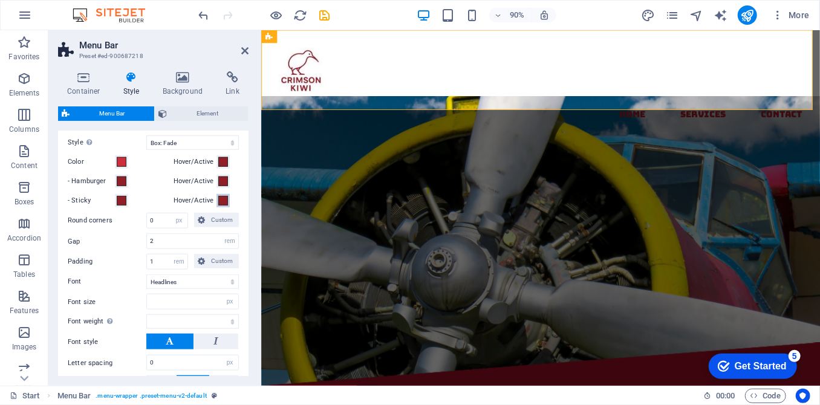
select select
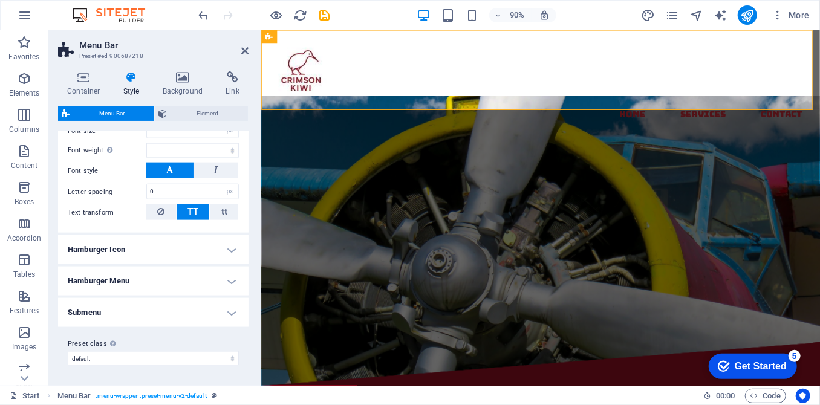
scroll to position [785, 0]
click at [222, 256] on h4 "Hamburger Icon" at bounding box center [153, 249] width 191 height 29
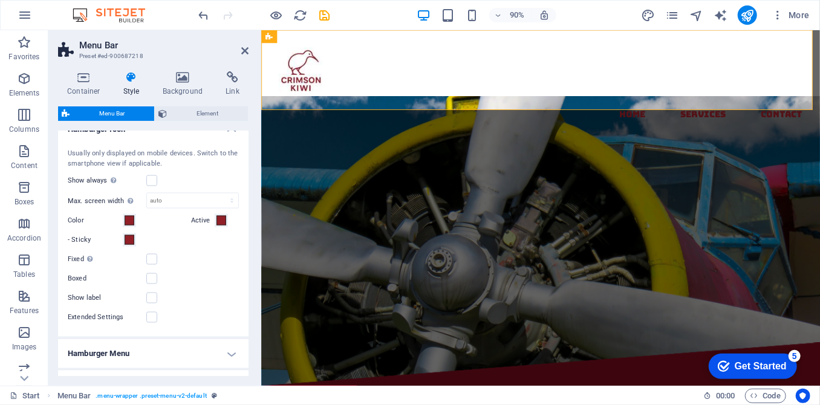
scroll to position [895, 0]
click at [132, 225] on span at bounding box center [130, 220] width 10 height 10
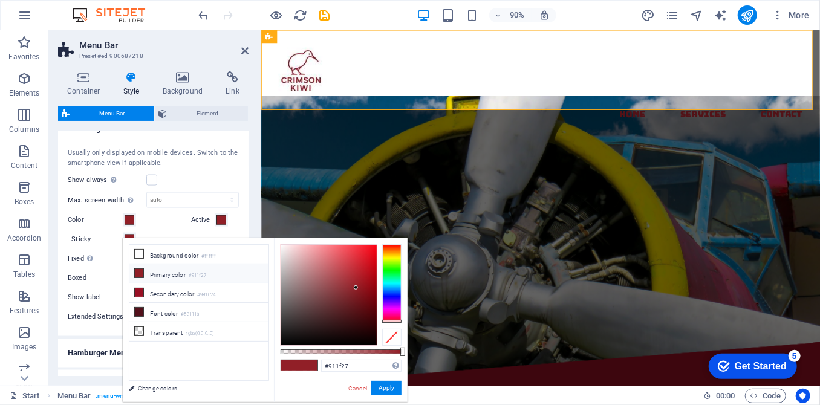
type input "#b72a34"
click at [354, 273] on div at bounding box center [329, 295] width 96 height 100
click at [379, 390] on button "Apply" at bounding box center [386, 388] width 30 height 15
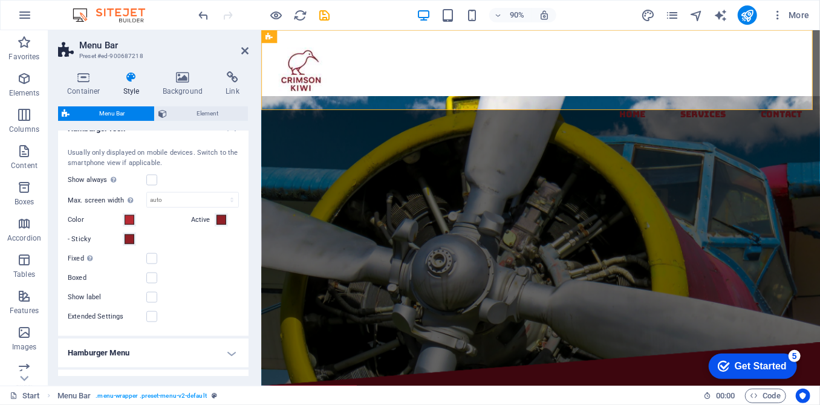
scroll to position [950, 0]
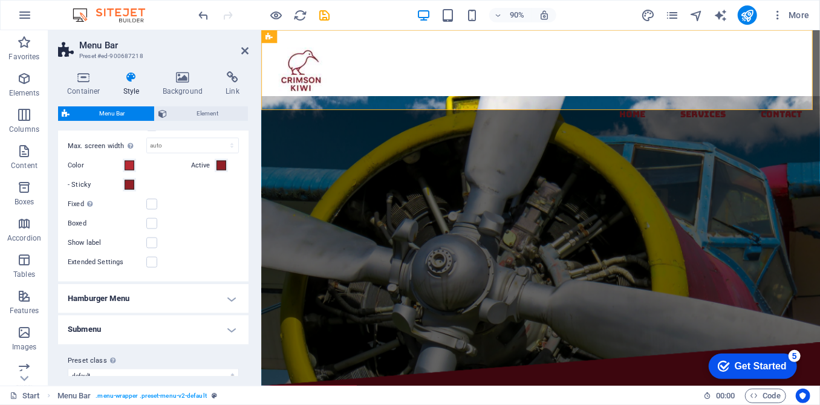
select select
click at [131, 171] on span at bounding box center [130, 166] width 10 height 10
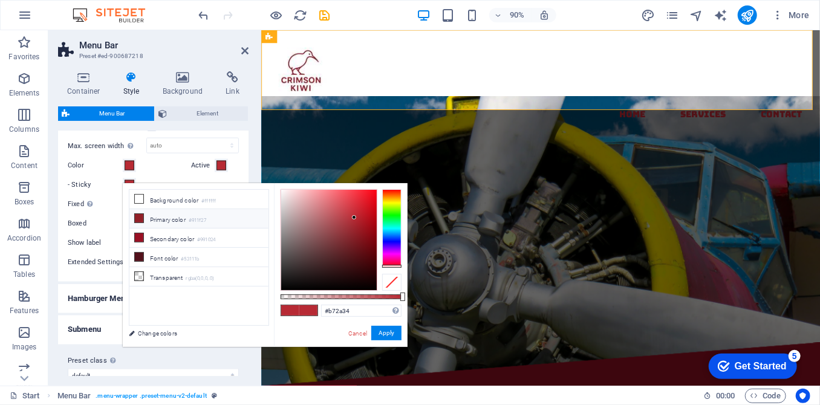
click at [178, 223] on li "Primary color #911f27" at bounding box center [198, 218] width 139 height 19
type input "#911f27"
click at [392, 335] on button "Apply" at bounding box center [386, 333] width 30 height 15
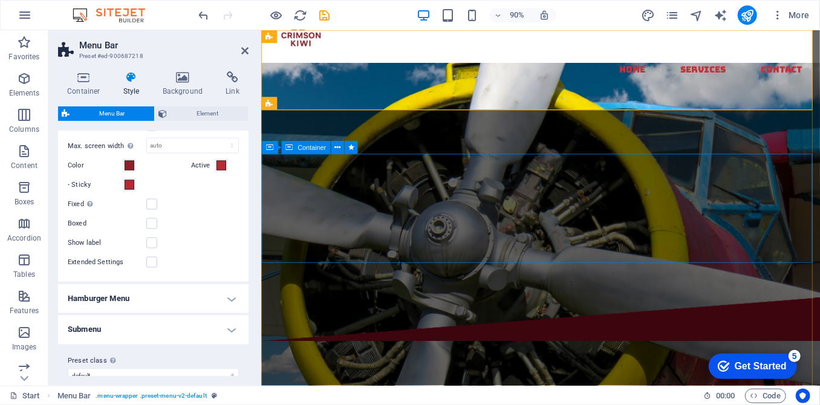
scroll to position [109, 0]
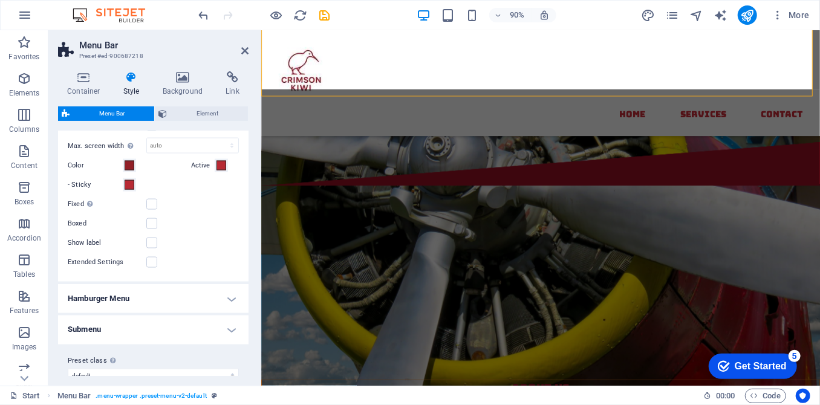
select select
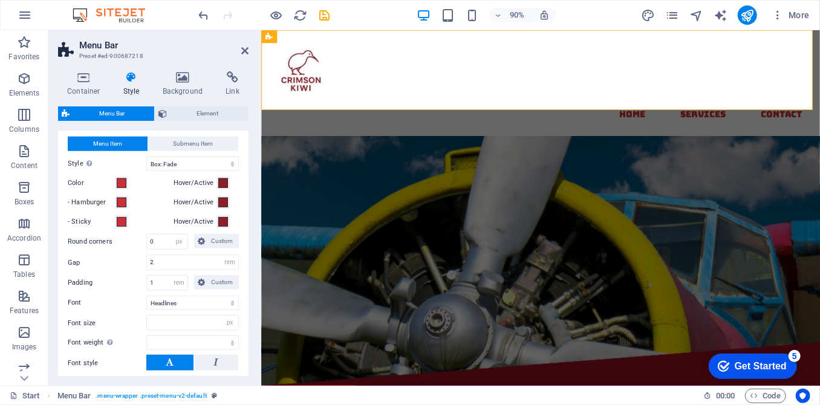
scroll to position [565, 0]
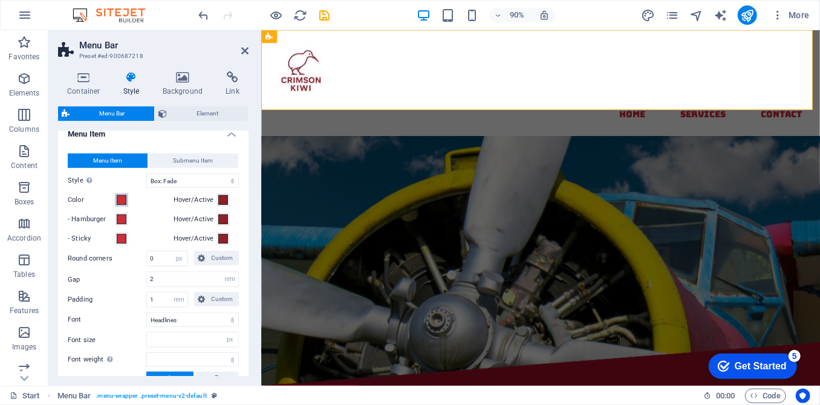
click at [123, 205] on span at bounding box center [122, 200] width 10 height 10
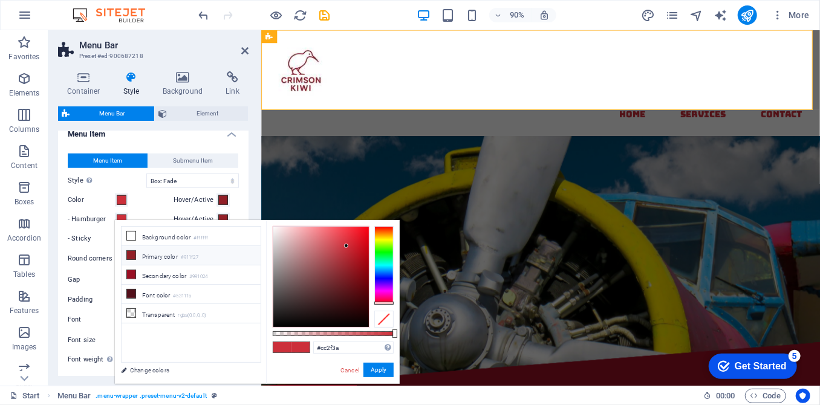
click at [146, 253] on li "Primary color #911f27" at bounding box center [191, 255] width 139 height 19
type input "#911f27"
click at [129, 255] on icon at bounding box center [131, 255] width 8 height 8
click at [376, 373] on button "Apply" at bounding box center [379, 370] width 30 height 15
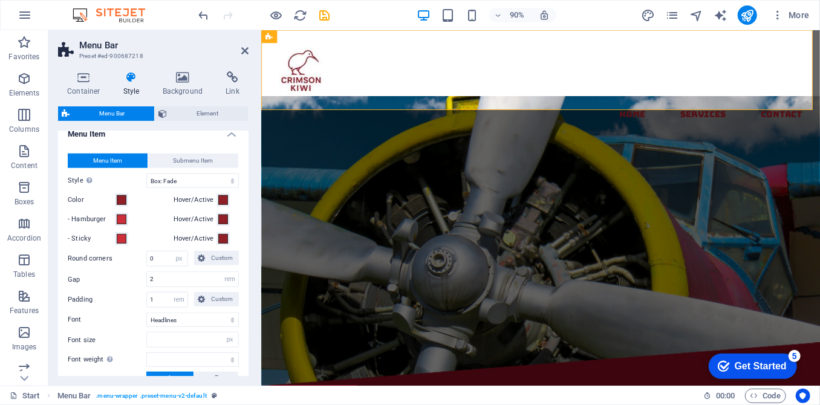
scroll to position [455, 0]
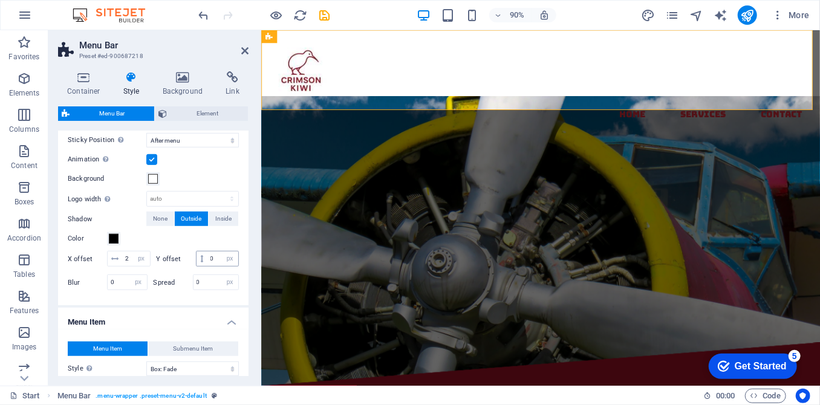
select select
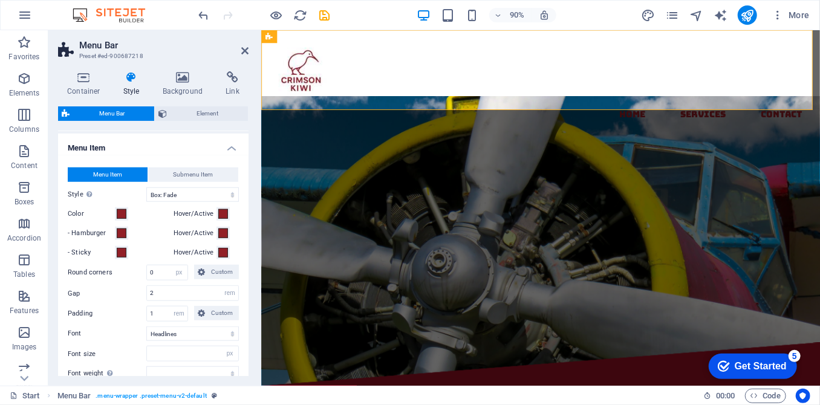
scroll to position [565, 0]
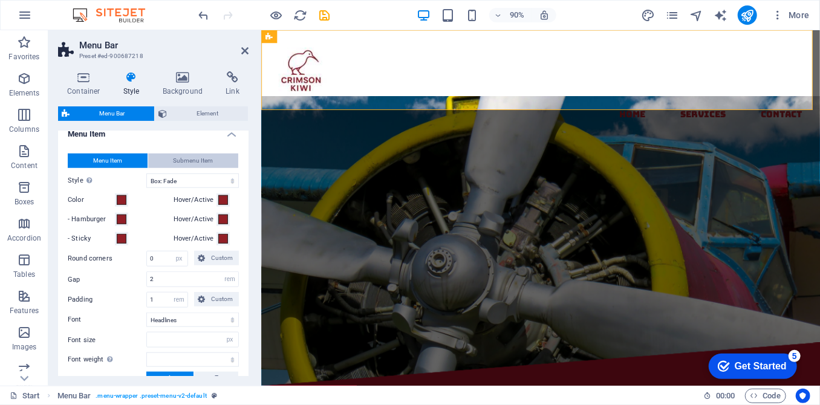
click at [174, 168] on span "Submenu Item" at bounding box center [193, 161] width 40 height 15
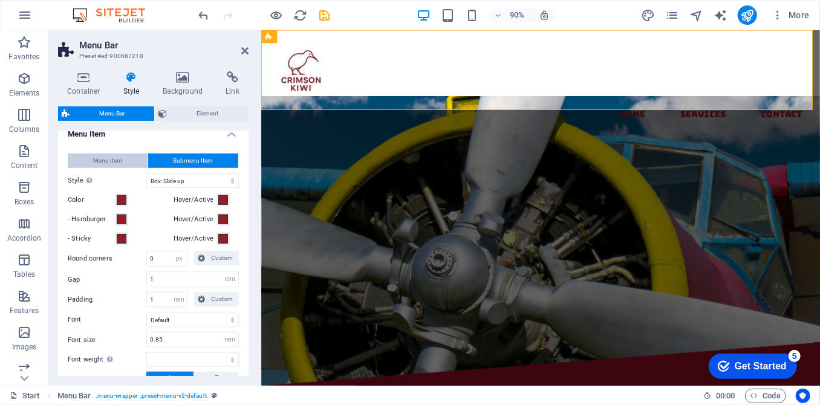
select select
click at [127, 168] on button "Menu Item" at bounding box center [108, 161] width 80 height 15
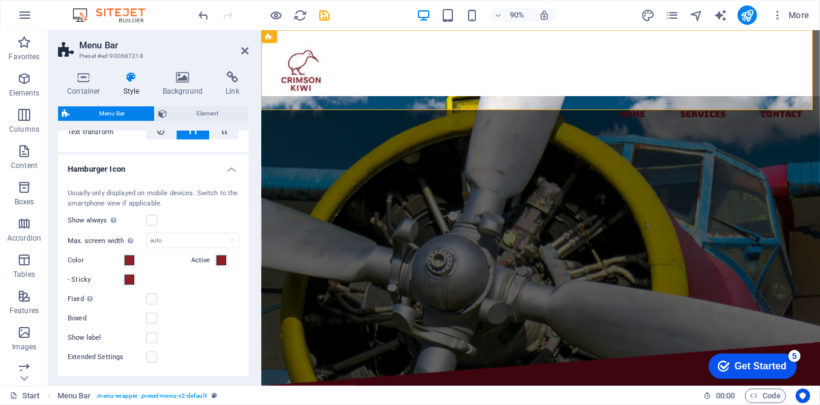
scroll to position [895, 0]
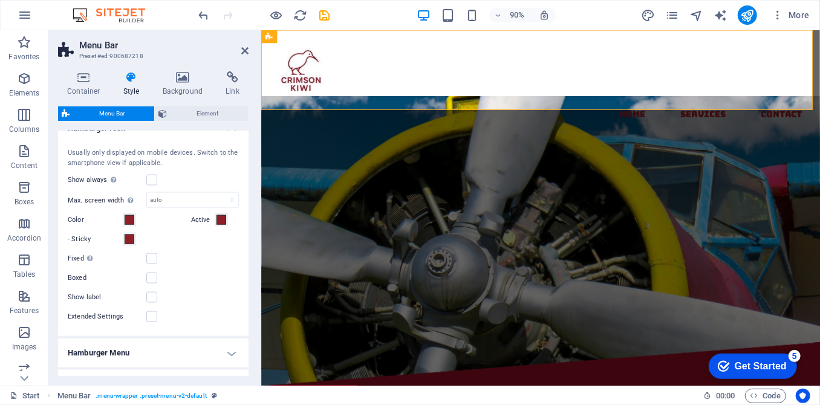
select select
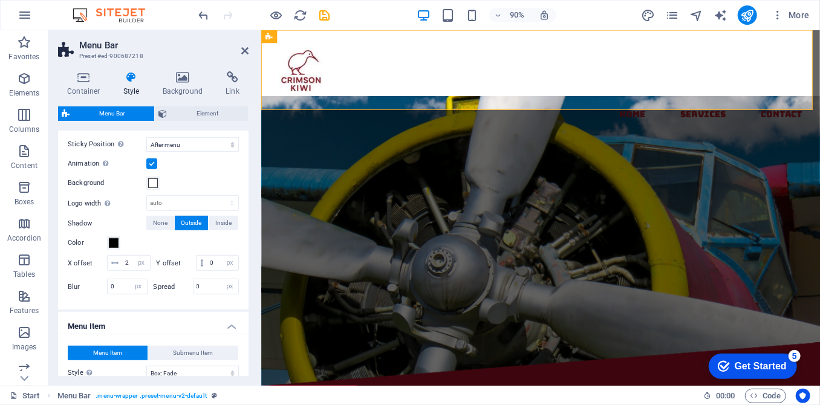
scroll to position [0, 0]
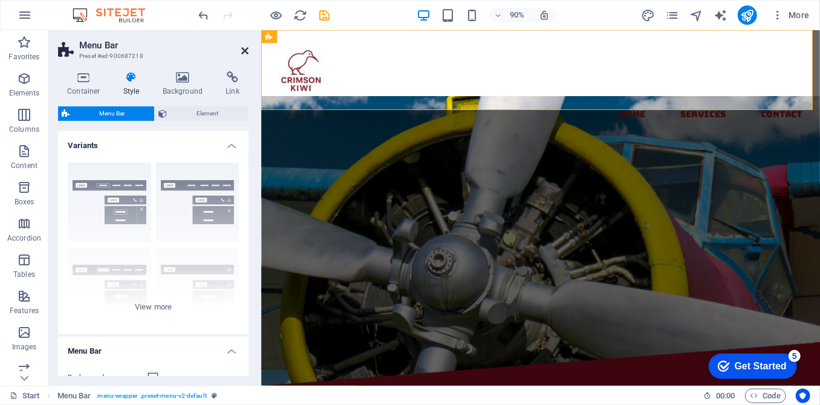
click at [245, 49] on icon at bounding box center [244, 51] width 7 height 10
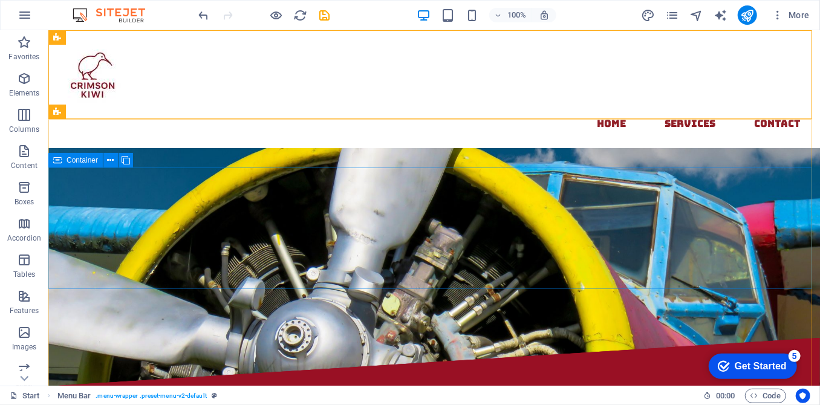
click at [76, 158] on span "Container" at bounding box center [82, 160] width 31 height 7
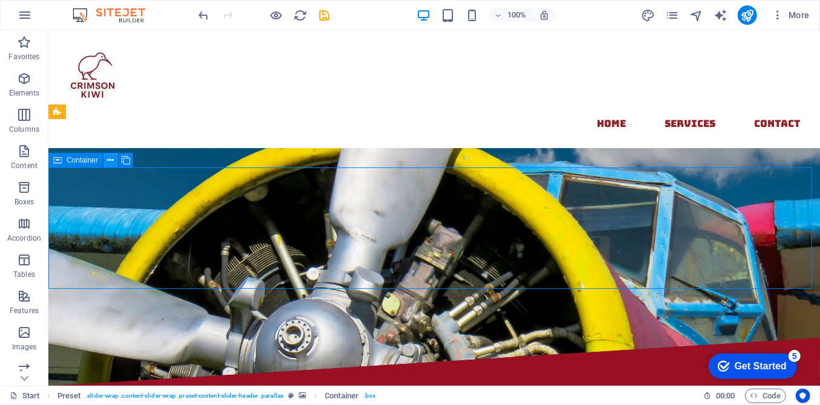
click at [110, 160] on icon at bounding box center [111, 160] width 7 height 13
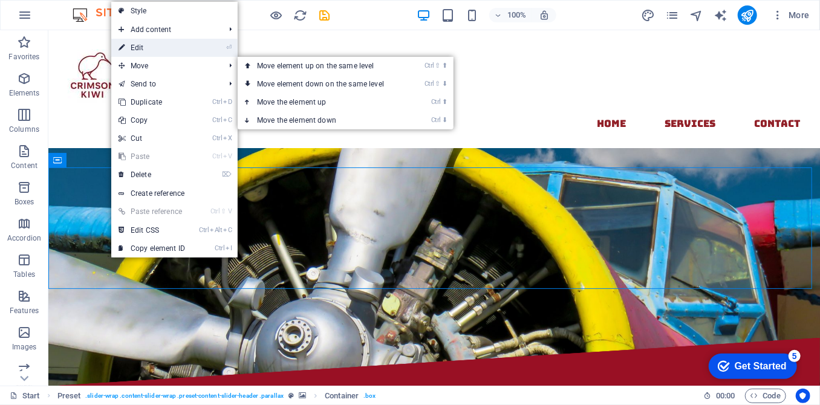
click at [146, 50] on link "⏎ Edit" at bounding box center [151, 48] width 81 height 18
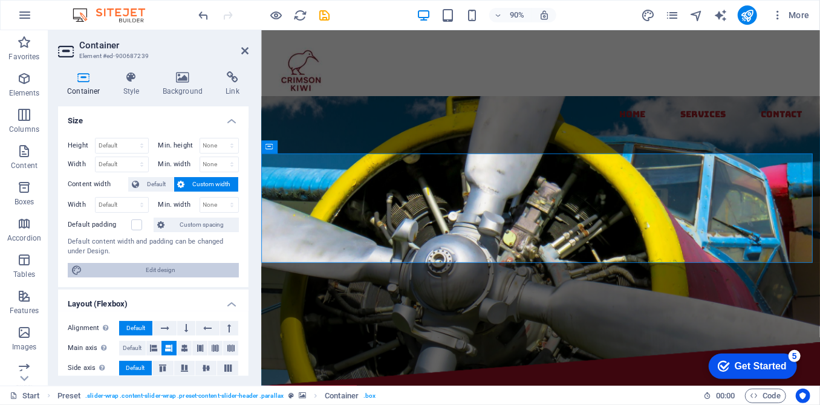
click at [158, 266] on span "Edit design" at bounding box center [160, 270] width 149 height 15
select select "px"
select select "300"
select select "px"
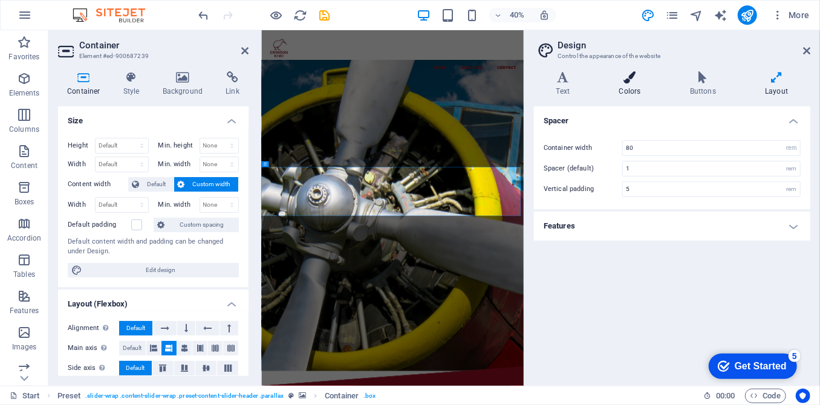
click at [629, 94] on h4 "Colors" at bounding box center [632, 83] width 71 height 25
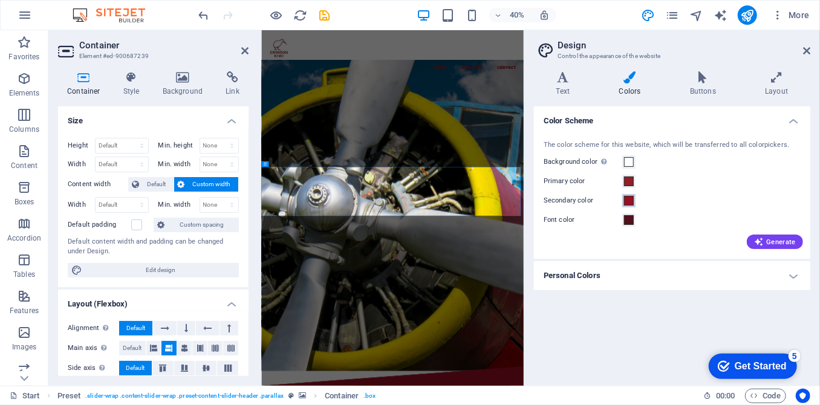
click at [630, 200] on span at bounding box center [629, 201] width 10 height 10
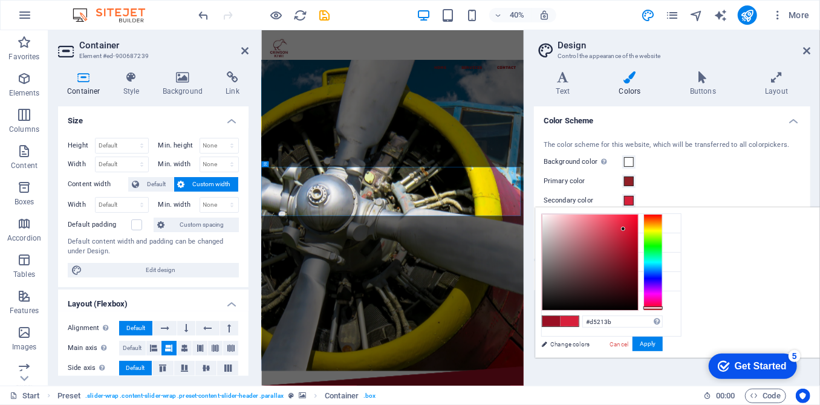
type input "#d4213b"
drag, startPoint x: 779, startPoint y: 223, endPoint x: 774, endPoint y: 230, distance: 8.7
click at [638, 230] on div at bounding box center [591, 263] width 96 height 96
click at [630, 343] on link "Cancel" at bounding box center [619, 344] width 21 height 9
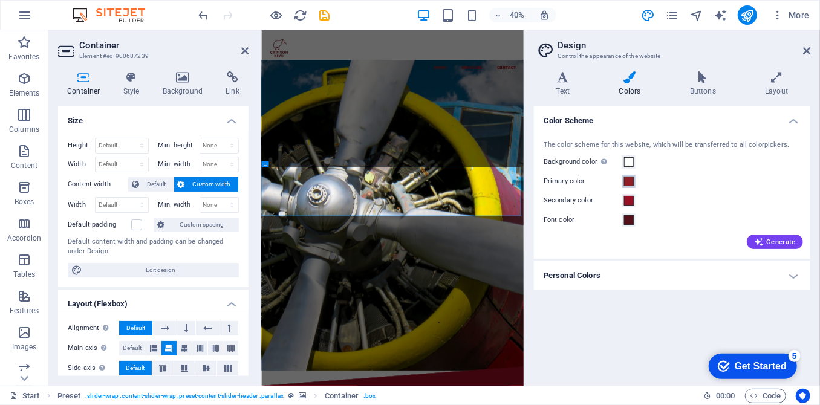
click at [630, 182] on span at bounding box center [629, 182] width 10 height 10
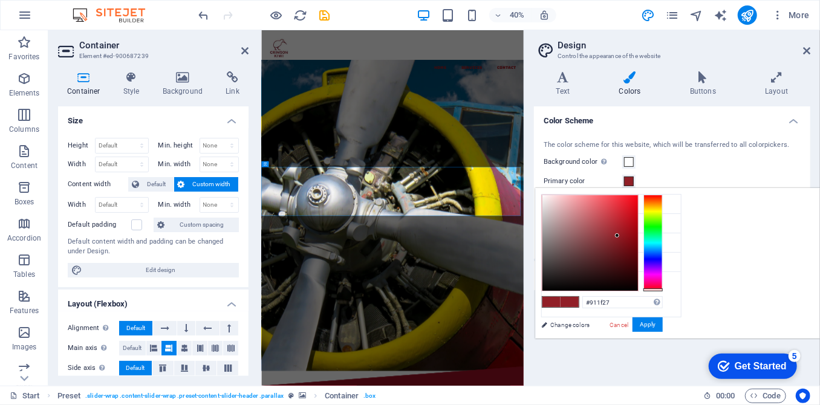
click at [630, 182] on span at bounding box center [629, 182] width 10 height 10
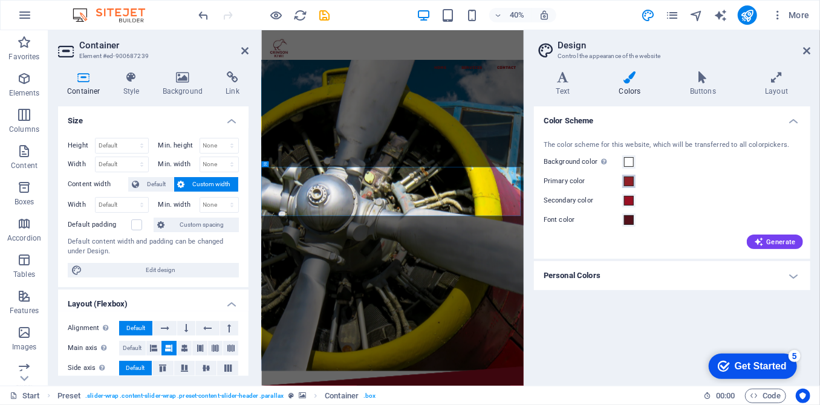
click at [630, 182] on span at bounding box center [629, 182] width 10 height 10
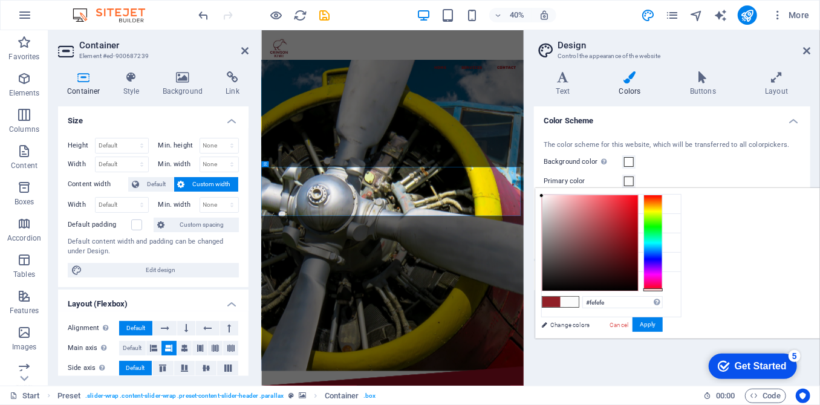
type input "#ffffff"
drag, startPoint x: 711, startPoint y: 221, endPoint x: 692, endPoint y: 193, distance: 33.9
click at [638, 195] on div at bounding box center [591, 243] width 96 height 96
click at [663, 327] on button "Apply" at bounding box center [648, 325] width 30 height 15
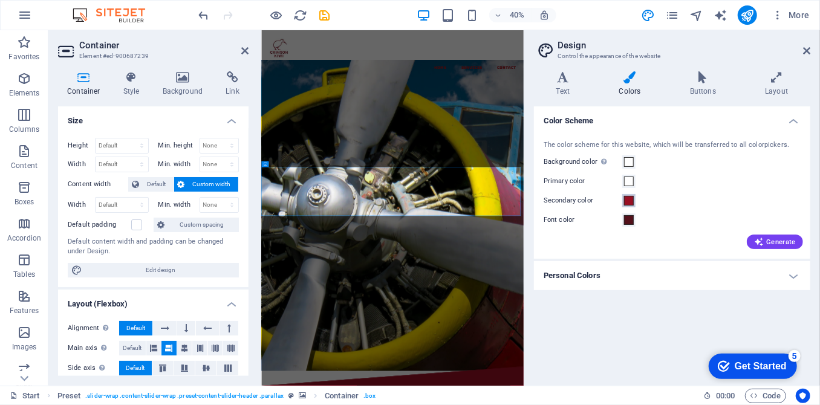
click at [630, 203] on span at bounding box center [629, 201] width 10 height 10
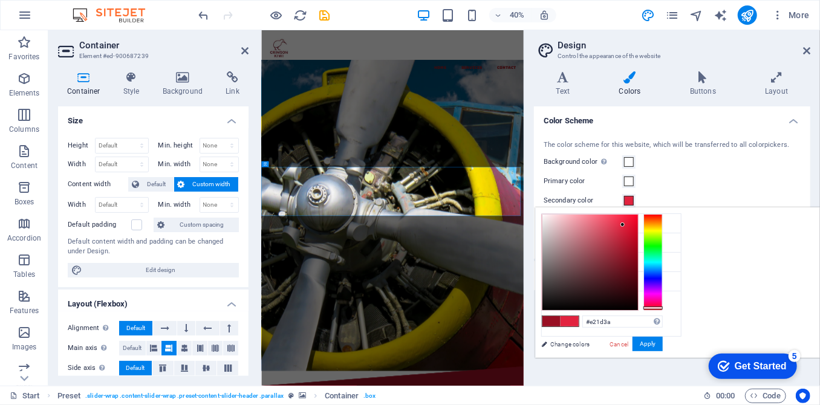
type input "#e21c39"
drag, startPoint x: 768, startPoint y: 242, endPoint x: 777, endPoint y: 224, distance: 19.8
click at [638, 224] on div at bounding box center [591, 263] width 96 height 96
click at [663, 345] on button "Apply" at bounding box center [648, 344] width 30 height 15
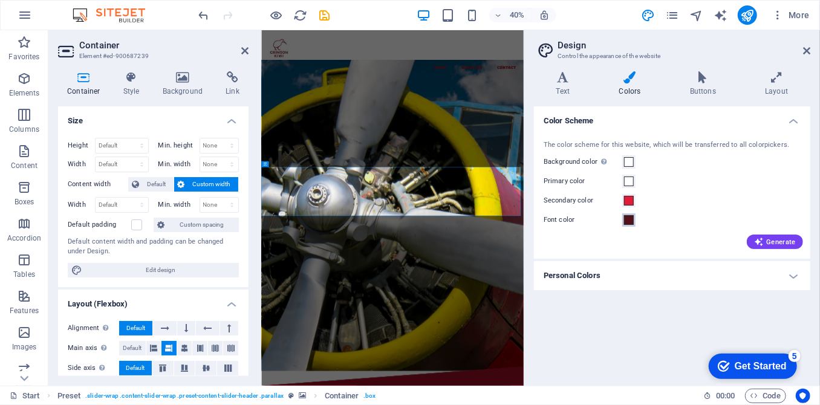
click at [628, 221] on span at bounding box center [629, 220] width 10 height 10
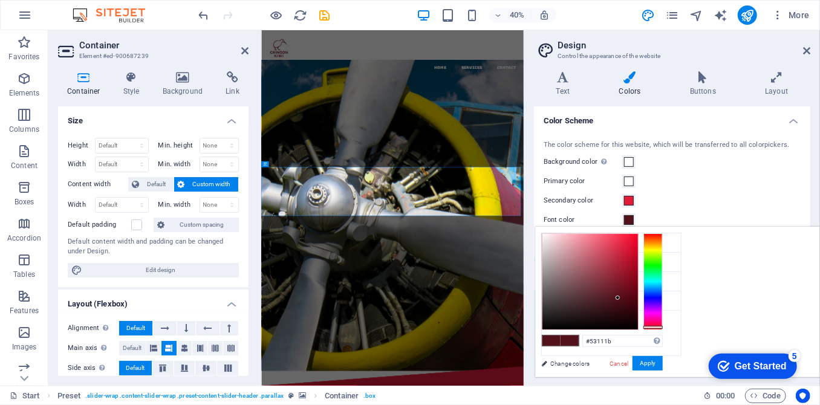
click at [730, 176] on div "Primary color" at bounding box center [672, 181] width 257 height 15
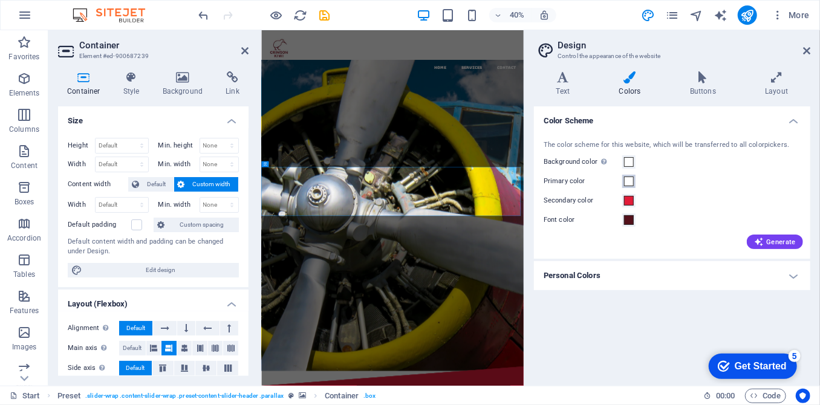
click at [627, 176] on button "Primary color" at bounding box center [628, 181] width 13 height 13
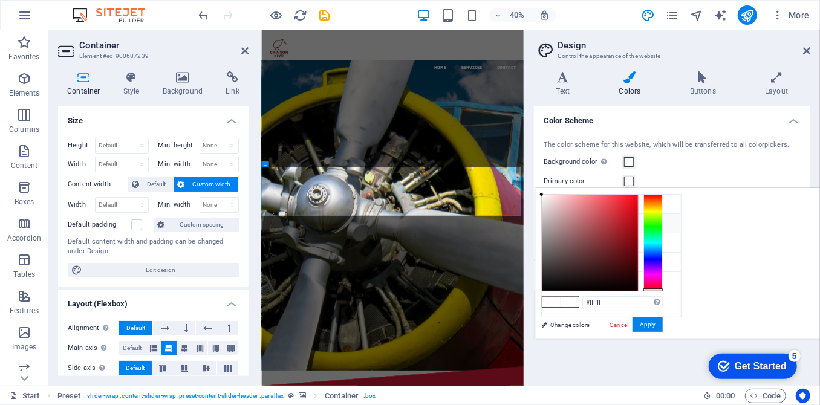
click at [575, 223] on li "Primary color #911f27" at bounding box center [611, 223] width 139 height 19
type input "#911f27"
click at [663, 328] on button "Apply" at bounding box center [648, 325] width 30 height 15
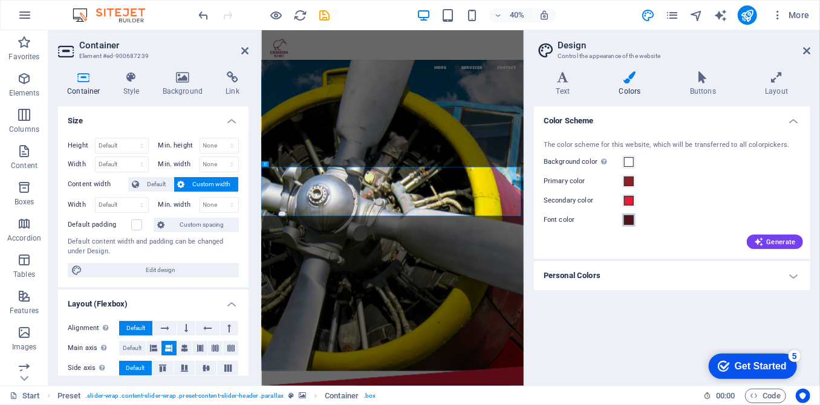
click at [629, 223] on span at bounding box center [629, 220] width 10 height 10
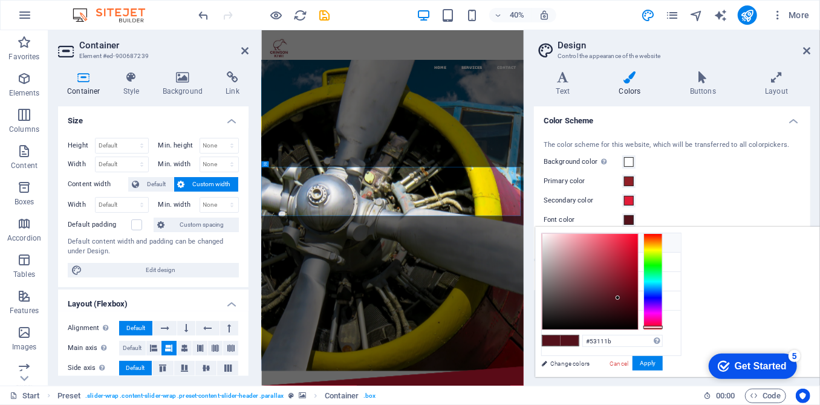
click at [552, 240] on icon at bounding box center [551, 242] width 8 height 8
type input "#ffffff"
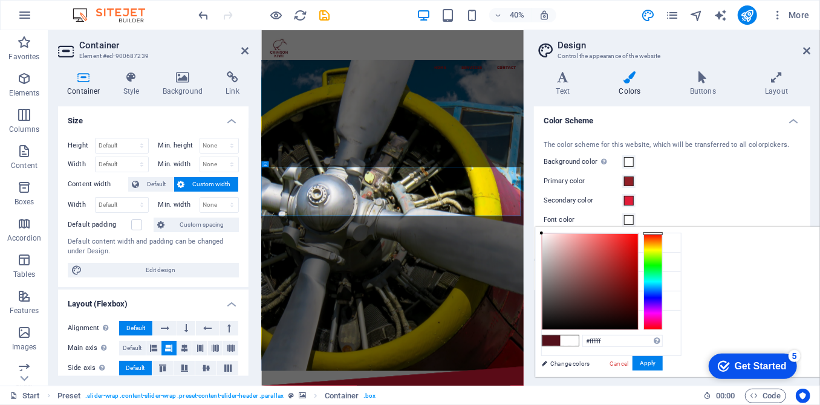
click at [673, 200] on div "Secondary color" at bounding box center [672, 201] width 257 height 15
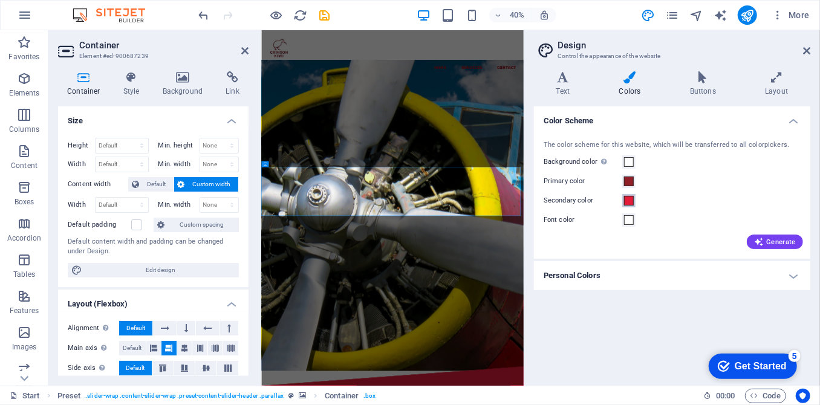
click at [629, 203] on span at bounding box center [629, 201] width 10 height 10
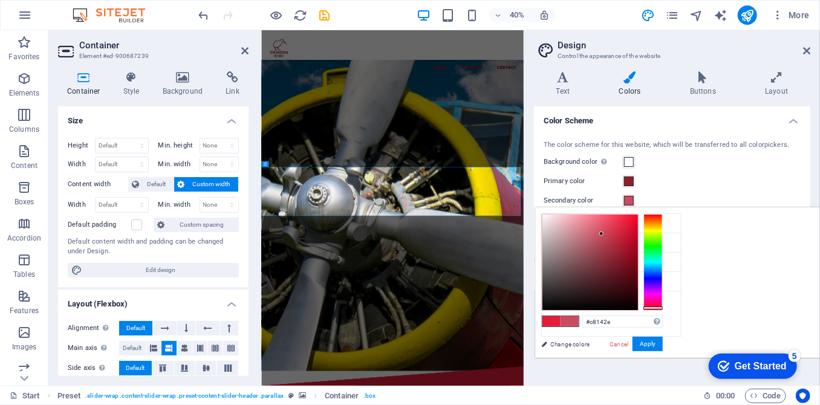
drag, startPoint x: 734, startPoint y: 239, endPoint x: 780, endPoint y: 234, distance: 46.2
click at [638, 234] on div at bounding box center [591, 263] width 96 height 96
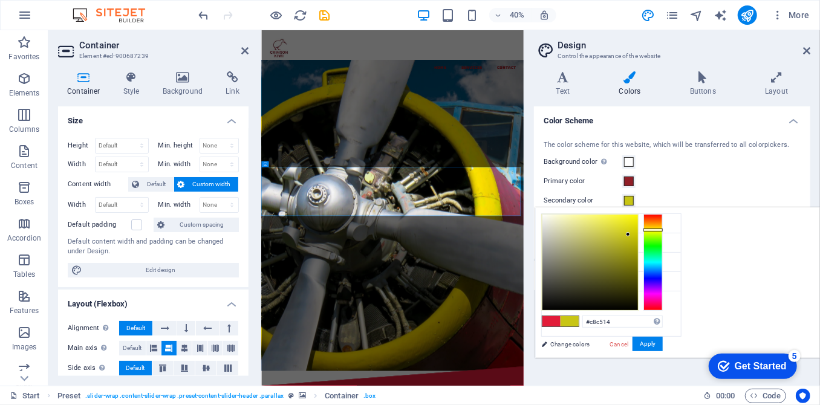
click at [663, 229] on div at bounding box center [653, 262] width 19 height 97
drag, startPoint x: 776, startPoint y: 232, endPoint x: 786, endPoint y: 219, distance: 16.3
click at [638, 219] on div at bounding box center [591, 263] width 96 height 96
click at [663, 339] on button "Apply" at bounding box center [648, 344] width 30 height 15
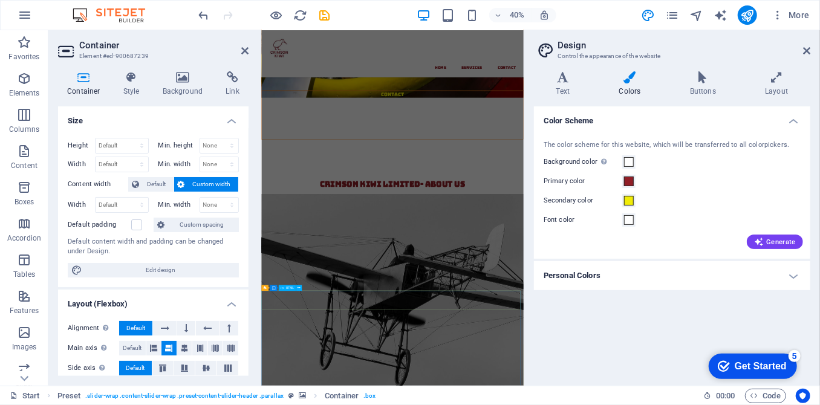
scroll to position [709, 0]
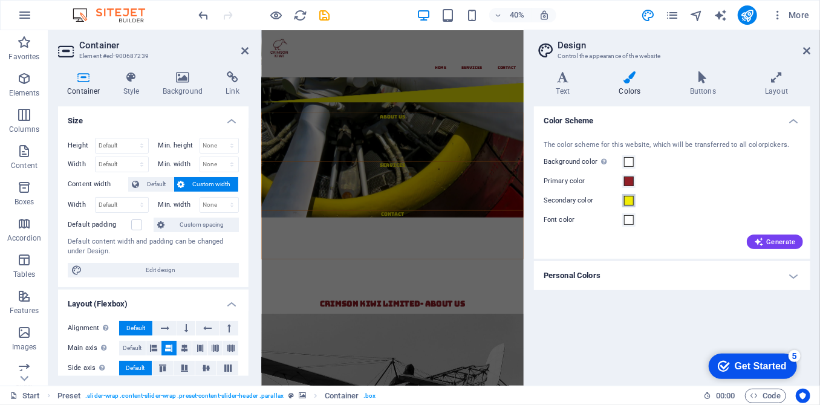
click at [628, 199] on span at bounding box center [629, 201] width 10 height 10
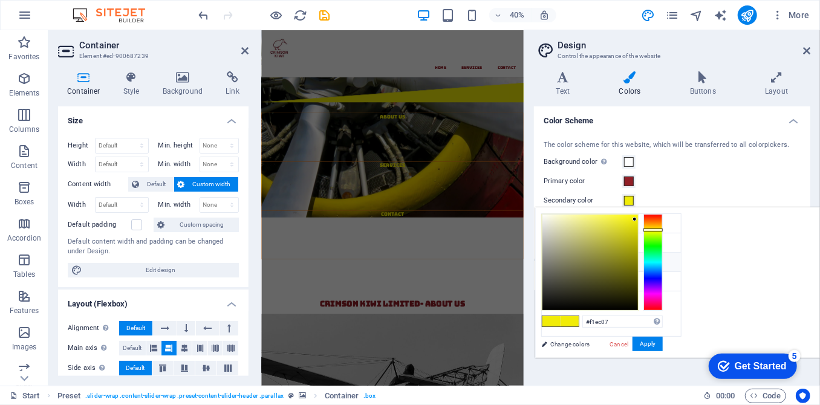
click at [570, 260] on li "Secondary color #991024" at bounding box center [611, 262] width 139 height 19
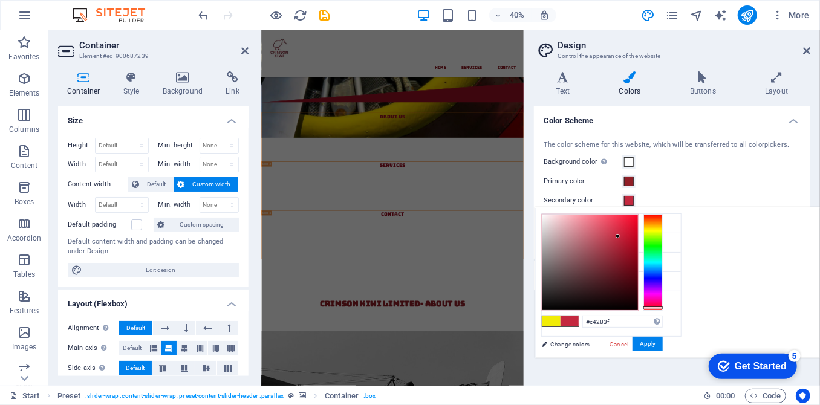
drag, startPoint x: 776, startPoint y: 253, endPoint x: 769, endPoint y: 236, distance: 18.6
click at [638, 236] on div at bounding box center [591, 263] width 96 height 96
type input "#d01f39"
drag, startPoint x: 768, startPoint y: 236, endPoint x: 775, endPoint y: 231, distance: 8.7
click at [625, 231] on div at bounding box center [623, 231] width 4 height 4
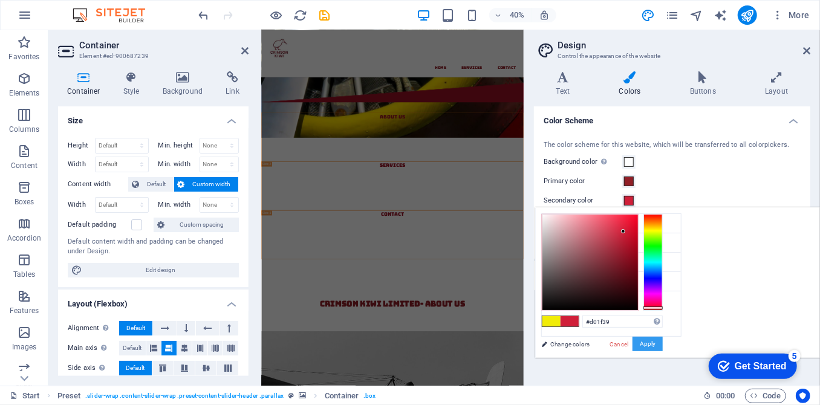
click at [663, 347] on button "Apply" at bounding box center [648, 344] width 30 height 15
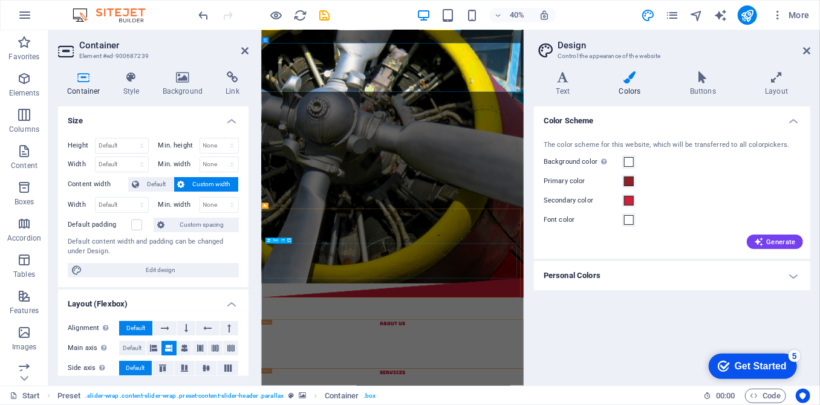
scroll to position [0, 0]
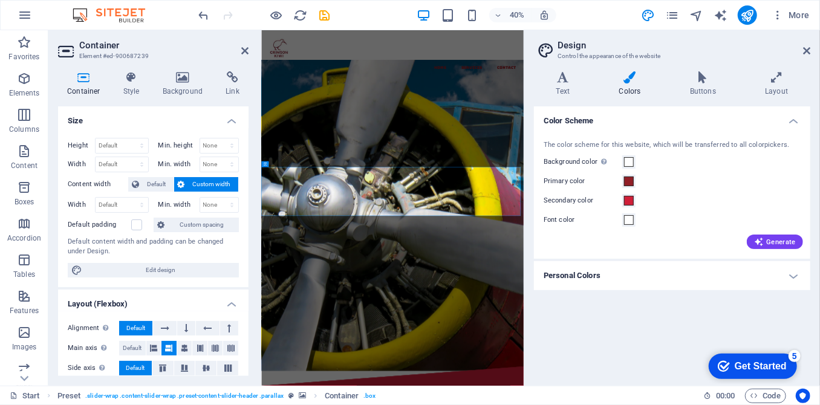
click at [805, 275] on h4 "Personal Colors" at bounding box center [672, 275] width 276 height 29
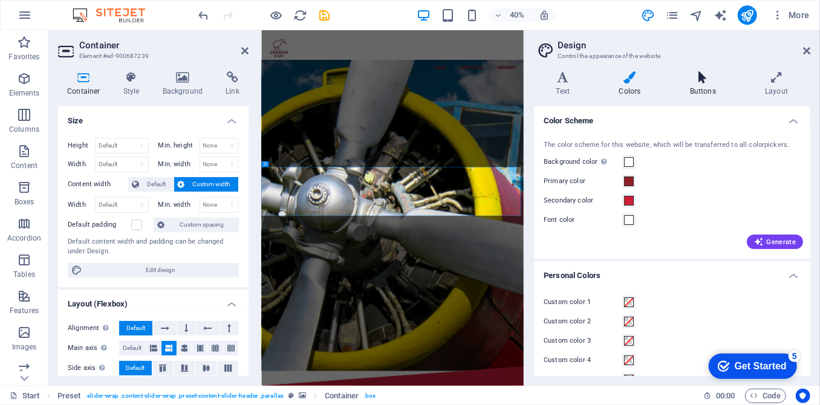
click at [702, 82] on icon at bounding box center [703, 77] width 70 height 12
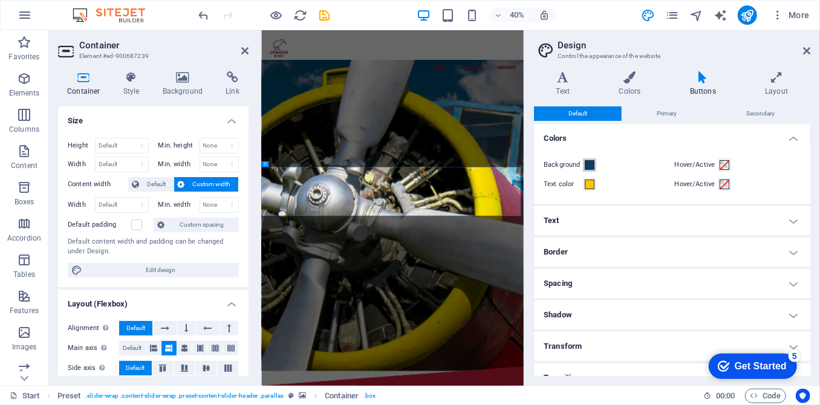
click at [589, 164] on span at bounding box center [590, 165] width 10 height 10
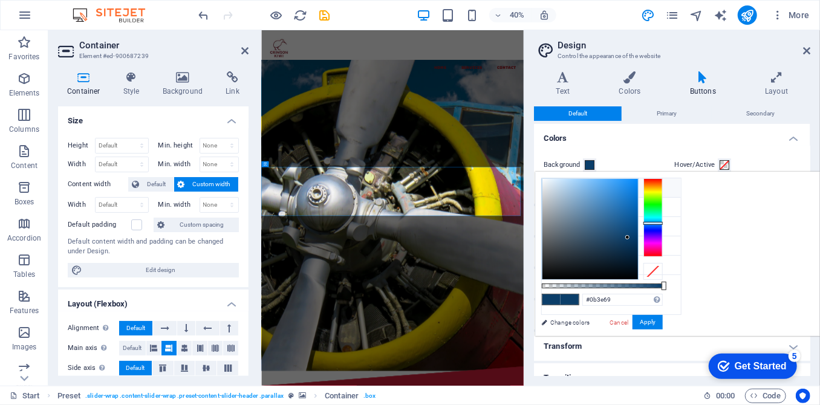
click at [586, 189] on li "Background color #ffffff" at bounding box center [611, 187] width 139 height 19
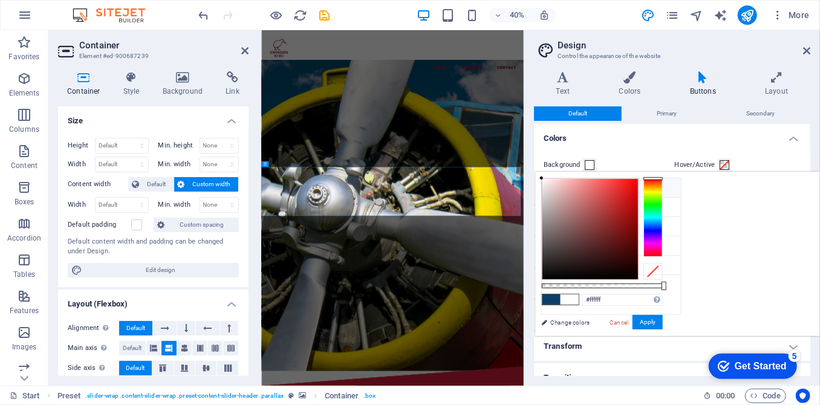
click at [552, 190] on icon at bounding box center [551, 187] width 8 height 8
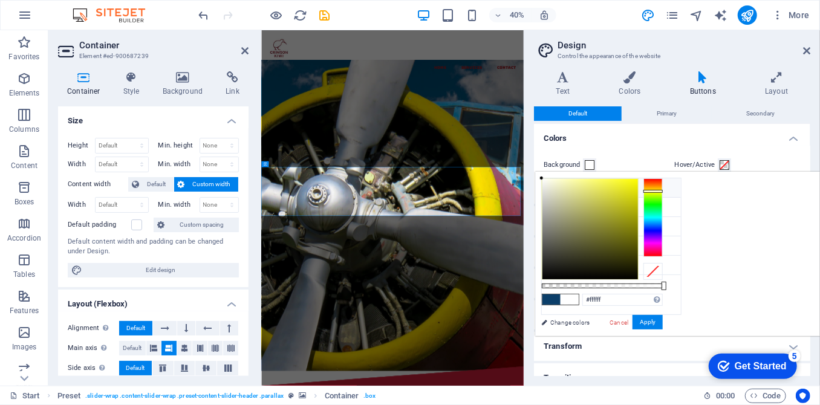
click at [663, 191] on div at bounding box center [653, 217] width 19 height 79
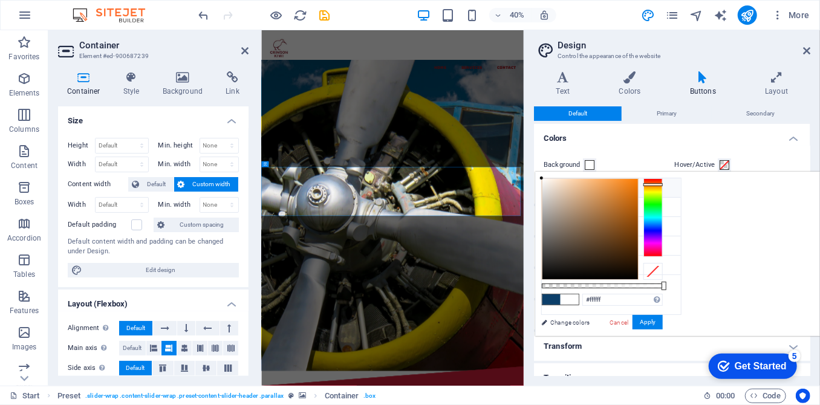
click at [663, 184] on div at bounding box center [653, 184] width 19 height 3
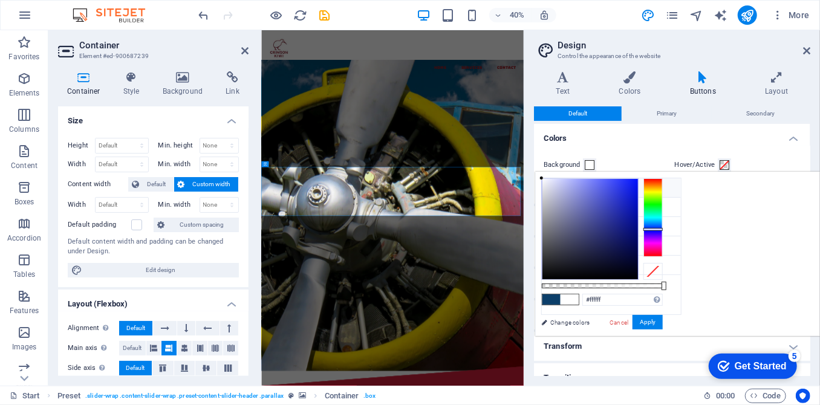
click at [663, 232] on div at bounding box center [653, 217] width 19 height 79
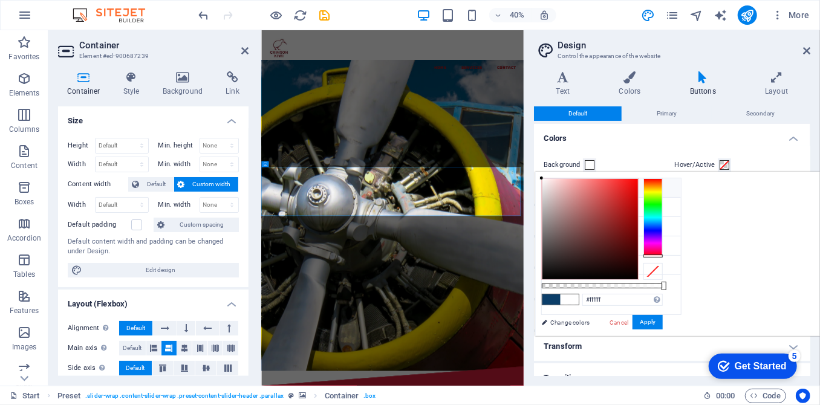
drag, startPoint x: 805, startPoint y: 184, endPoint x: 808, endPoint y: 256, distance: 72.7
click at [663, 256] on div at bounding box center [602, 229] width 121 height 102
drag, startPoint x: 769, startPoint y: 207, endPoint x: 757, endPoint y: 187, distance: 23.6
click at [638, 187] on div at bounding box center [591, 229] width 96 height 100
drag, startPoint x: 812, startPoint y: 284, endPoint x: 772, endPoint y: 282, distance: 39.3
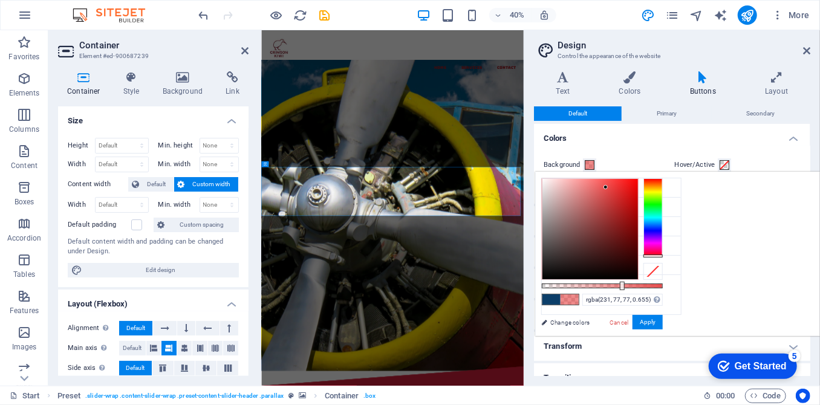
click at [663, 284] on div at bounding box center [602, 286] width 121 height 5
drag, startPoint x: 772, startPoint y: 284, endPoint x: 802, endPoint y: 287, distance: 29.2
click at [654, 287] on div at bounding box center [651, 286] width 5 height 8
drag, startPoint x: 756, startPoint y: 185, endPoint x: 704, endPoint y: 218, distance: 62.6
click at [554, 218] on div at bounding box center [552, 219] width 4 height 4
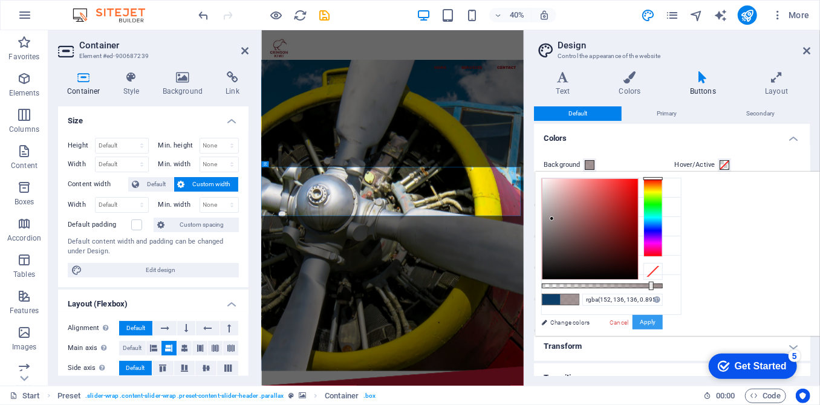
click at [663, 319] on button "Apply" at bounding box center [648, 322] width 30 height 15
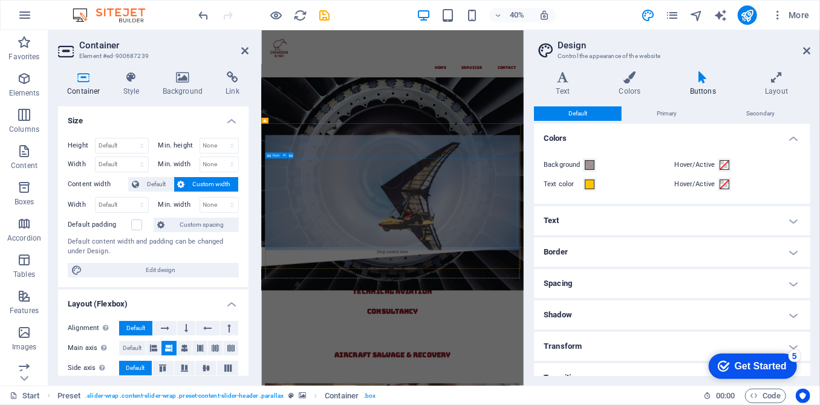
scroll to position [2469, 0]
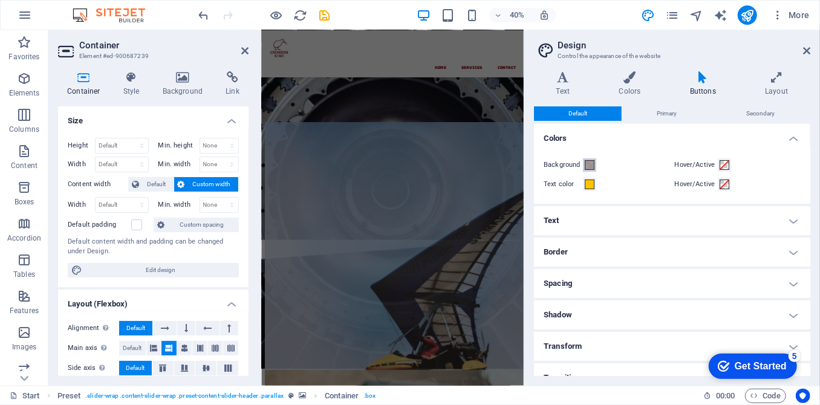
click at [589, 165] on span at bounding box center [590, 165] width 10 height 10
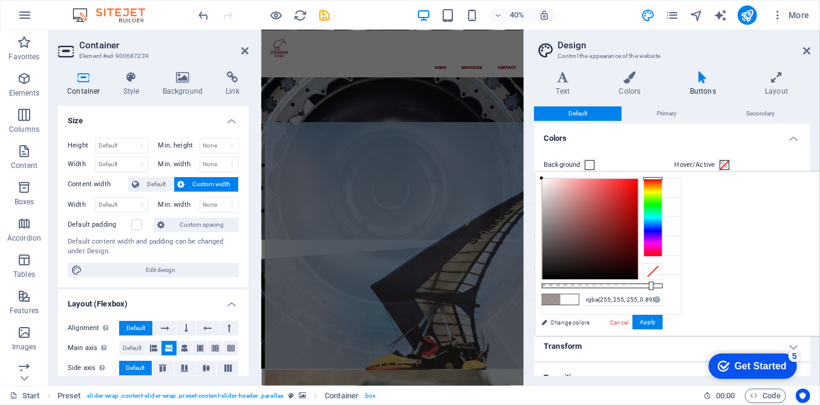
drag, startPoint x: 702, startPoint y: 215, endPoint x: 692, endPoint y: 173, distance: 42.8
click at [669, 173] on div "rgba(255, 255, 255, 0.895) Supported formats #0852ed rgb(8, 82, 237) rgba(8, 82…" at bounding box center [602, 341] width 134 height 339
click at [663, 319] on button "Apply" at bounding box center [648, 322] width 30 height 15
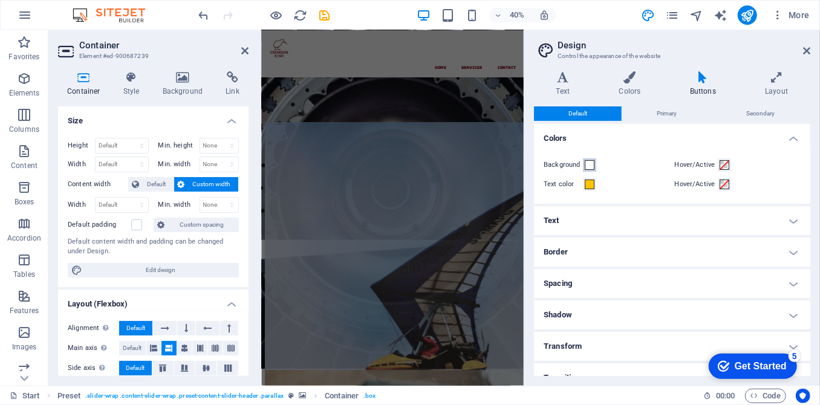
click at [587, 165] on span at bounding box center [590, 165] width 10 height 10
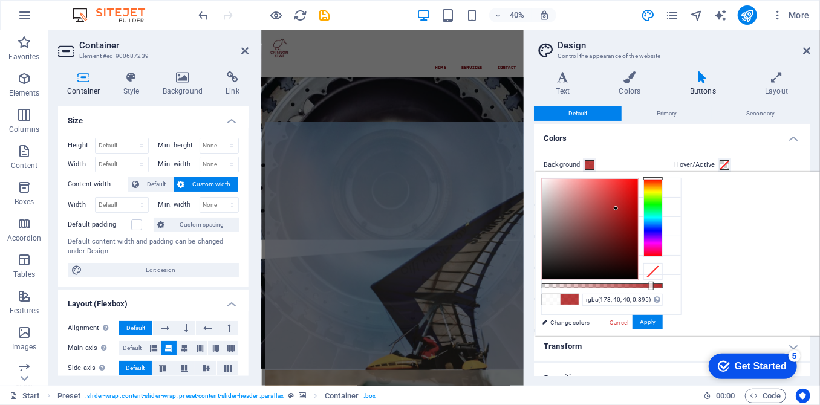
drag, startPoint x: 723, startPoint y: 243, endPoint x: 769, endPoint y: 207, distance: 57.7
click at [638, 207] on div at bounding box center [591, 229] width 96 height 100
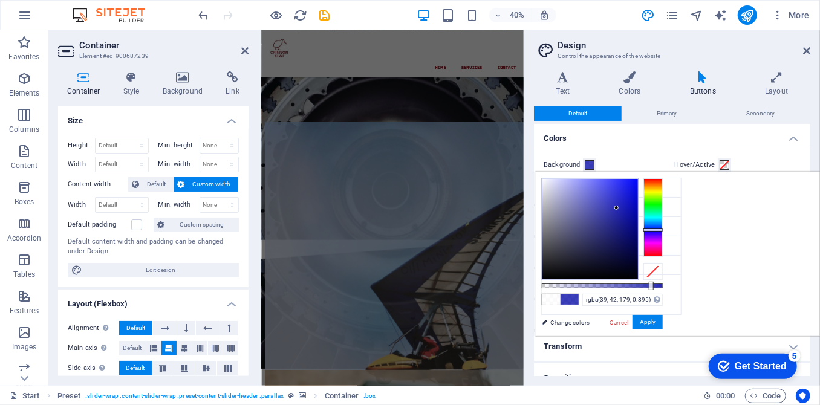
drag, startPoint x: 806, startPoint y: 218, endPoint x: 806, endPoint y: 229, distance: 10.9
click at [663, 229] on div at bounding box center [653, 217] width 19 height 79
type input "rgba(125, 128, 247, 0.895)"
drag, startPoint x: 768, startPoint y: 206, endPoint x: 740, endPoint y: 181, distance: 37.2
click at [591, 181] on div at bounding box center [589, 181] width 4 height 4
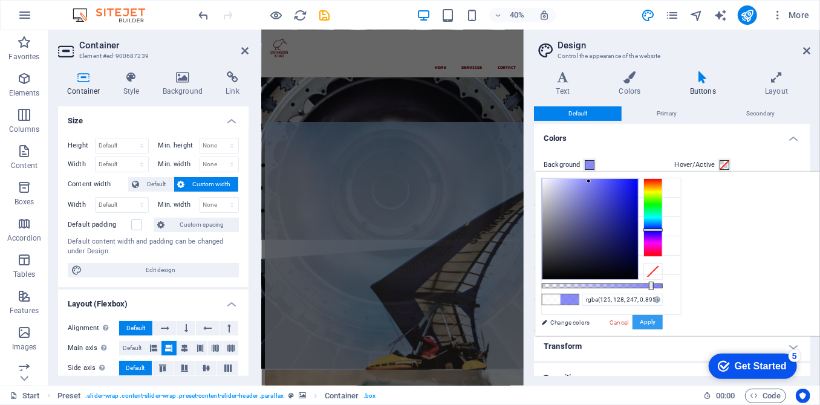
click at [663, 319] on button "Apply" at bounding box center [648, 322] width 30 height 15
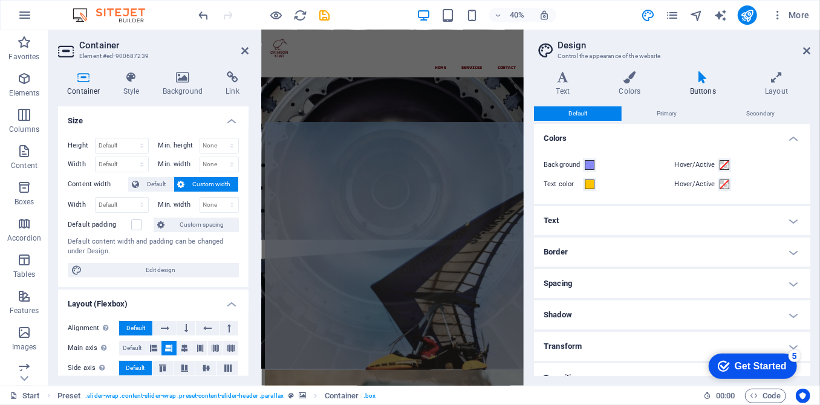
click at [737, 218] on h4 "Text" at bounding box center [672, 220] width 276 height 29
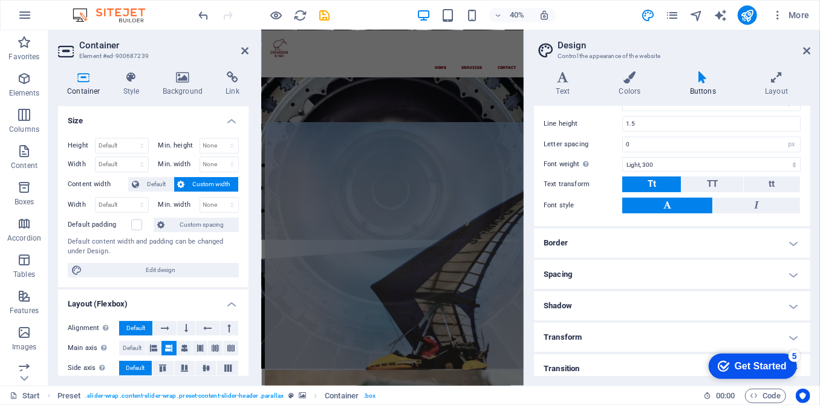
scroll to position [189, 0]
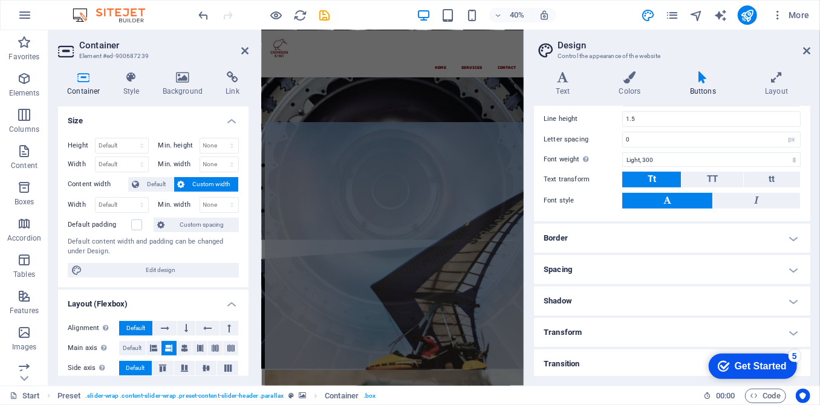
click at [737, 240] on h4 "Border" at bounding box center [672, 238] width 276 height 29
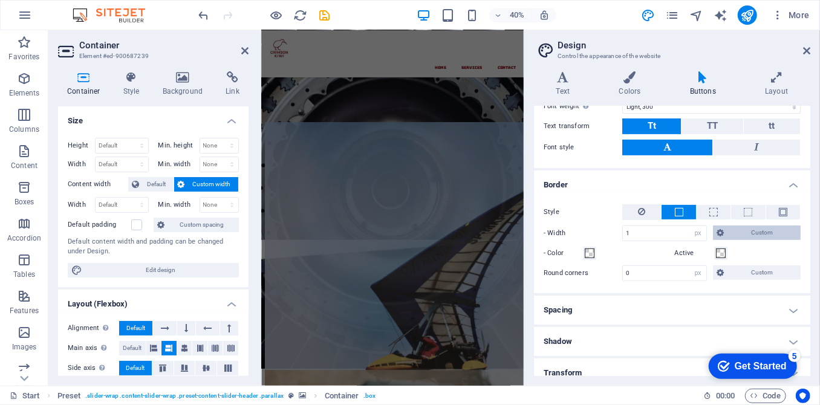
scroll to position [282, 0]
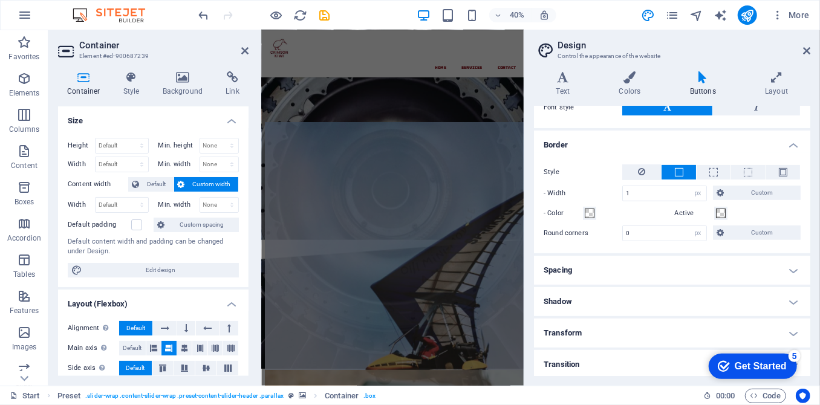
click at [740, 275] on h4 "Spacing" at bounding box center [672, 270] width 276 height 29
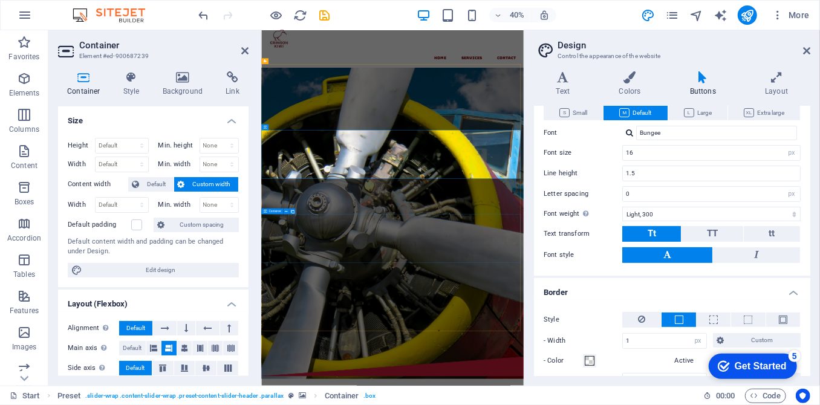
scroll to position [0, 0]
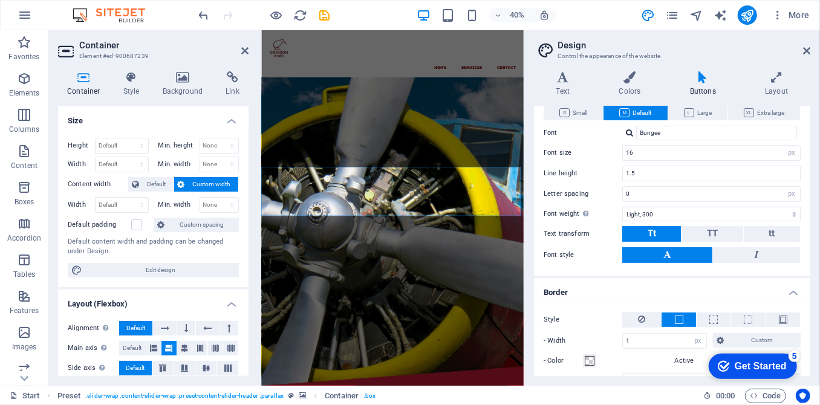
click at [802, 50] on h2 "Design" at bounding box center [684, 45] width 253 height 11
click at [808, 51] on icon at bounding box center [806, 51] width 7 height 10
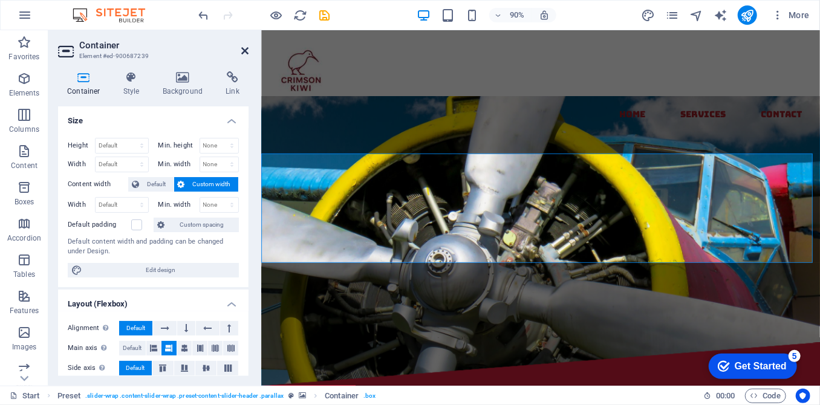
drag, startPoint x: 248, startPoint y: 50, endPoint x: 200, endPoint y: 20, distance: 57.1
click at [248, 50] on icon at bounding box center [244, 51] width 7 height 10
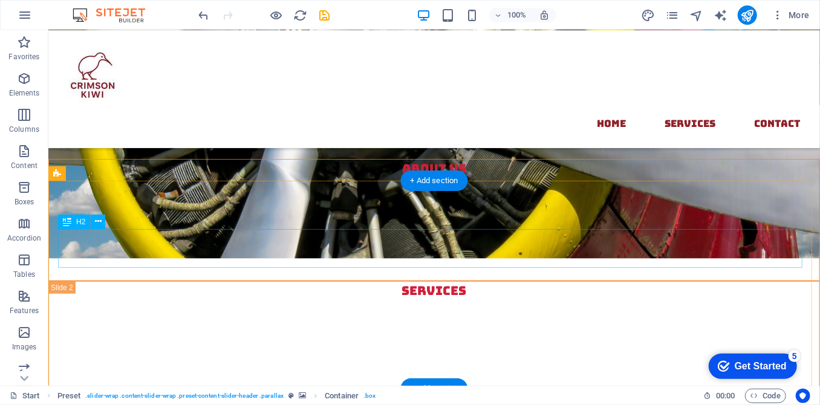
scroll to position [385, 0]
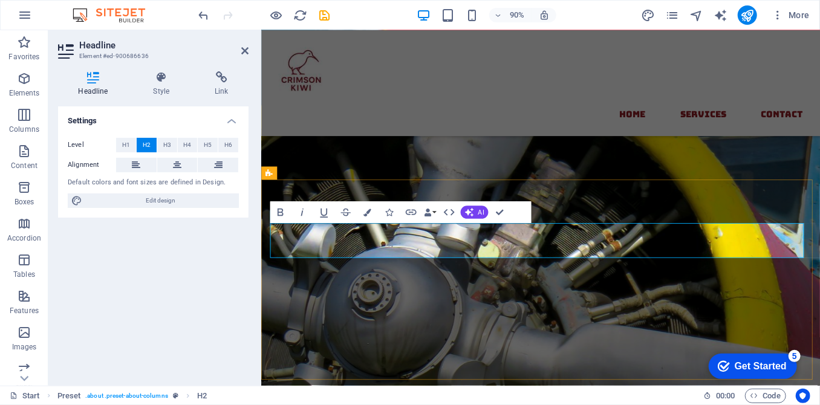
scroll to position [501, 0]
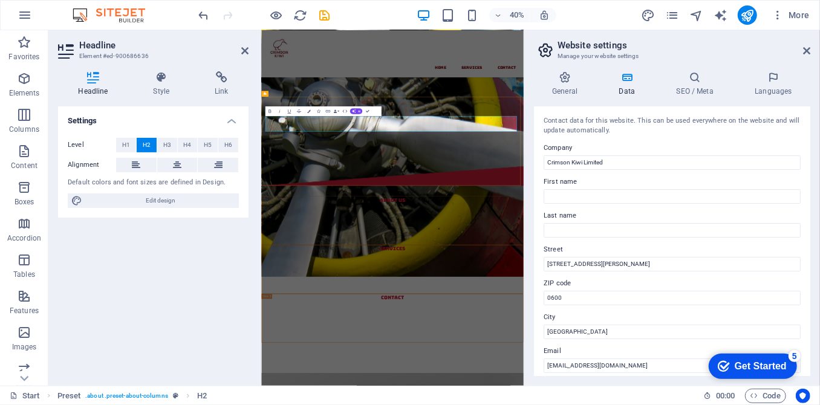
click at [751, 11] on icon "publish" at bounding box center [747, 15] width 14 height 14
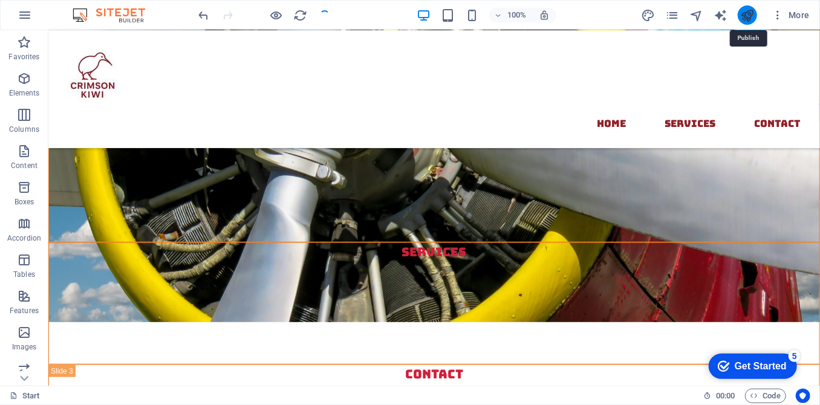
click at [753, 18] on icon "publish" at bounding box center [747, 15] width 14 height 14
click at [742, 11] on icon "publish" at bounding box center [747, 15] width 14 height 14
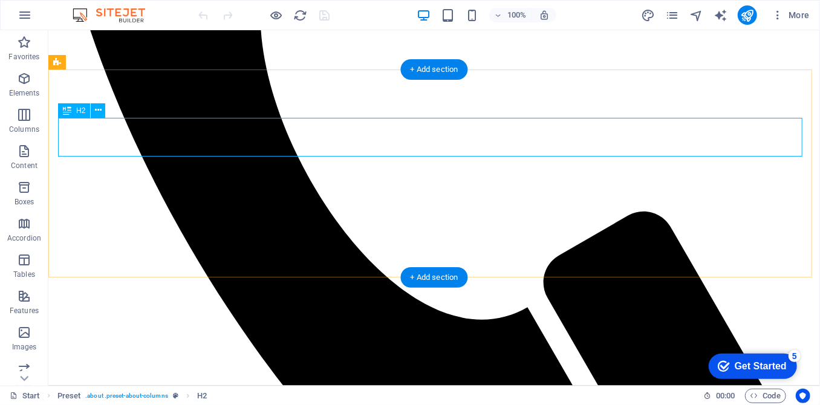
scroll to position [546, 0]
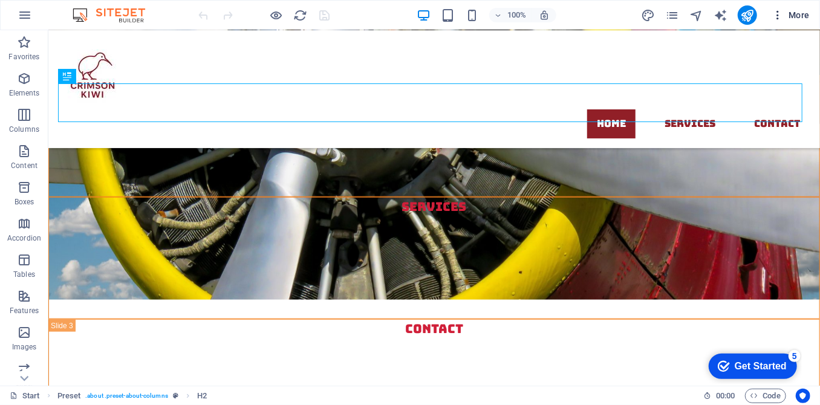
click at [782, 11] on icon "button" at bounding box center [778, 15] width 12 height 12
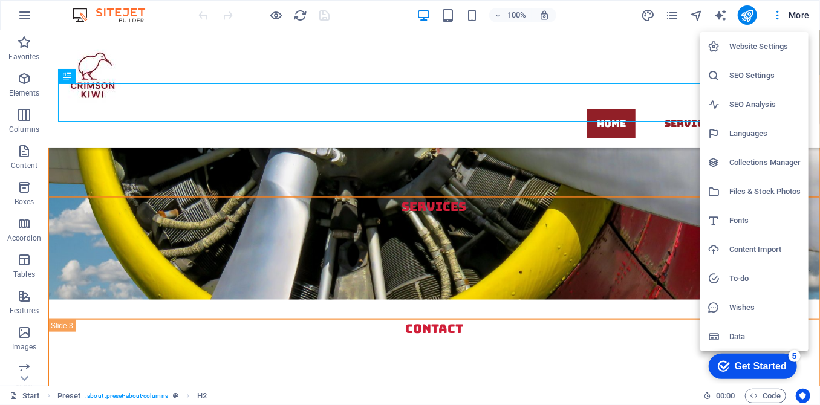
click at [770, 50] on h6 "Website Settings" at bounding box center [766, 46] width 72 height 15
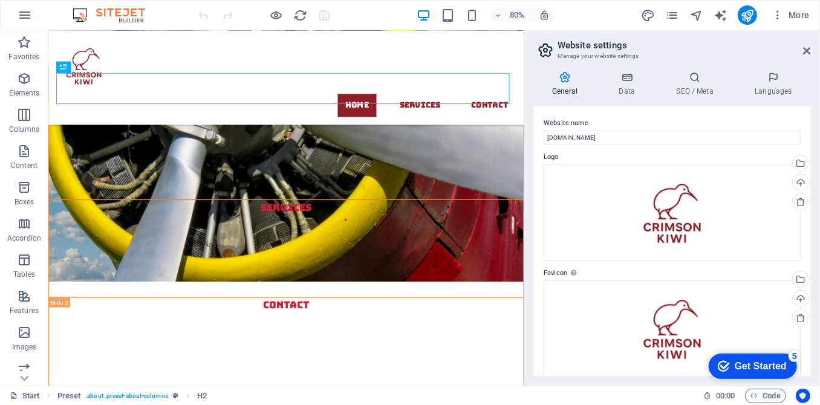
click at [566, 82] on icon at bounding box center [565, 77] width 62 height 12
click at [618, 80] on icon at bounding box center [627, 77] width 53 height 12
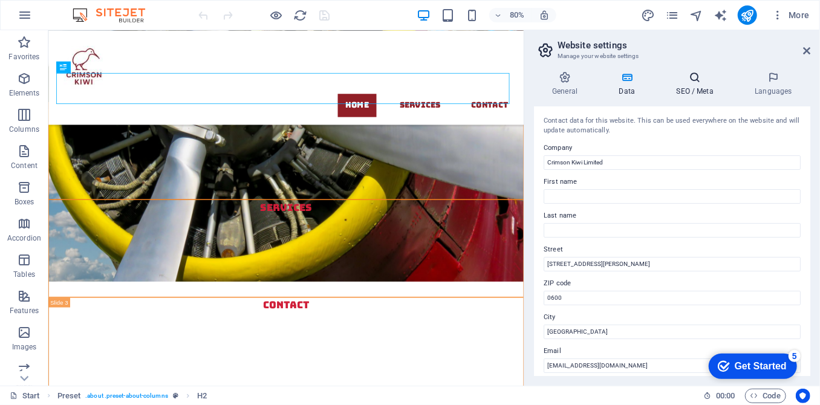
click at [686, 82] on icon at bounding box center [695, 77] width 74 height 12
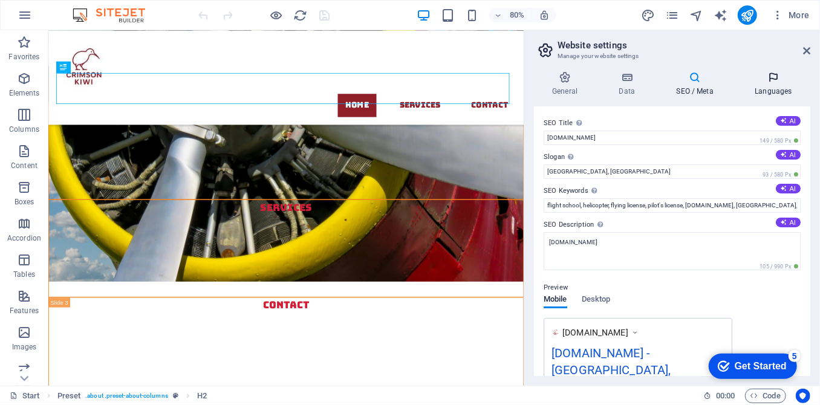
click at [776, 87] on h4 "Languages" at bounding box center [774, 83] width 74 height 25
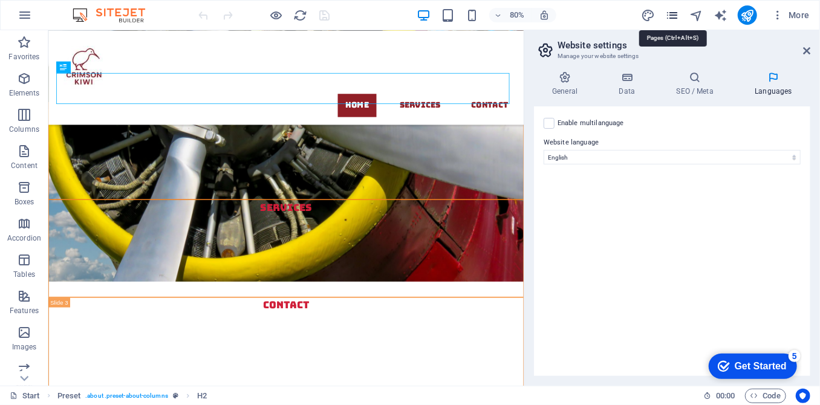
click at [676, 16] on icon "pages" at bounding box center [672, 15] width 14 height 14
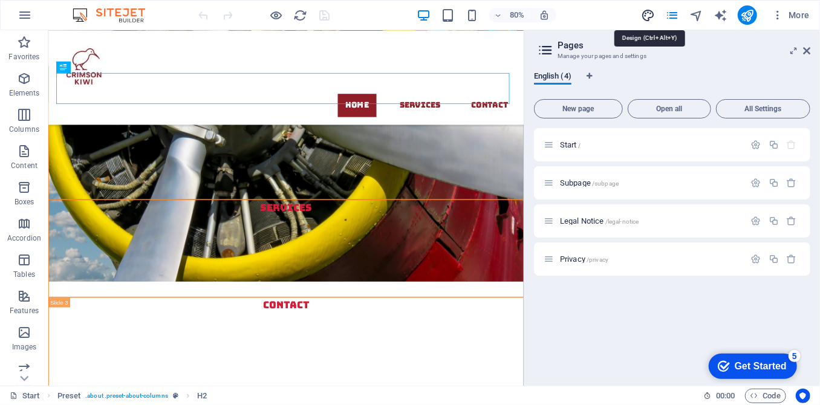
click at [648, 15] on icon "design" at bounding box center [648, 15] width 14 height 14
select select "px"
select select "300"
select select "px"
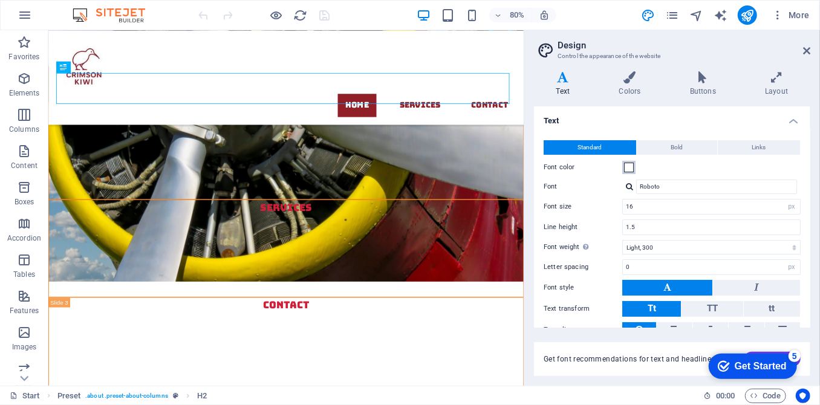
click at [626, 164] on span at bounding box center [629, 168] width 10 height 10
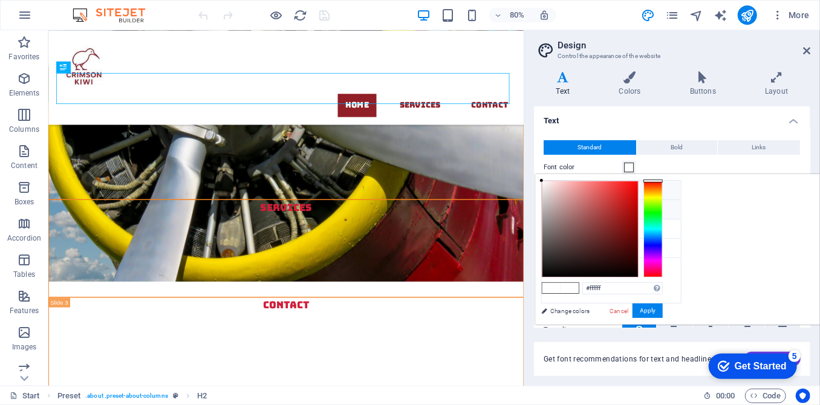
click at [564, 211] on li "Primary color #911f27" at bounding box center [611, 209] width 139 height 19
type input "#911f27"
click at [663, 304] on button "Apply" at bounding box center [648, 311] width 30 height 15
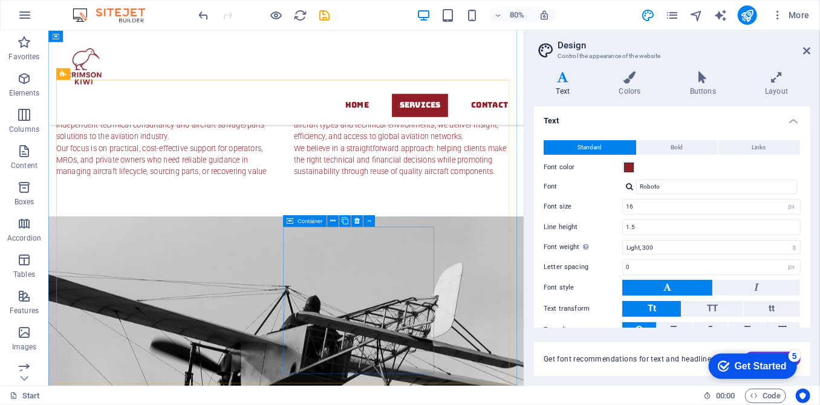
scroll to position [986, 0]
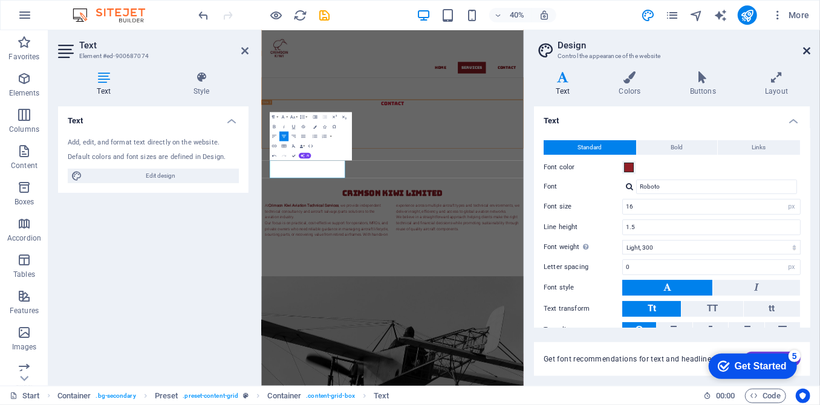
click at [805, 53] on icon at bounding box center [806, 51] width 7 height 10
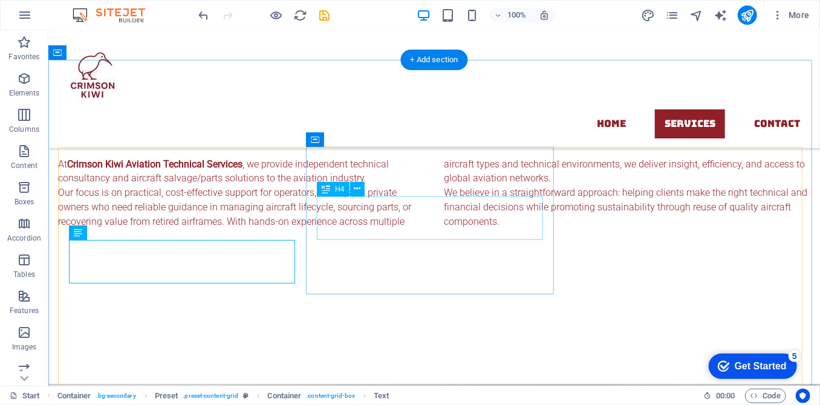
scroll to position [972, 0]
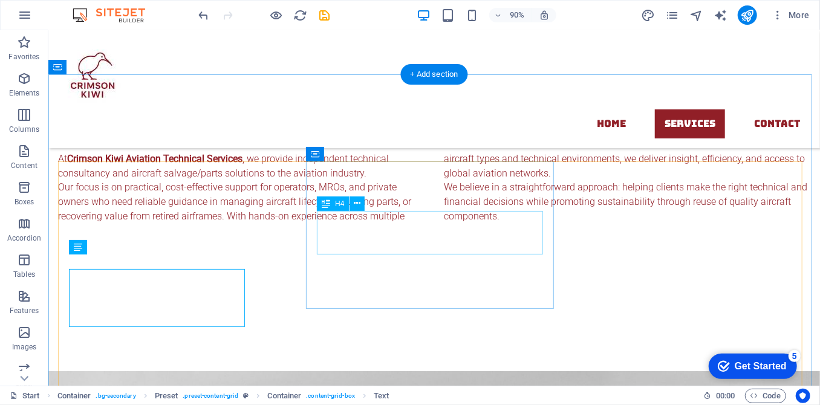
scroll to position [957, 0]
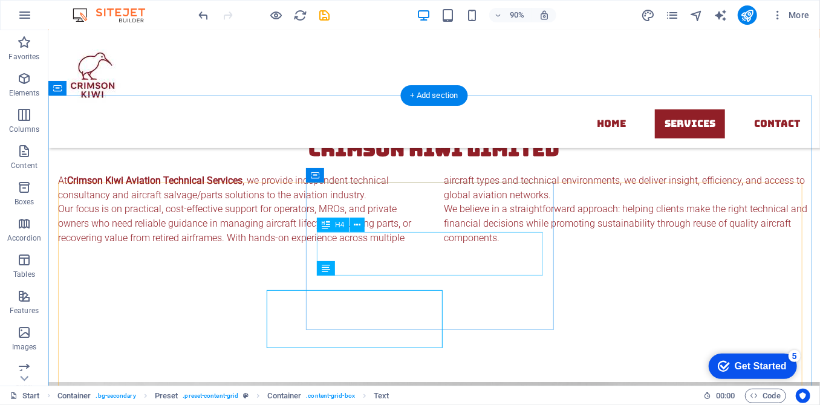
scroll to position [935, 0]
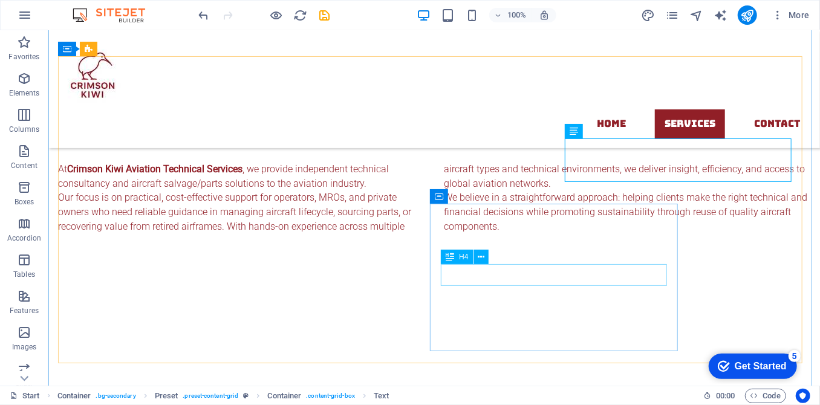
scroll to position [958, 0]
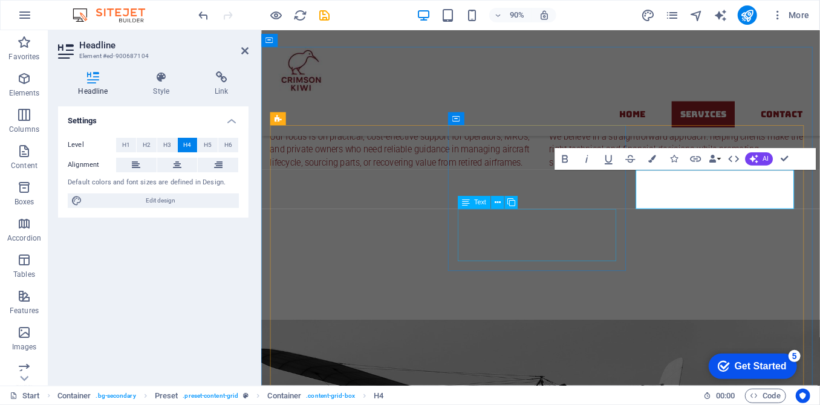
scroll to position [1068, 0]
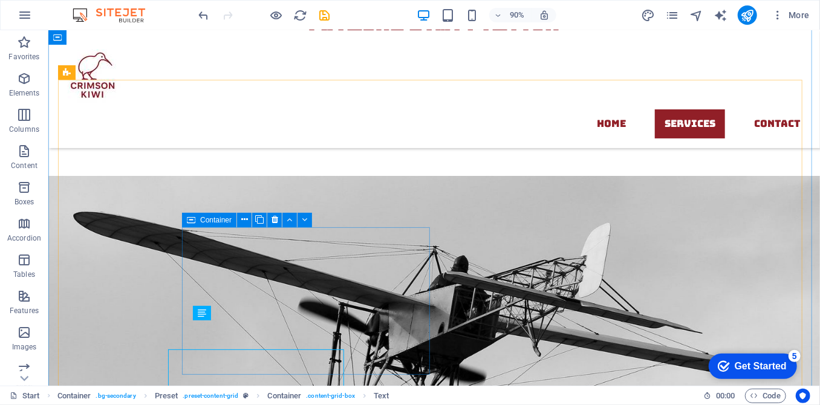
scroll to position [1039, 0]
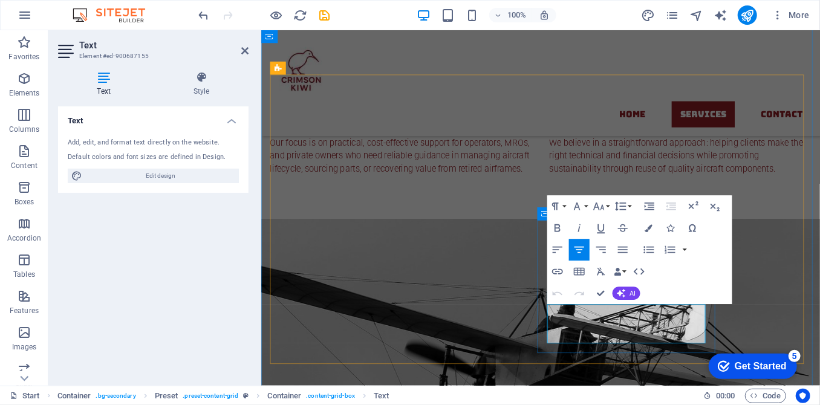
scroll to position [1053, 0]
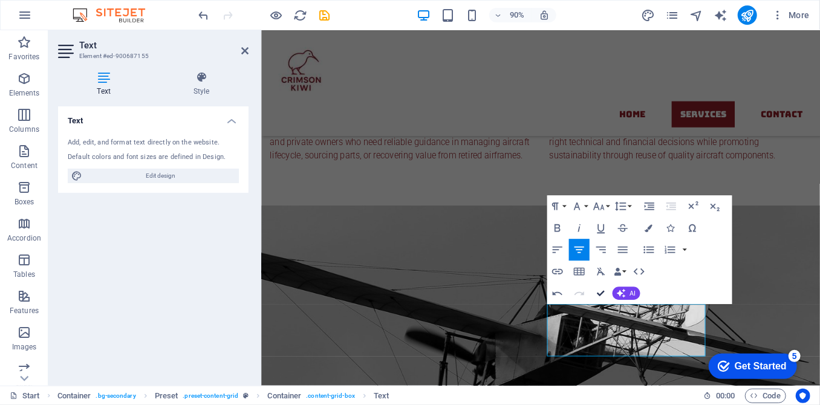
drag, startPoint x: 598, startPoint y: 289, endPoint x: 582, endPoint y: 286, distance: 16.5
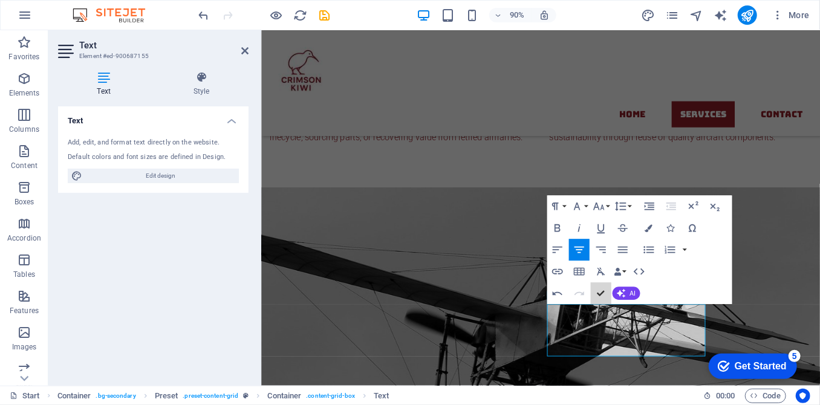
scroll to position [1014, 0]
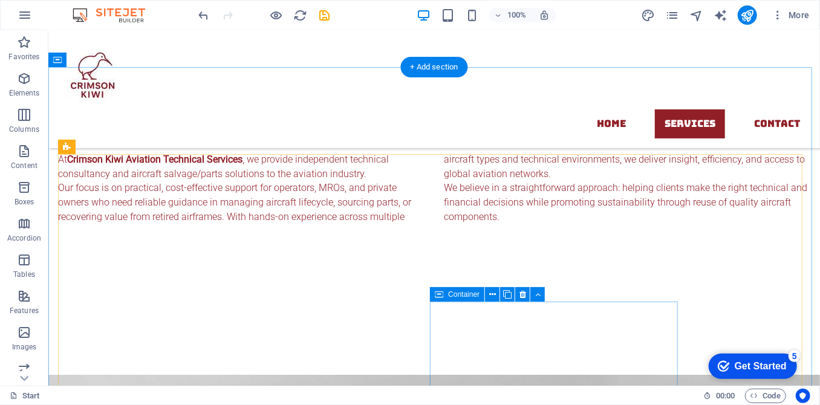
scroll to position [964, 0]
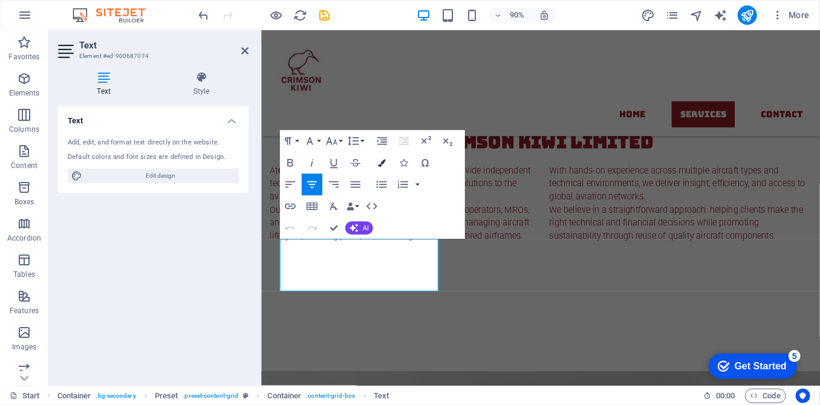
click at [385, 165] on button "Colors" at bounding box center [381, 163] width 21 height 22
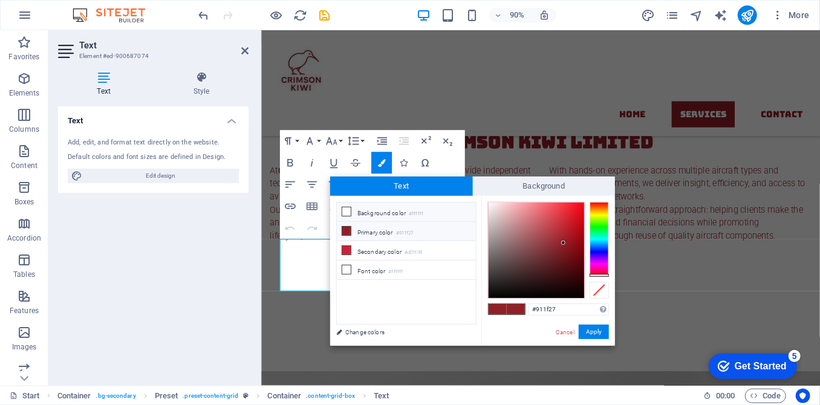
click at [345, 212] on icon at bounding box center [346, 211] width 8 height 8
type input "#ffffff"
click at [600, 330] on button "Apply" at bounding box center [594, 332] width 30 height 15
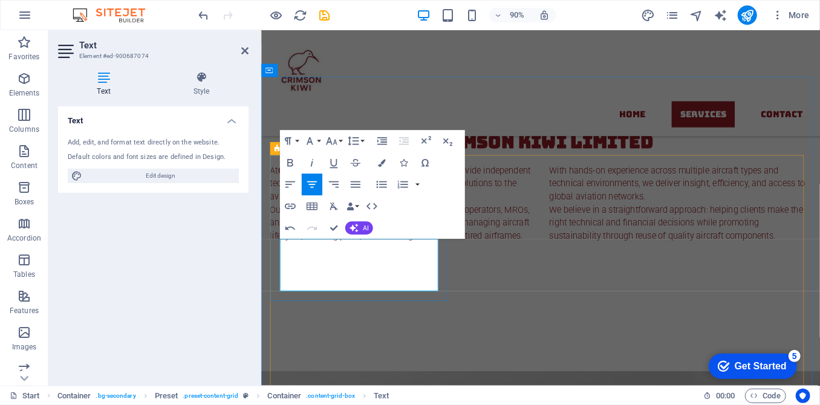
drag, startPoint x: 290, startPoint y: 271, endPoint x: 408, endPoint y: 317, distance: 127.2
click at [378, 166] on icon "button" at bounding box center [382, 163] width 8 height 8
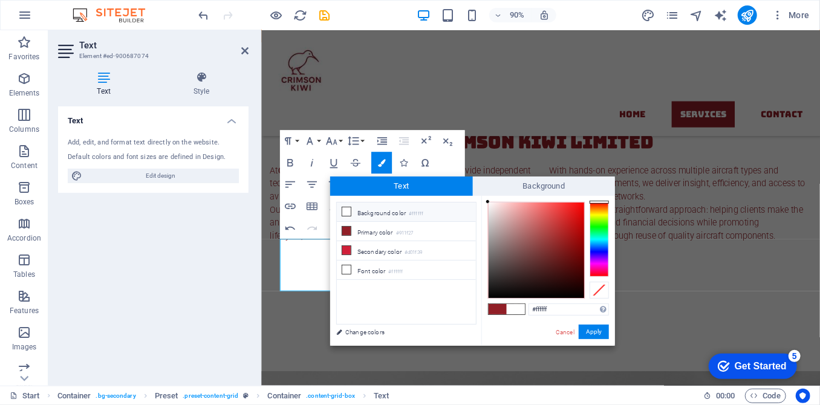
click at [346, 212] on icon at bounding box center [346, 211] width 8 height 8
click at [595, 333] on button "Apply" at bounding box center [594, 332] width 30 height 15
click at [601, 336] on button "Apply" at bounding box center [594, 332] width 30 height 15
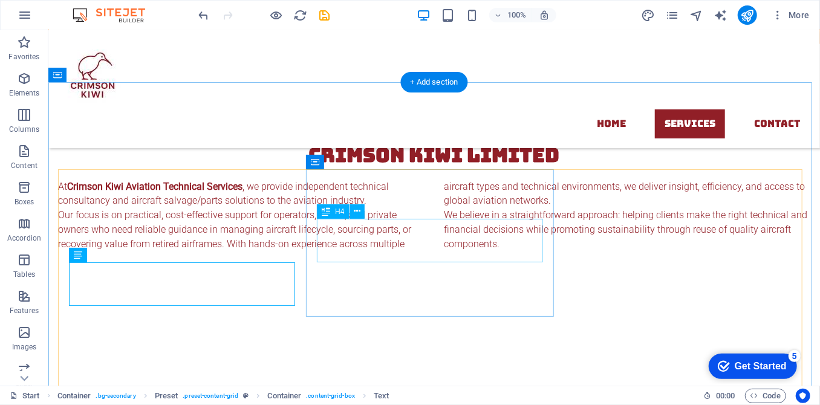
scroll to position [949, 0]
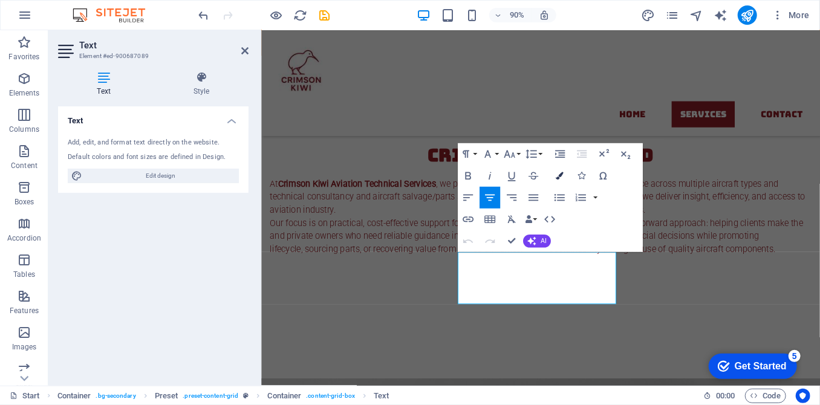
click at [554, 174] on button "Colors" at bounding box center [559, 176] width 21 height 22
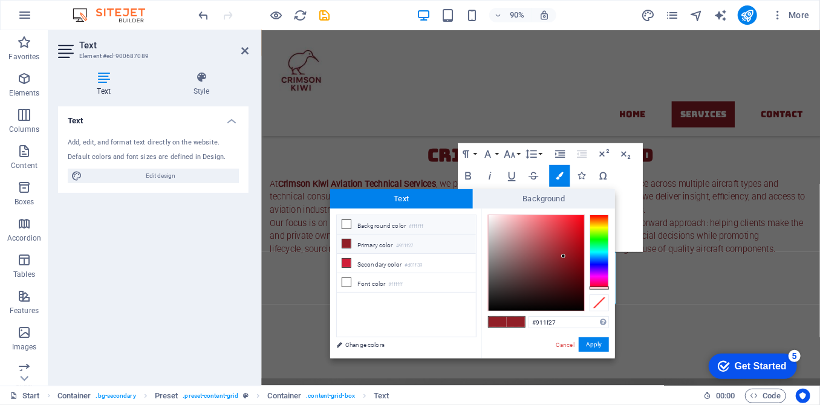
click at [362, 223] on li "Background color #ffffff" at bounding box center [406, 224] width 139 height 19
type input "#ffffff"
drag, startPoint x: 588, startPoint y: 342, endPoint x: 363, endPoint y: 346, distance: 225.1
click at [588, 342] on button "Apply" at bounding box center [594, 345] width 30 height 15
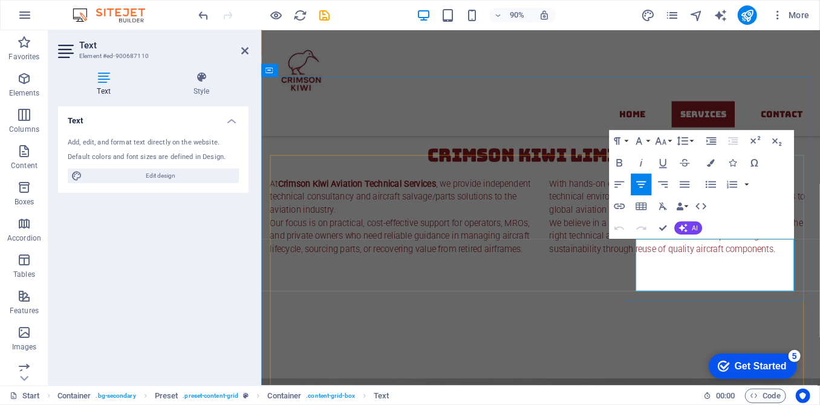
scroll to position [964, 0]
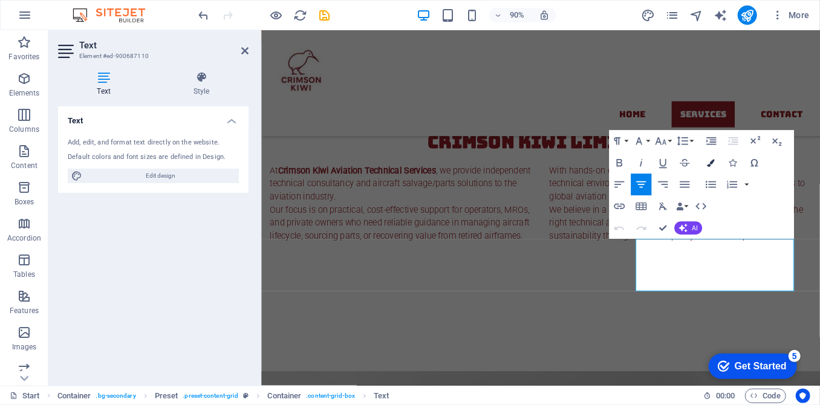
click at [710, 163] on icon "button" at bounding box center [711, 163] width 8 height 8
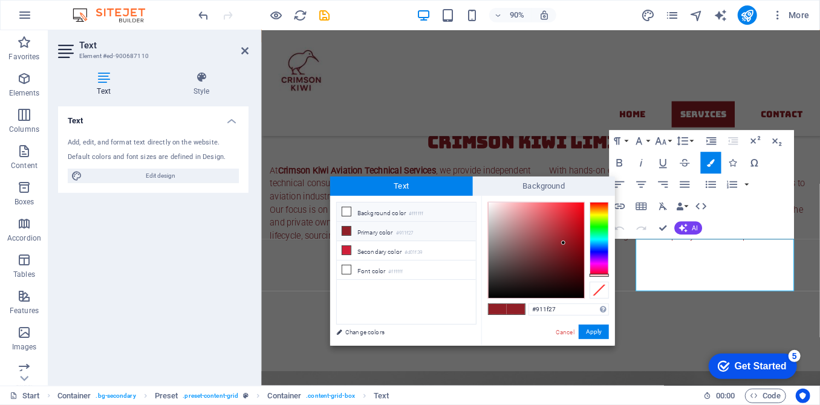
click at [382, 215] on li "Background color #ffffff" at bounding box center [406, 212] width 139 height 19
type input "#ffffff"
click at [598, 331] on button "Apply" at bounding box center [594, 332] width 30 height 15
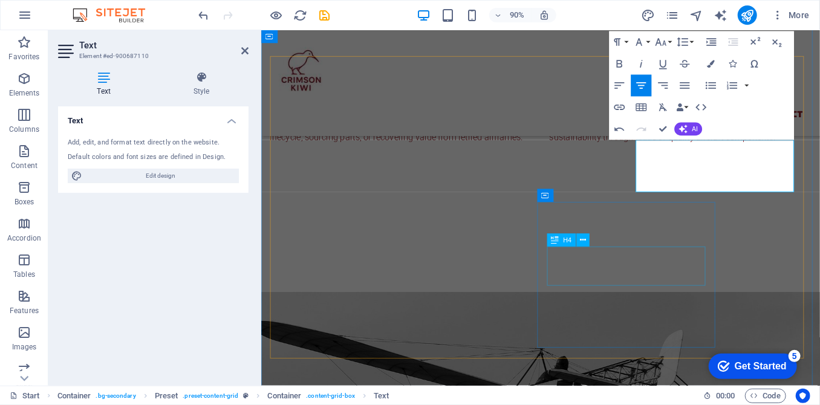
scroll to position [1019, 0]
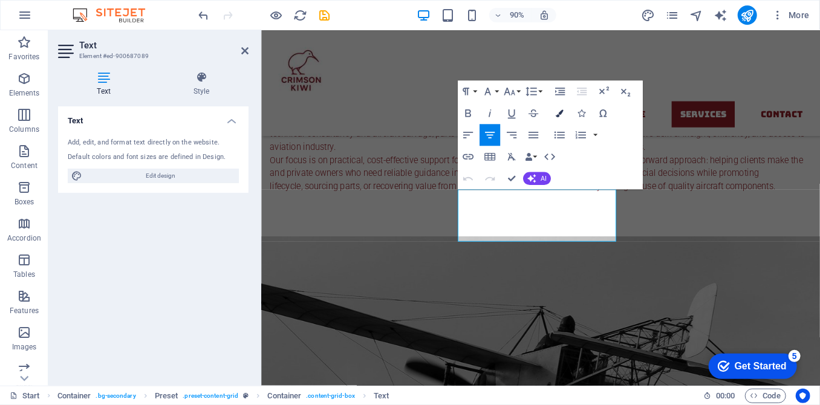
click at [557, 110] on icon "button" at bounding box center [560, 113] width 8 height 8
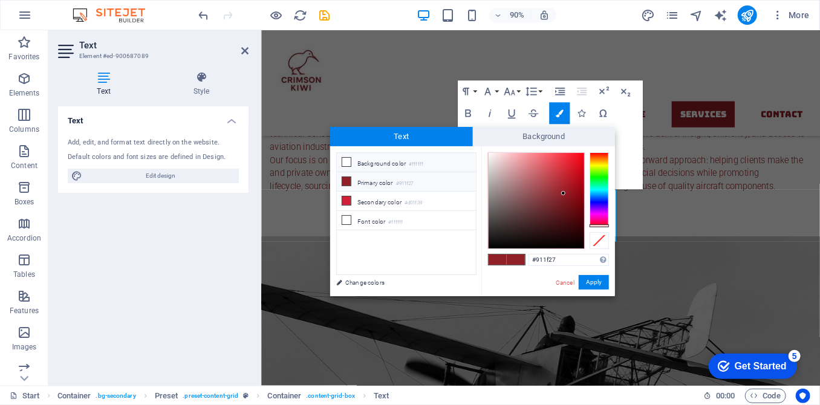
click at [398, 165] on li "Background color #ffffff" at bounding box center [406, 162] width 139 height 19
type input "#ffffff"
click at [603, 283] on button "Apply" at bounding box center [594, 282] width 30 height 15
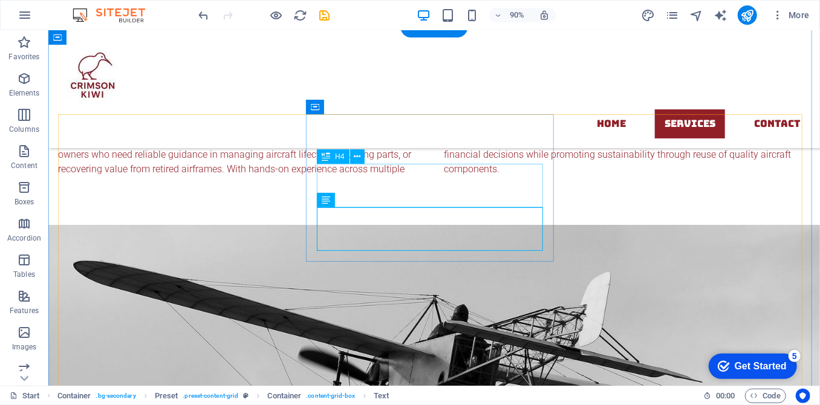
scroll to position [1004, 0]
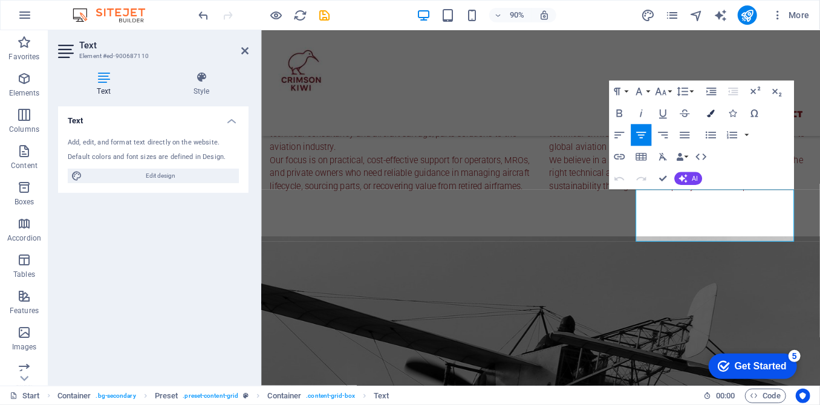
click at [711, 117] on icon "button" at bounding box center [711, 113] width 8 height 8
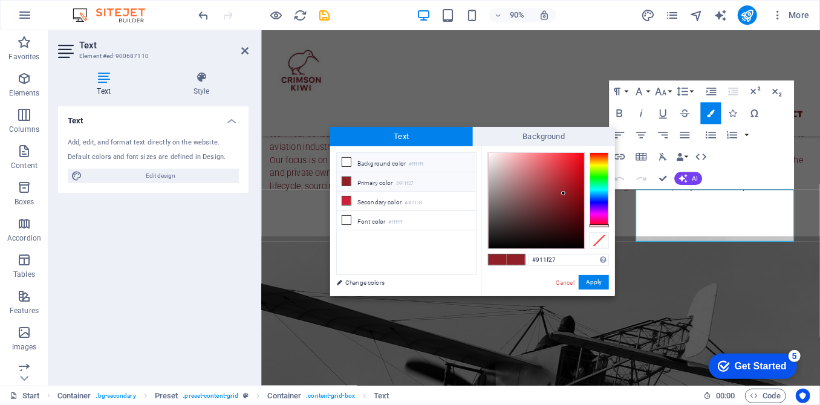
click at [405, 163] on li "Background color #ffffff" at bounding box center [406, 162] width 139 height 19
type input "#ffffff"
click at [598, 283] on button "Apply" at bounding box center [594, 282] width 30 height 15
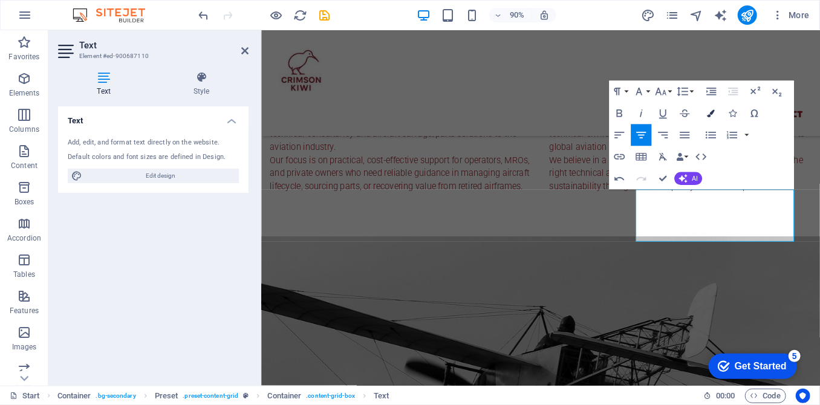
click at [713, 113] on icon "button" at bounding box center [711, 113] width 8 height 8
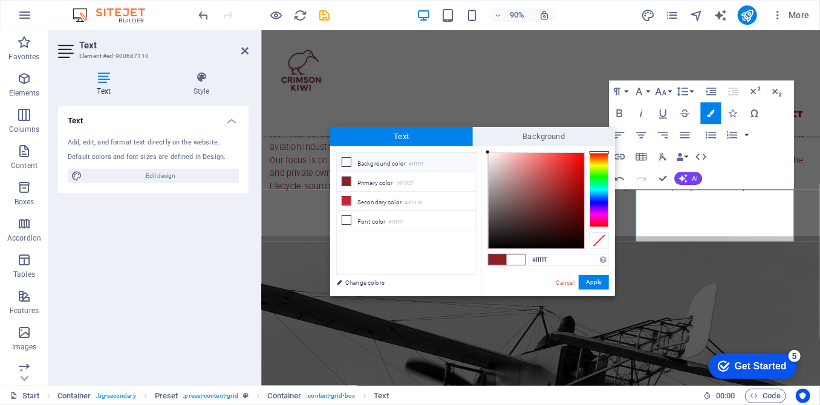
click at [397, 155] on li "Background color #ffffff" at bounding box center [406, 162] width 139 height 19
click at [604, 278] on button "Apply" at bounding box center [594, 282] width 30 height 15
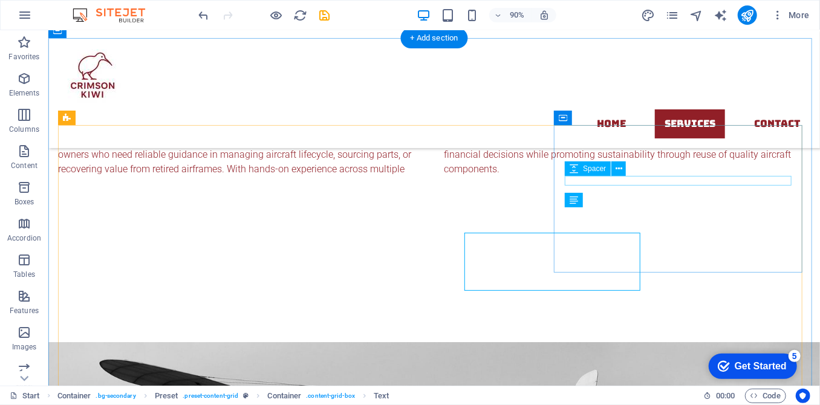
scroll to position [993, 0]
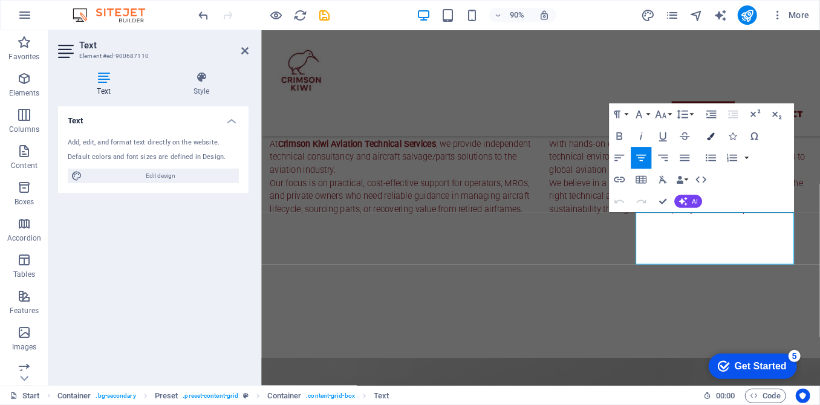
click at [711, 139] on icon "button" at bounding box center [711, 136] width 8 height 8
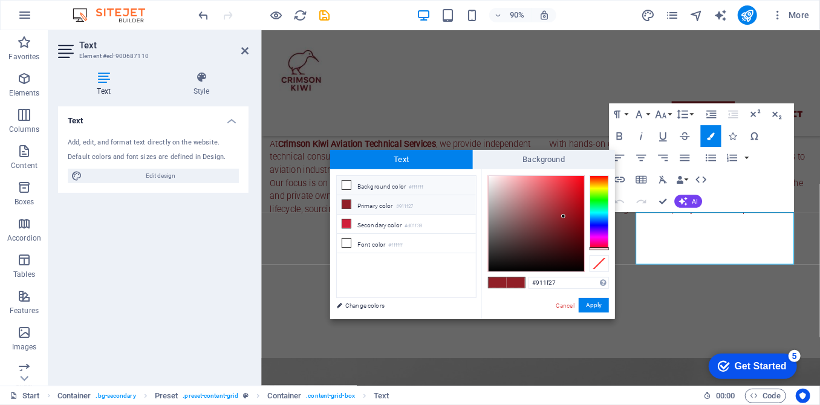
click at [390, 188] on li "Background color #ffffff" at bounding box center [406, 185] width 139 height 19
type input "#ffffff"
click at [590, 304] on button "Apply" at bounding box center [594, 305] width 30 height 15
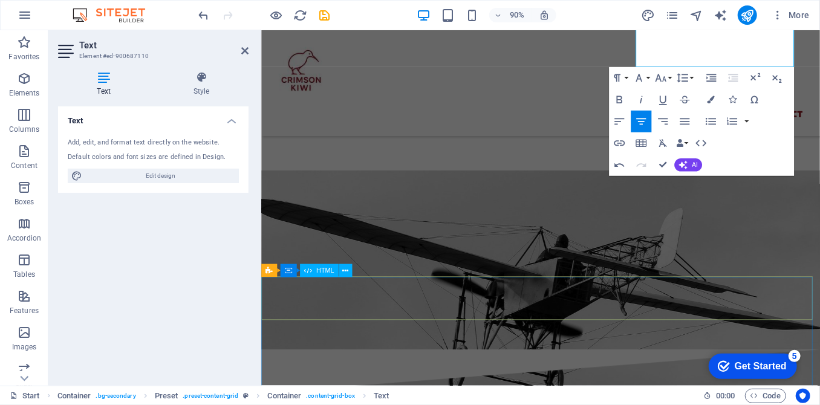
scroll to position [1213, 0]
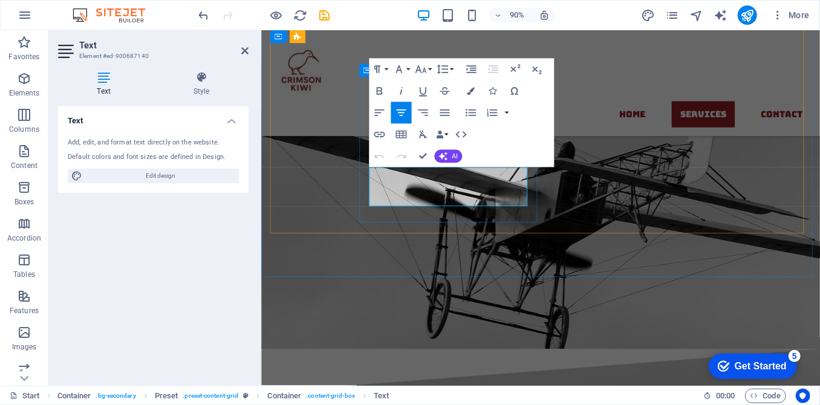
click at [477, 89] on button "Colors" at bounding box center [470, 91] width 21 height 22
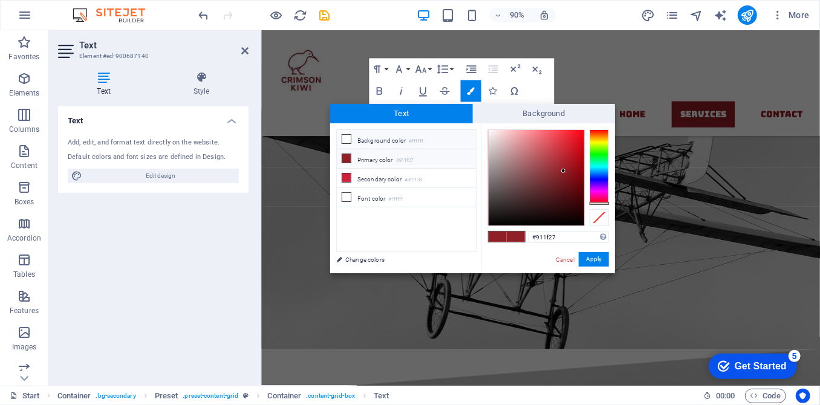
click at [405, 139] on li "Background color #ffffff" at bounding box center [406, 139] width 139 height 19
type input "#ffffff"
click at [589, 263] on button "Apply" at bounding box center [594, 259] width 30 height 15
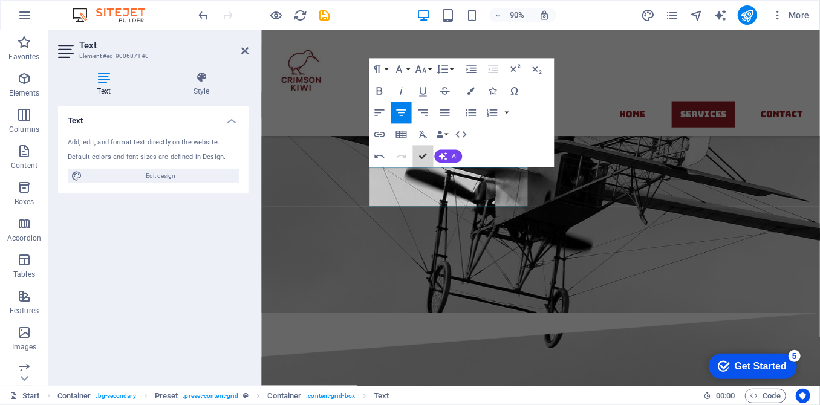
scroll to position [1177, 0]
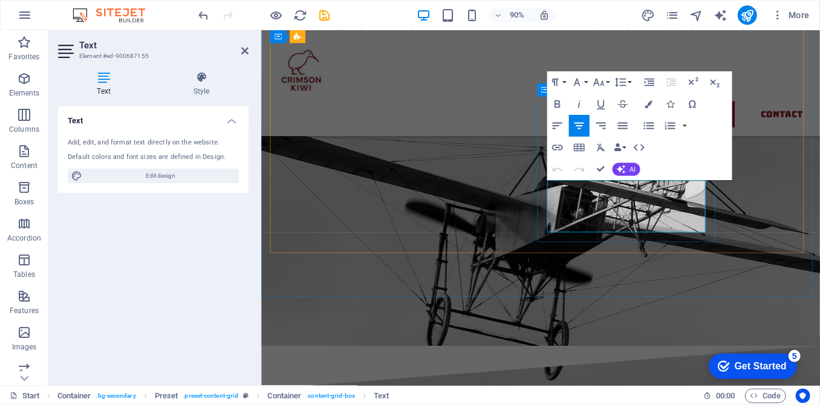
scroll to position [1191, 0]
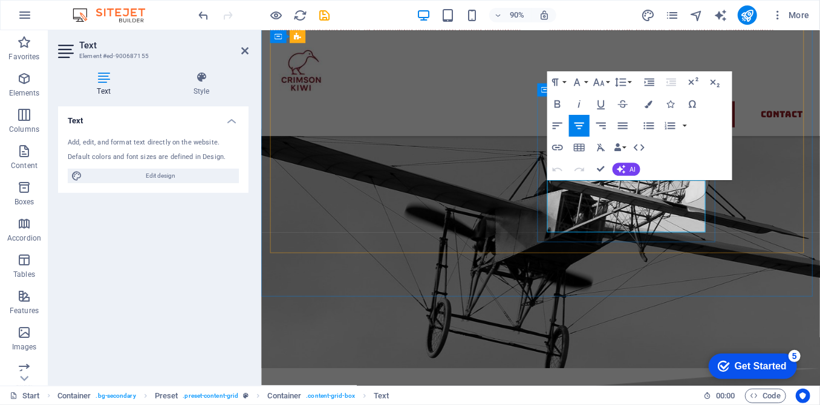
click at [650, 102] on icon "button" at bounding box center [649, 104] width 8 height 8
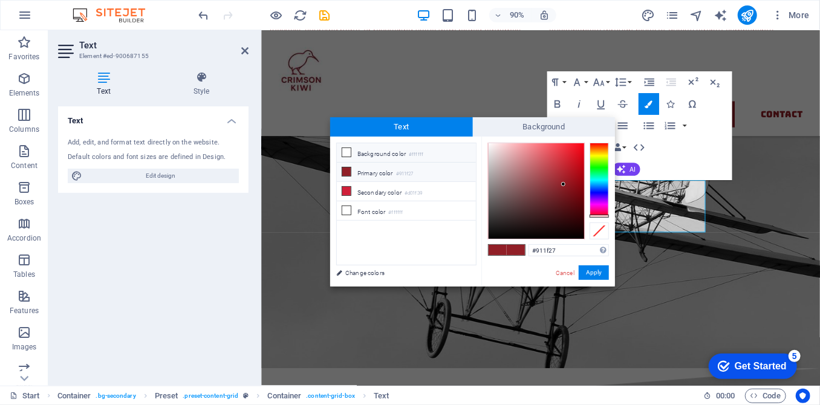
click at [373, 156] on li "Background color #ffffff" at bounding box center [406, 152] width 139 height 19
type input "#ffffff"
click at [593, 270] on button "Apply" at bounding box center [594, 273] width 30 height 15
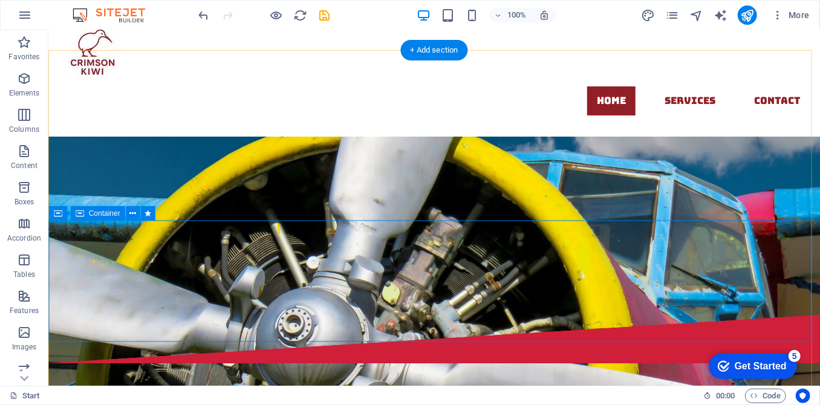
scroll to position [0, 0]
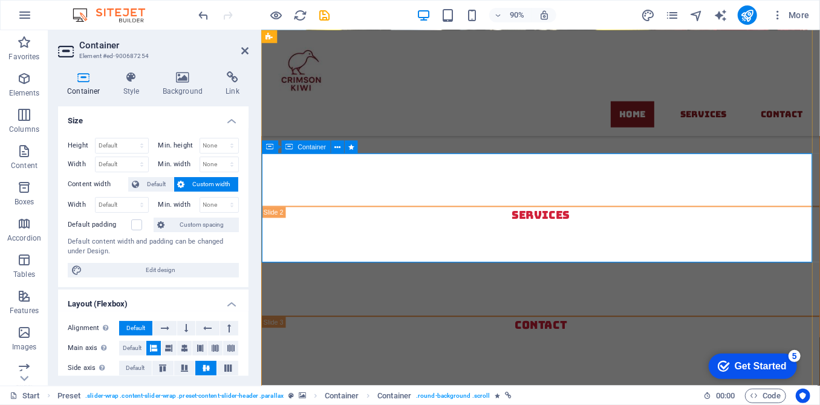
scroll to position [122, 0]
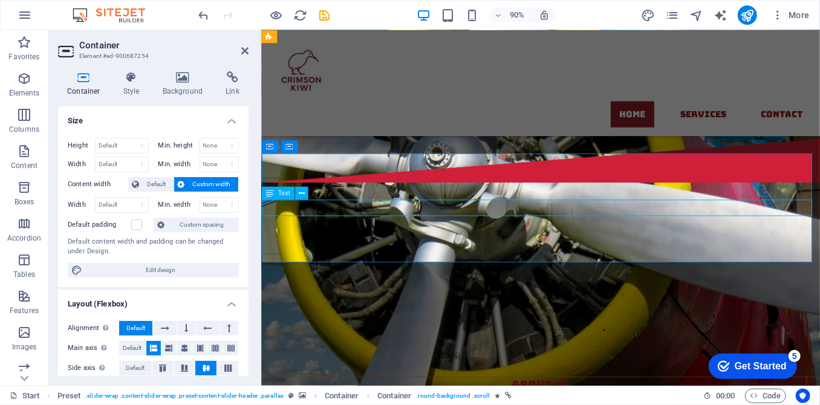
select select "vh"
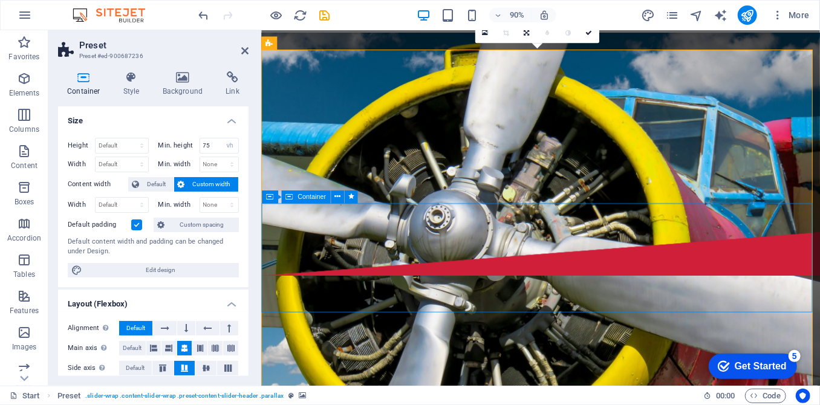
scroll to position [0, 0]
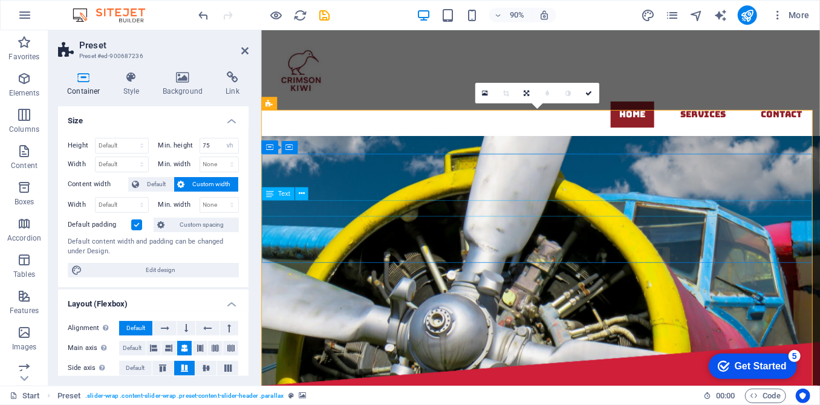
click at [286, 192] on span "Text" at bounding box center [284, 194] width 12 height 7
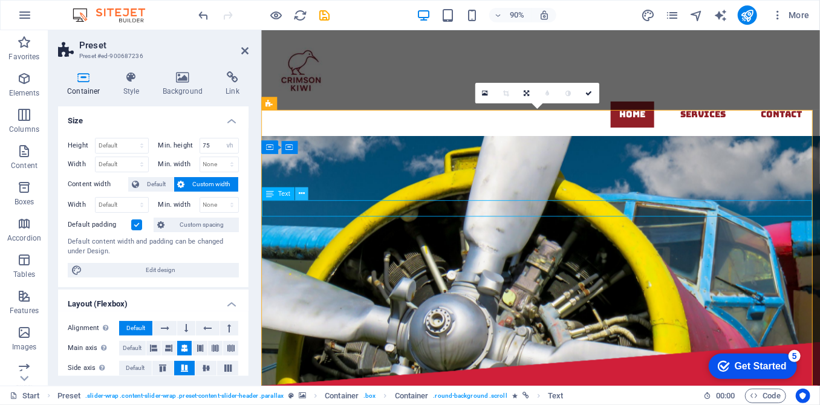
click at [304, 196] on button at bounding box center [301, 194] width 13 height 13
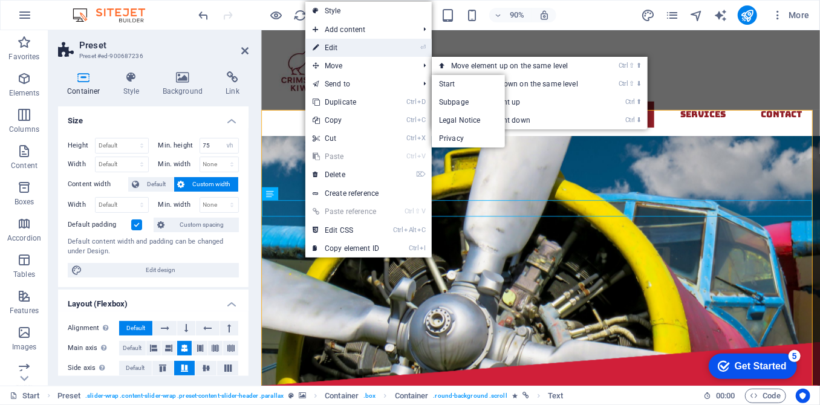
click at [355, 54] on link "⏎ Edit" at bounding box center [345, 48] width 81 height 18
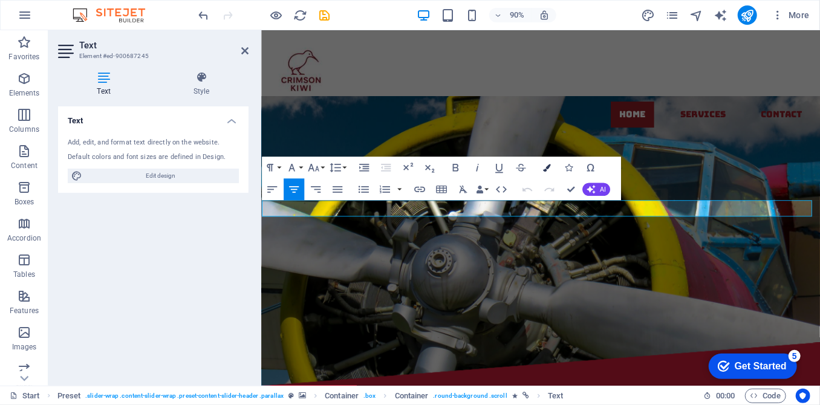
click at [546, 168] on icon "button" at bounding box center [547, 168] width 8 height 8
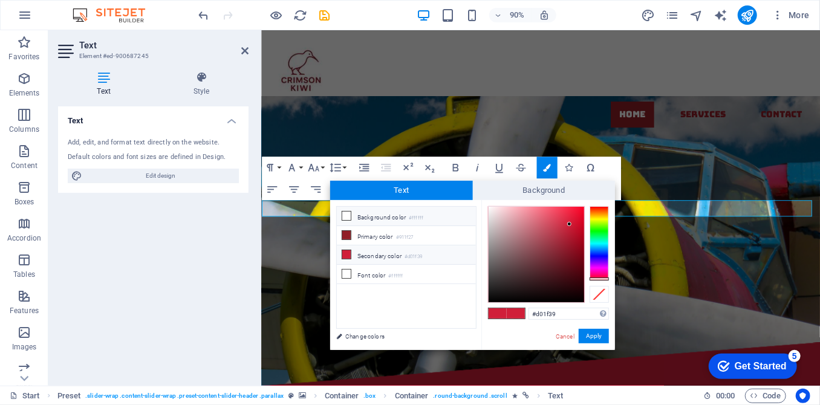
click at [390, 212] on li "Background color #ffffff" at bounding box center [406, 216] width 139 height 19
type input "#ffffff"
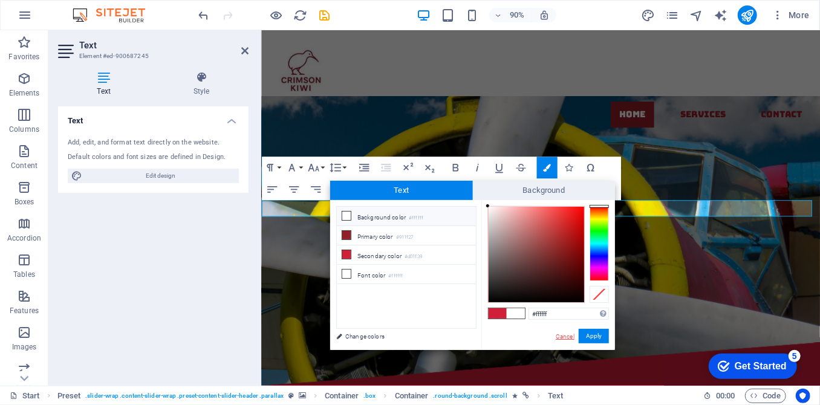
click at [570, 339] on link "Cancel" at bounding box center [565, 336] width 21 height 9
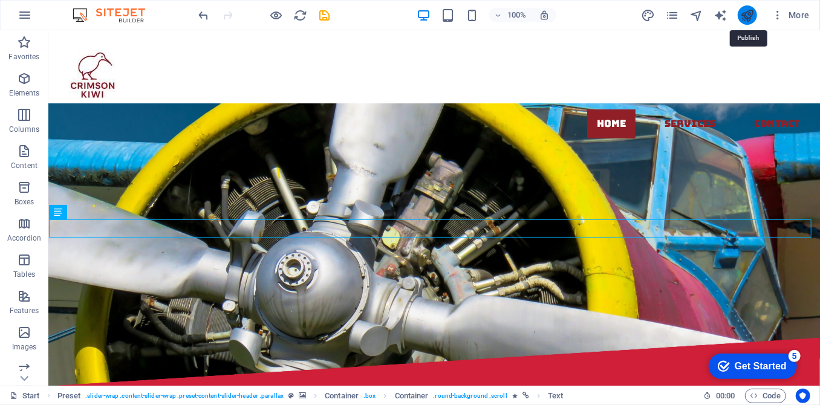
click at [745, 12] on icon "publish" at bounding box center [747, 15] width 14 height 14
